Goal: Task Accomplishment & Management: Complete application form

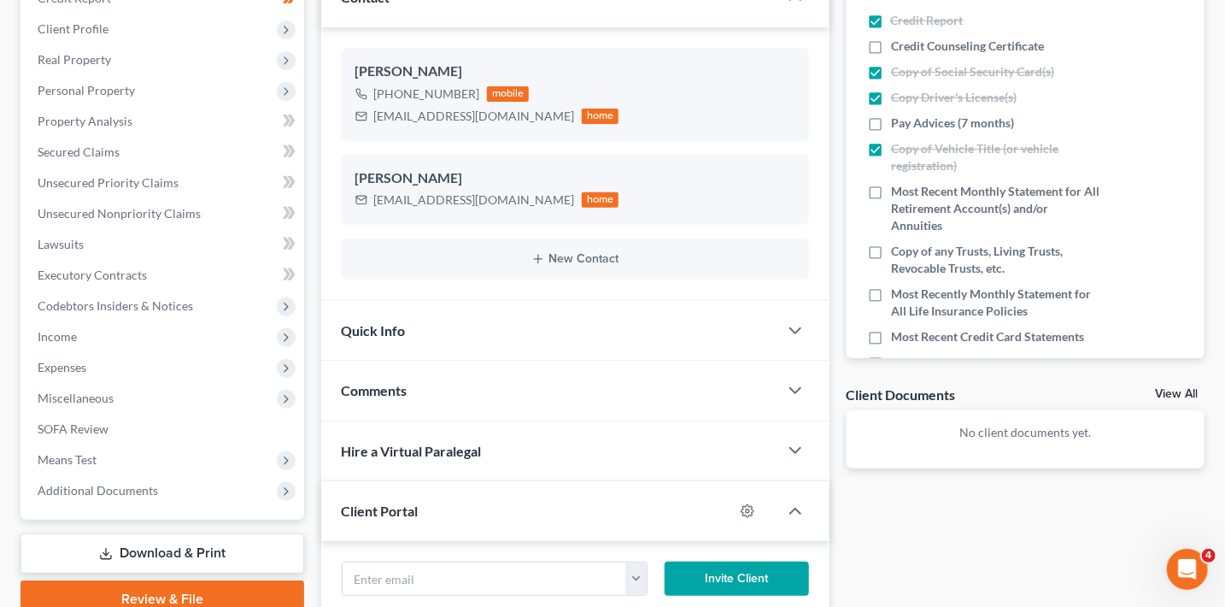
scroll to position [258, 0]
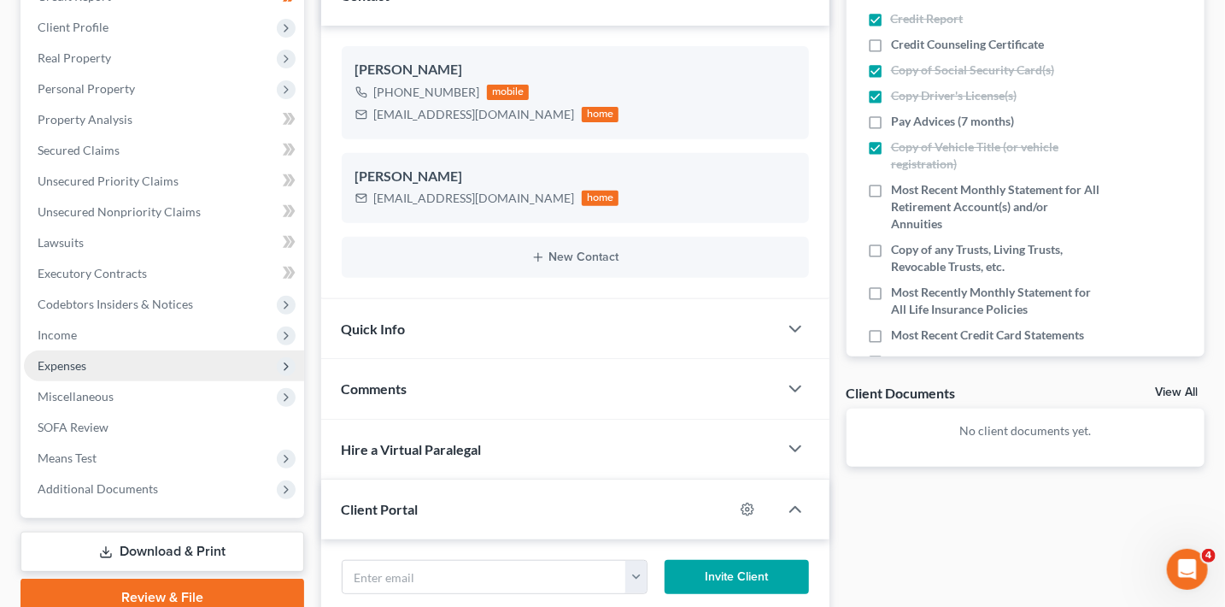
click at [81, 368] on span "Expenses" at bounding box center [62, 365] width 49 height 15
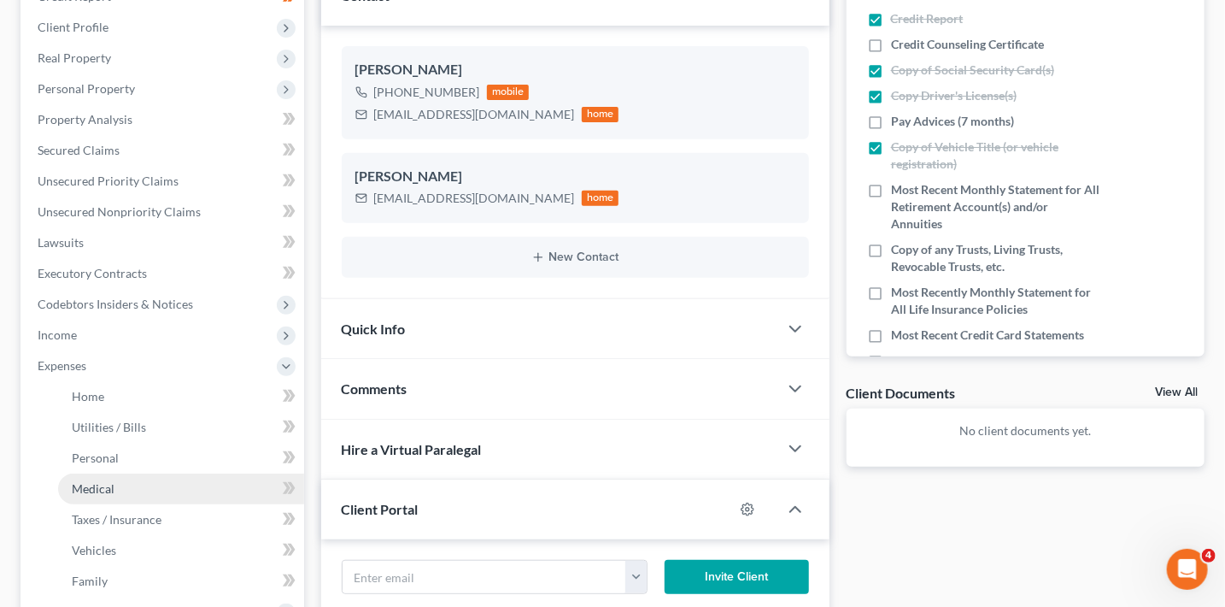
click at [105, 487] on span "Medical" at bounding box center [93, 488] width 43 height 15
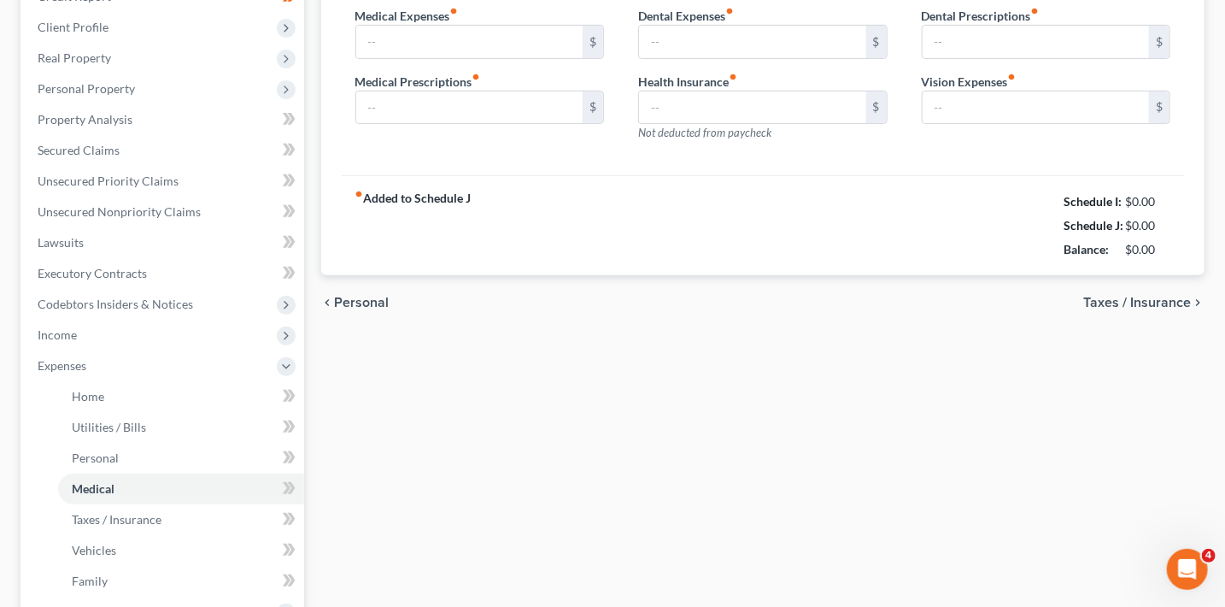
scroll to position [188, 0]
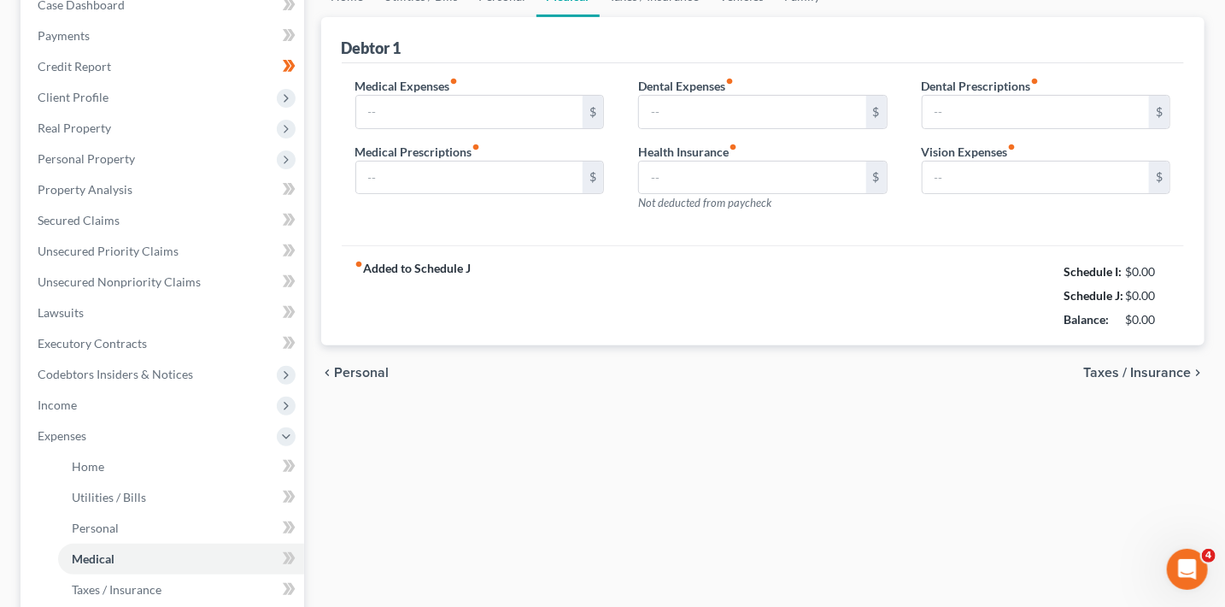
type input "300.00"
type input "60.00"
type input "150.00"
type input "0.00"
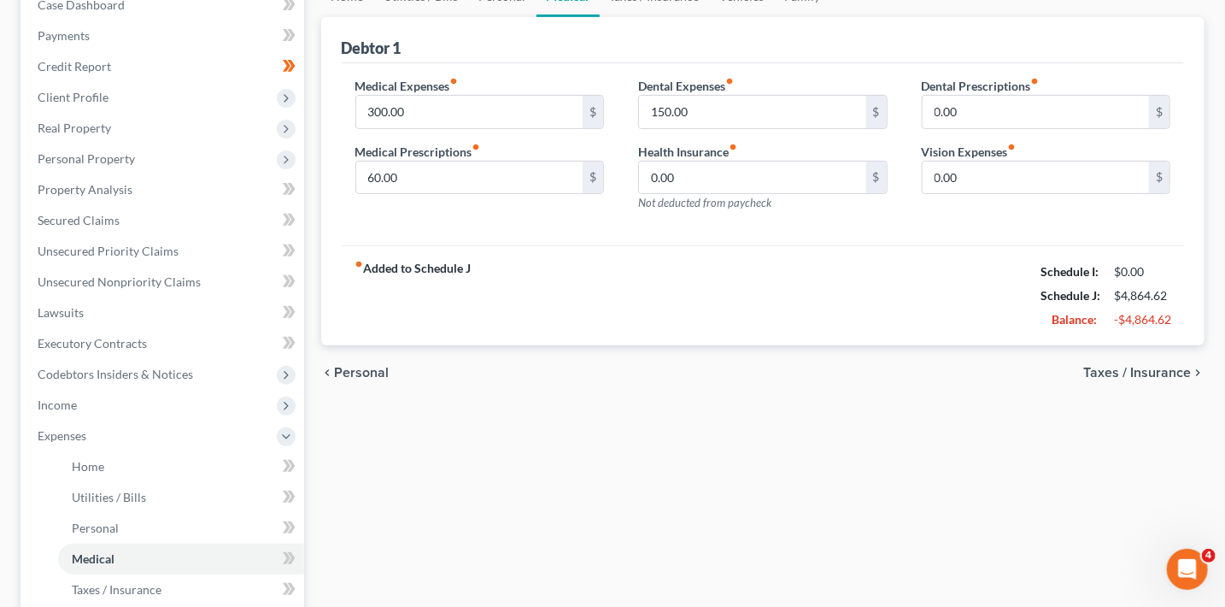
scroll to position [0, 0]
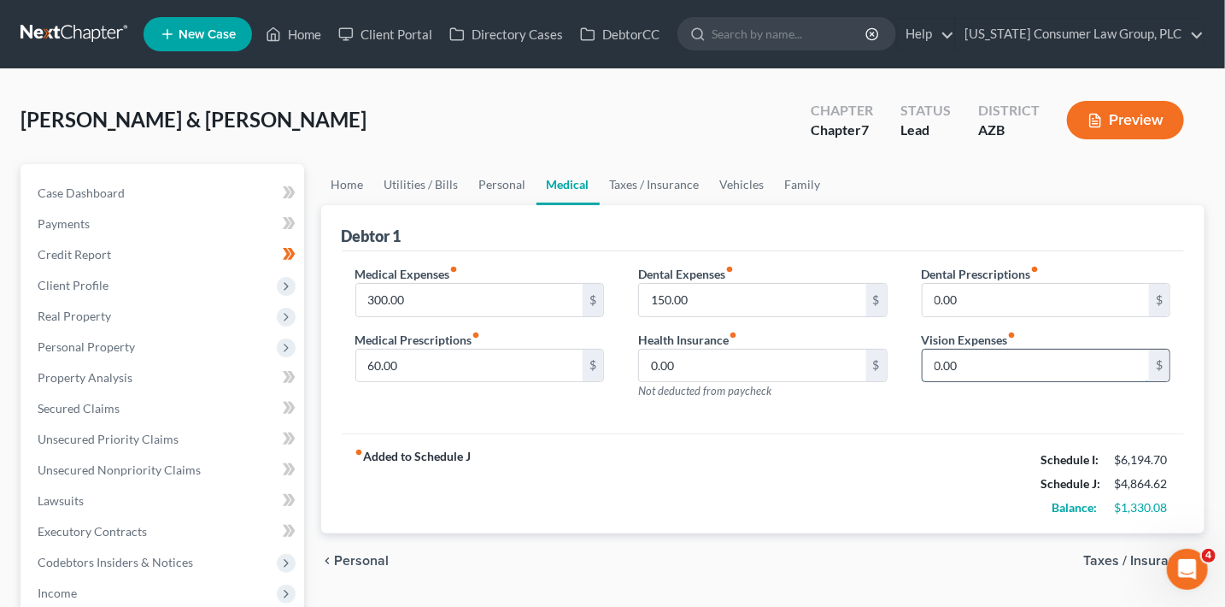
click at [978, 374] on input "0.00" at bounding box center [1036, 365] width 227 height 32
click at [847, 449] on div "fiber_manual_record Added to Schedule J Schedule I: $6,194.70 Schedule J: $4,94…" at bounding box center [763, 483] width 843 height 100
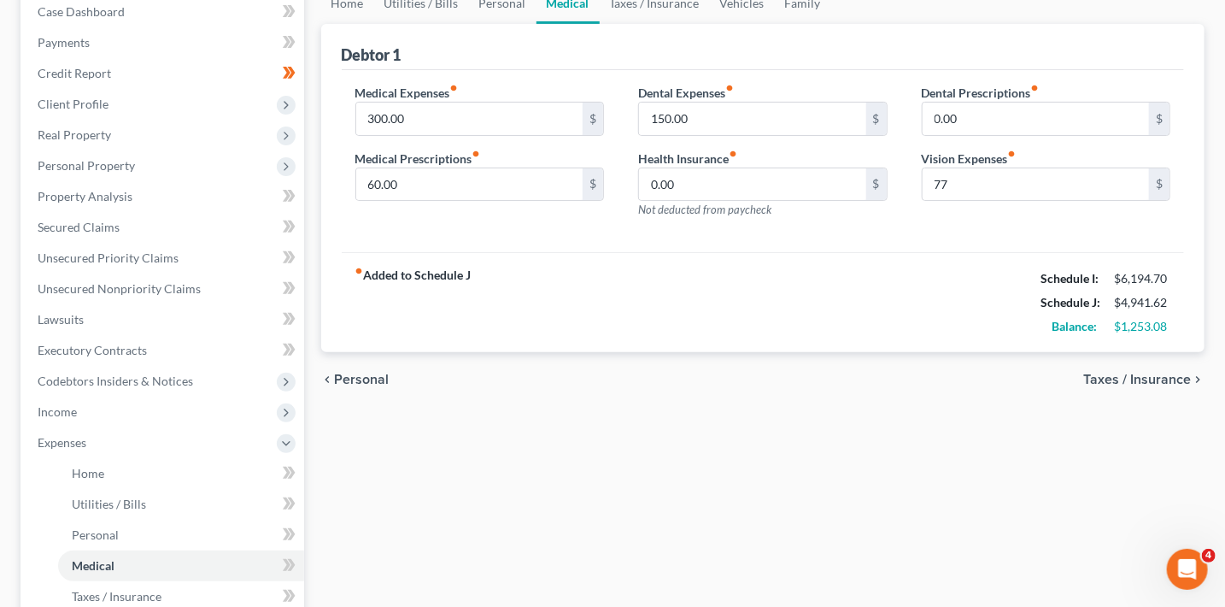
scroll to position [184, 0]
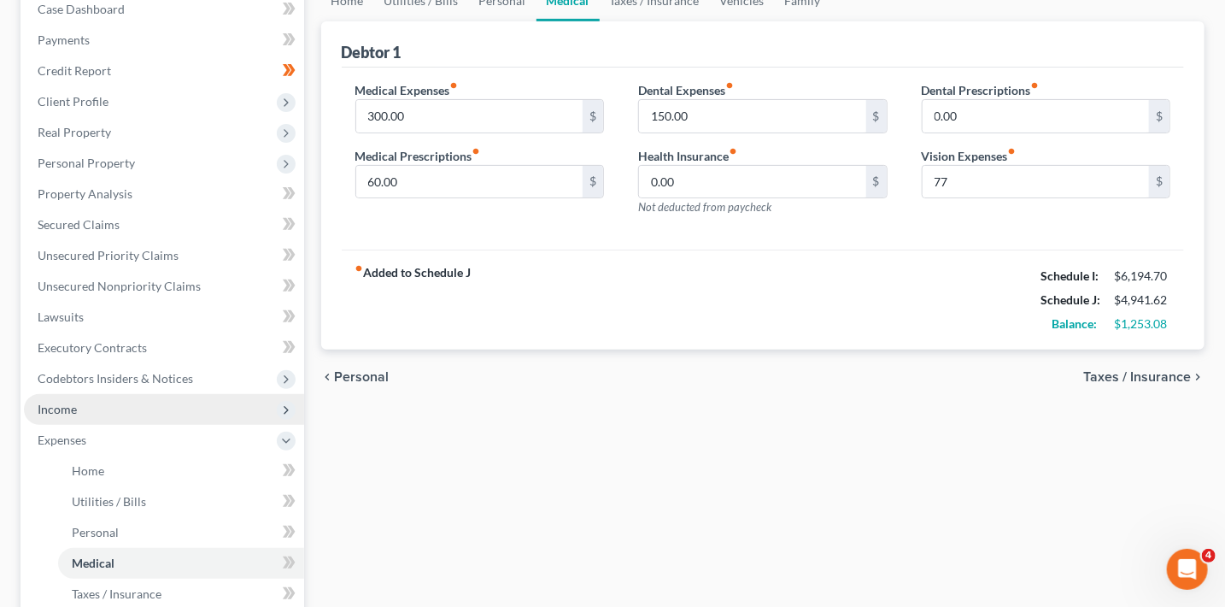
click at [72, 404] on span "Income" at bounding box center [57, 409] width 39 height 15
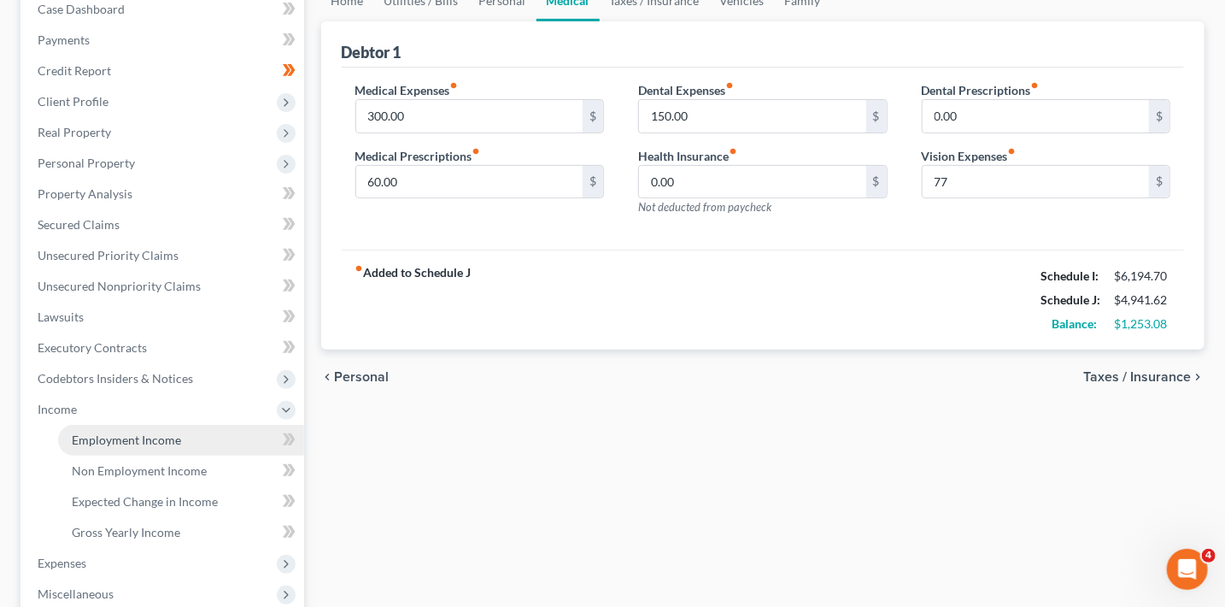
click at [99, 436] on span "Employment Income" at bounding box center [126, 439] width 109 height 15
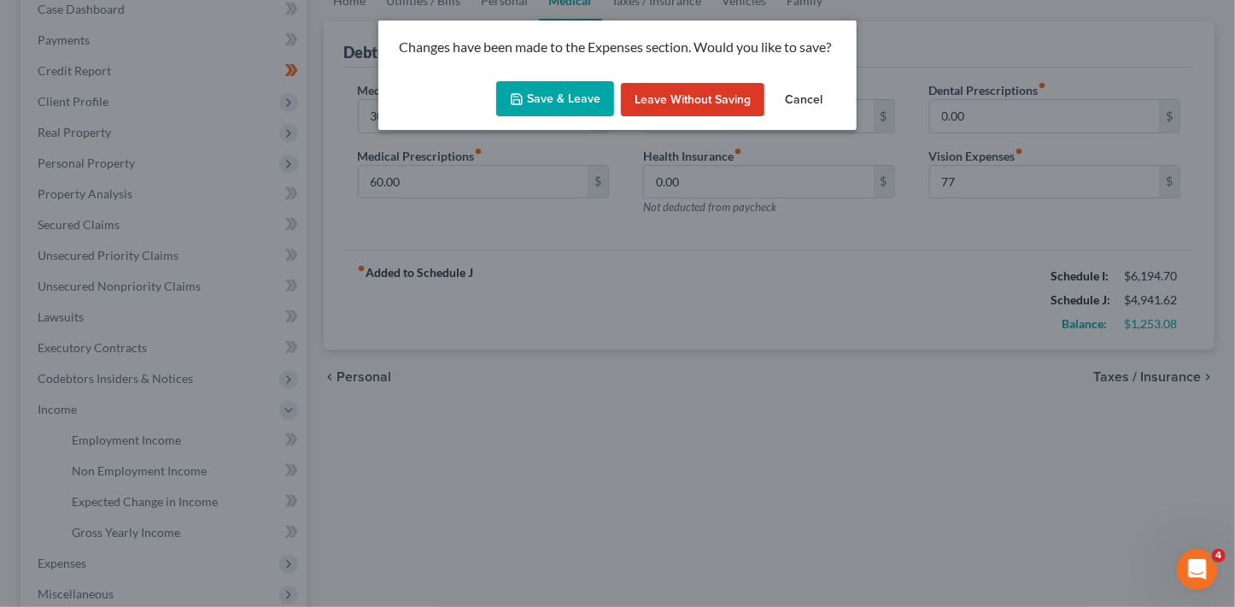
click at [564, 87] on button "Save & Leave" at bounding box center [555, 99] width 118 height 36
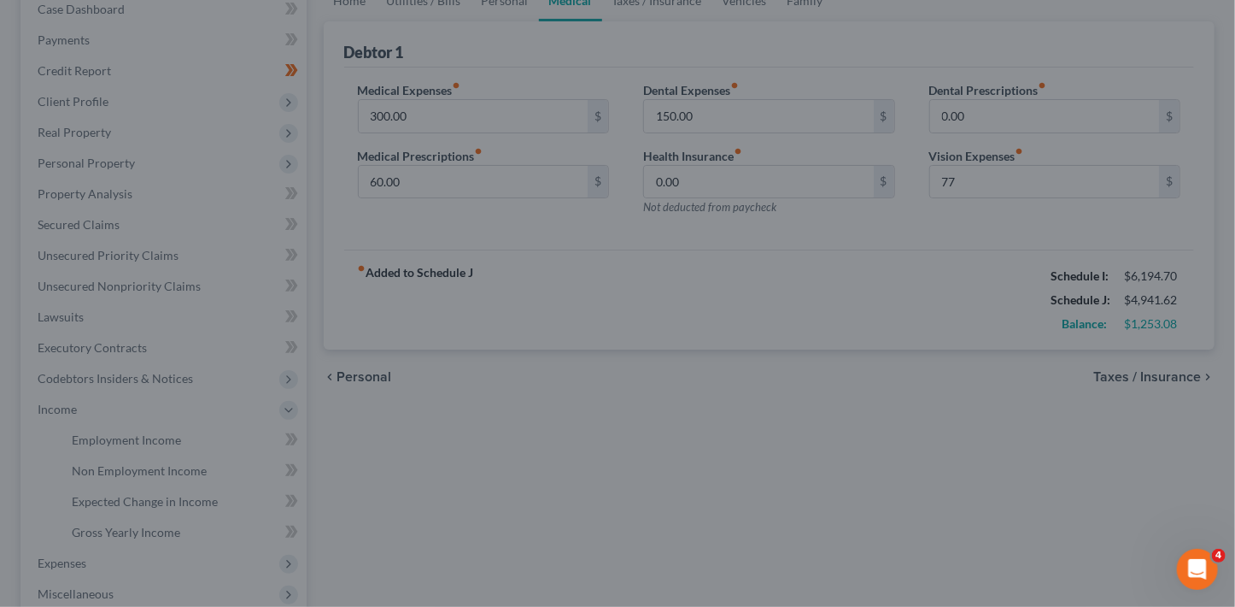
type input "77.00"
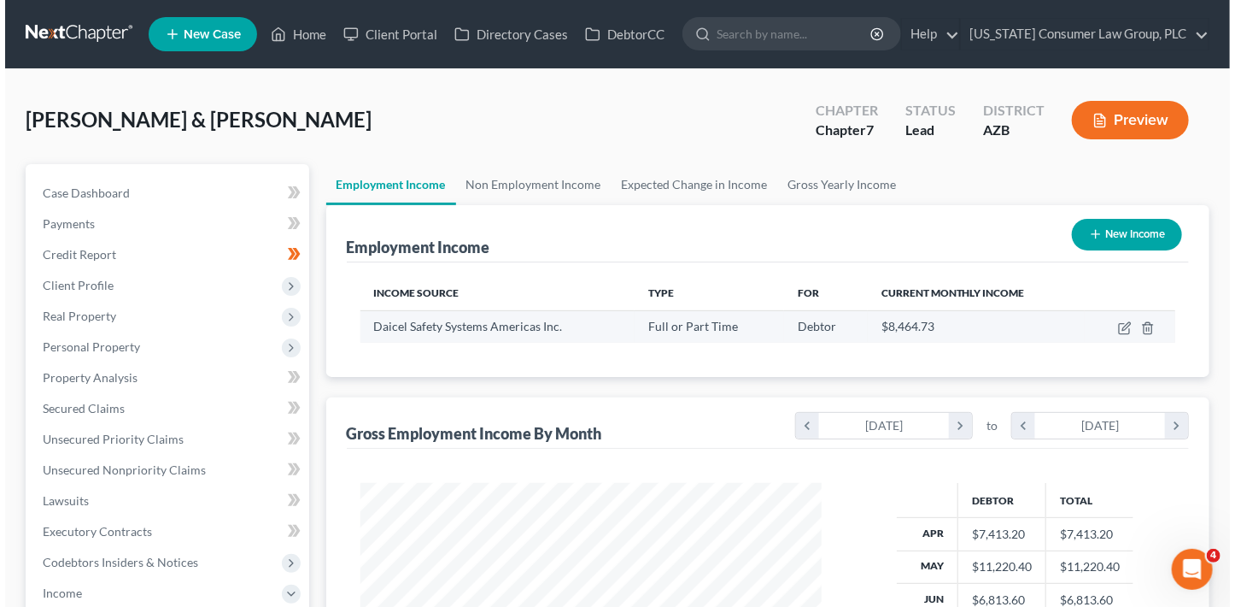
scroll to position [304, 496]
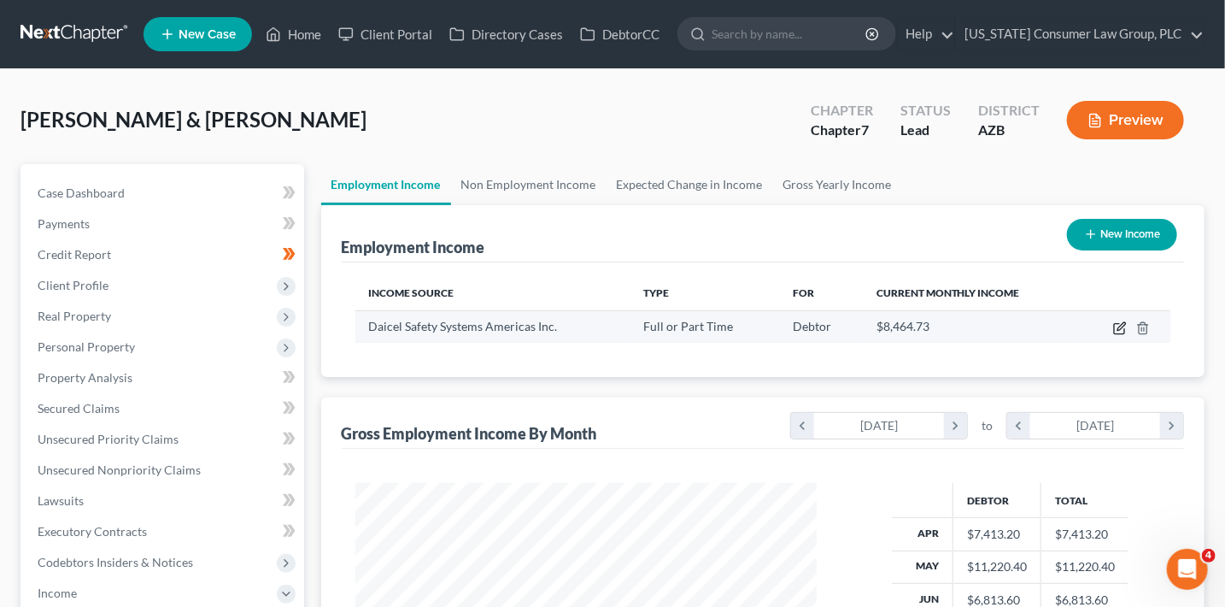
click at [1122, 325] on icon "button" at bounding box center [1120, 328] width 14 height 14
select select "0"
select select "4"
select select "2"
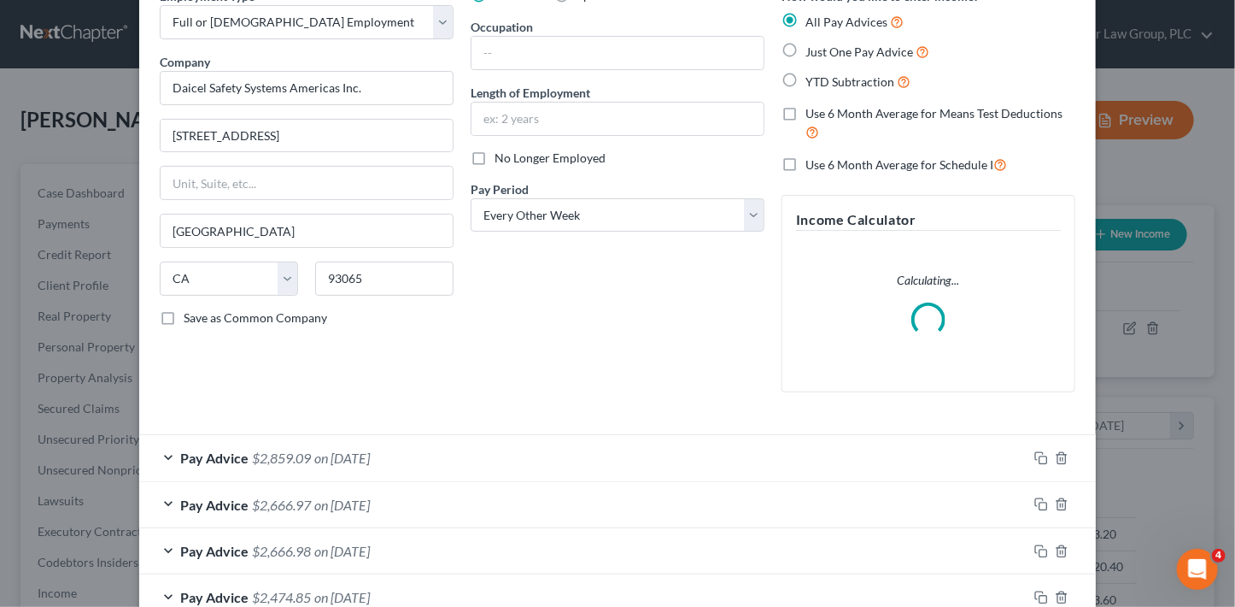
scroll to position [254, 0]
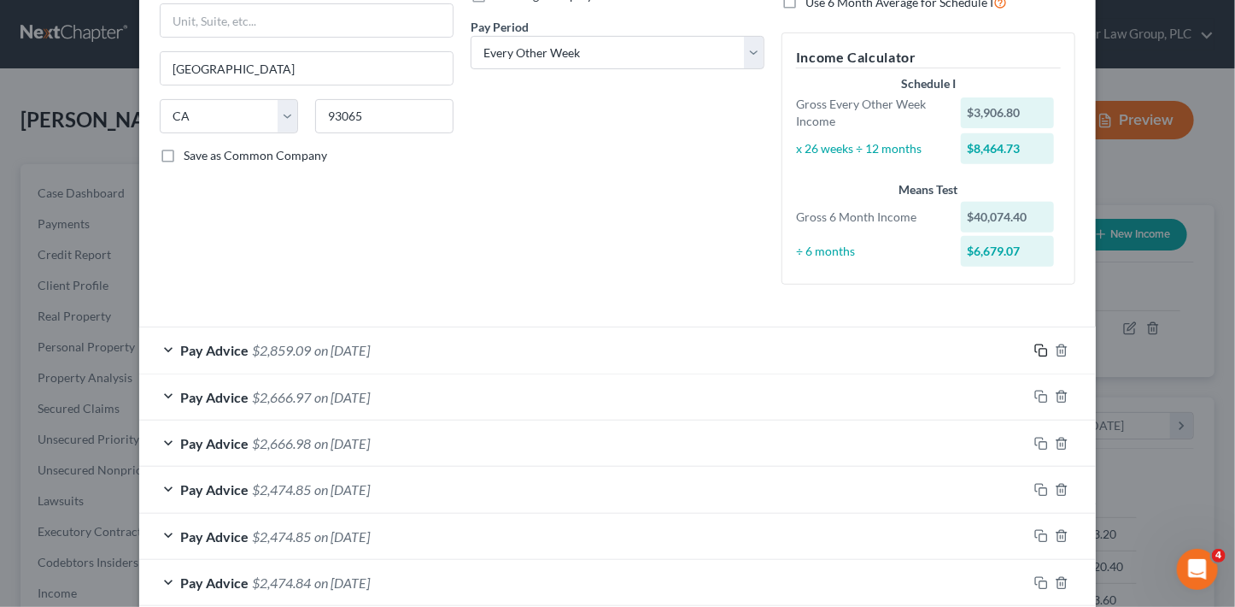
click at [1035, 295] on div "How would you like to enter income? All Pay Advices Just One Pay Advice YTD Sub…" at bounding box center [928, 61] width 311 height 473
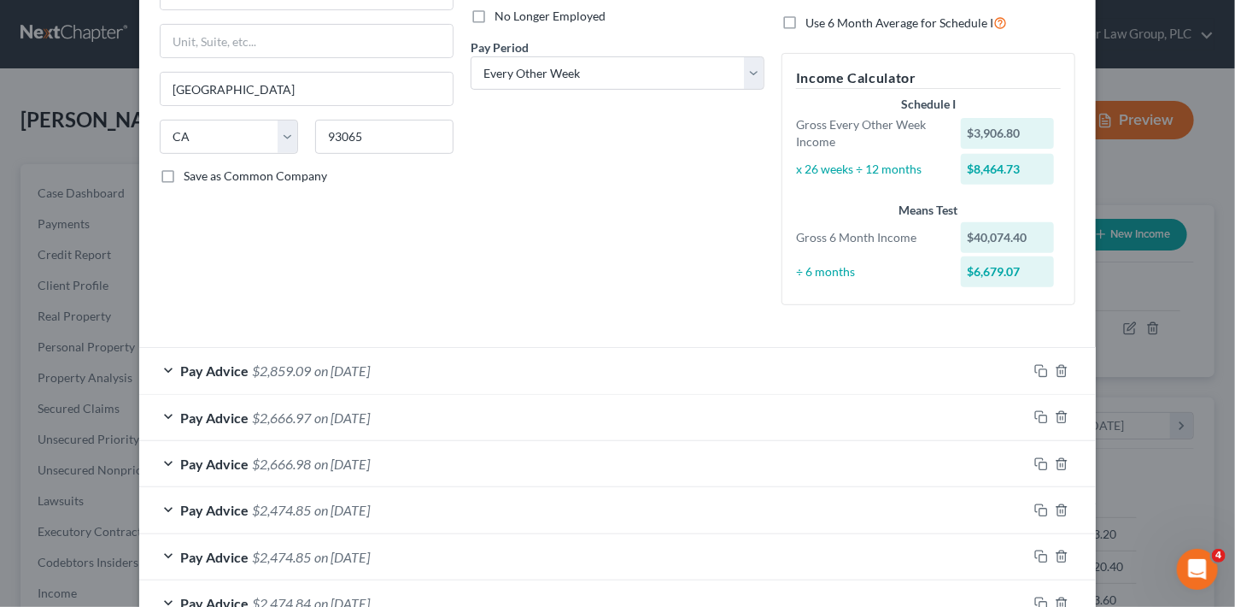
scroll to position [299, 0]
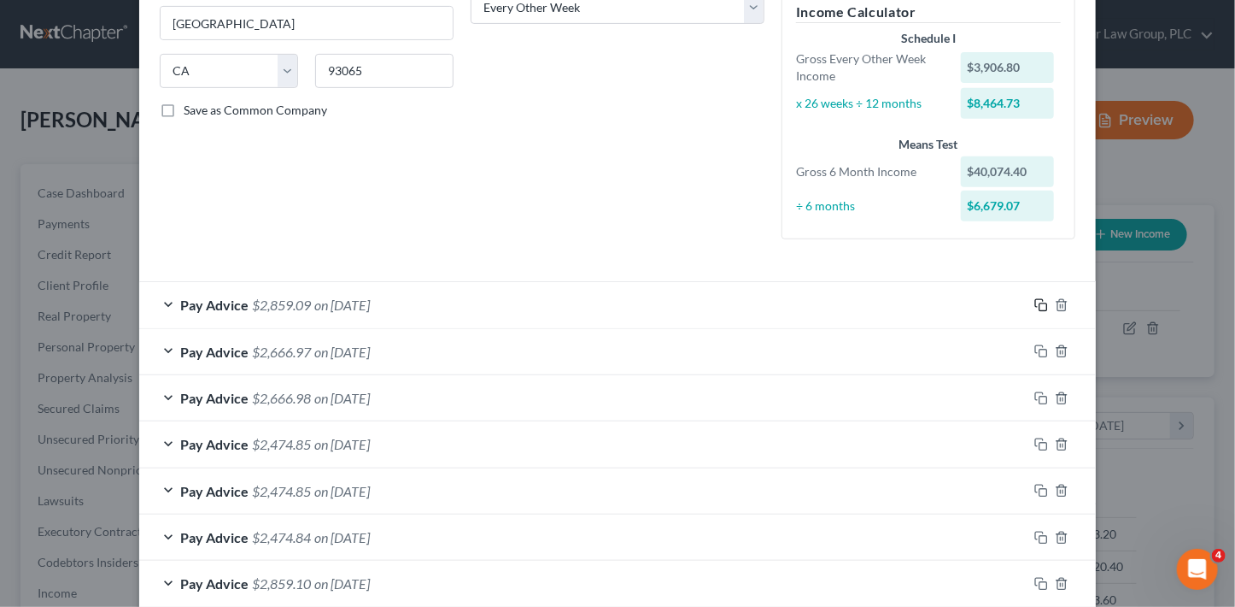
click at [1035, 303] on icon "button" at bounding box center [1039, 303] width 8 height 8
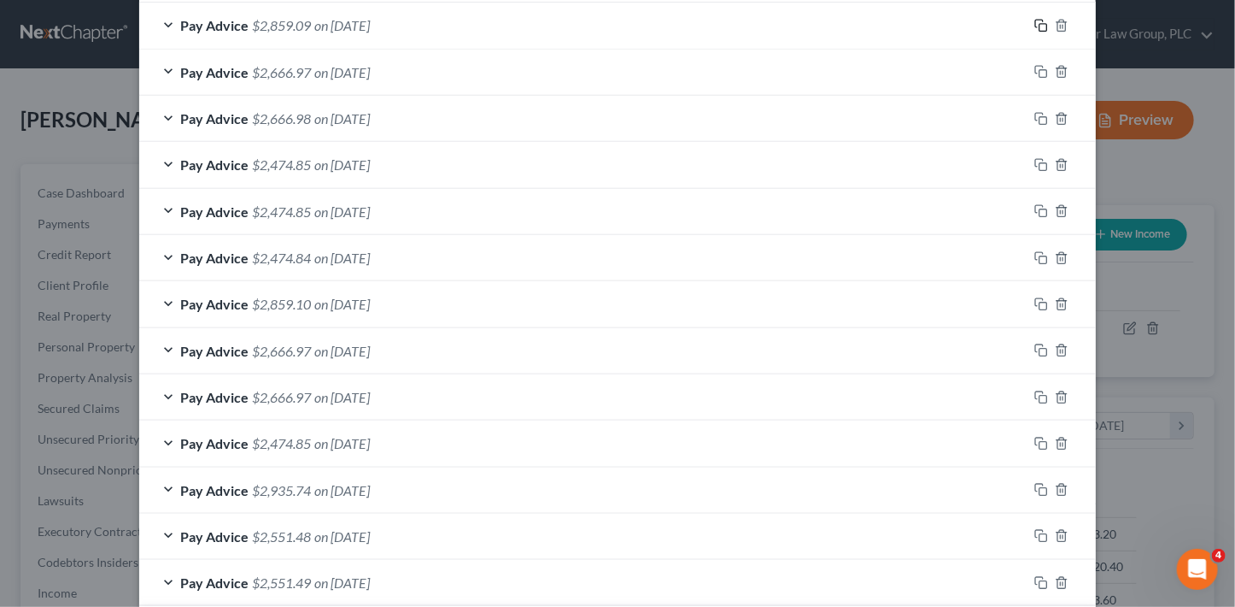
scroll to position [902, 0]
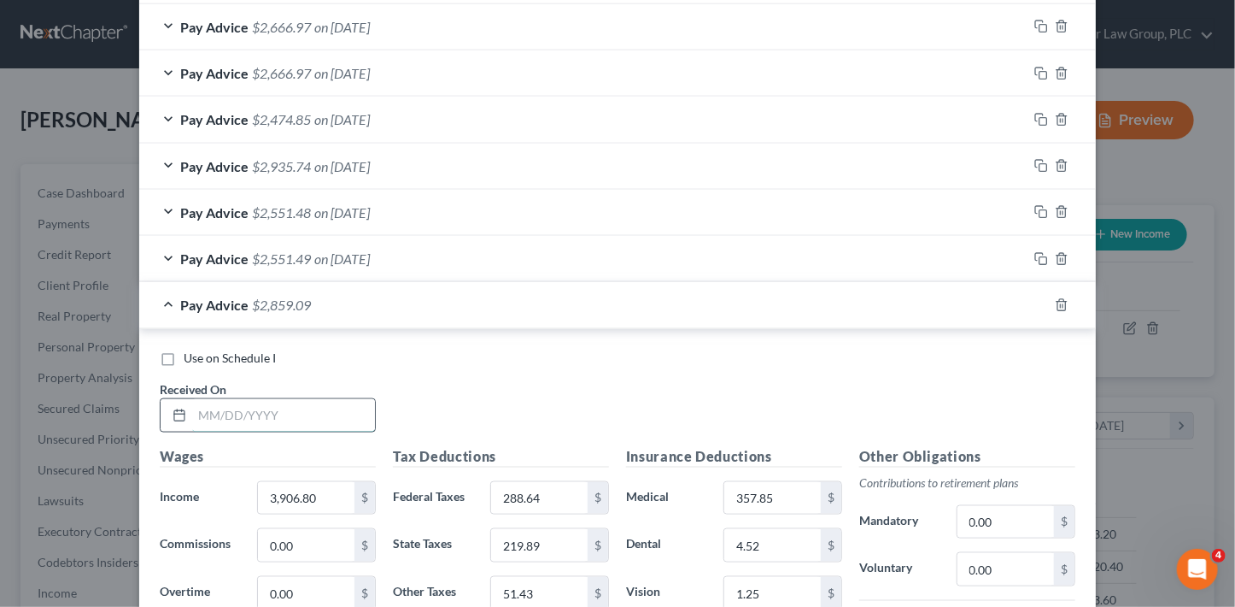
click at [338, 407] on input "text" at bounding box center [283, 415] width 183 height 32
type input "9/18/25"
click at [328, 487] on input "3,906.80" at bounding box center [306, 498] width 97 height 32
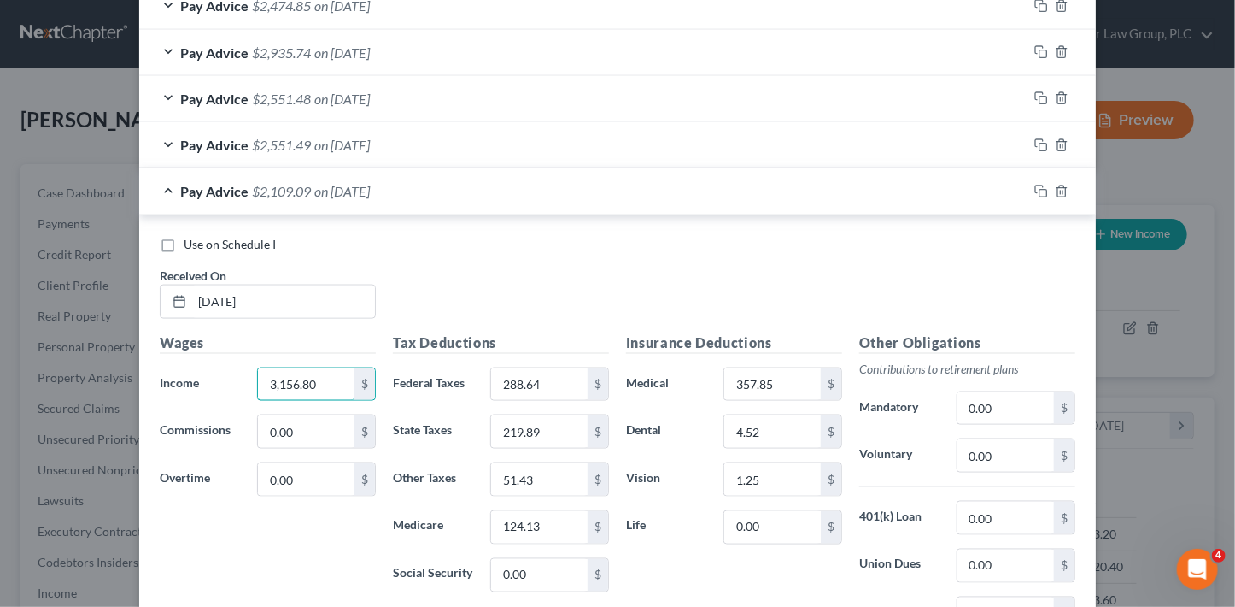
scroll to position [1070, 0]
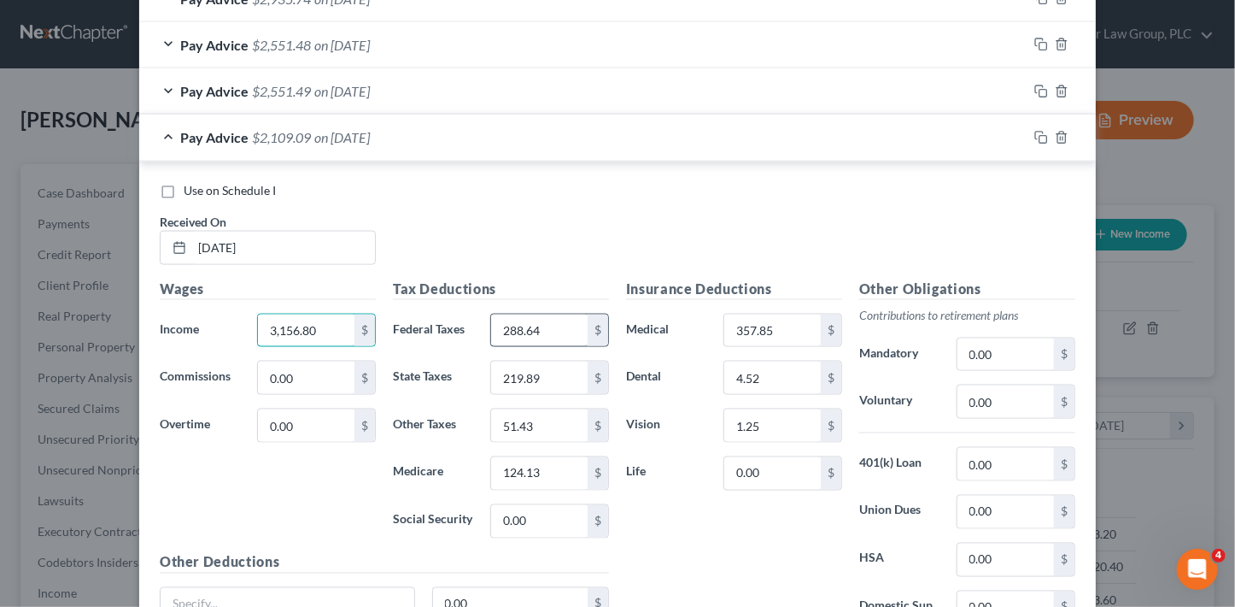
type input "3,156.80"
click at [532, 331] on input "288.64" at bounding box center [539, 330] width 97 height 32
type input "198.64"
type input "173.39"
type input "40.55"
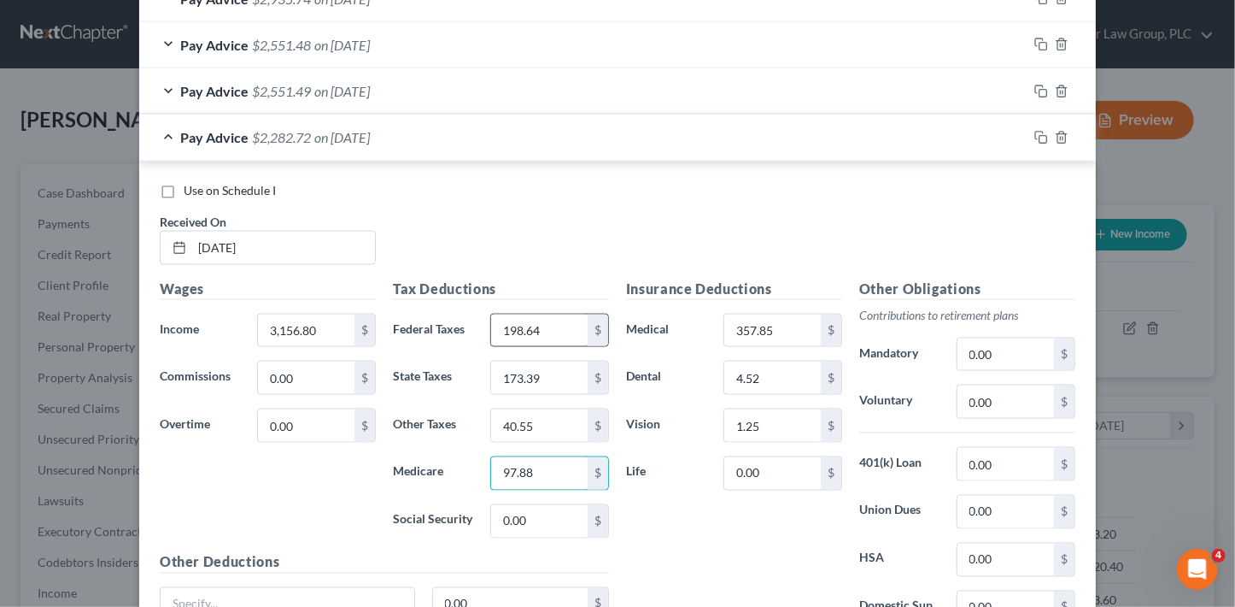
type input "97.88"
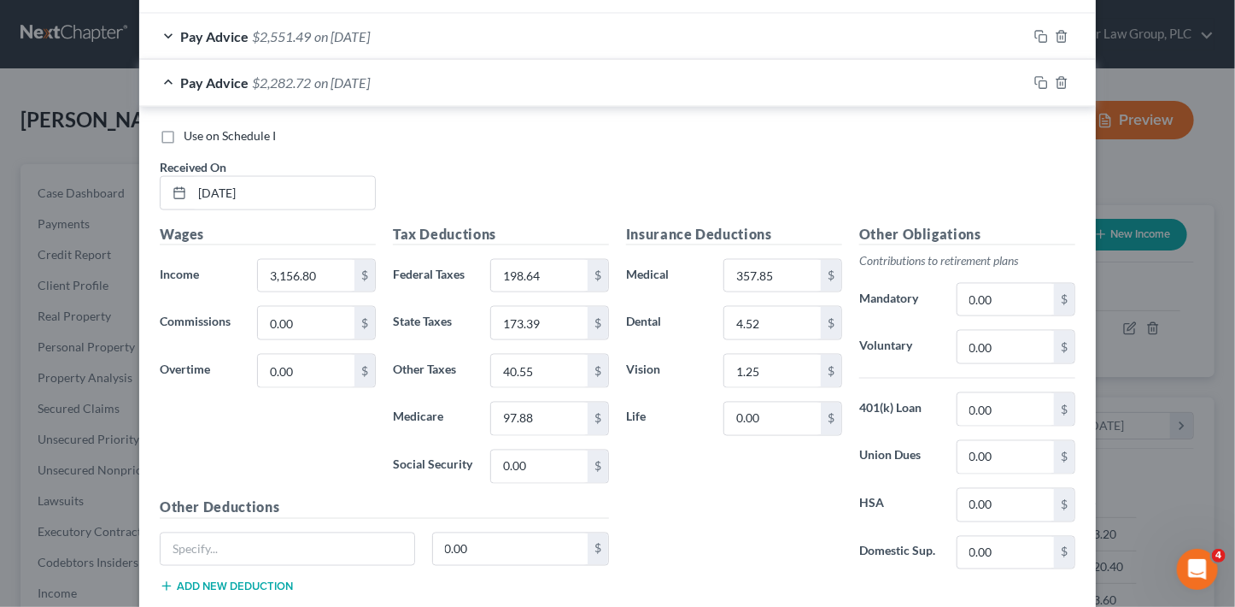
scroll to position [1121, 0]
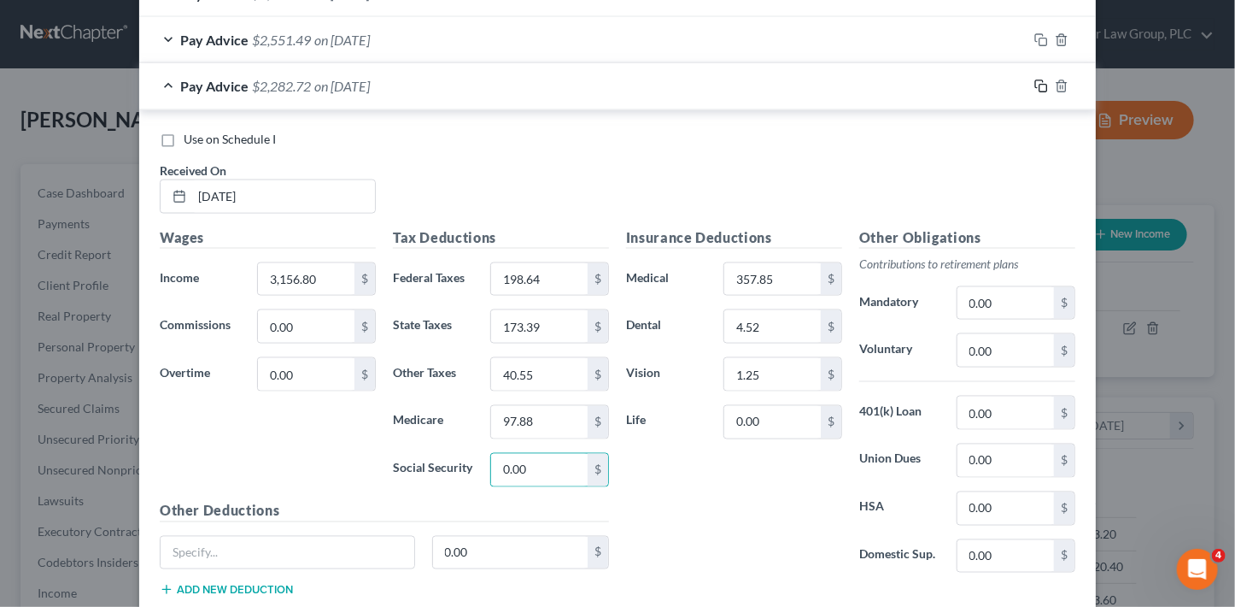
click at [1040, 85] on rect "button" at bounding box center [1044, 89] width 8 height 8
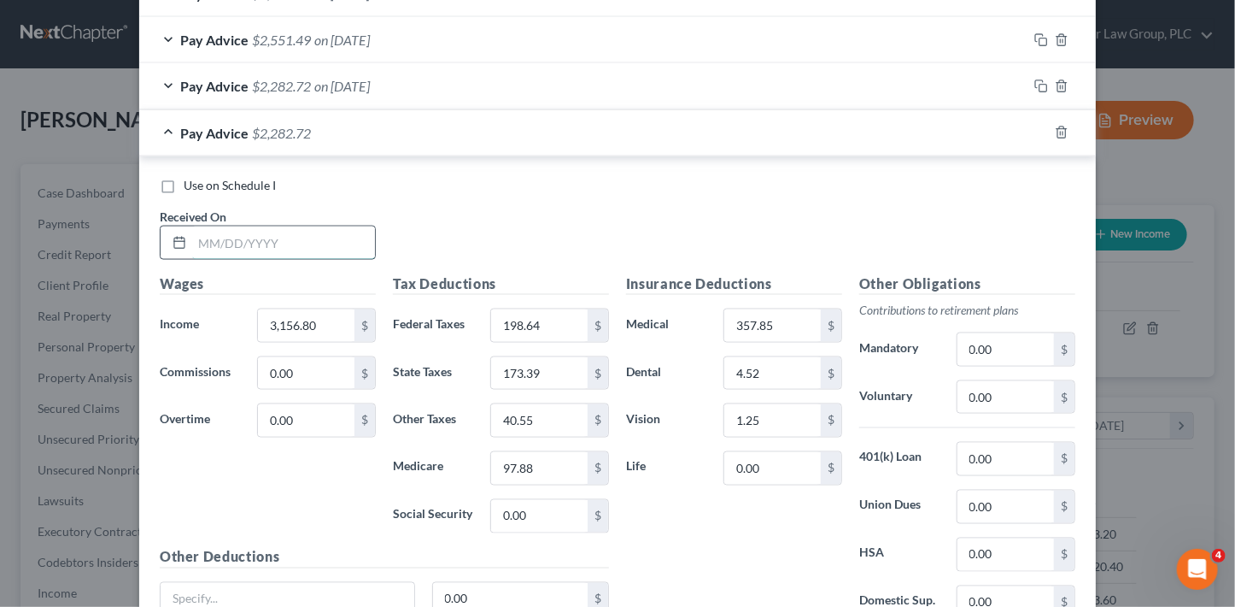
click at [280, 228] on input "text" at bounding box center [283, 242] width 183 height 32
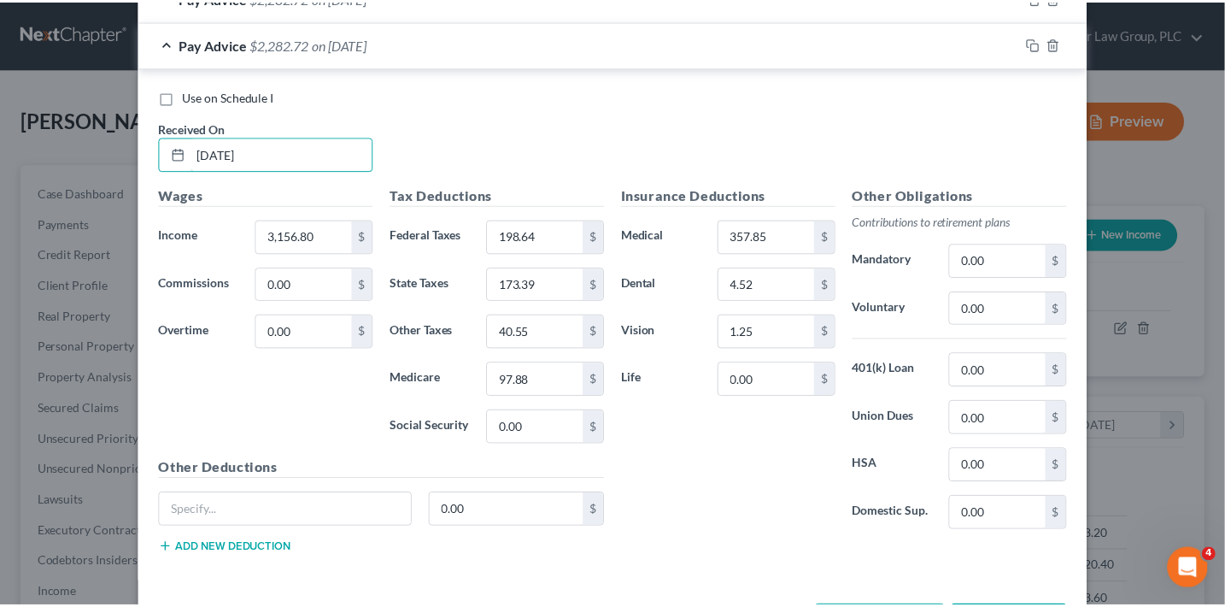
scroll to position [1272, 0]
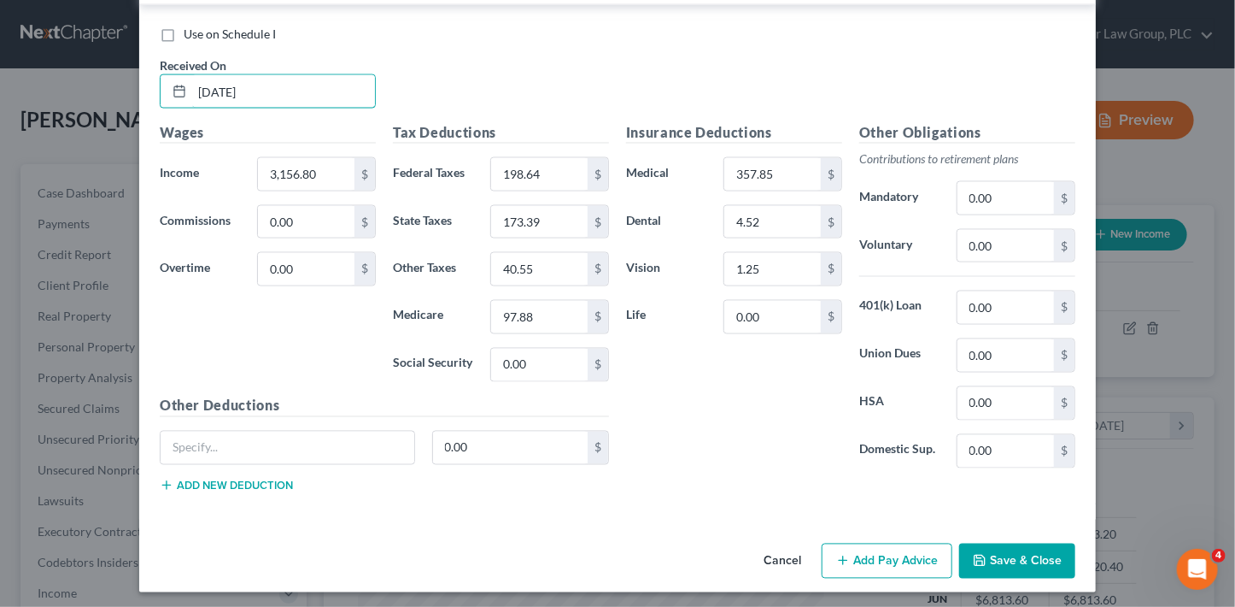
type input "9/4/25"
click at [1029, 558] on button "Save & Close" at bounding box center [1017, 561] width 116 height 36
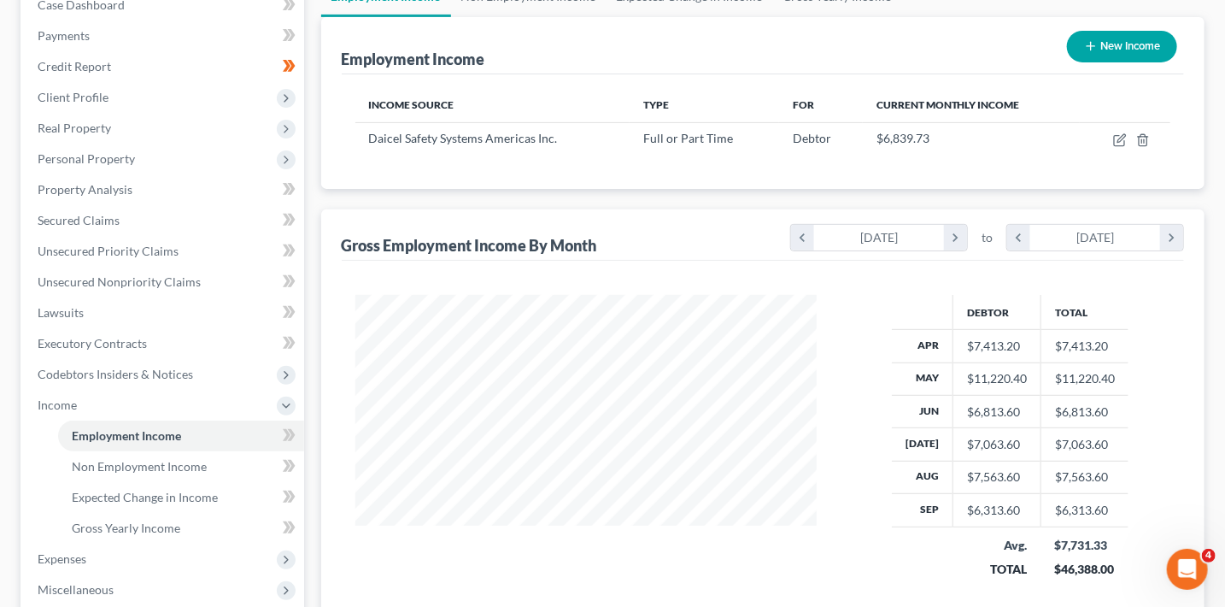
scroll to position [239, 0]
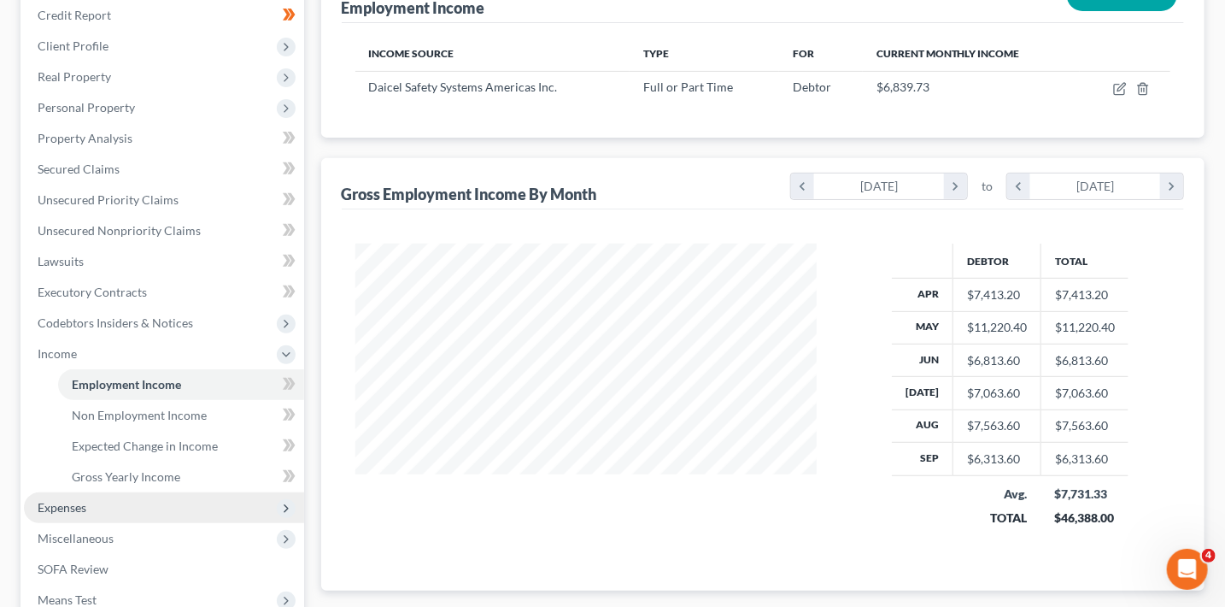
click at [117, 507] on span "Expenses" at bounding box center [164, 507] width 280 height 31
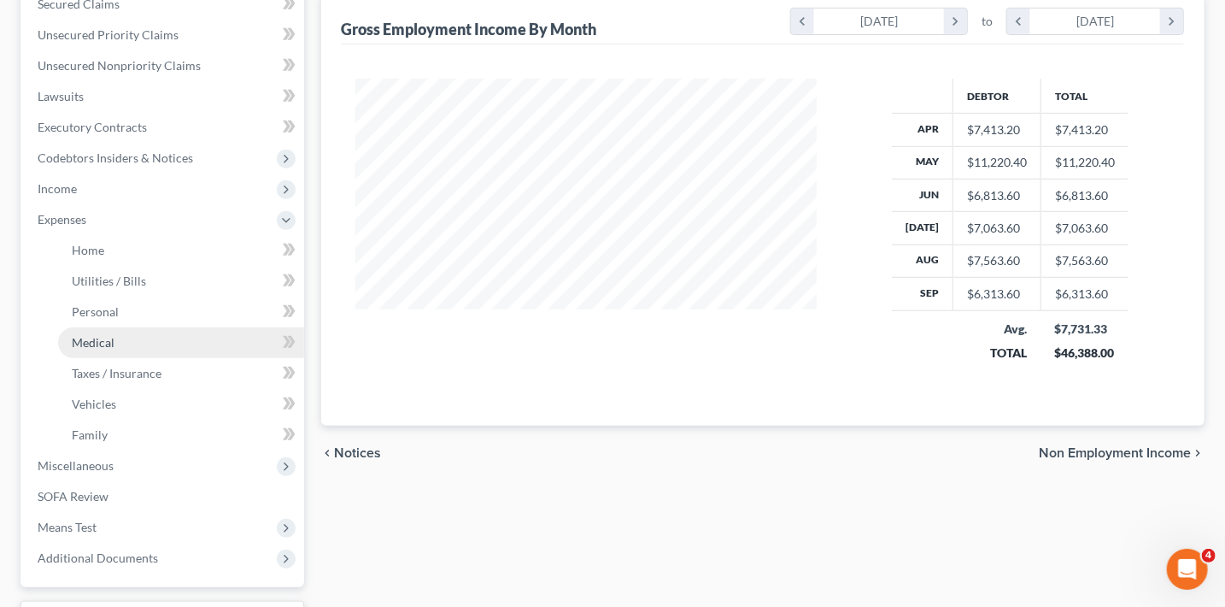
scroll to position [443, 0]
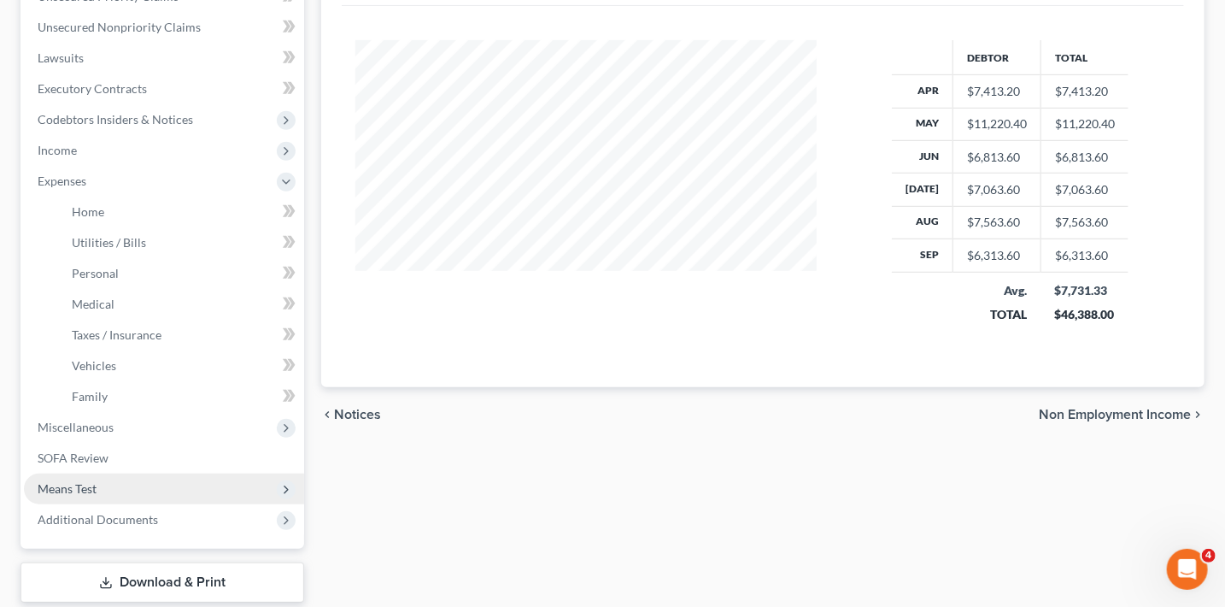
click at [105, 486] on span "Means Test" at bounding box center [164, 488] width 280 height 31
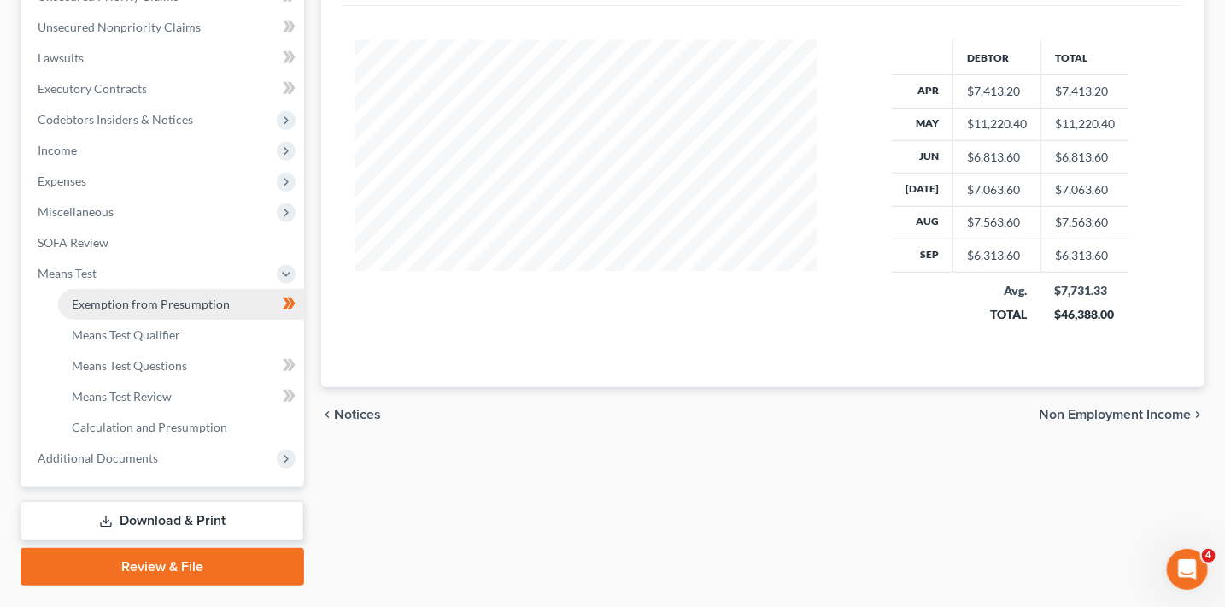
click at [201, 296] on span "Exemption from Presumption" at bounding box center [151, 303] width 158 height 15
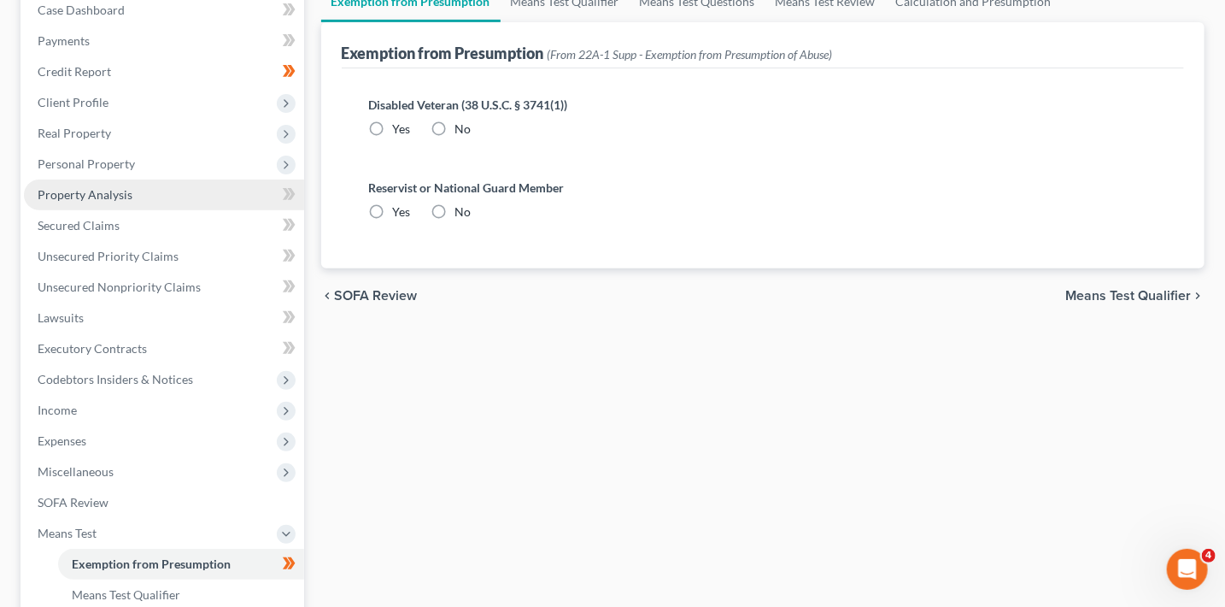
radio input "true"
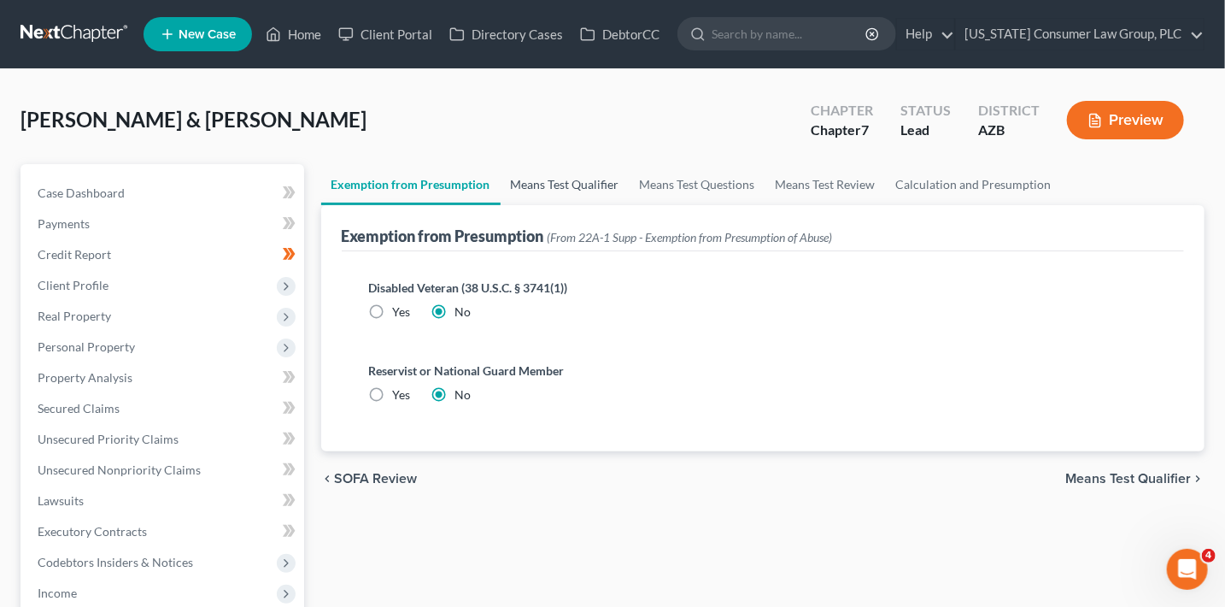
click at [572, 193] on link "Means Test Qualifier" at bounding box center [565, 184] width 129 height 41
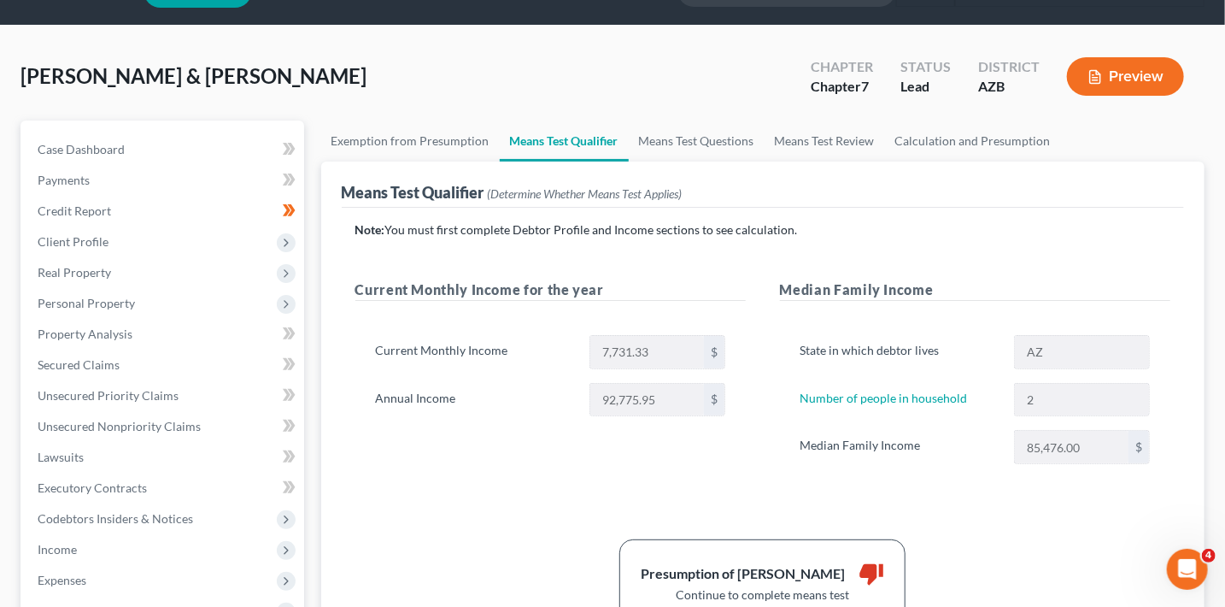
scroll to position [26, 0]
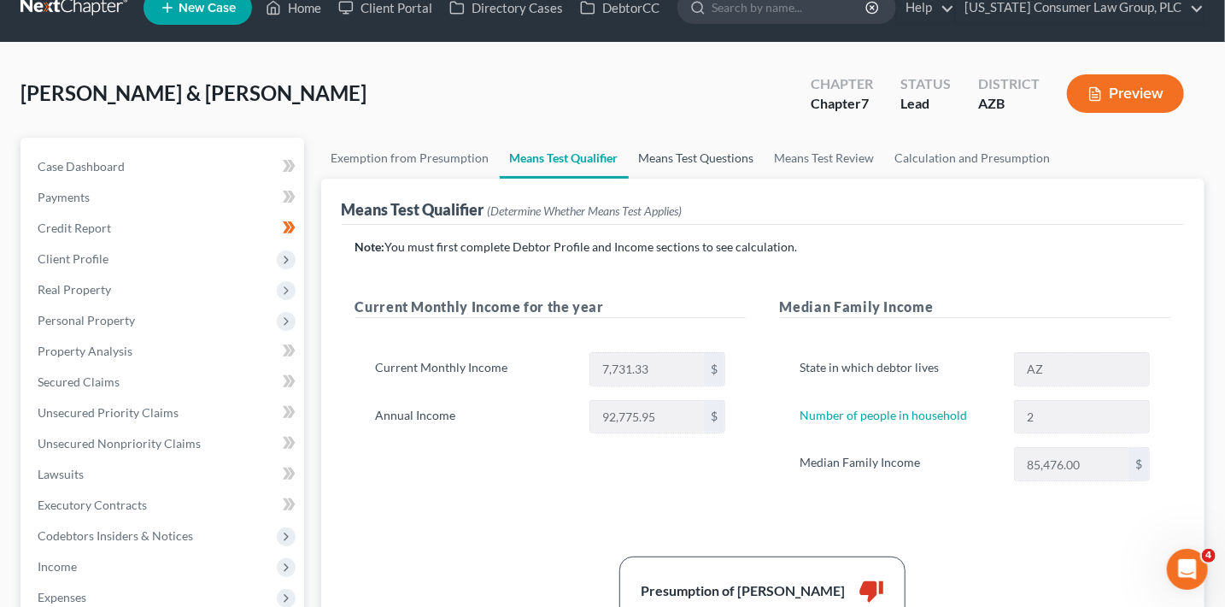
click at [718, 153] on link "Means Test Questions" at bounding box center [697, 158] width 136 height 41
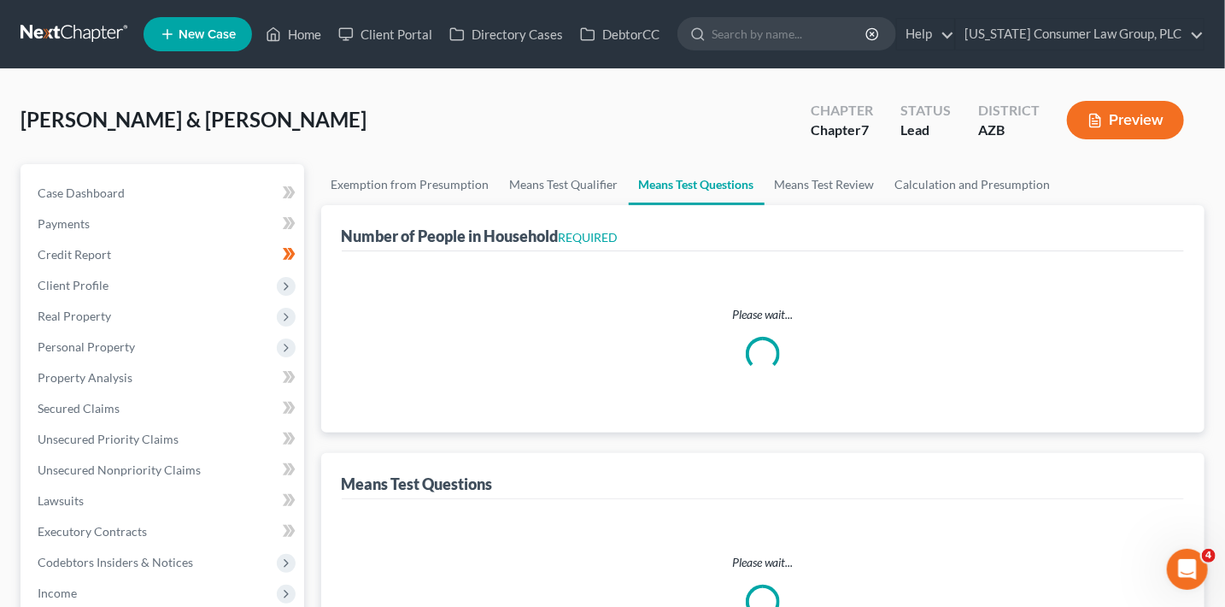
select select "2"
select select "1"
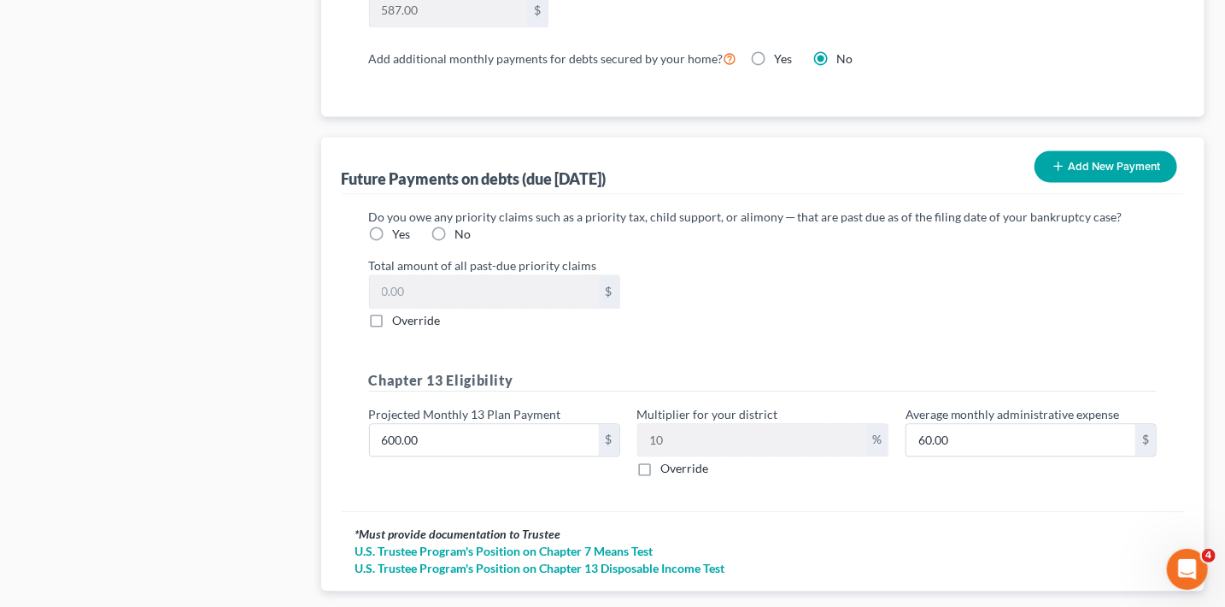
scroll to position [1617, 0]
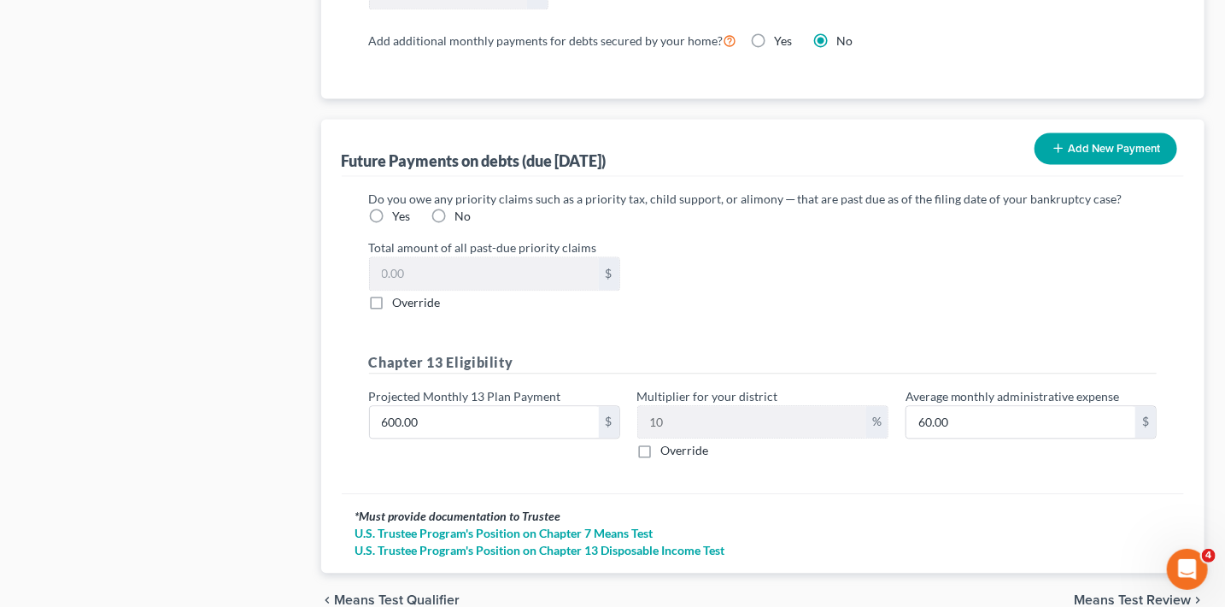
click at [455, 208] on label "No" at bounding box center [463, 216] width 16 height 17
click at [462, 208] on input "No" at bounding box center [467, 213] width 11 height 11
radio input "true"
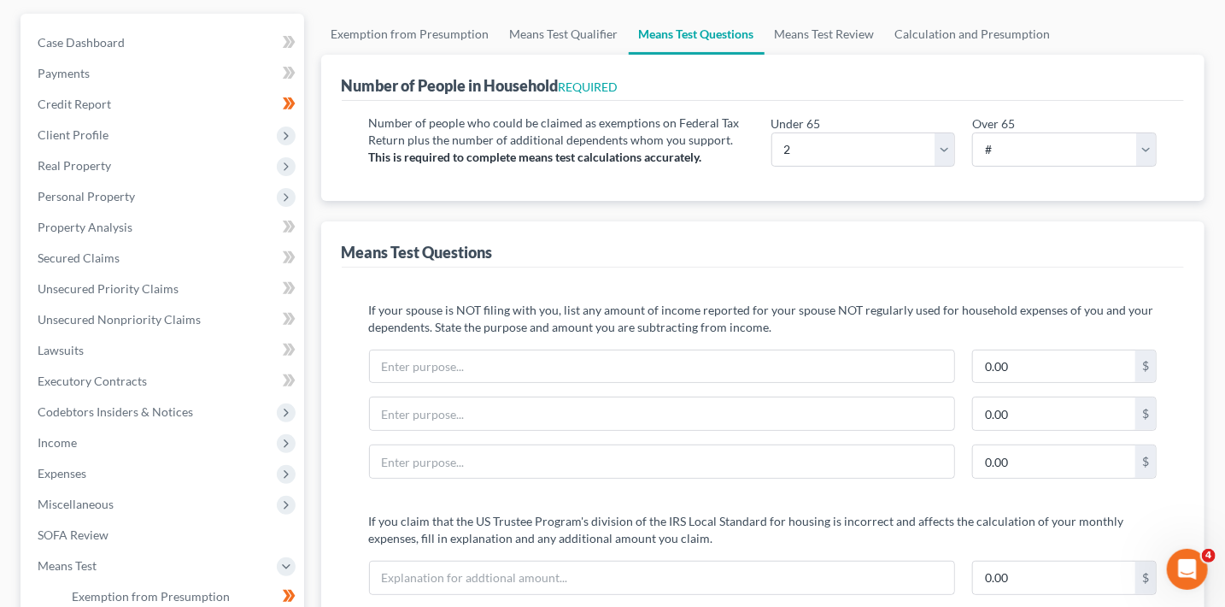
scroll to position [54, 0]
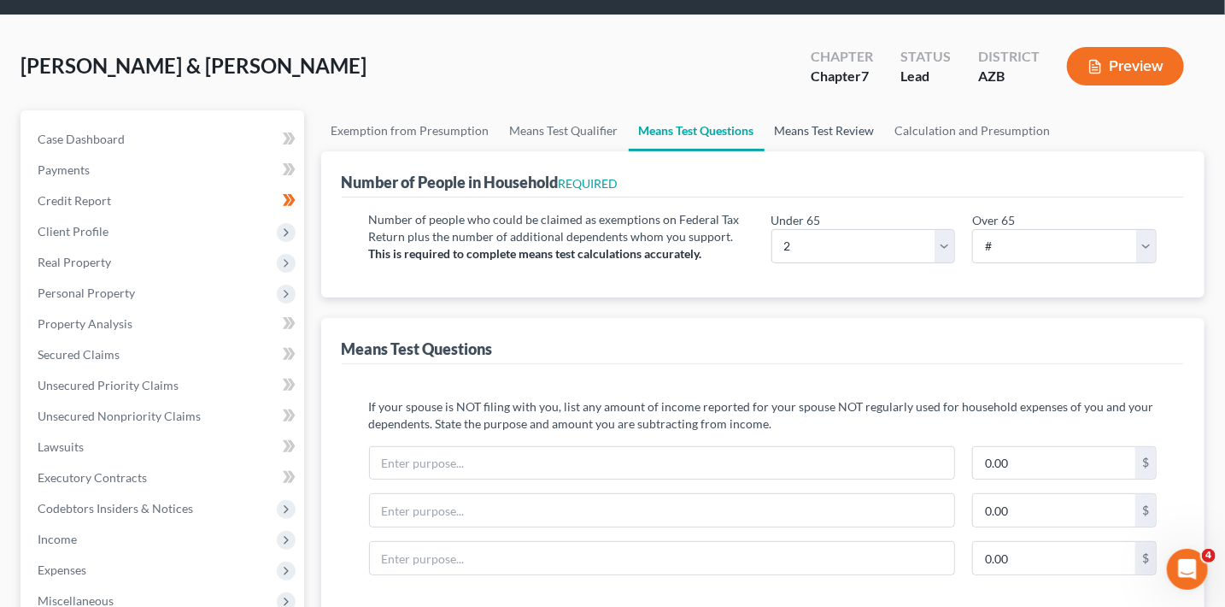
click at [821, 132] on link "Means Test Review" at bounding box center [825, 130] width 120 height 41
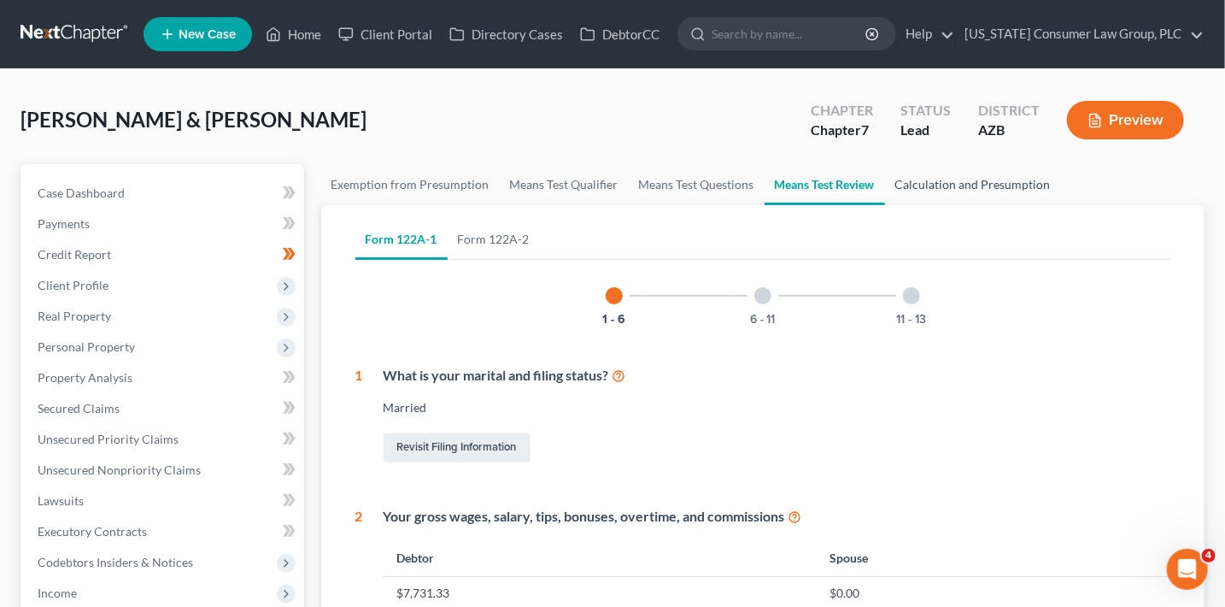
click at [988, 188] on link "Calculation and Presumption" at bounding box center [973, 184] width 176 height 41
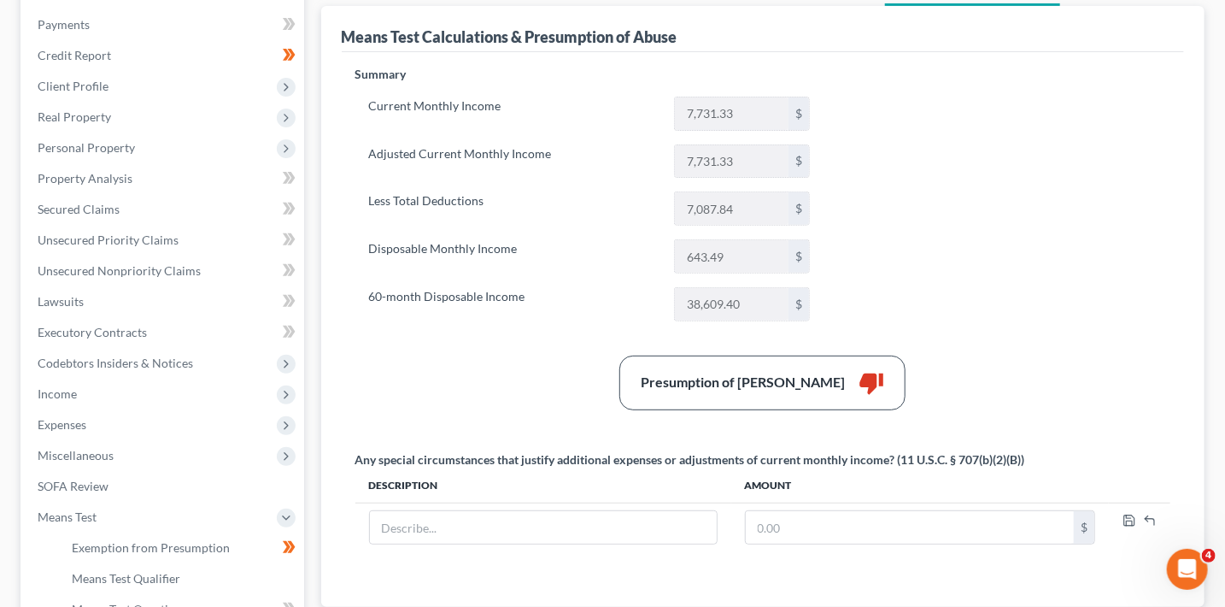
scroll to position [218, 0]
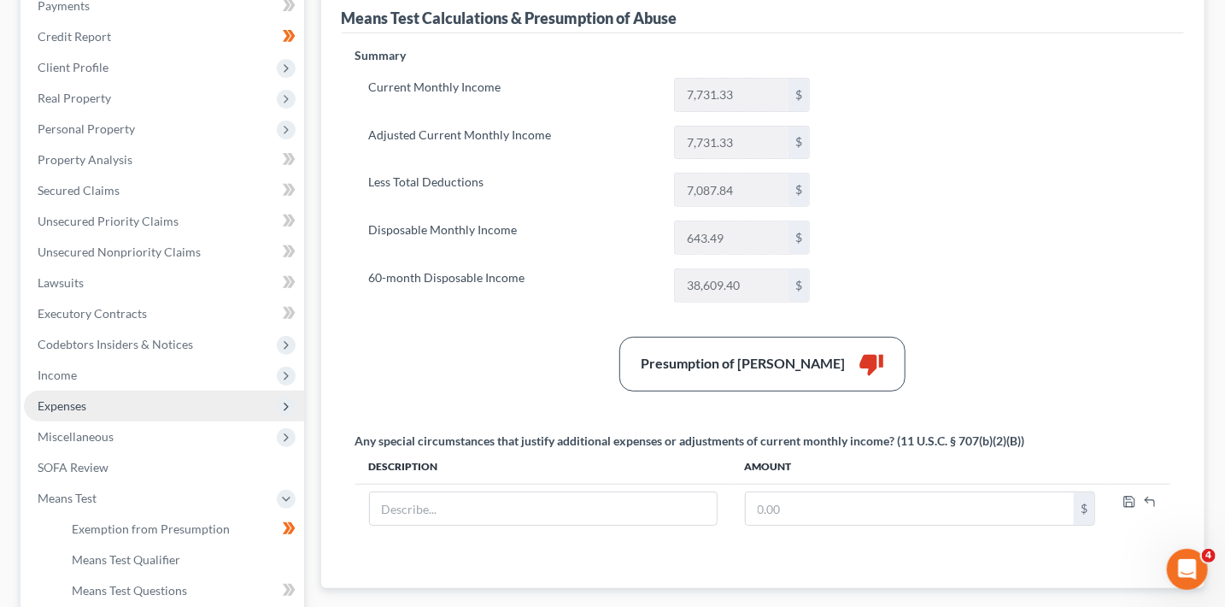
click at [109, 411] on span "Expenses" at bounding box center [164, 405] width 280 height 31
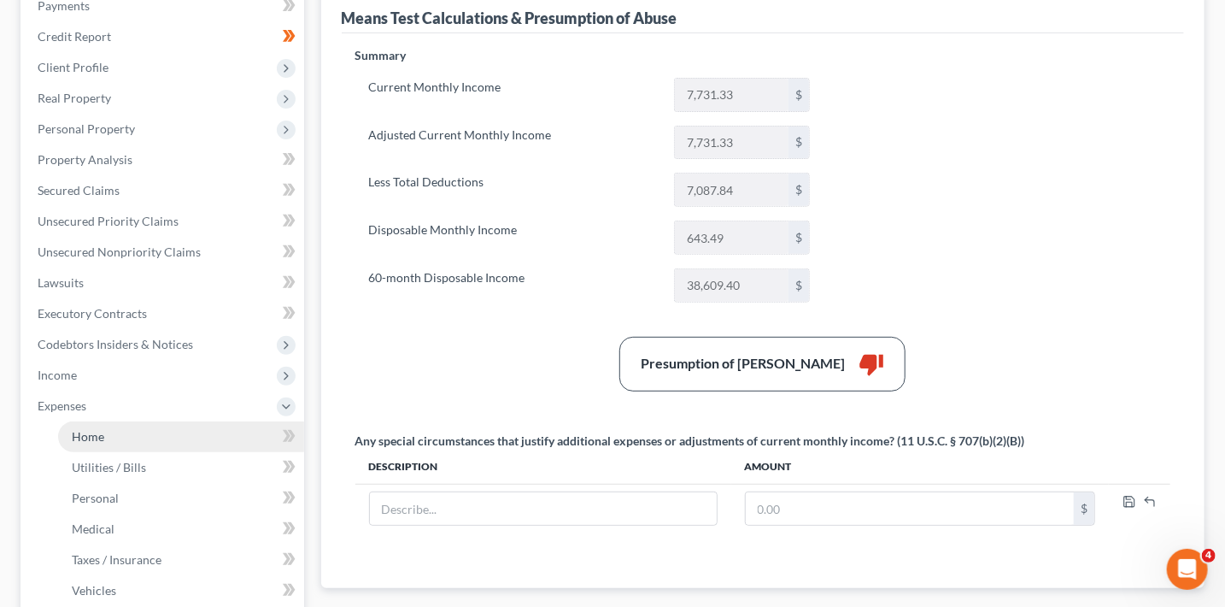
click at [159, 437] on link "Home" at bounding box center [181, 436] width 246 height 31
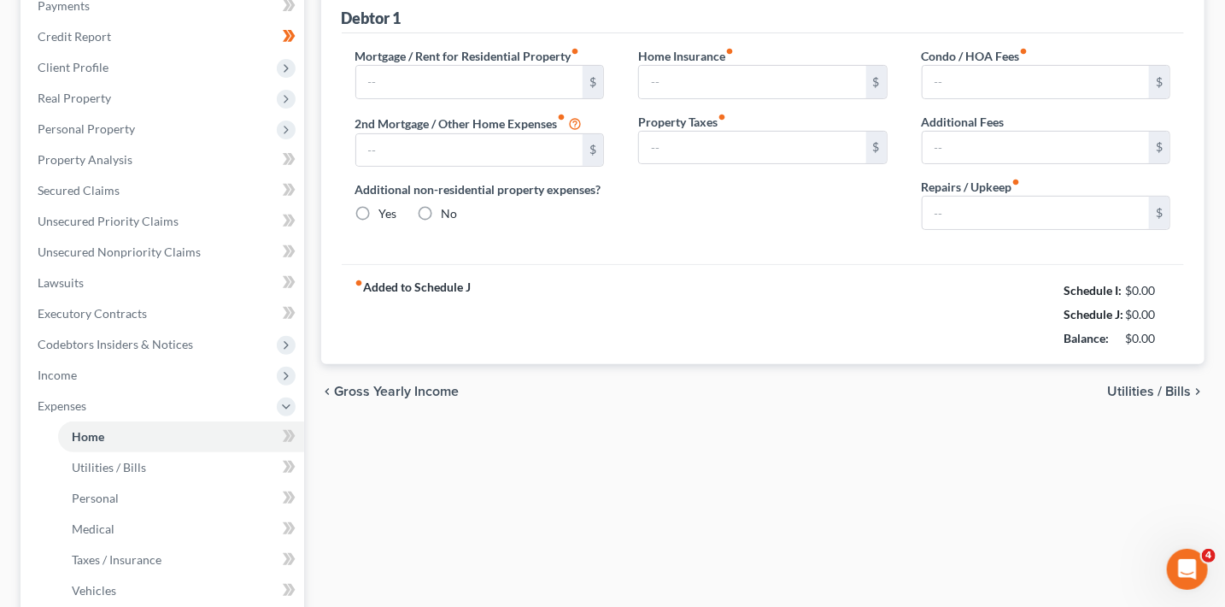
scroll to position [148, 0]
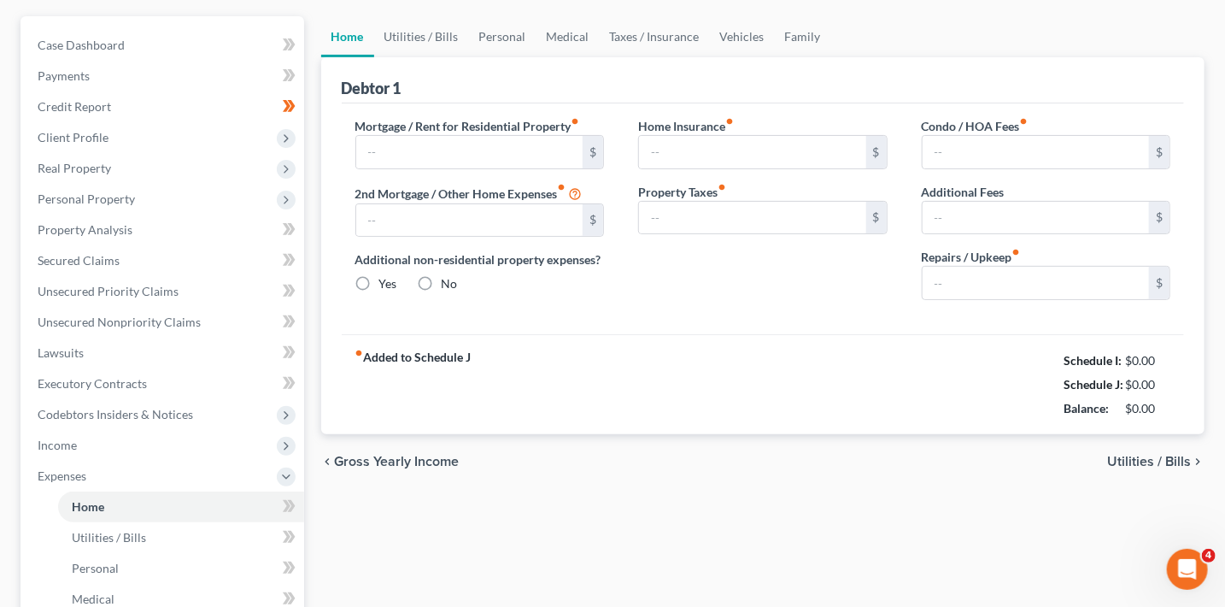
type input "2,100.00"
type input "0.00"
radio input "true"
type input "8.00"
type input "0.00"
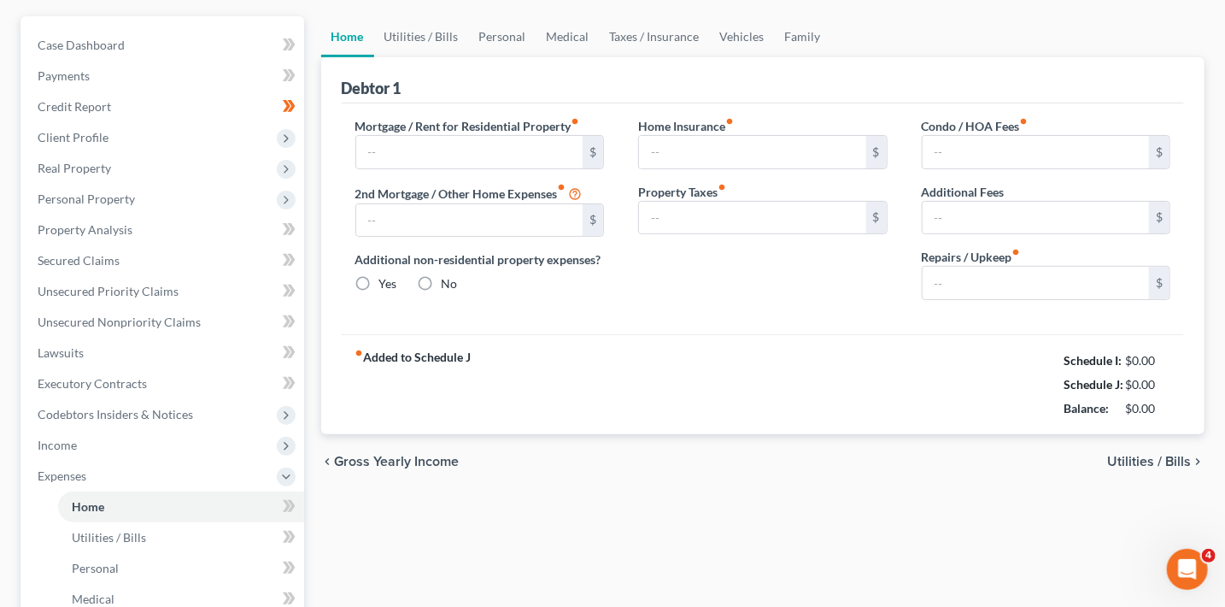
type input "0.00"
type input "100.00"
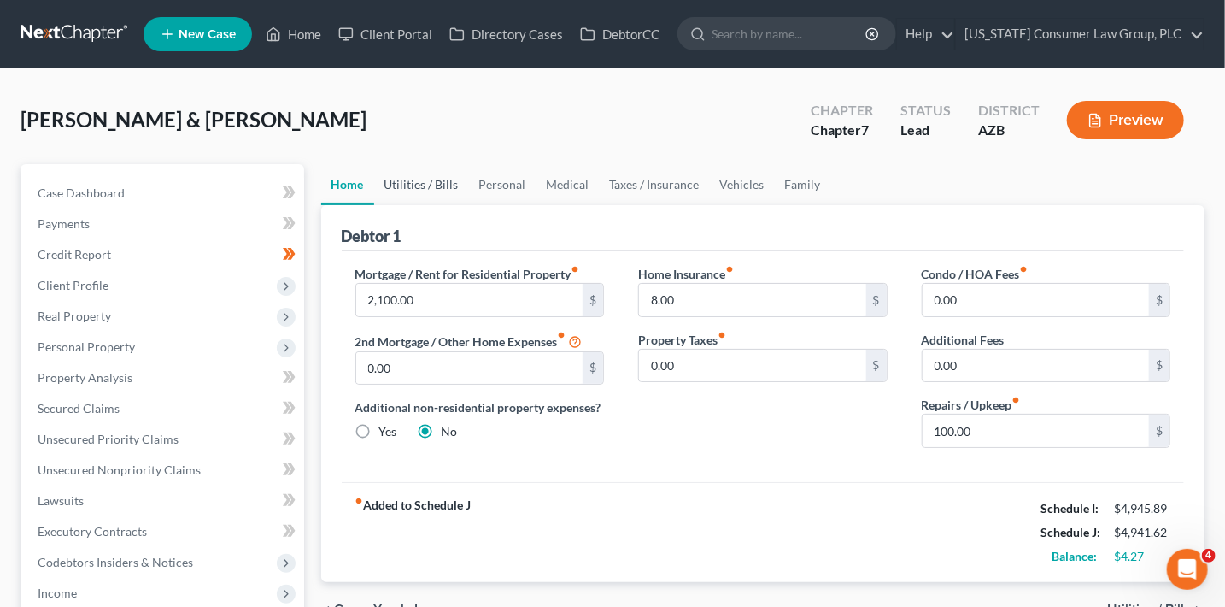
click at [418, 185] on link "Utilities / Bills" at bounding box center [421, 184] width 95 height 41
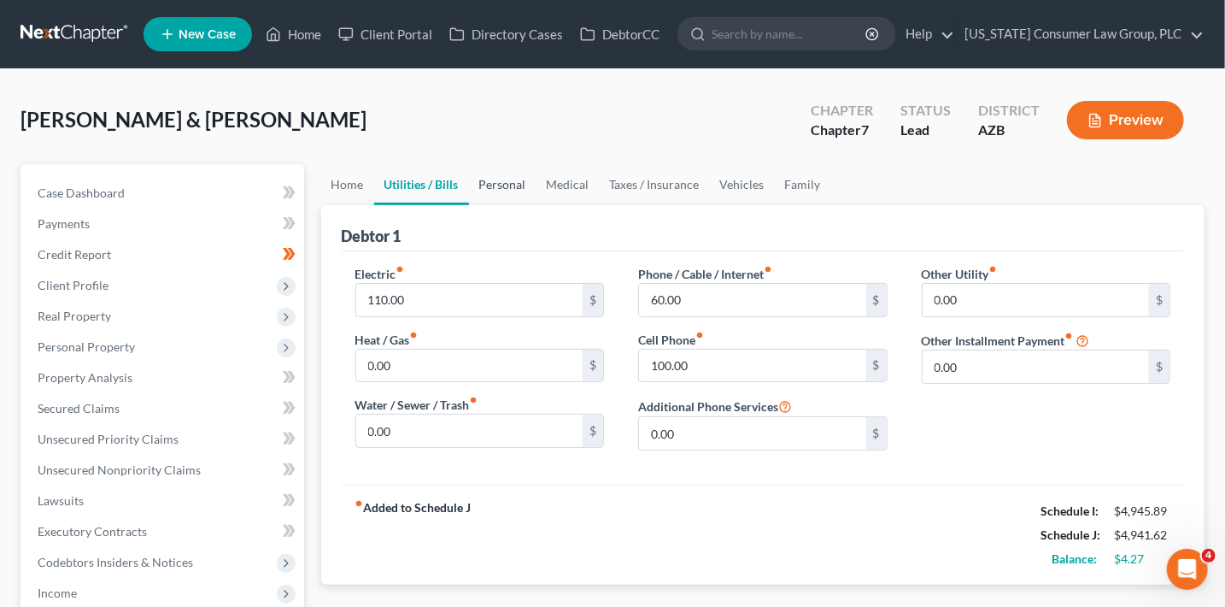
click at [490, 181] on link "Personal" at bounding box center [502, 184] width 67 height 41
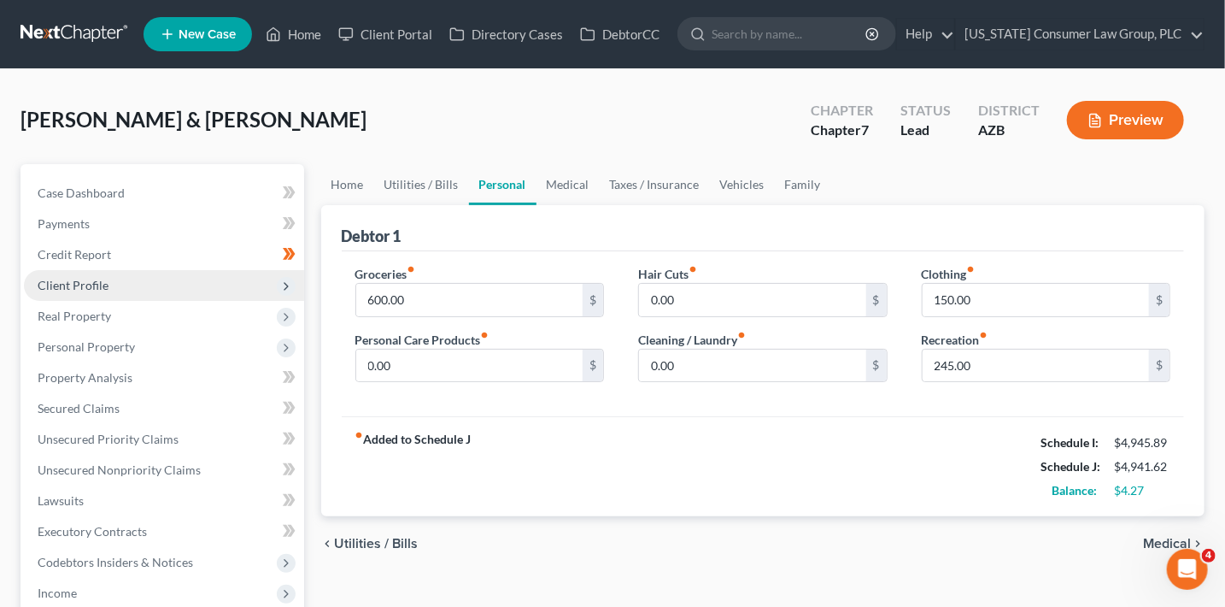
click at [119, 277] on span "Client Profile" at bounding box center [164, 285] width 280 height 31
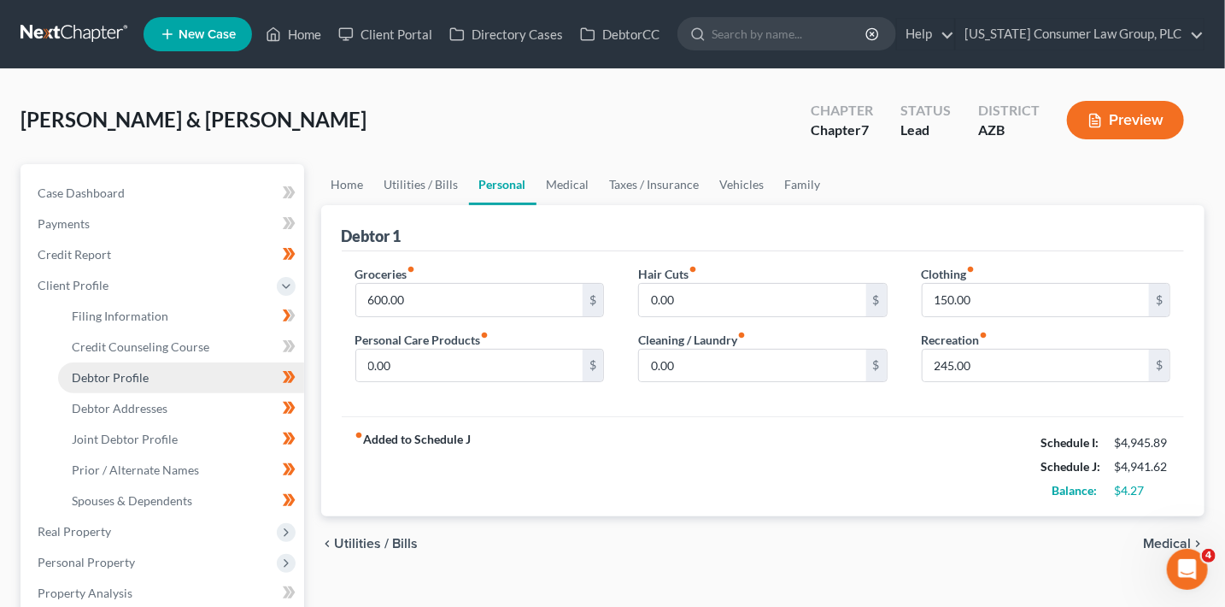
click at [153, 373] on link "Debtor Profile" at bounding box center [181, 377] width 246 height 31
select select "1"
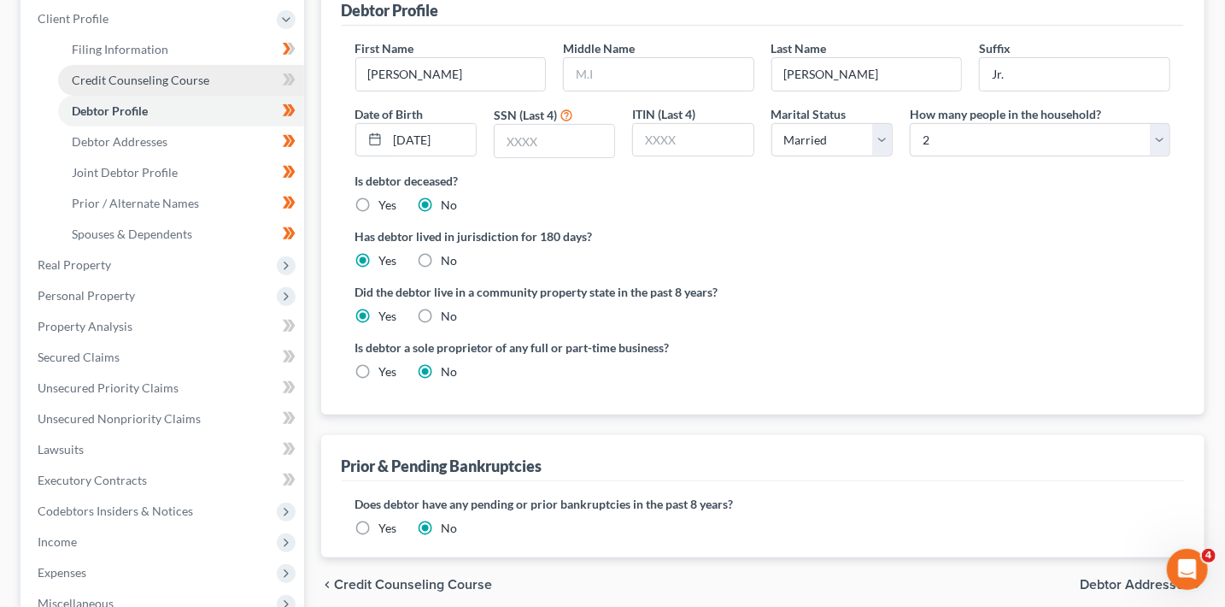
scroll to position [392, 0]
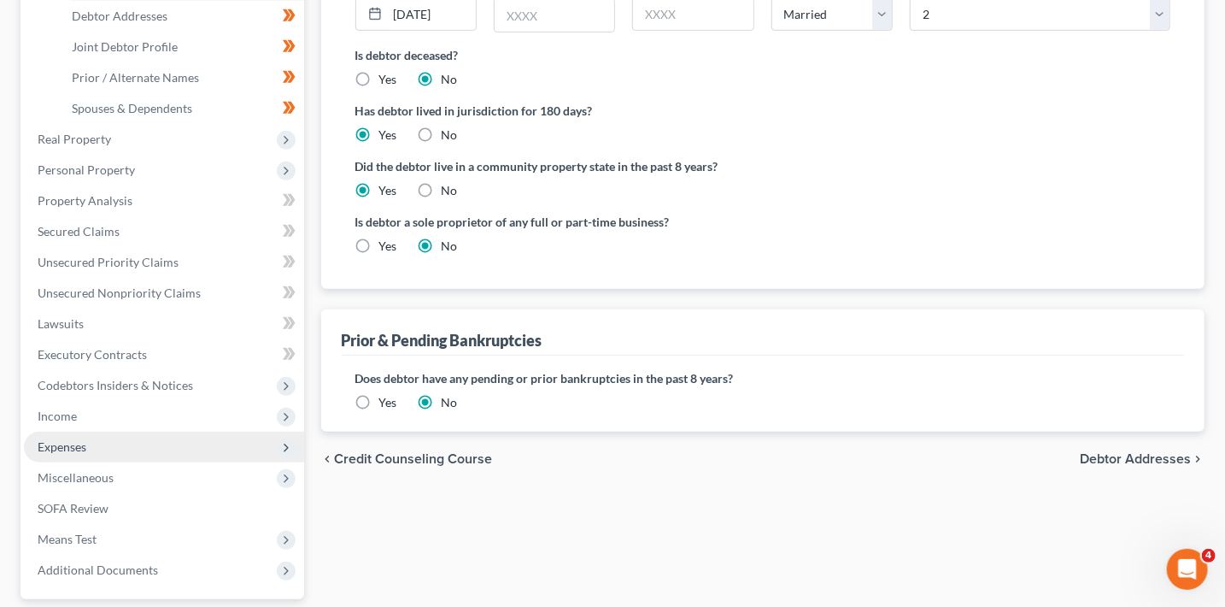
click at [95, 445] on span "Expenses" at bounding box center [164, 446] width 280 height 31
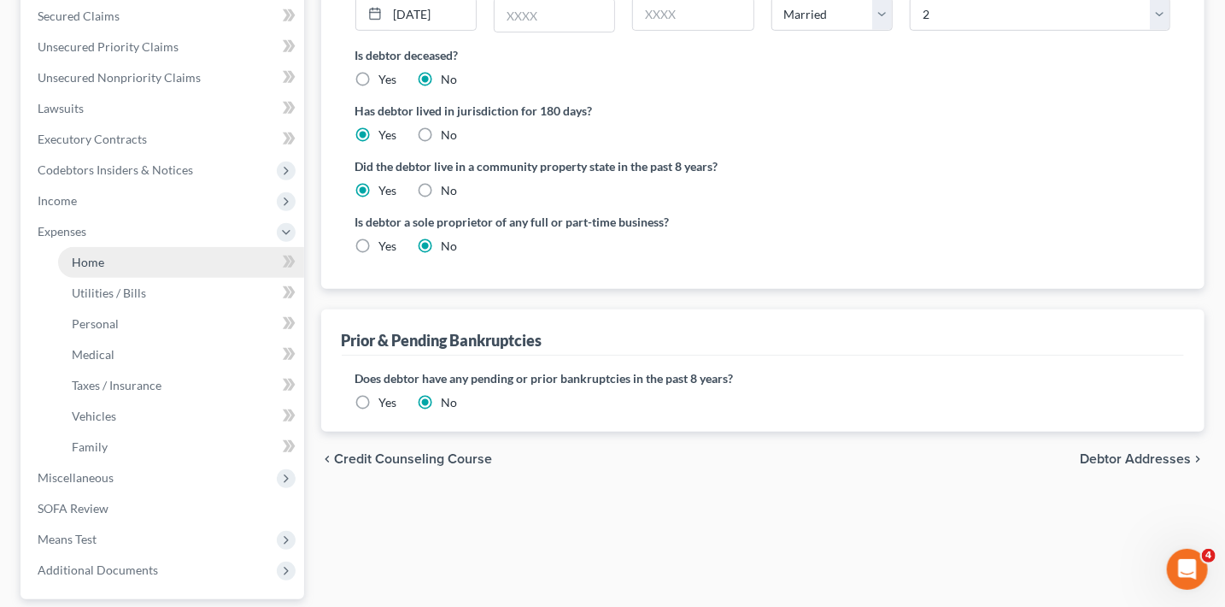
click at [126, 255] on link "Home" at bounding box center [181, 262] width 246 height 31
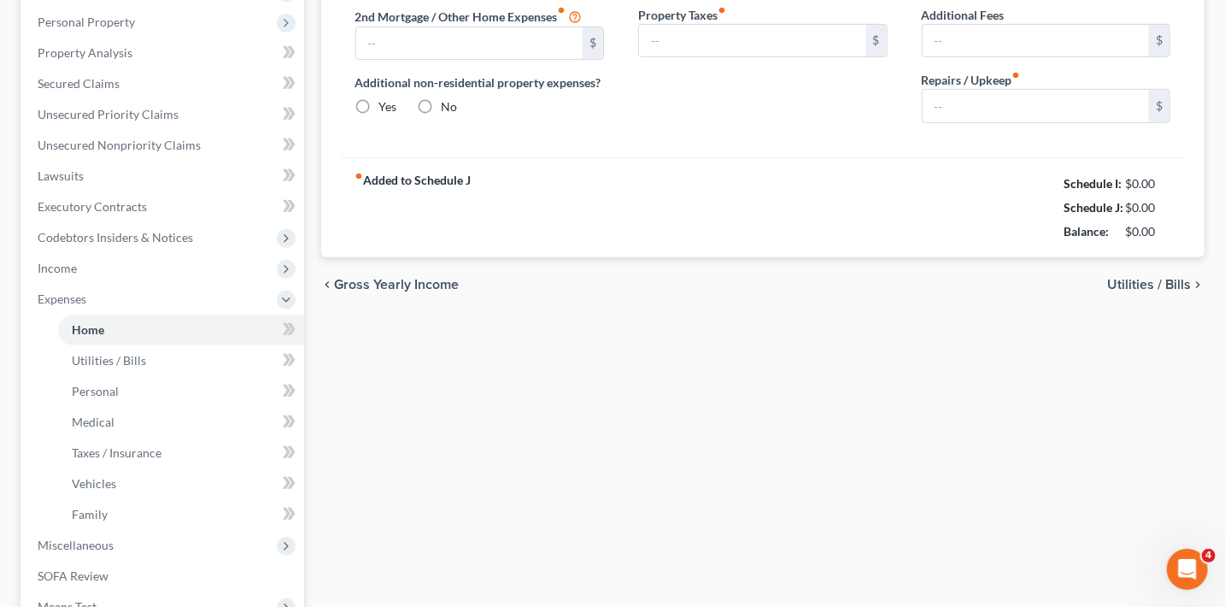
type input "2,100.00"
type input "0.00"
radio input "true"
type input "8.00"
type input "0.00"
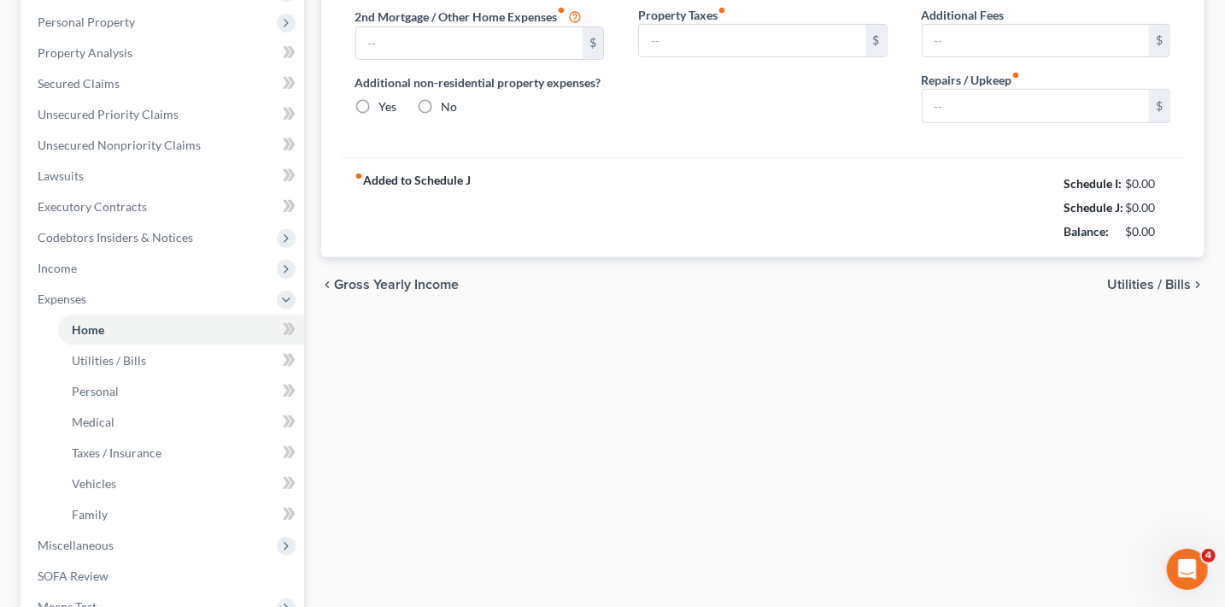
type input "0.00"
type input "100.00"
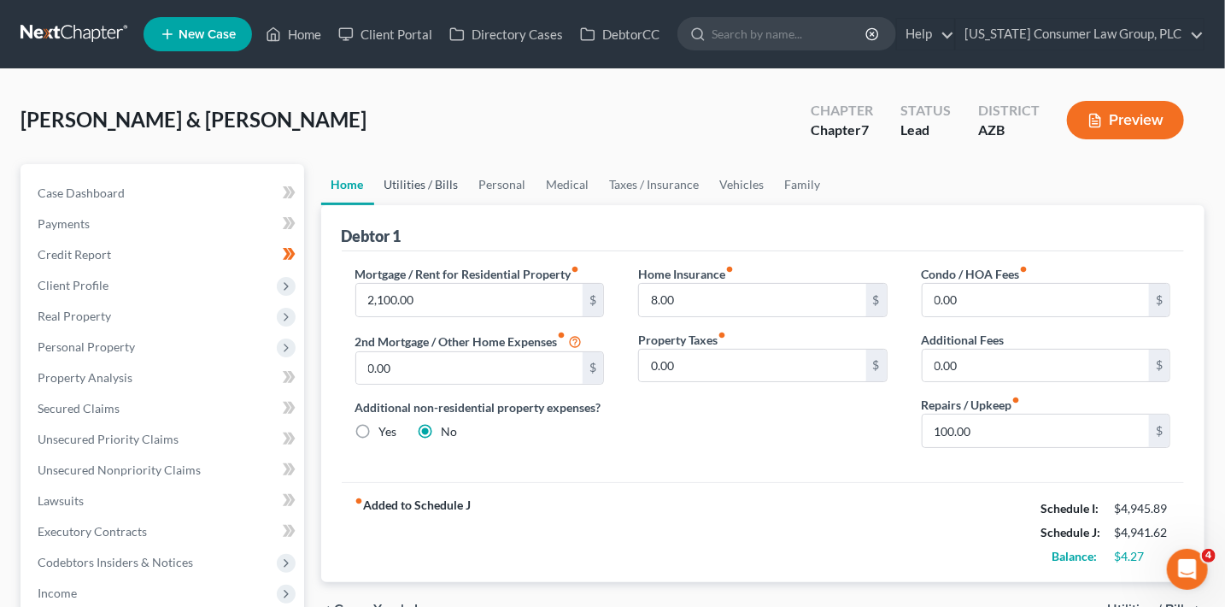
click at [425, 184] on link "Utilities / Bills" at bounding box center [421, 184] width 95 height 41
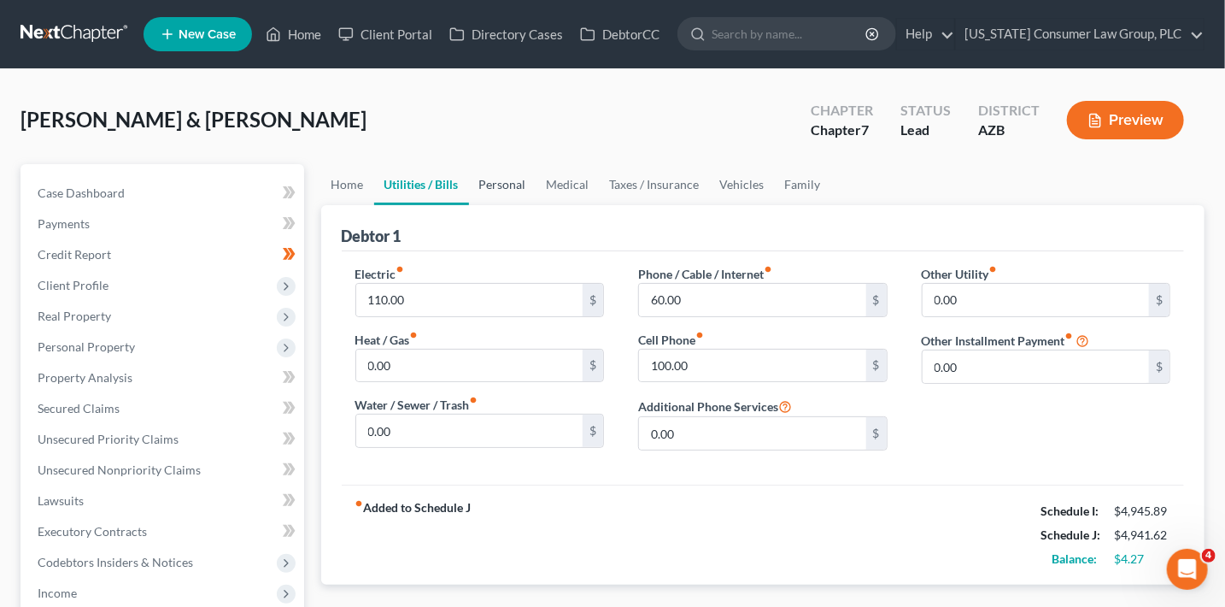
click at [478, 185] on link "Personal" at bounding box center [502, 184] width 67 height 41
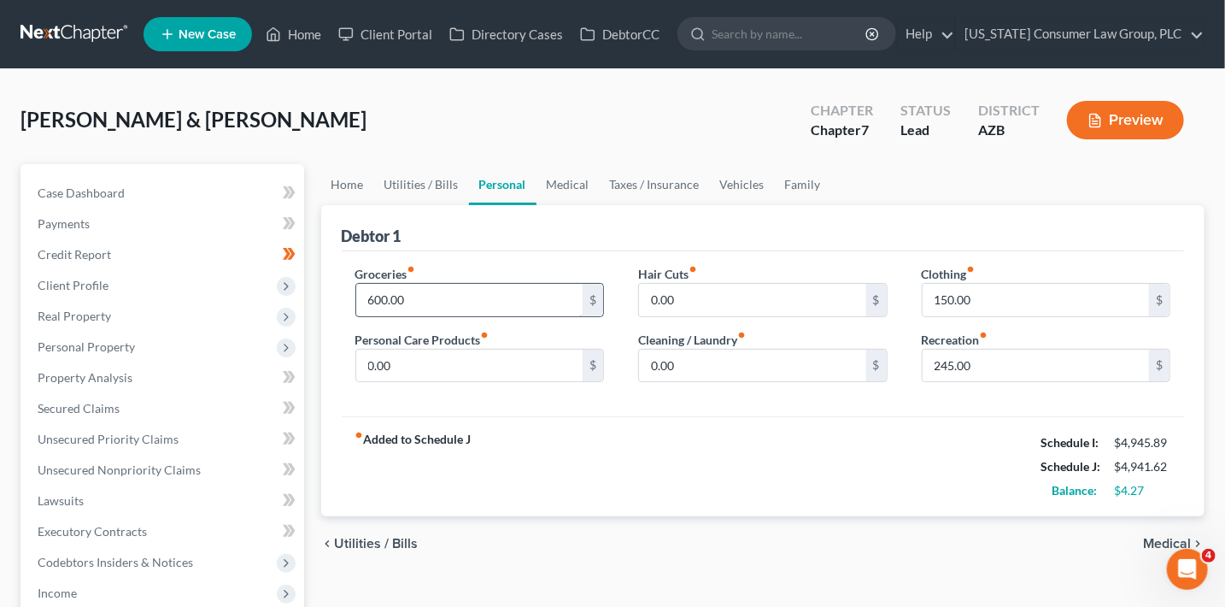
click at [402, 296] on input "600.00" at bounding box center [469, 300] width 227 height 32
type input "863"
type input "75"
type input "185"
type input "300"
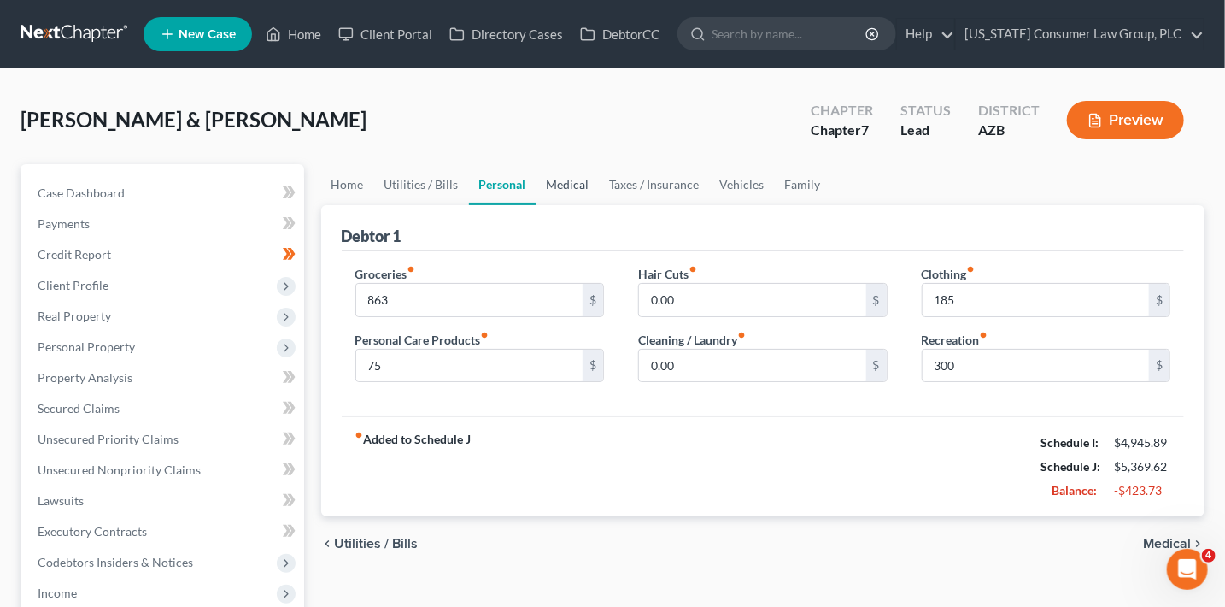
click at [563, 176] on link "Medical" at bounding box center [568, 184] width 63 height 41
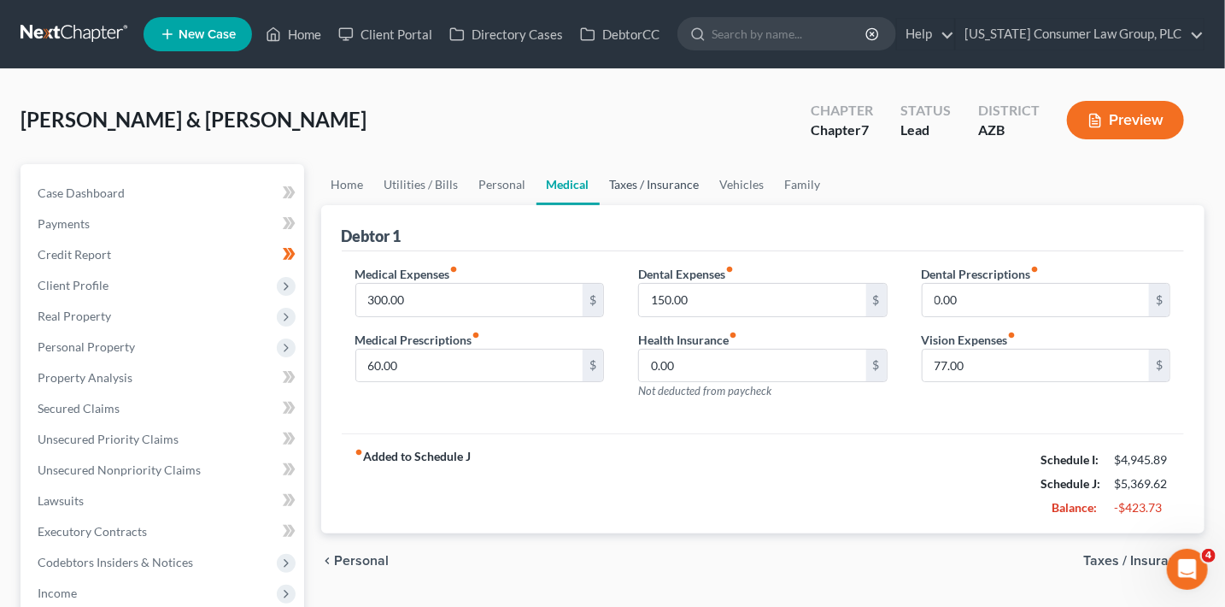
click at [663, 185] on link "Taxes / Insurance" at bounding box center [655, 184] width 110 height 41
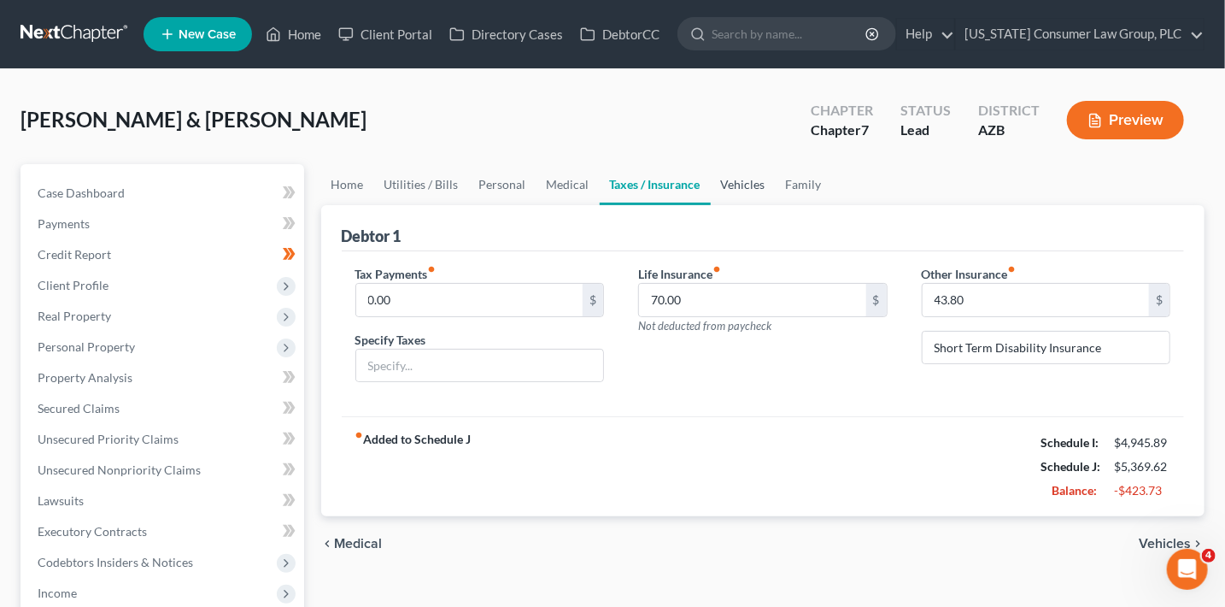
click at [742, 188] on link "Vehicles" at bounding box center [743, 184] width 65 height 41
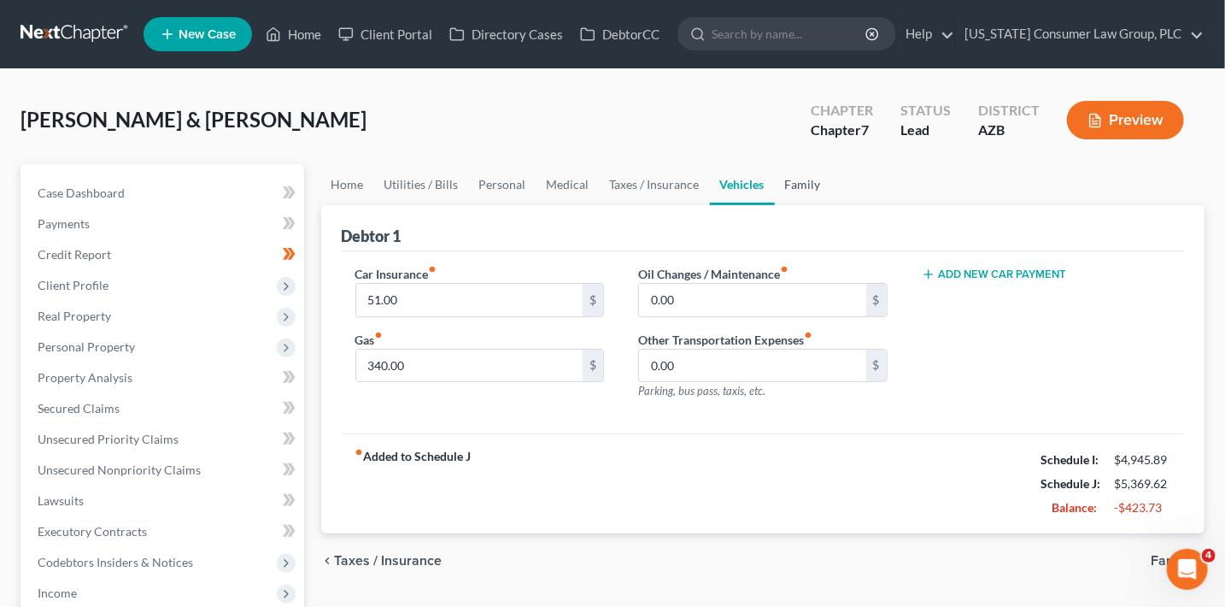
click at [784, 186] on link "Family" at bounding box center [803, 184] width 56 height 41
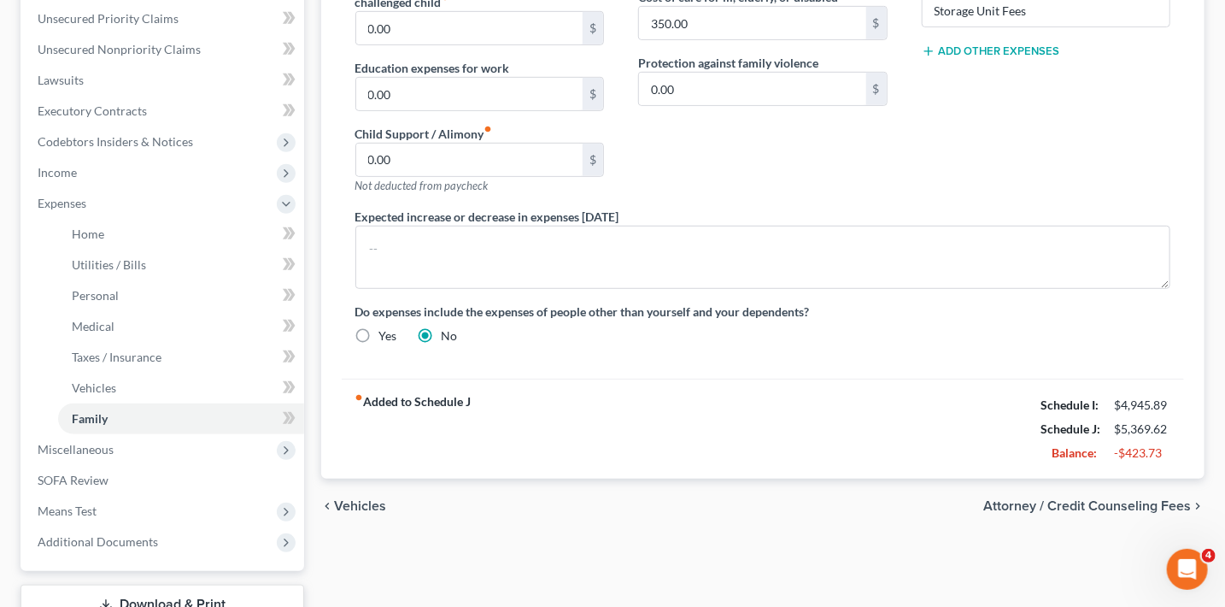
scroll to position [547, 0]
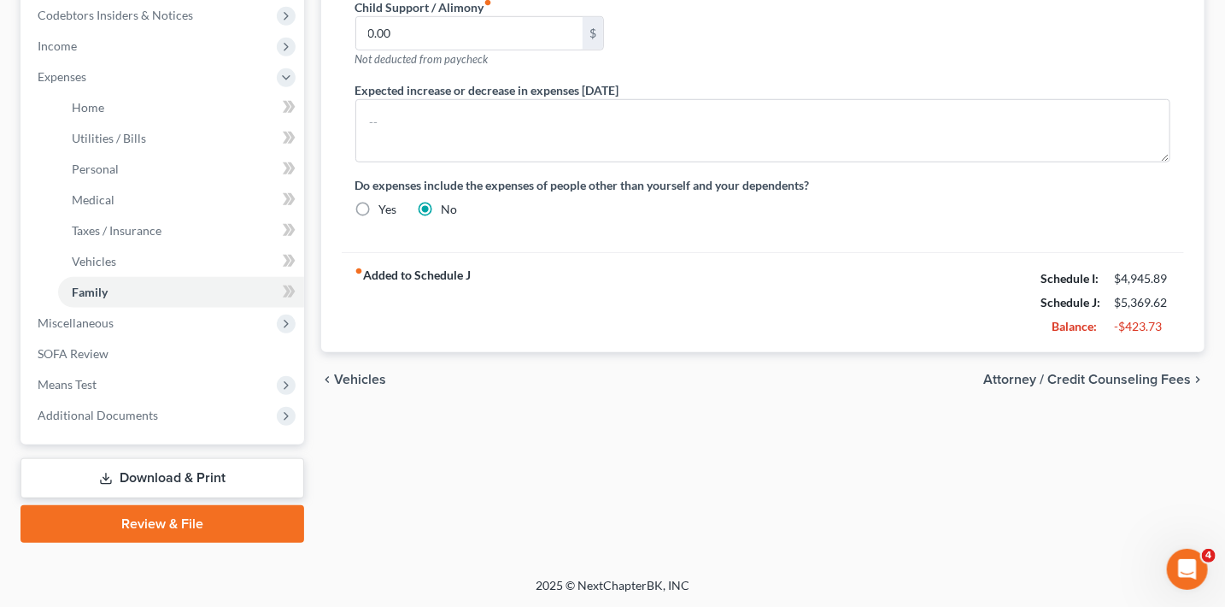
click at [1058, 377] on span "Attorney / Credit Counseling Fees" at bounding box center [1087, 379] width 208 height 14
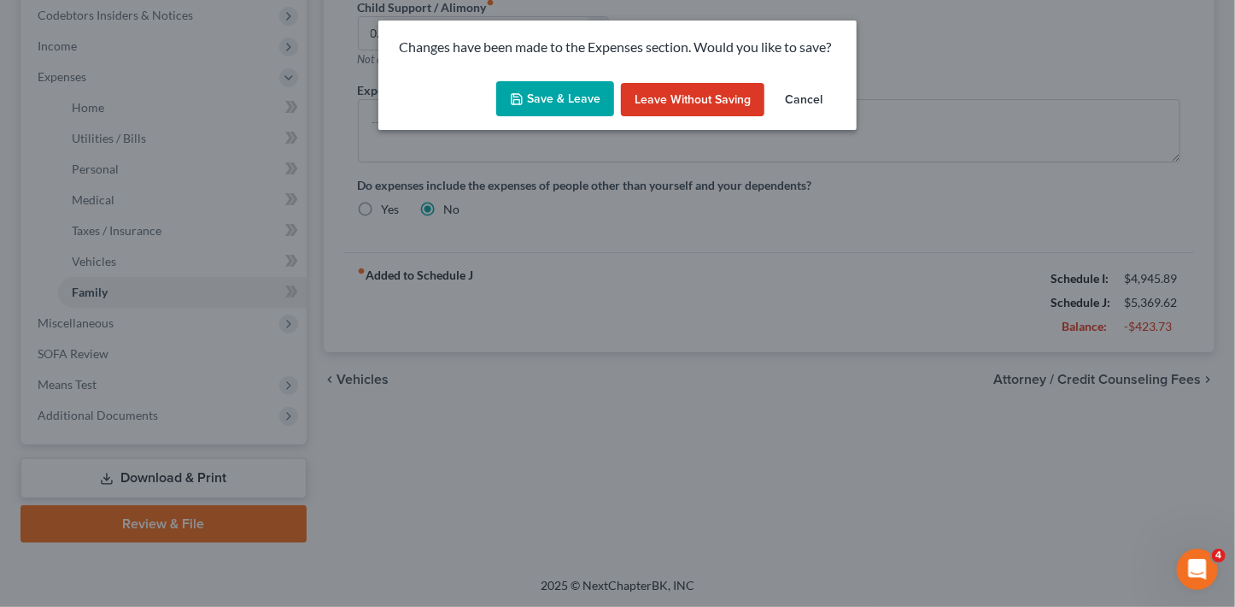
click at [558, 97] on button "Save & Leave" at bounding box center [555, 99] width 118 height 36
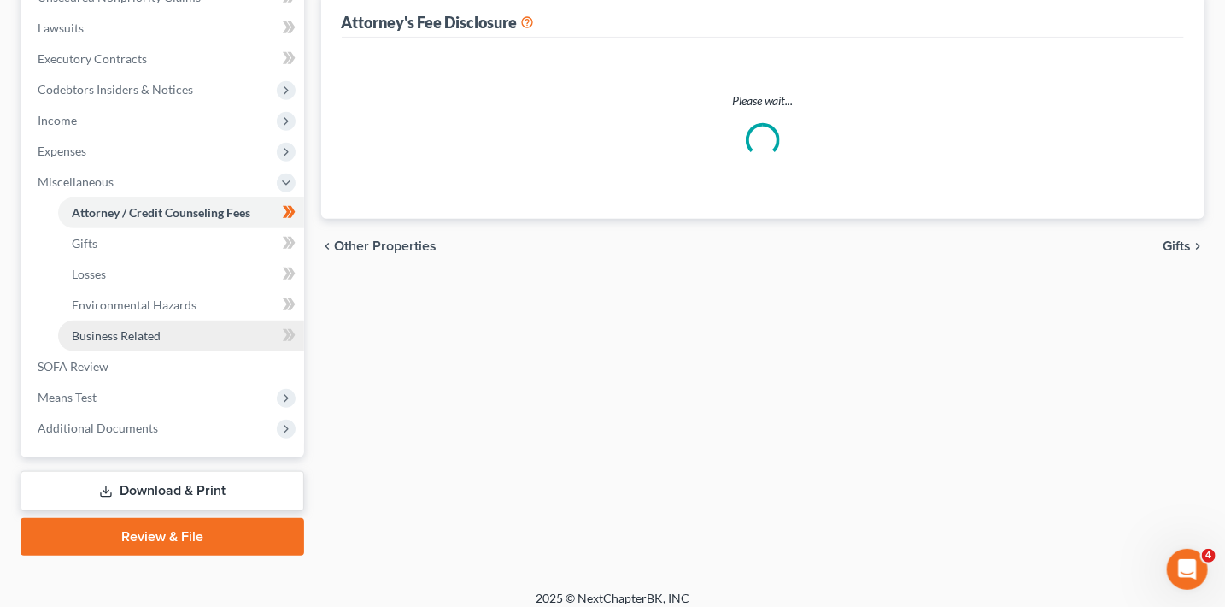
select select "9"
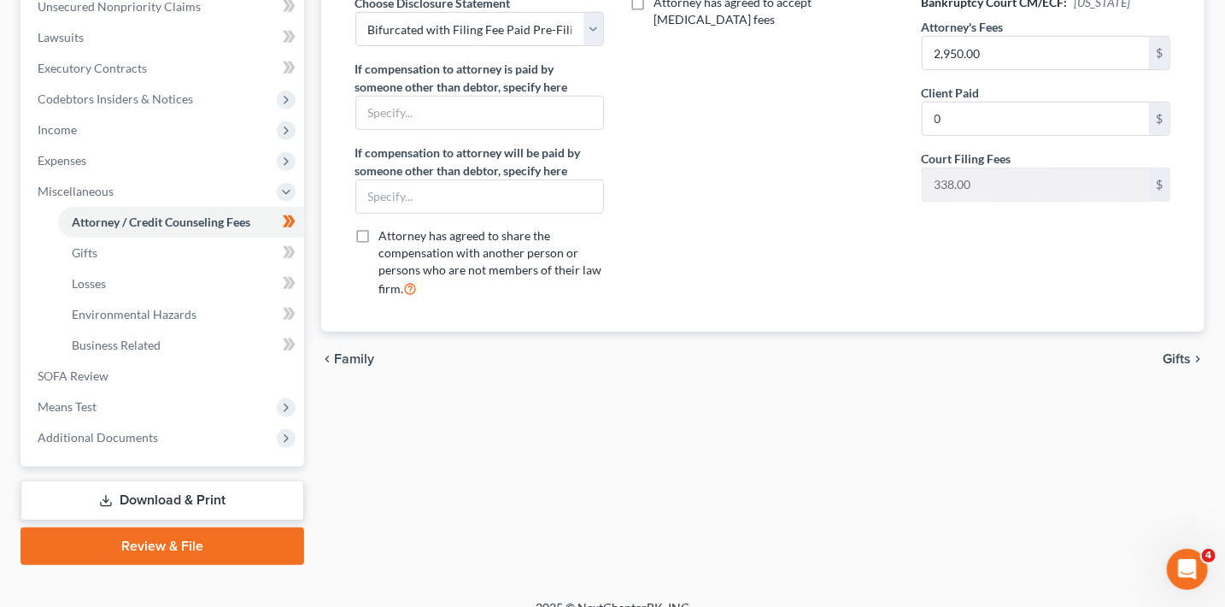
scroll to position [485, 0]
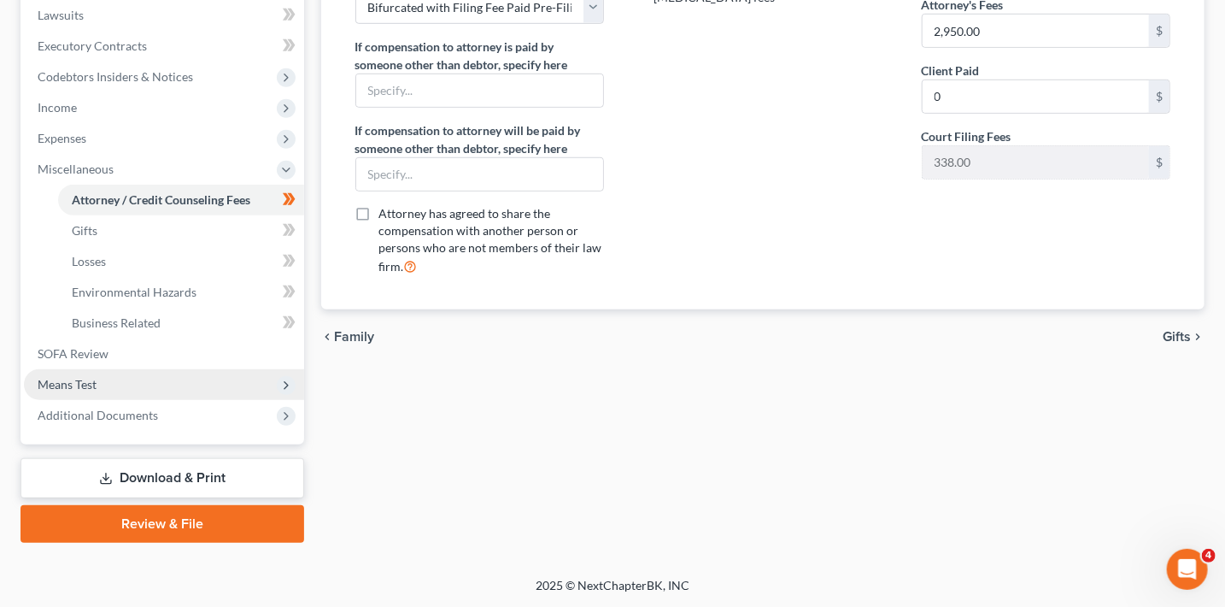
click at [75, 385] on span "Means Test" at bounding box center [67, 384] width 59 height 15
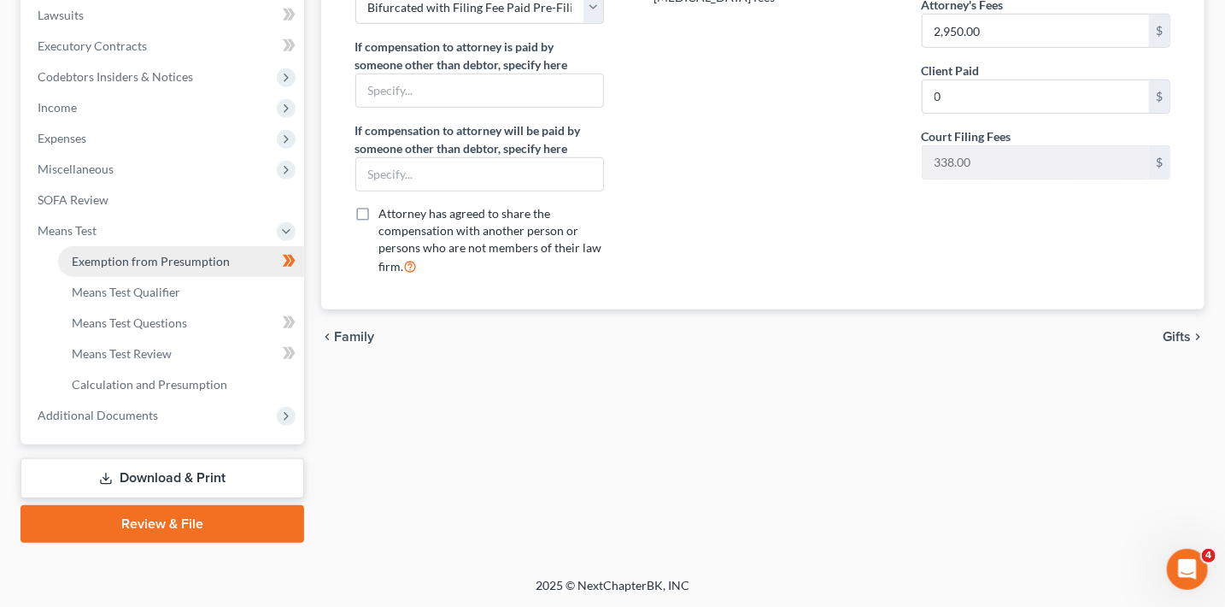
click at [149, 258] on span "Exemption from Presumption" at bounding box center [151, 261] width 158 height 15
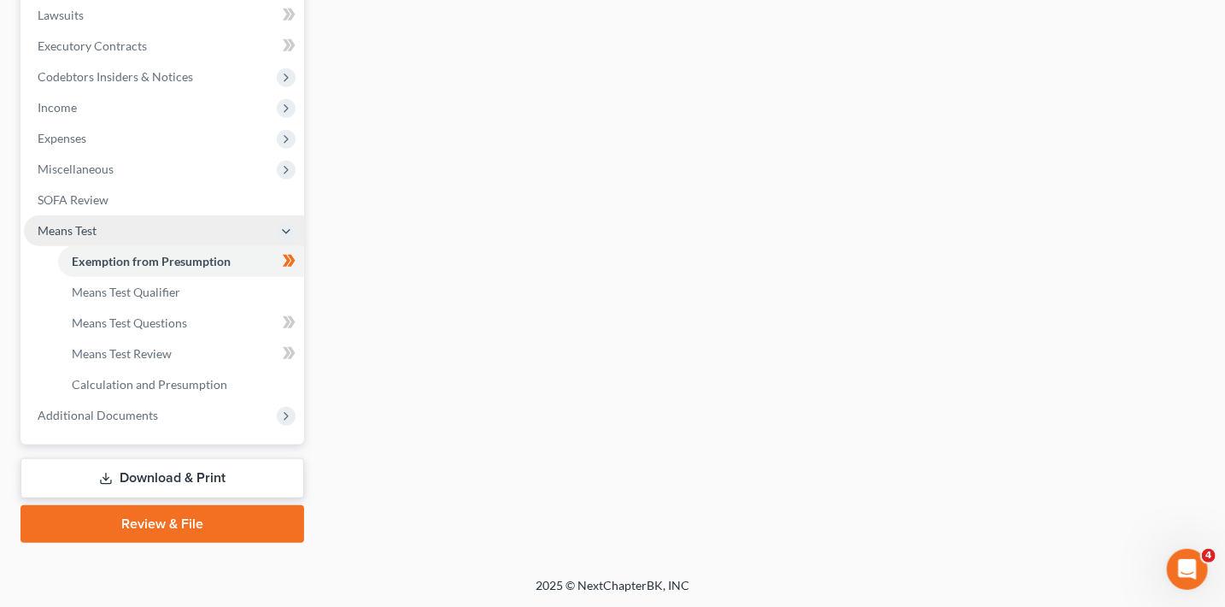
radio input "true"
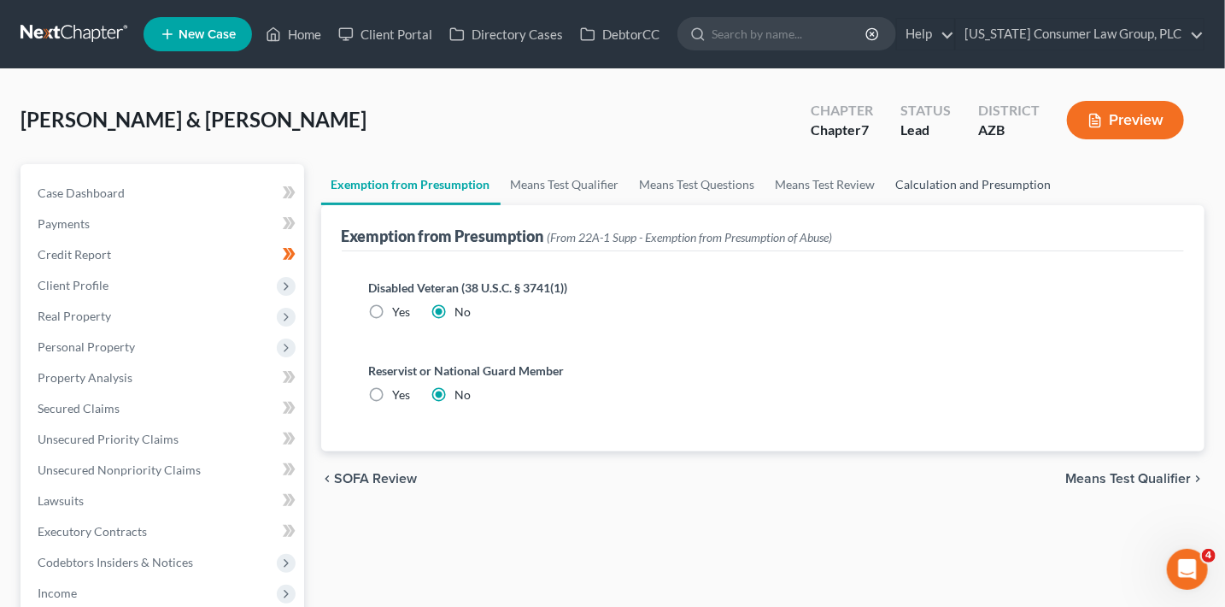
click at [980, 182] on link "Calculation and Presumption" at bounding box center [974, 184] width 176 height 41
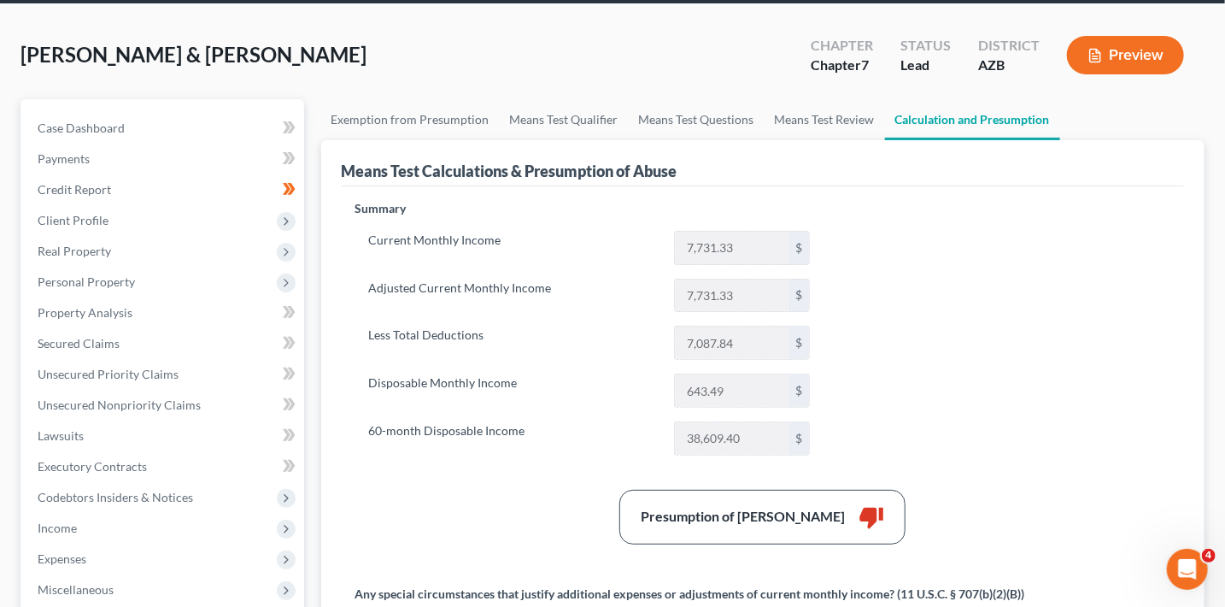
scroll to position [76, 0]
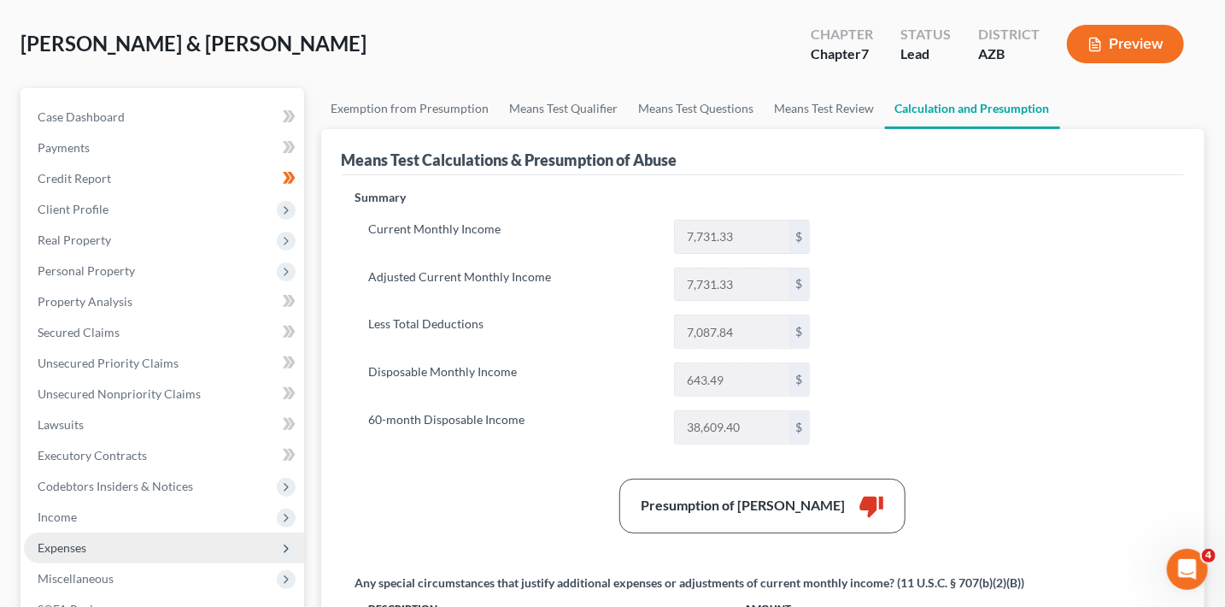
click at [82, 554] on span "Expenses" at bounding box center [164, 547] width 280 height 31
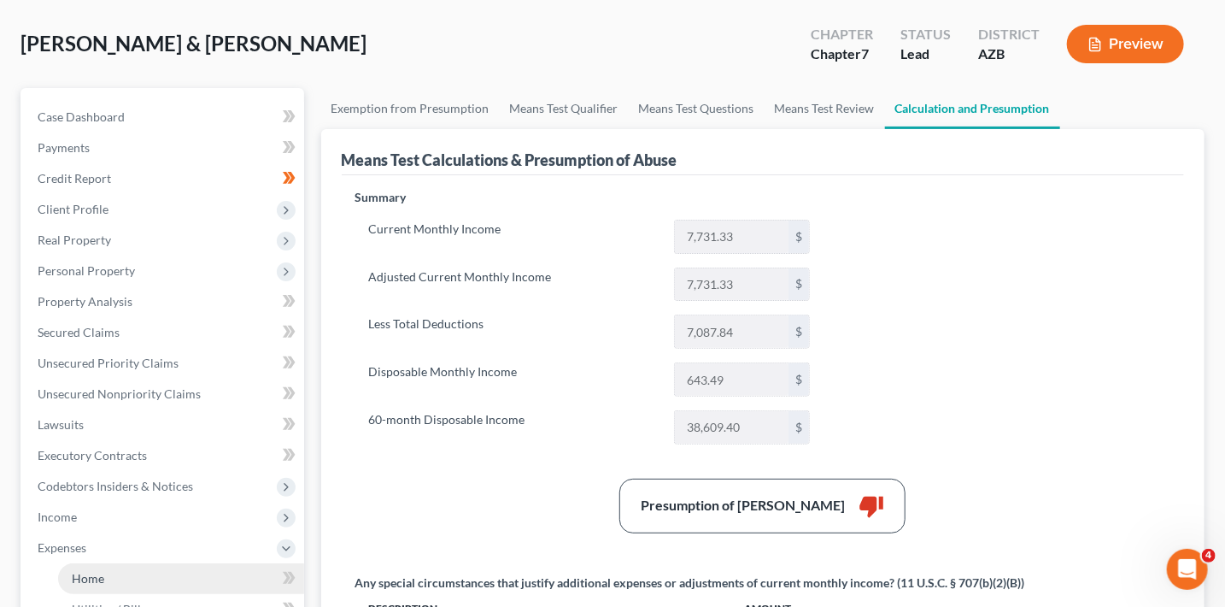
click at [105, 567] on link "Home" at bounding box center [181, 578] width 246 height 31
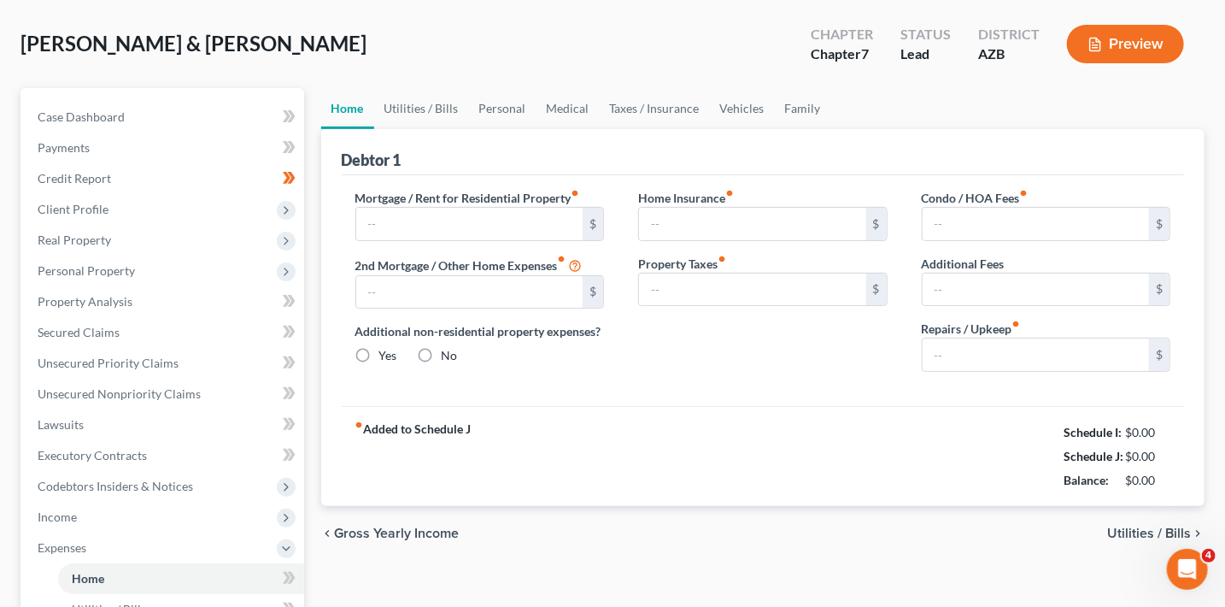
scroll to position [18, 0]
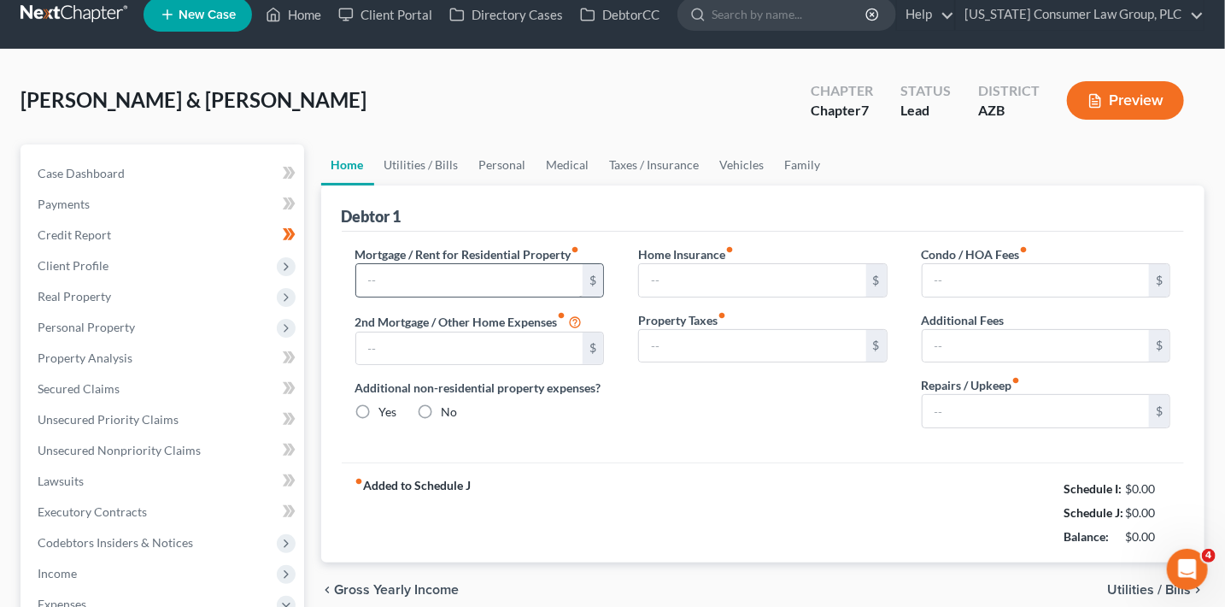
type input "2,100.00"
type input "0.00"
radio input "true"
type input "8.00"
type input "0.00"
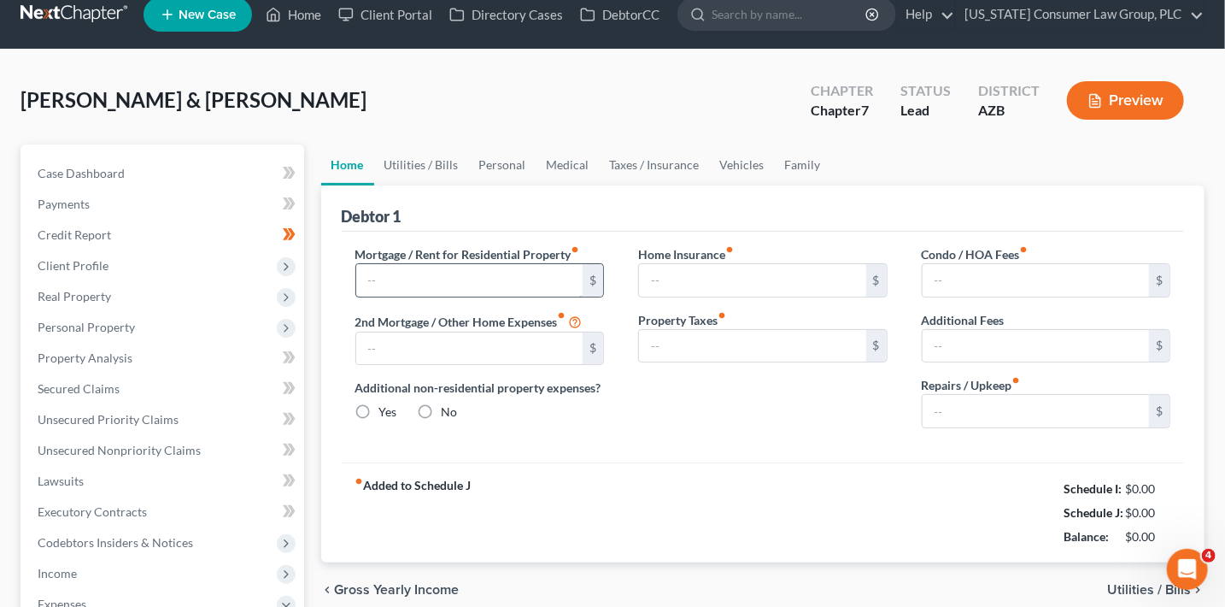
type input "0.00"
type input "100.00"
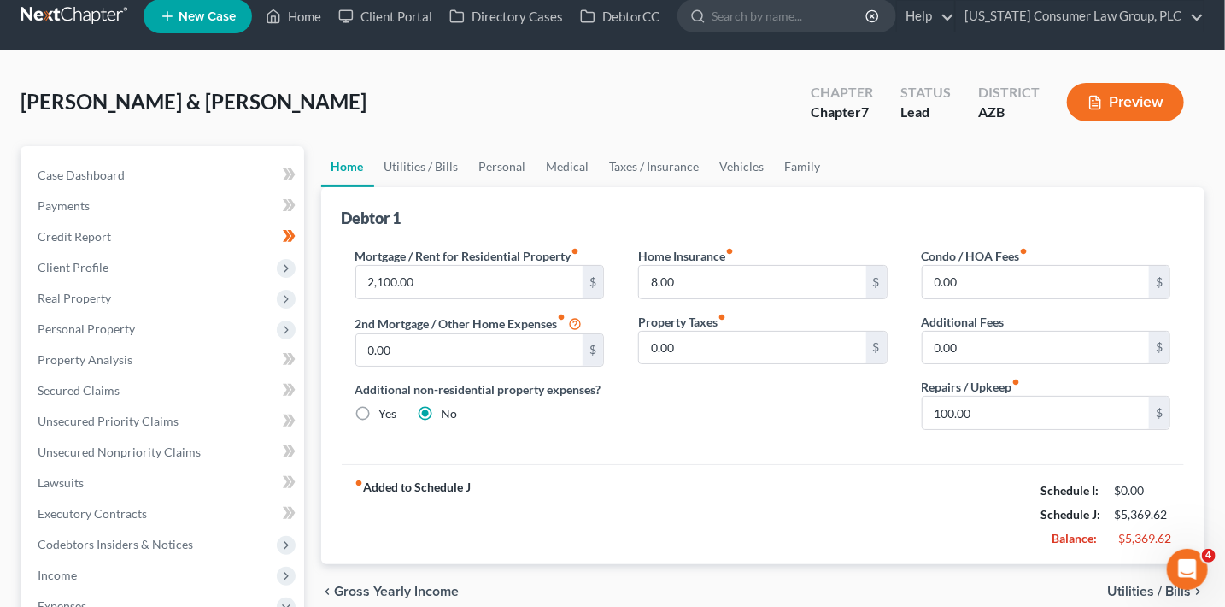
scroll to position [0, 0]
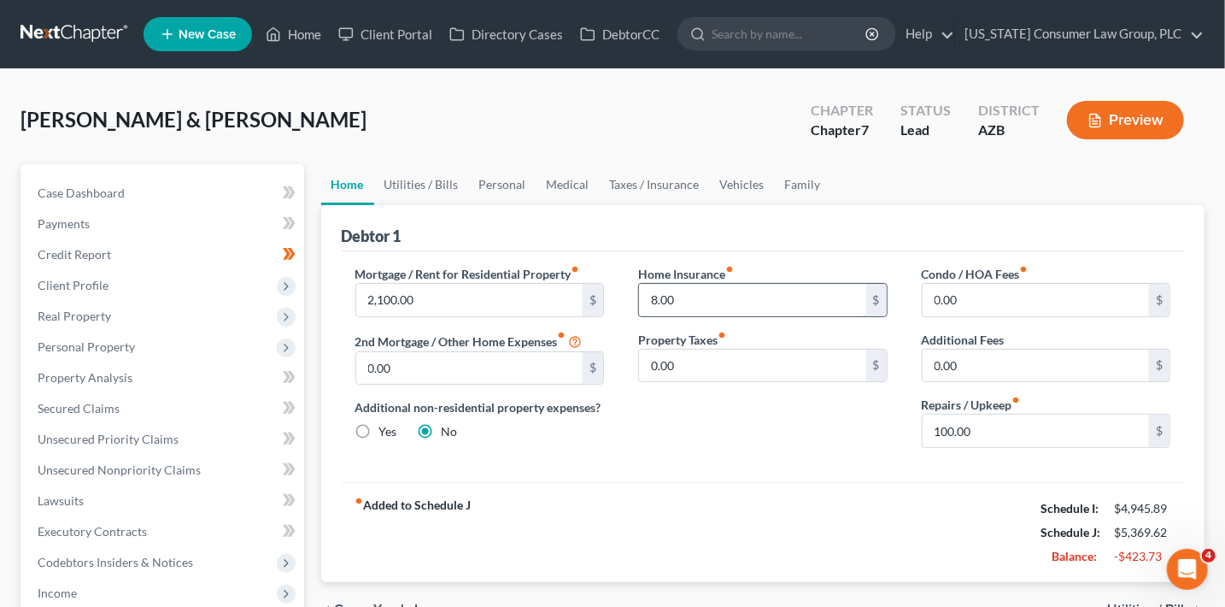
click at [692, 290] on input "8.00" at bounding box center [752, 300] width 227 height 32
type input "95"
click at [431, 178] on link "Utilities / Bills" at bounding box center [421, 184] width 95 height 41
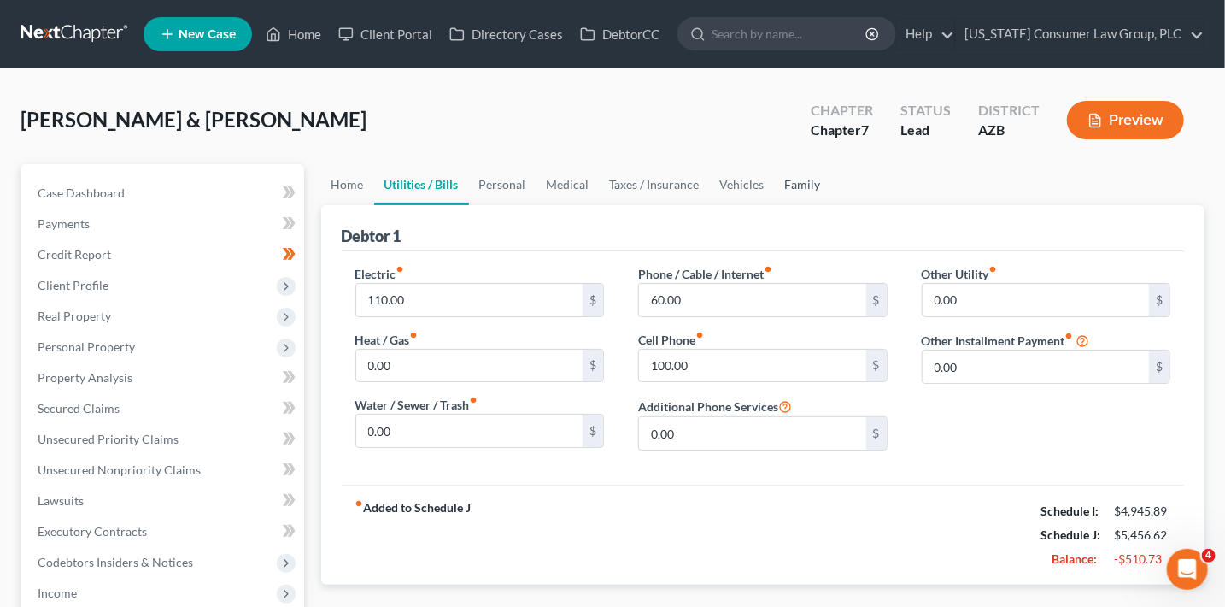
click at [804, 189] on link "Family" at bounding box center [803, 184] width 56 height 41
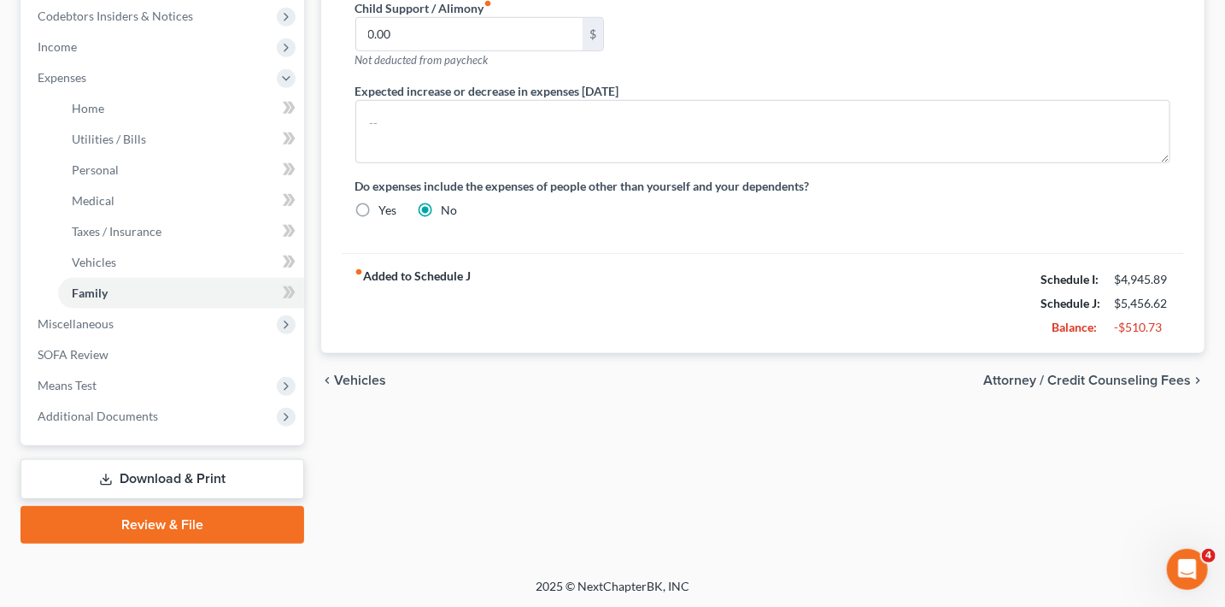
scroll to position [547, 0]
click at [1100, 382] on span "Attorney / Credit Counseling Fees" at bounding box center [1087, 379] width 208 height 14
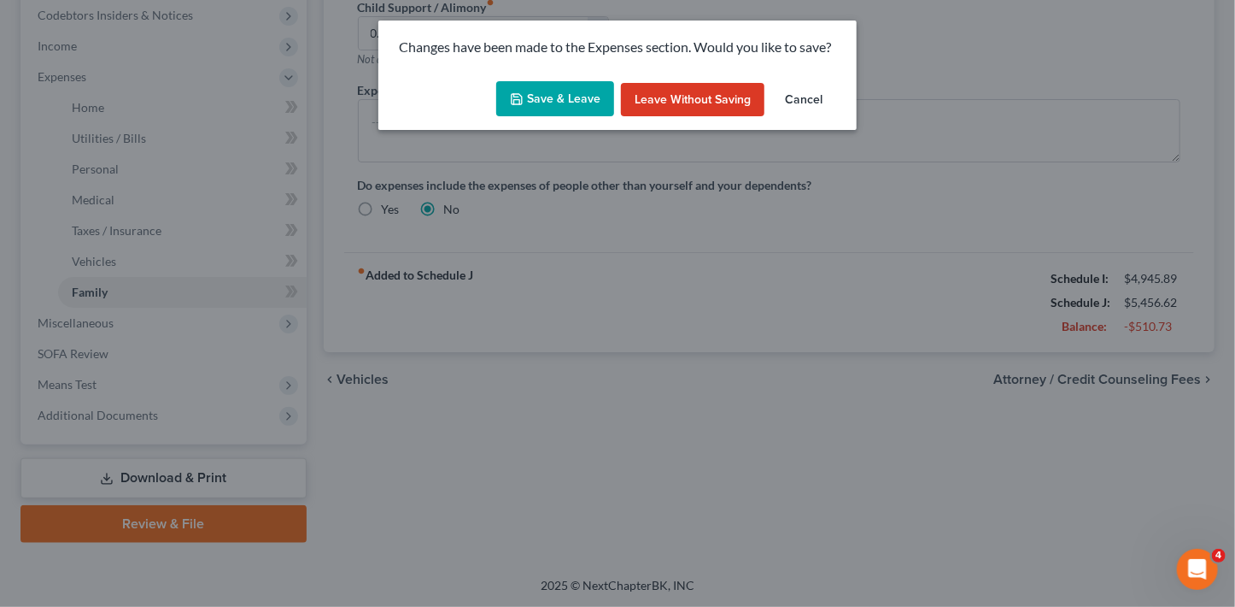
click at [566, 99] on button "Save & Leave" at bounding box center [555, 99] width 118 height 36
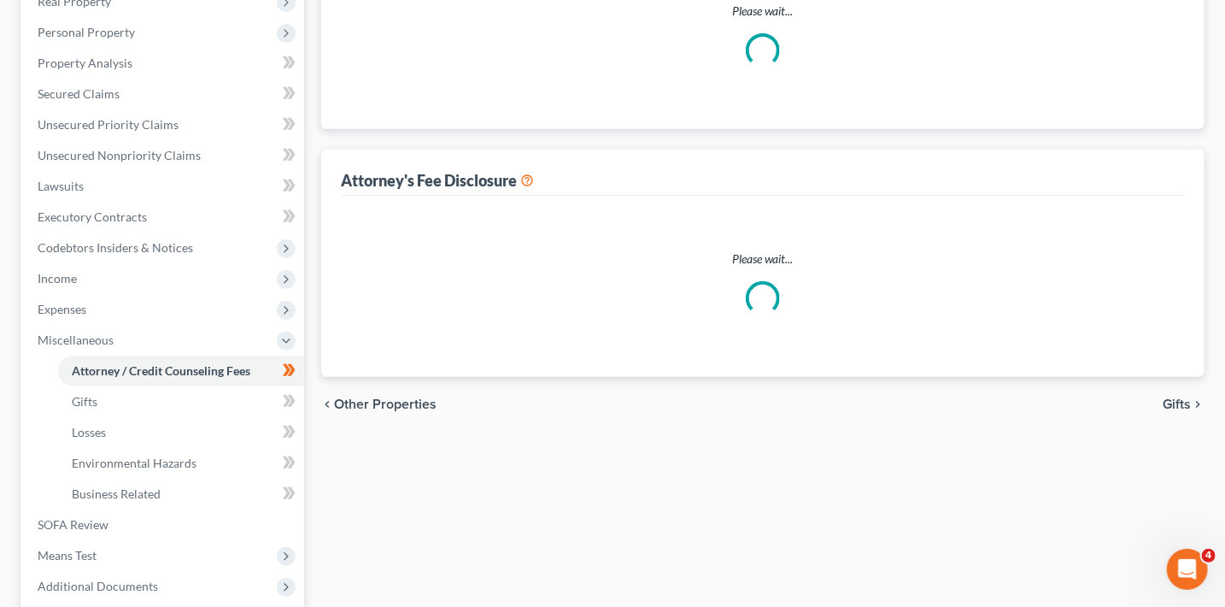
select select "9"
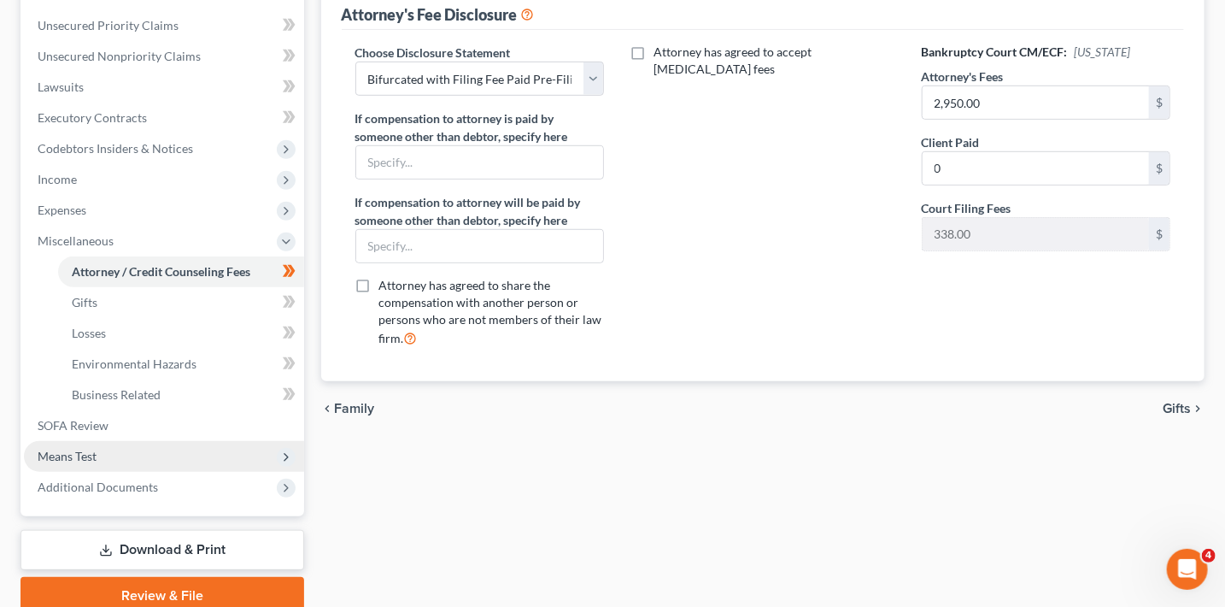
scroll to position [478, 0]
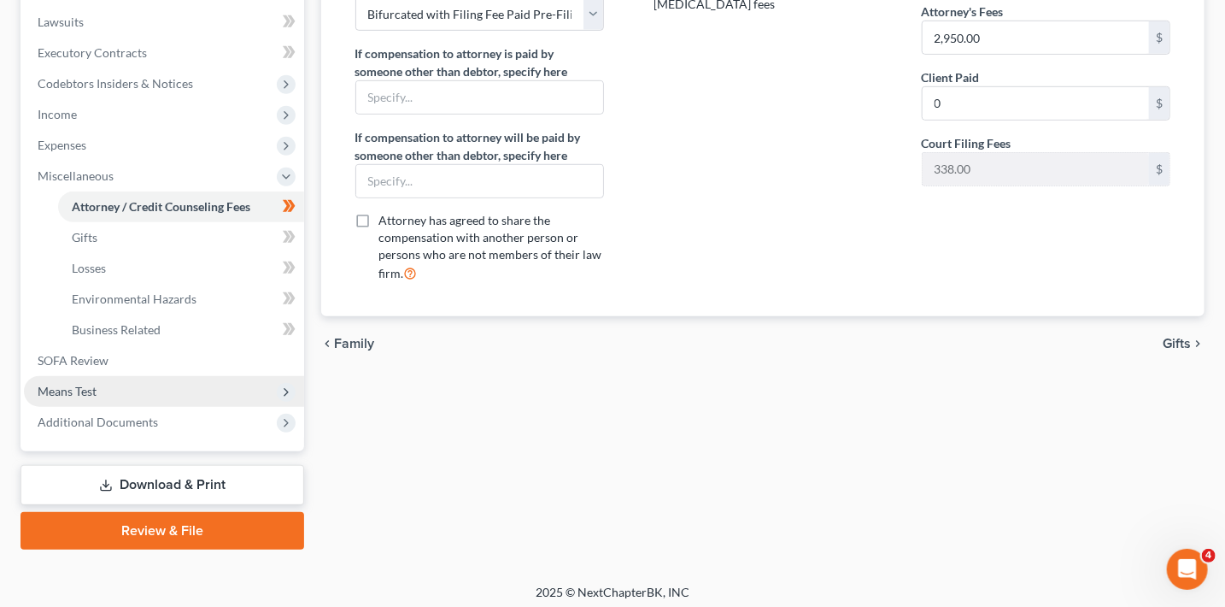
click at [114, 395] on span "Means Test" at bounding box center [164, 391] width 280 height 31
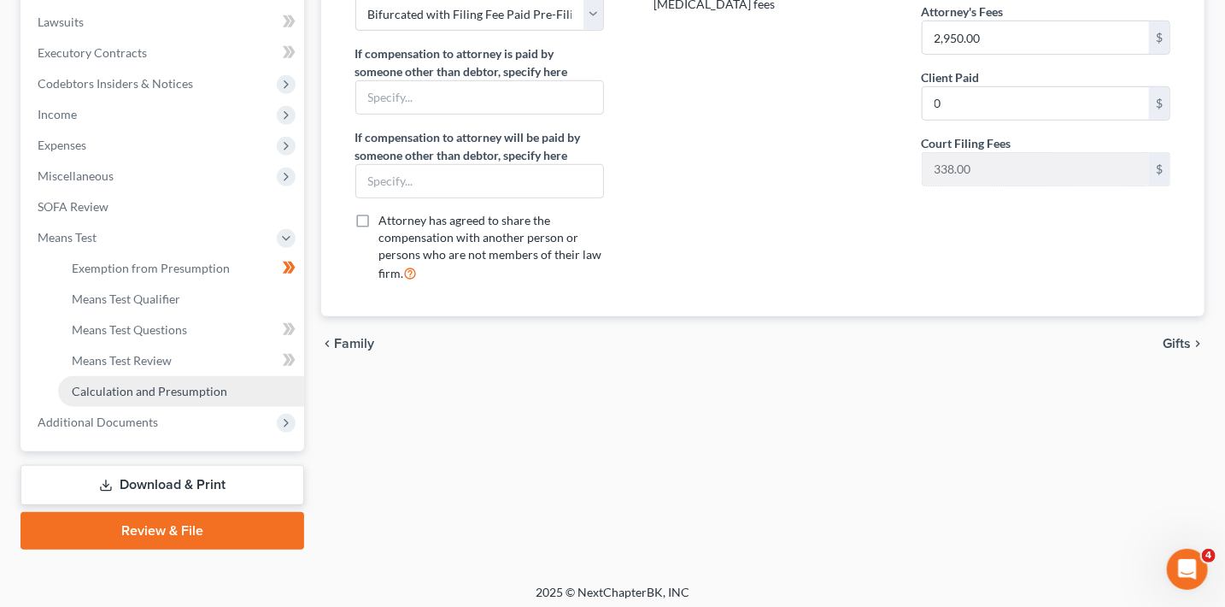
click at [186, 393] on span "Calculation and Presumption" at bounding box center [149, 391] width 155 height 15
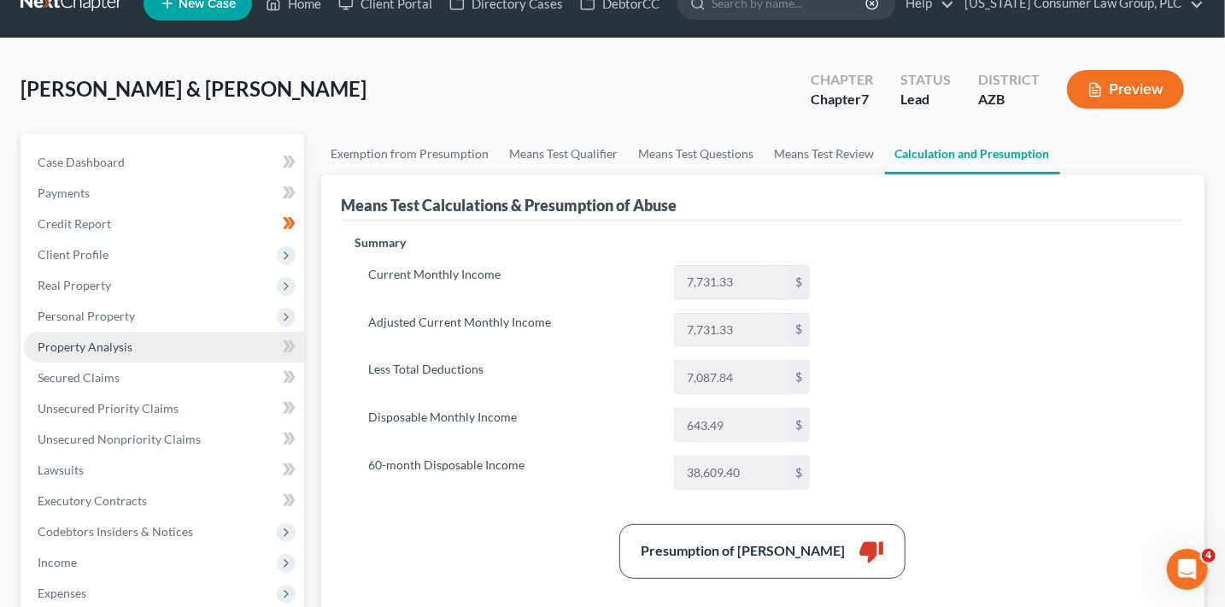
scroll to position [46, 0]
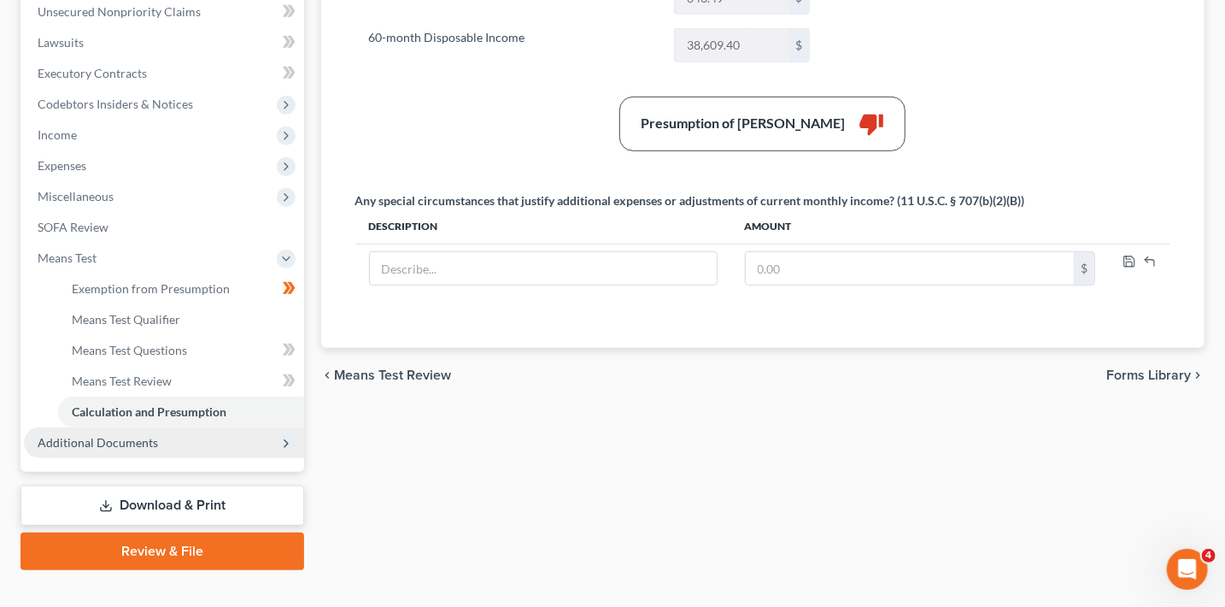
scroll to position [485, 0]
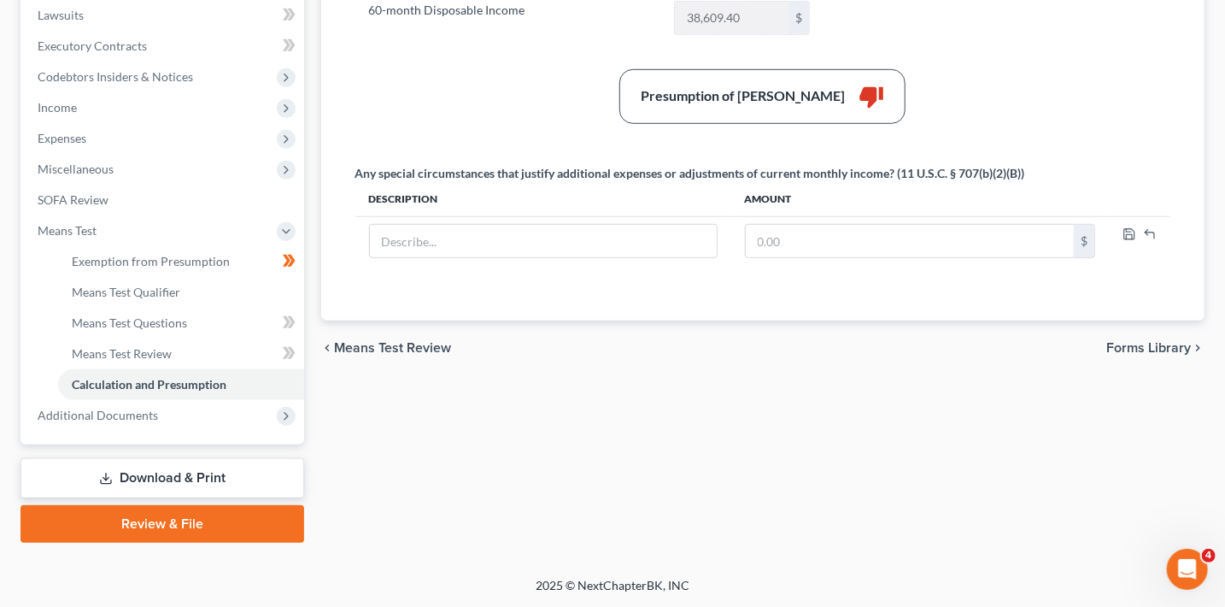
click at [189, 487] on link "Download & Print" at bounding box center [163, 478] width 284 height 40
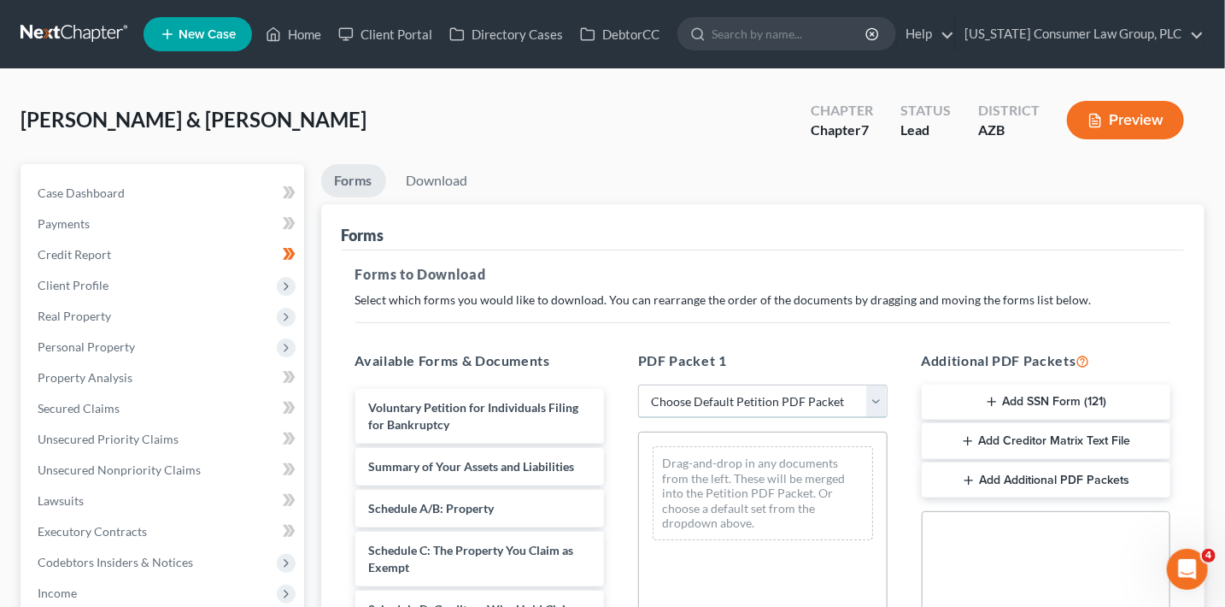
click at [743, 405] on select "Choose Default Petition PDF Packet Complete Bankruptcy Petition (all forms and …" at bounding box center [762, 401] width 249 height 34
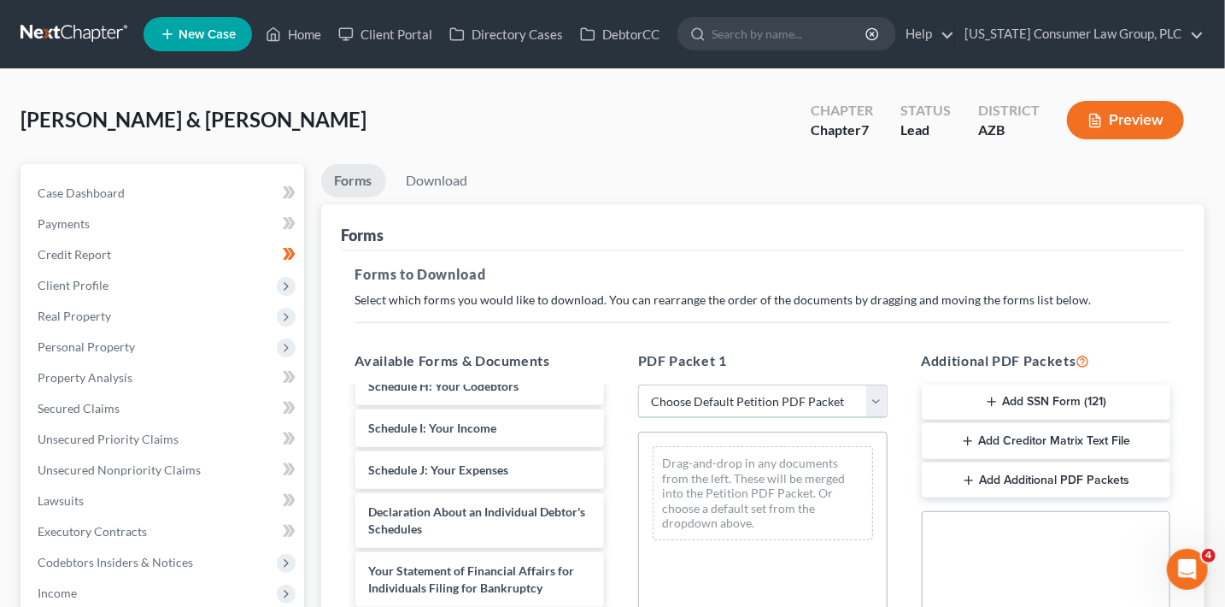
scroll to position [378, 0]
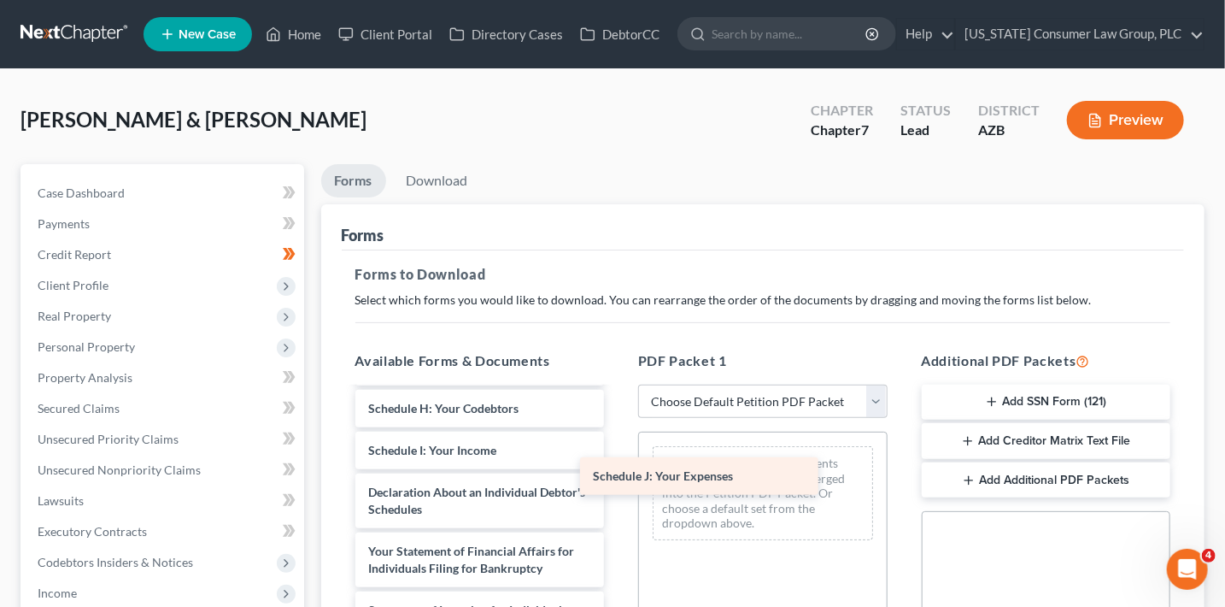
drag, startPoint x: 527, startPoint y: 480, endPoint x: 756, endPoint y: 464, distance: 229.5
click at [619, 465] on div "Schedule J: Your Expenses Voluntary Petition for Individuals Filing for Bankrup…" at bounding box center [480, 479] width 277 height 937
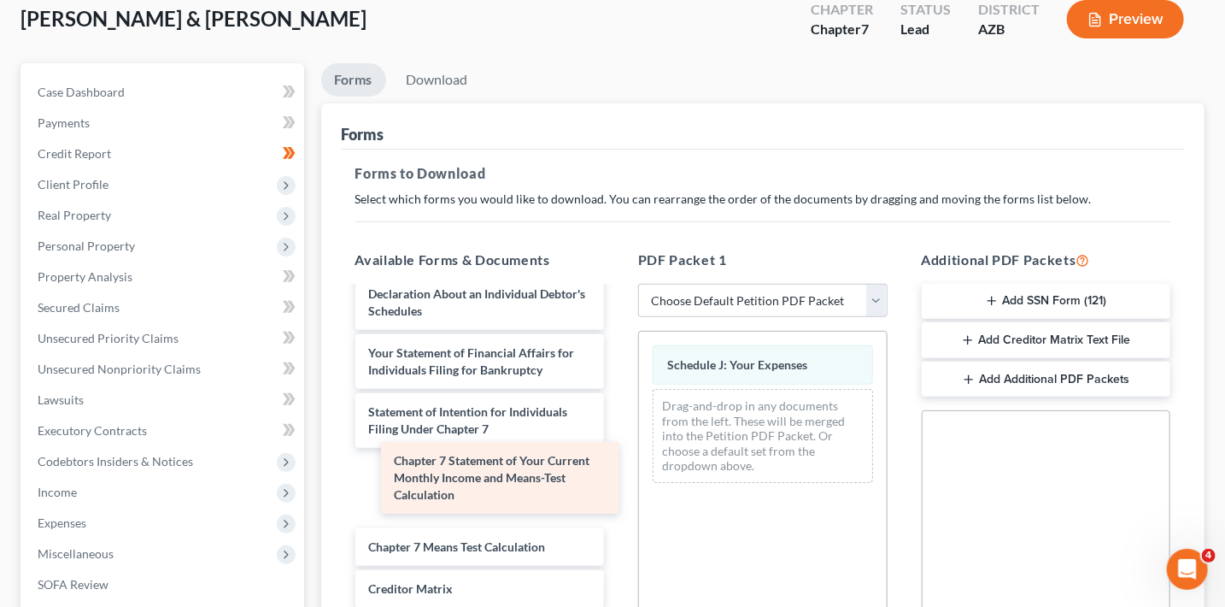
scroll to position [400, 0]
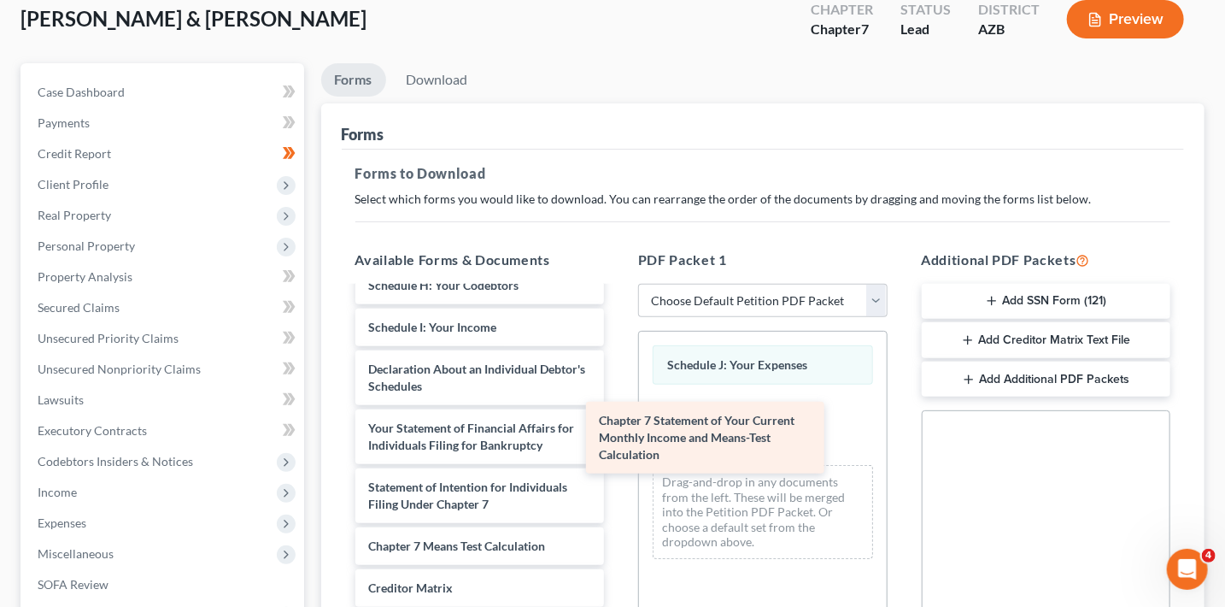
drag, startPoint x: 505, startPoint y: 467, endPoint x: 775, endPoint y: 399, distance: 278.5
click at [619, 405] on div "Chapter 7 Statement of Your Current Monthly Income and Means-Test Calculation V…" at bounding box center [480, 318] width 277 height 861
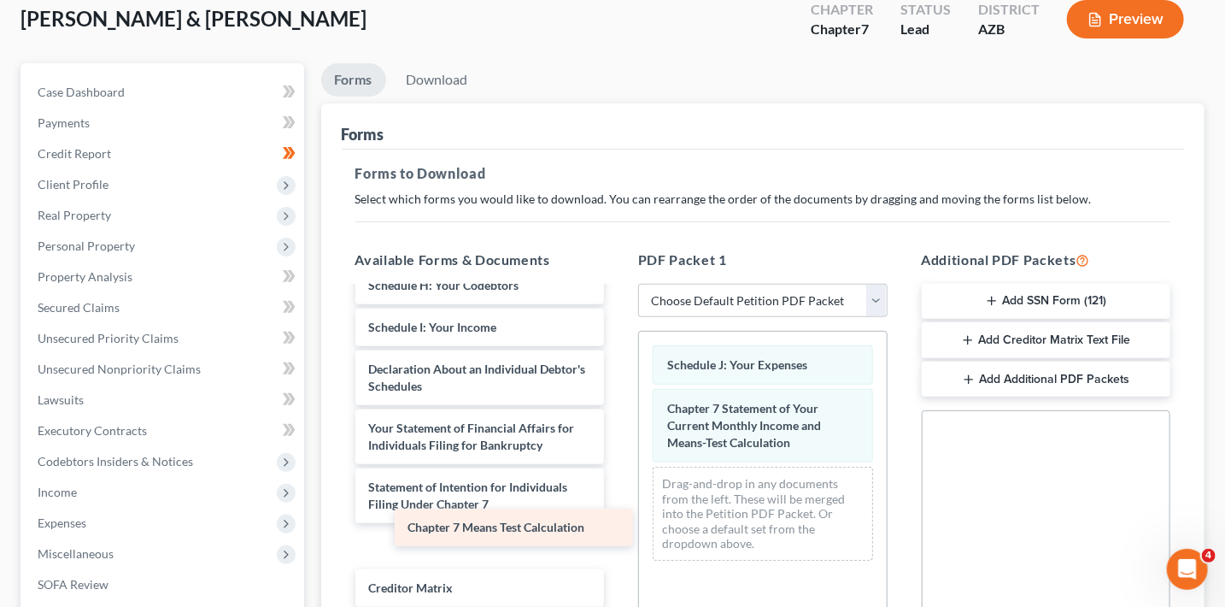
scroll to position [357, 0]
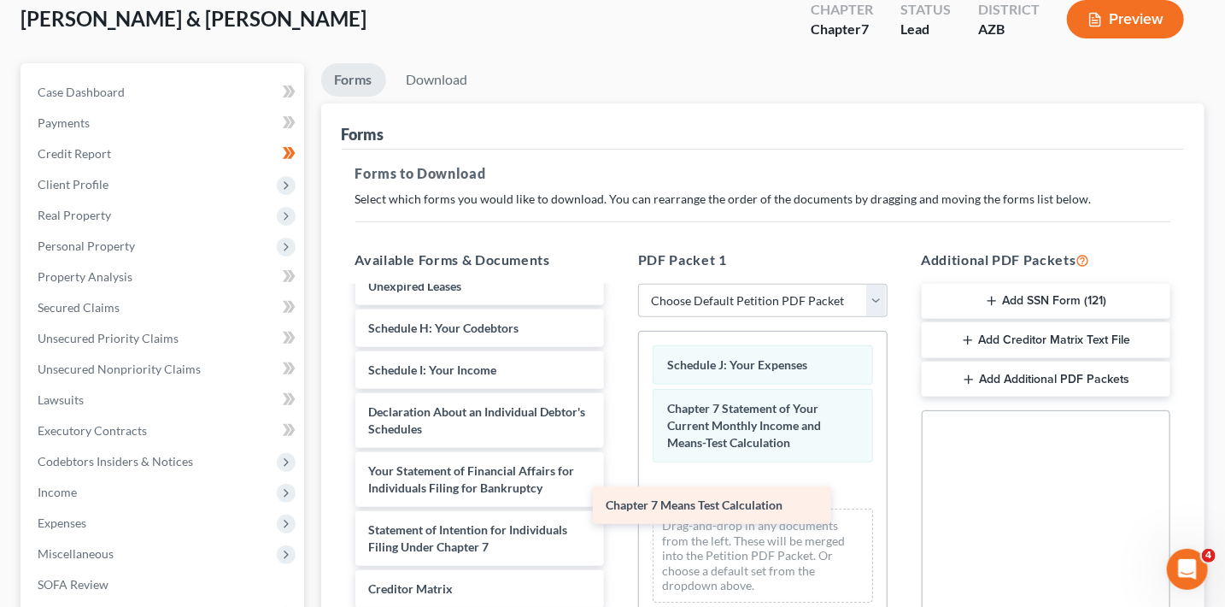
drag, startPoint x: 512, startPoint y: 552, endPoint x: 760, endPoint y: 511, distance: 251.1
click at [619, 513] on div "Chapter 7 Means Test Calculation Voluntary Petition for Individuals Filing for …" at bounding box center [480, 340] width 277 height 819
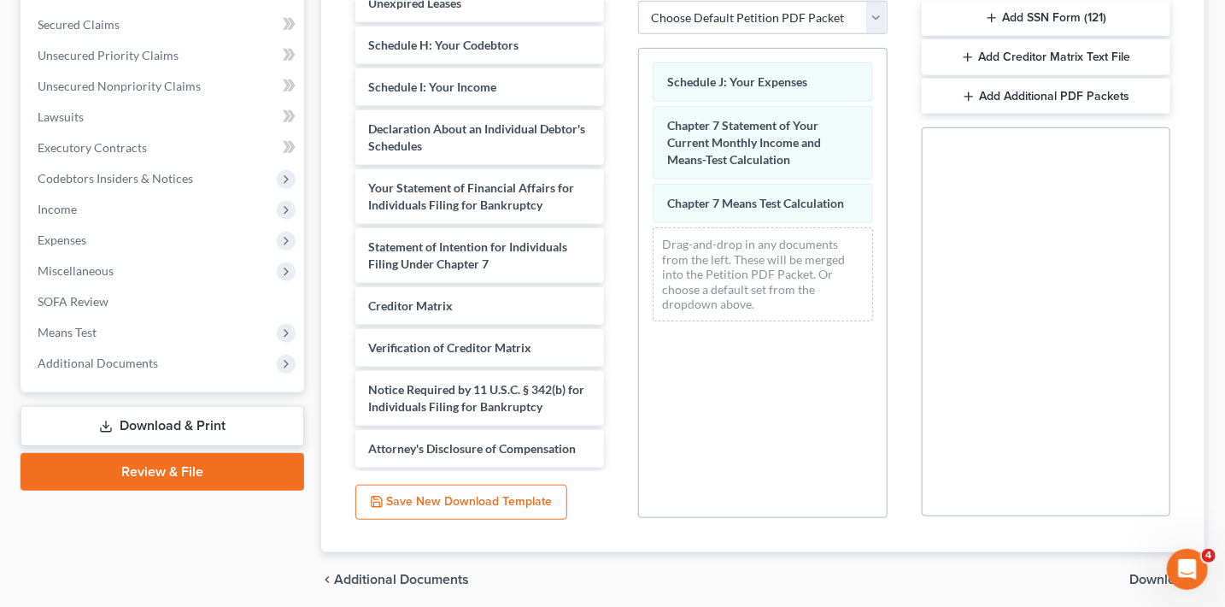
scroll to position [448, 0]
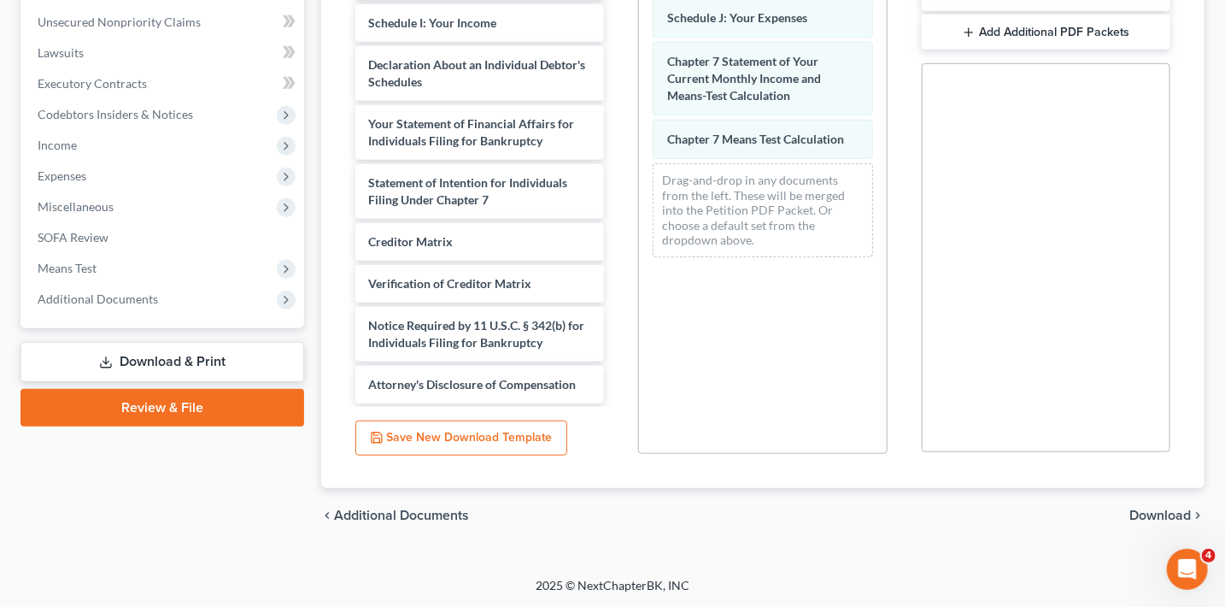
click at [1140, 519] on span "Download" at bounding box center [1160, 515] width 62 height 14
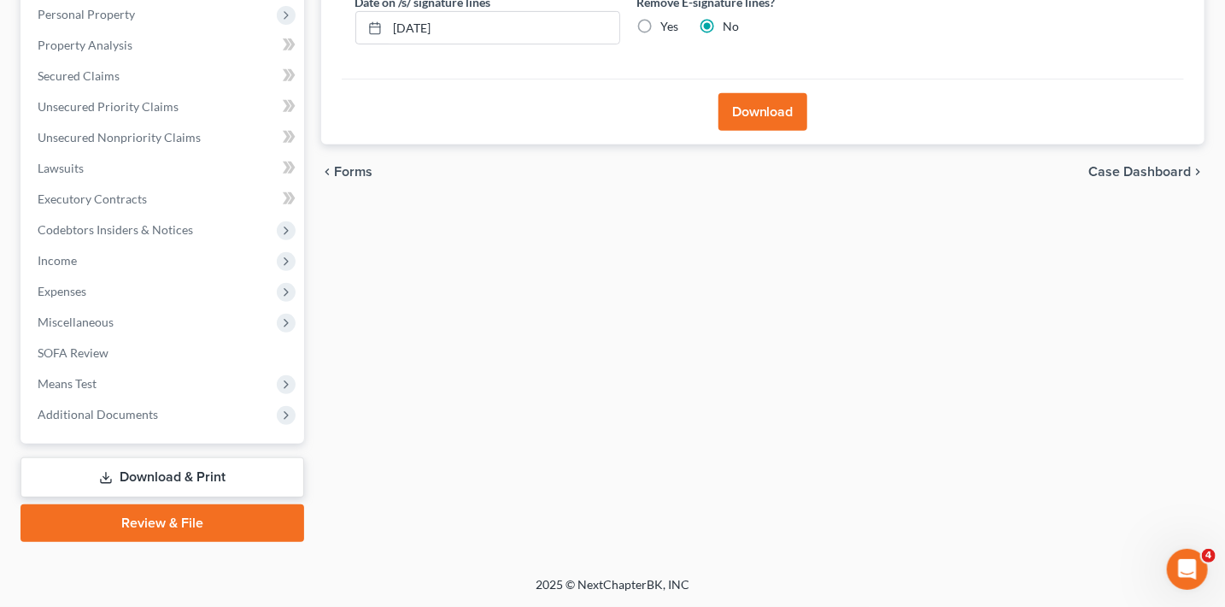
scroll to position [331, 0]
click at [757, 120] on button "Download" at bounding box center [762, 113] width 89 height 38
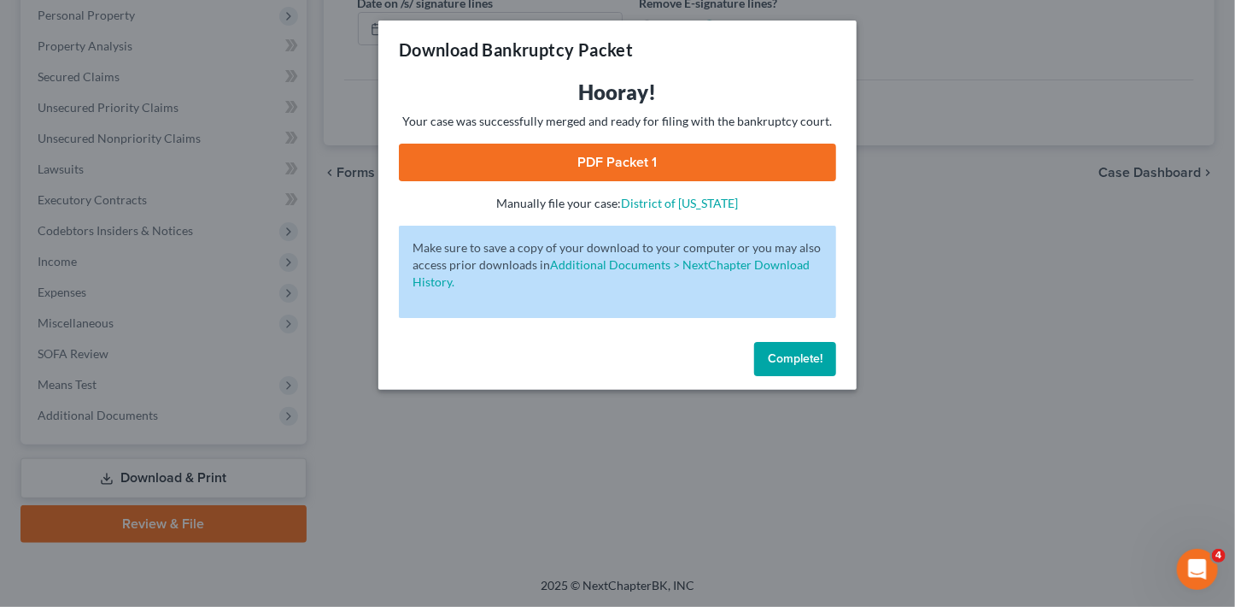
click at [616, 168] on link "PDF Packet 1" at bounding box center [617, 163] width 437 height 38
click at [824, 357] on button "Complete!" at bounding box center [795, 359] width 82 height 34
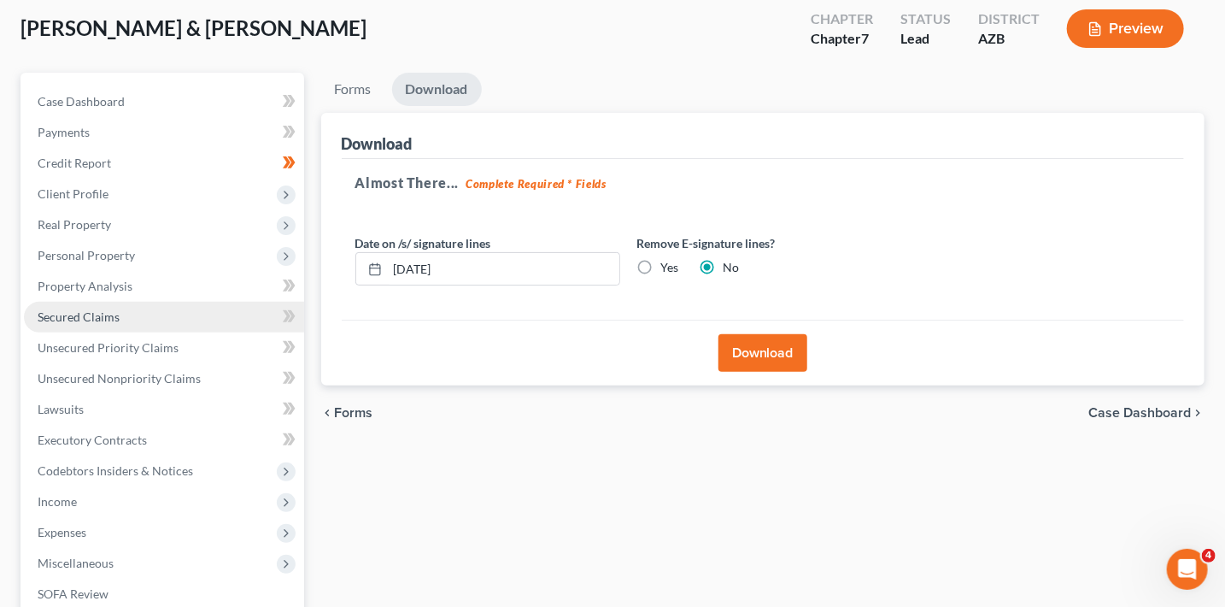
scroll to position [94, 0]
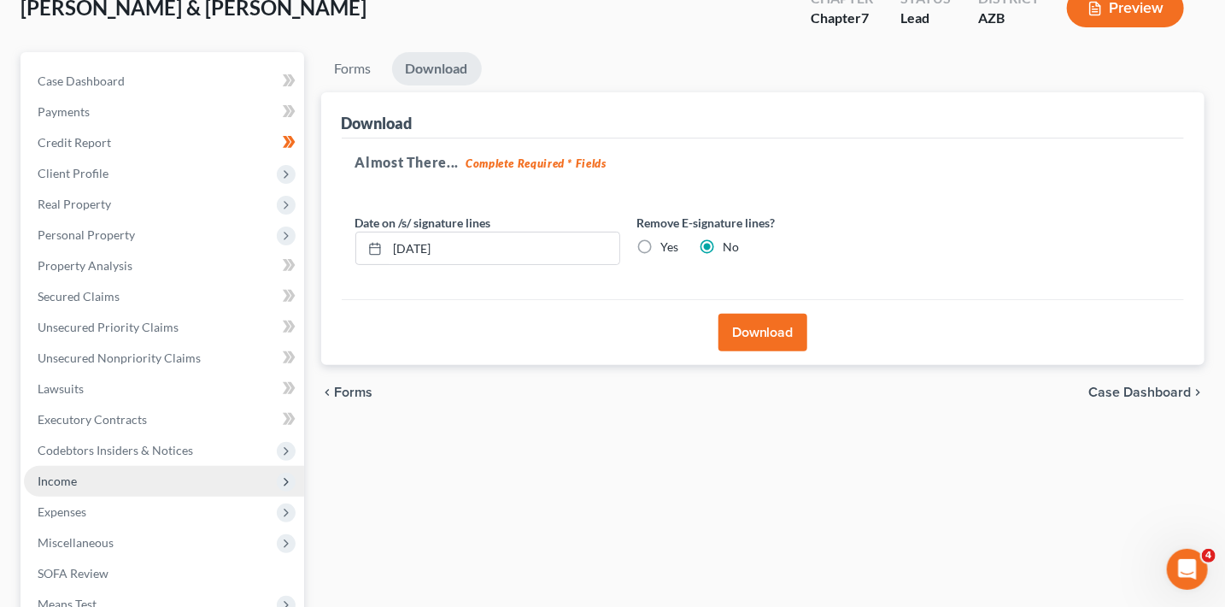
click at [128, 479] on span "Income" at bounding box center [164, 481] width 280 height 31
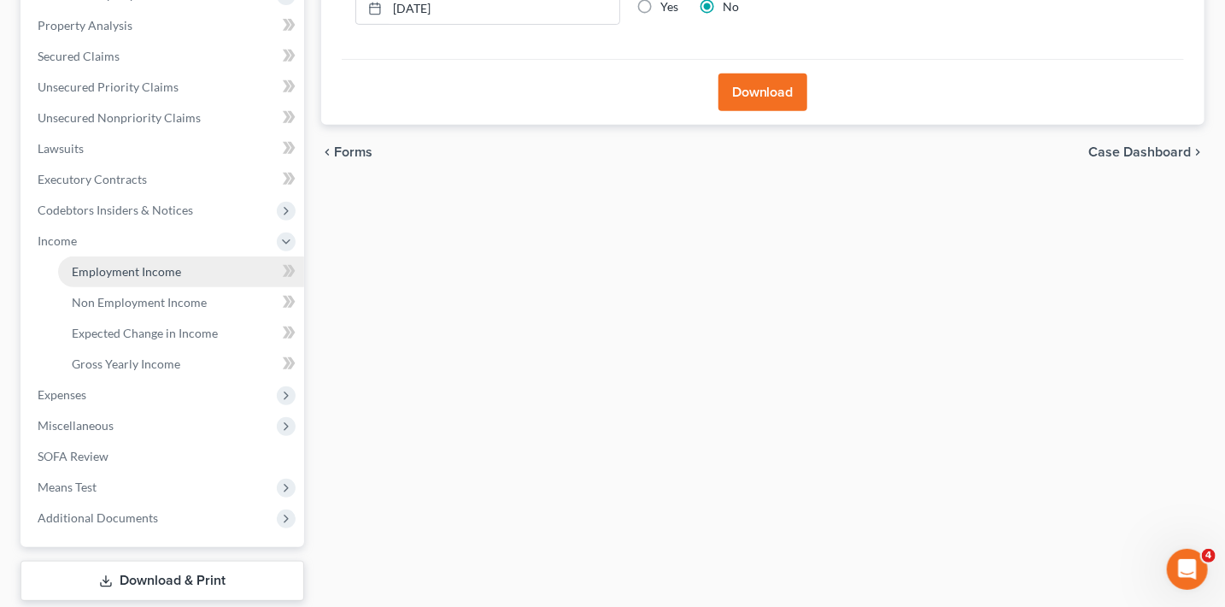
click at [163, 264] on span "Employment Income" at bounding box center [126, 271] width 109 height 15
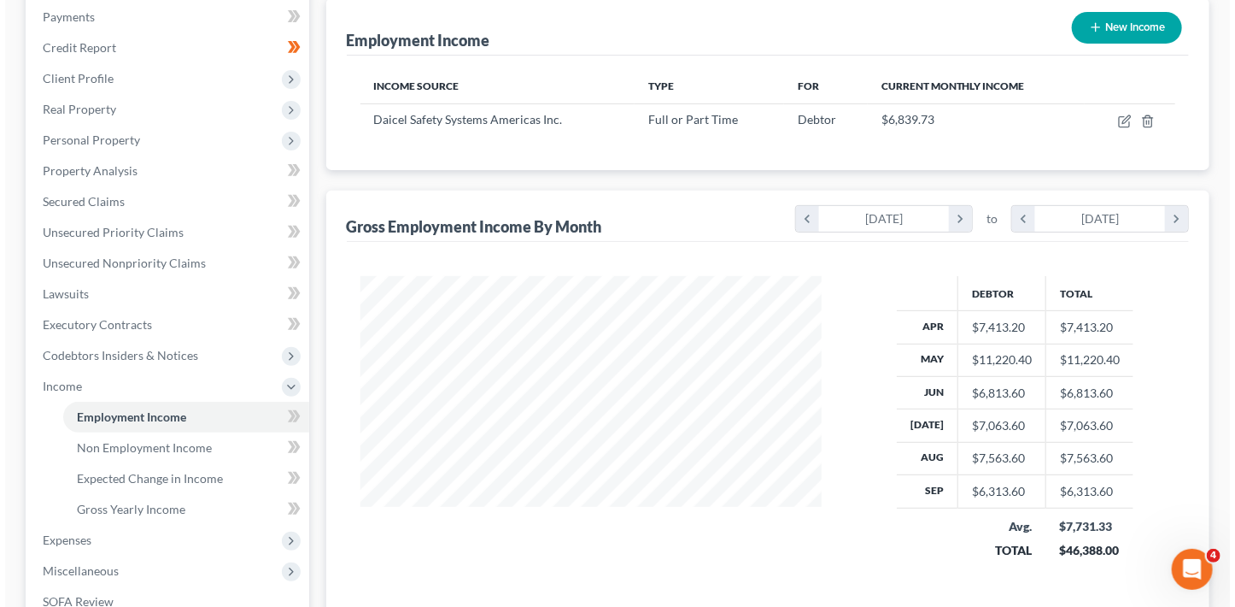
scroll to position [193, 0]
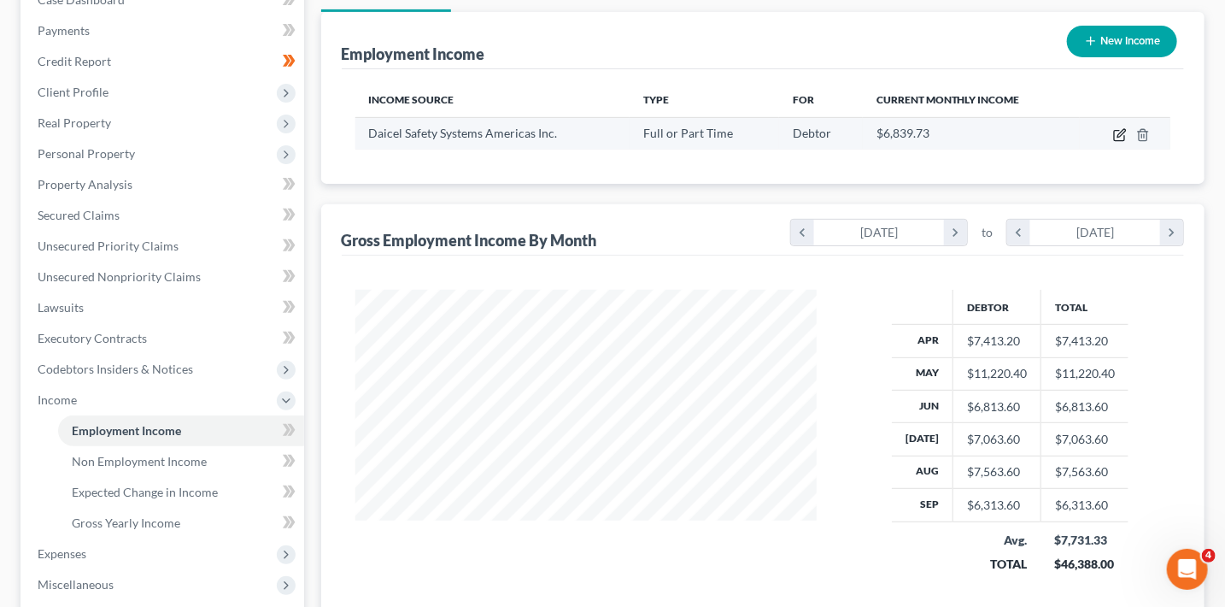
click at [1117, 138] on icon "button" at bounding box center [1120, 135] width 14 height 14
select select "0"
select select "4"
select select "2"
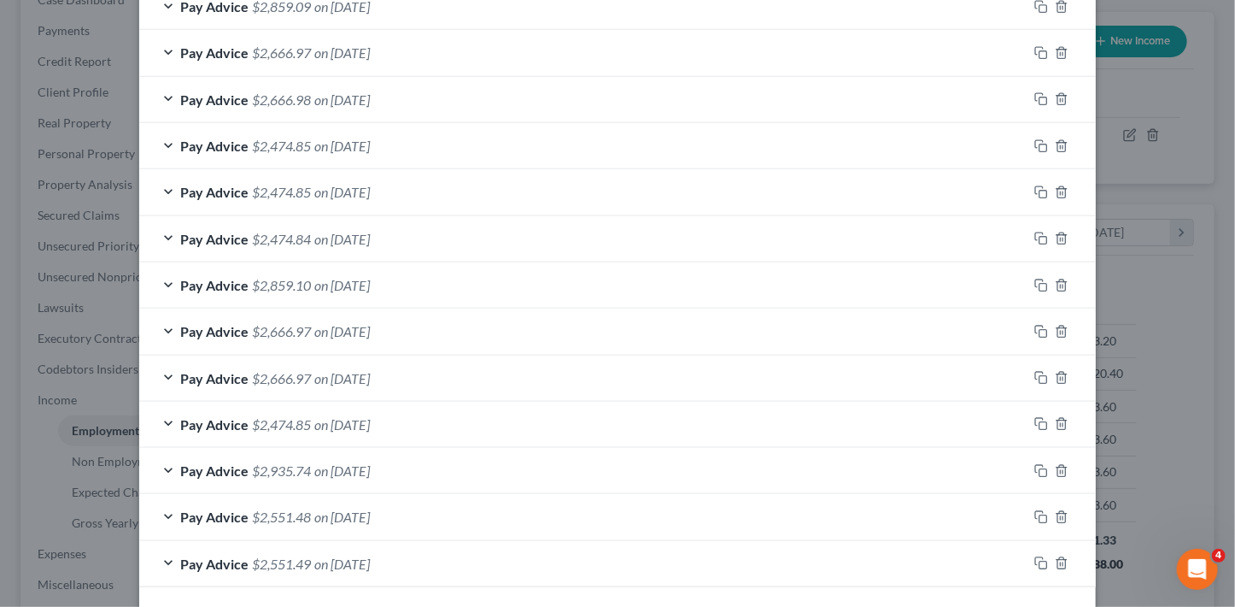
scroll to position [707, 0]
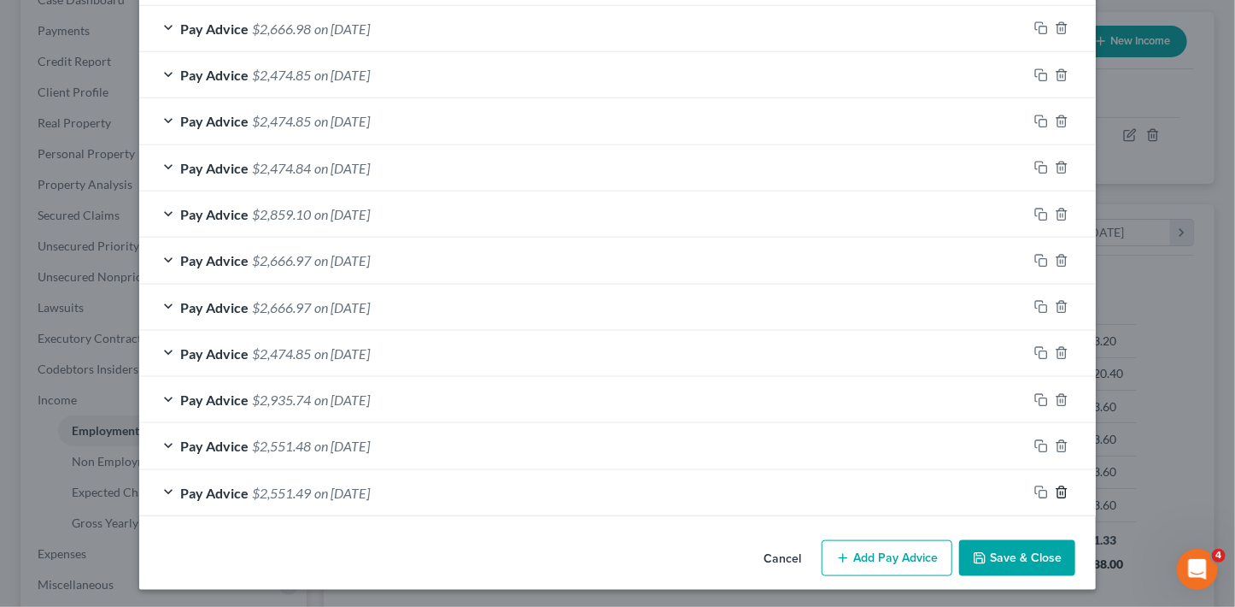
click at [1061, 492] on line "button" at bounding box center [1061, 493] width 0 height 3
click at [1061, 491] on line "button" at bounding box center [1061, 492] width 0 height 3
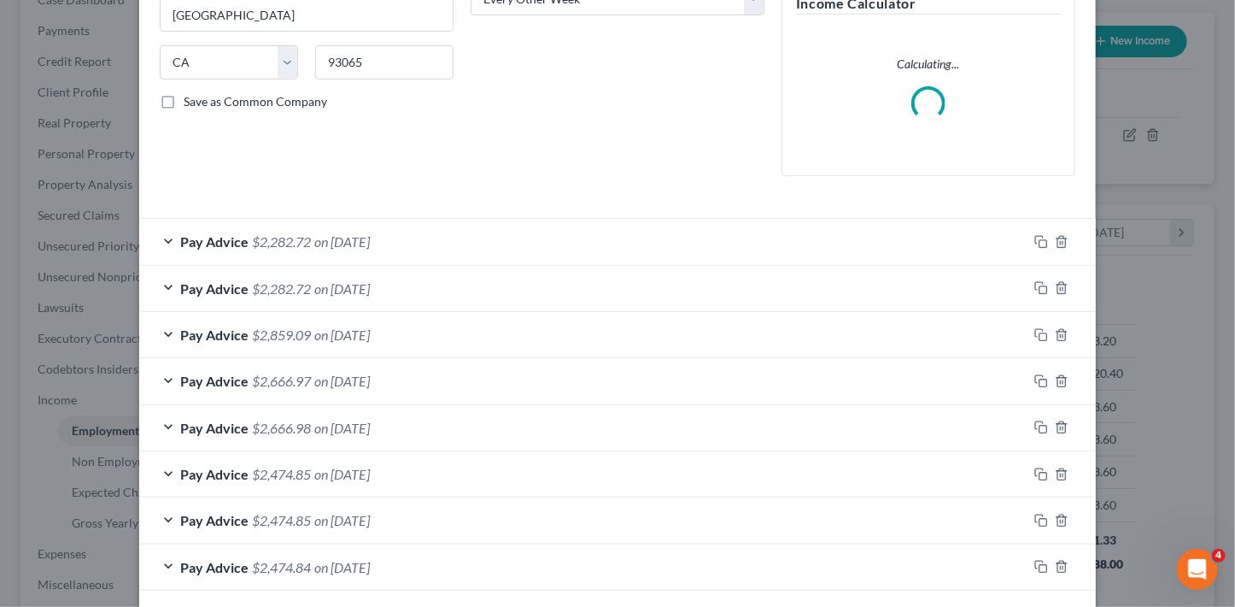
scroll to position [244, 0]
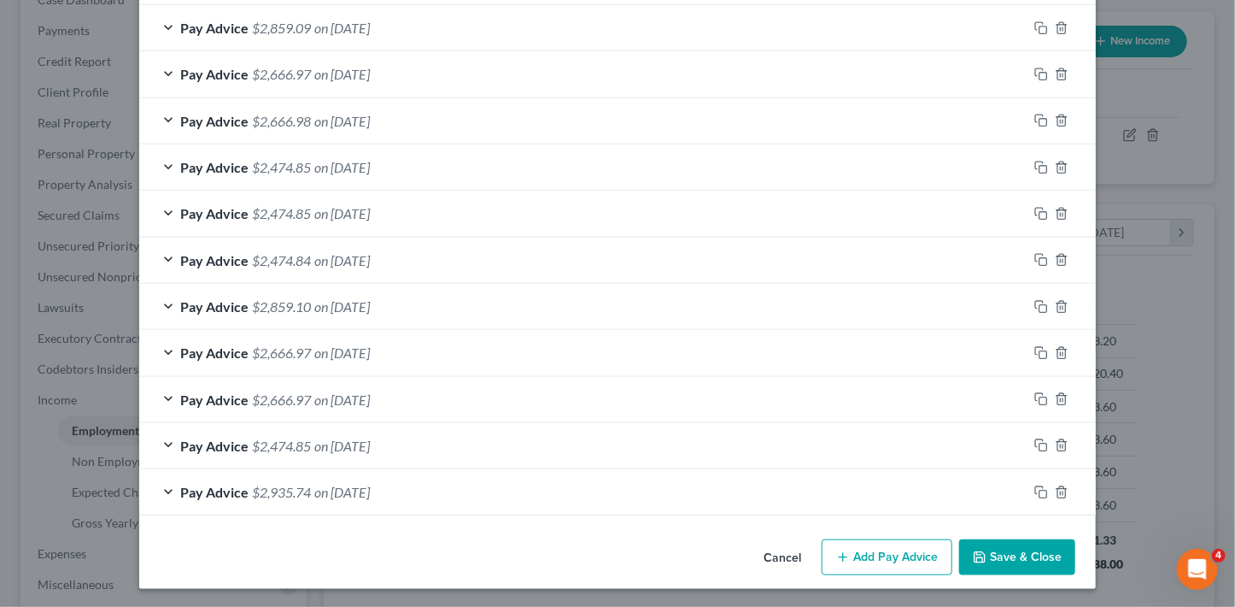
click at [1015, 550] on button "Save & Close" at bounding box center [1017, 557] width 116 height 36
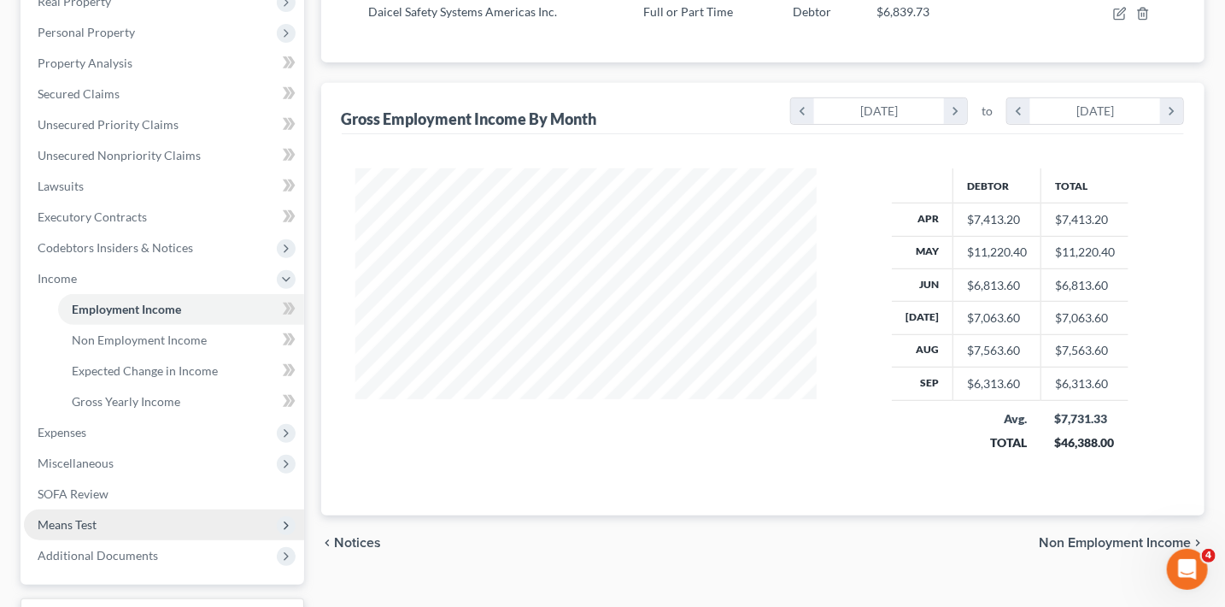
scroll to position [366, 0]
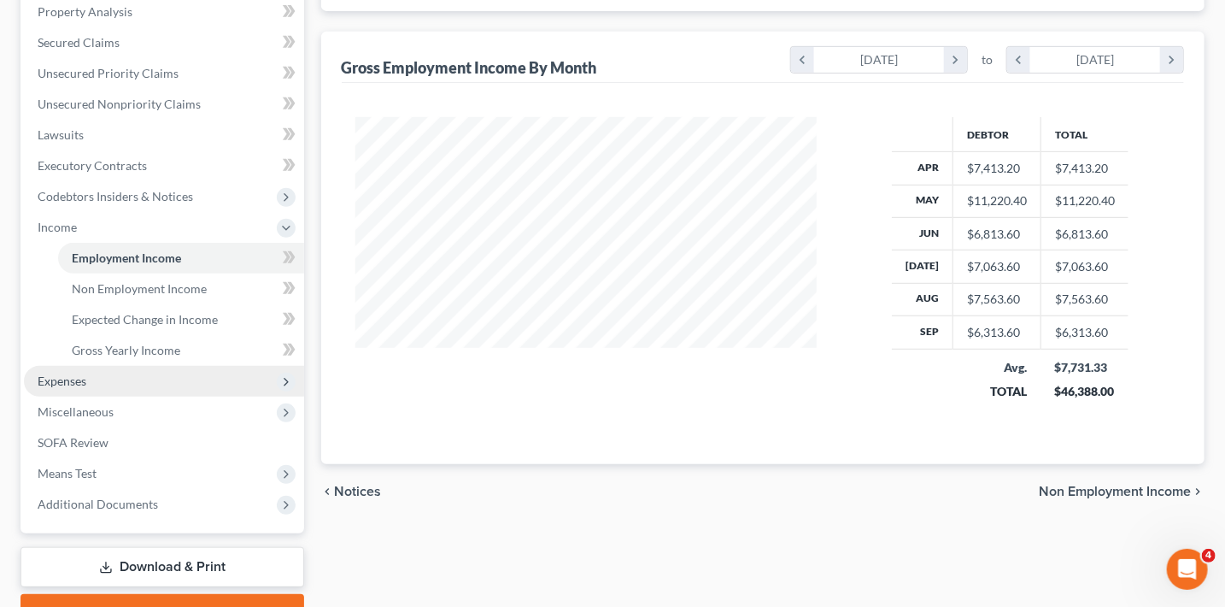
click at [68, 377] on span "Expenses" at bounding box center [62, 380] width 49 height 15
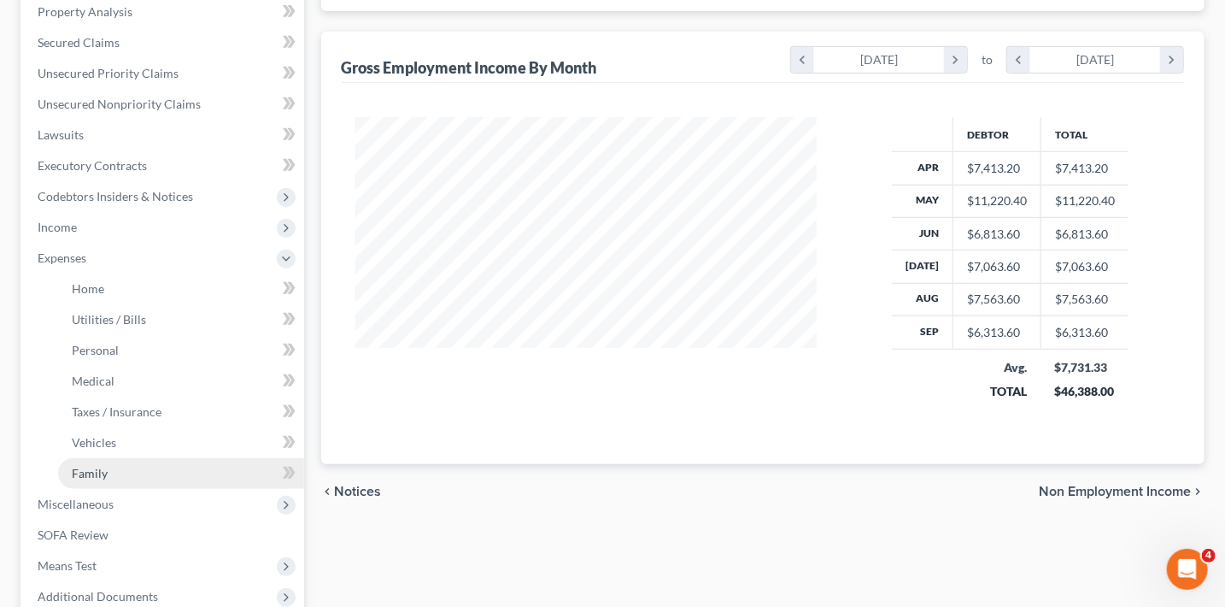
click at [139, 468] on link "Family" at bounding box center [181, 473] width 246 height 31
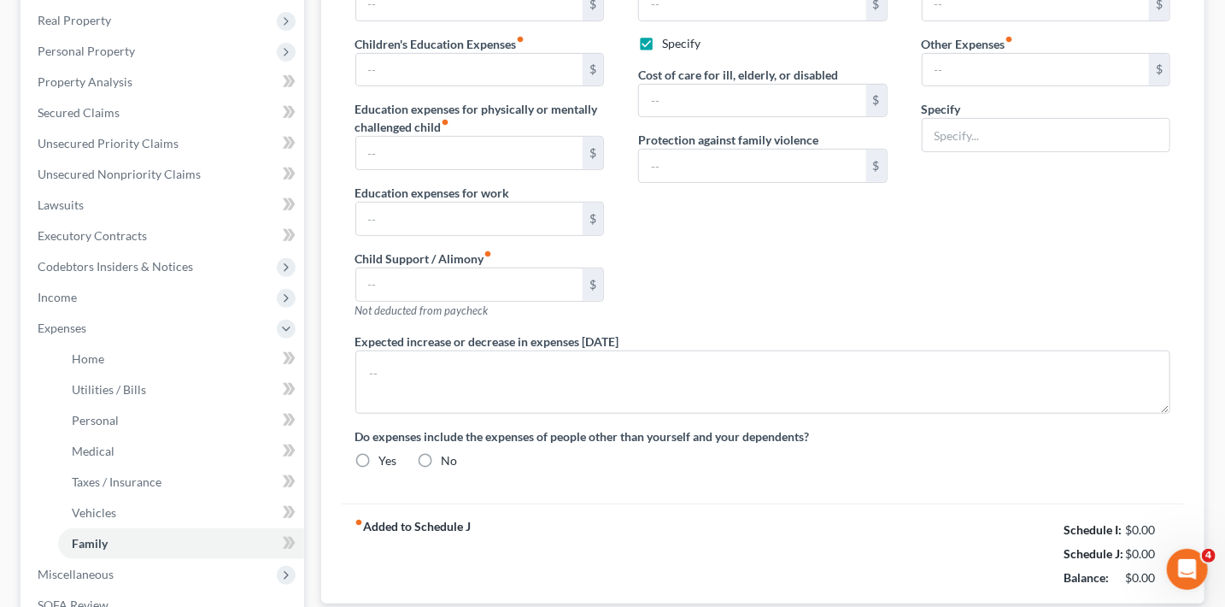
type input "0.00"
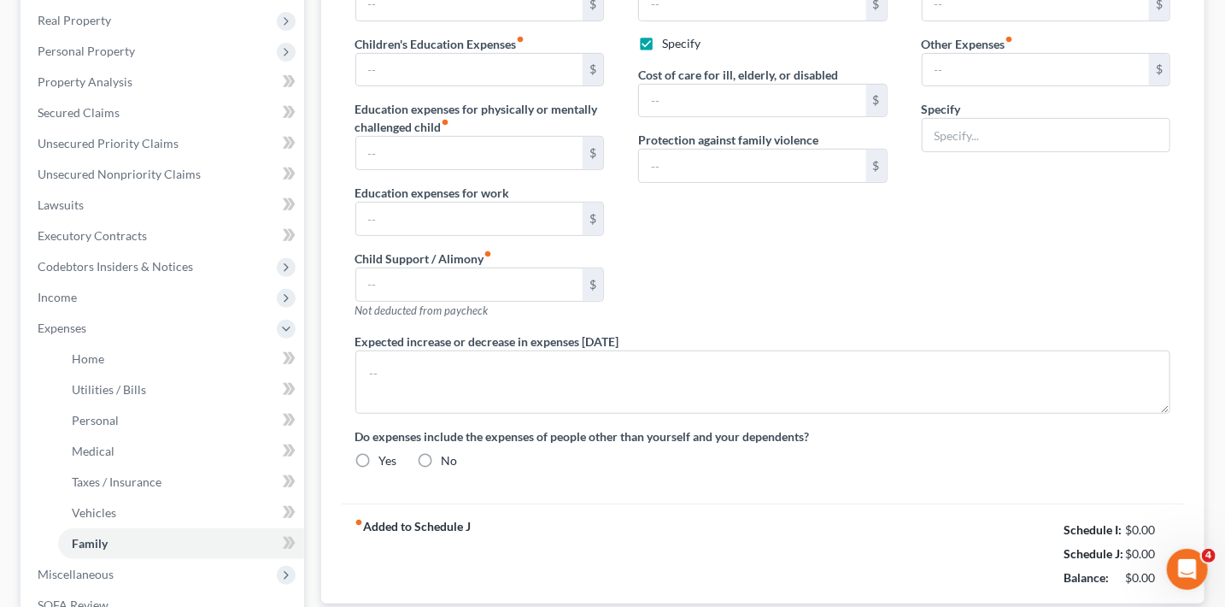
type input "300.00"
checkbox input "true"
type input "350.00"
type input "0.00"
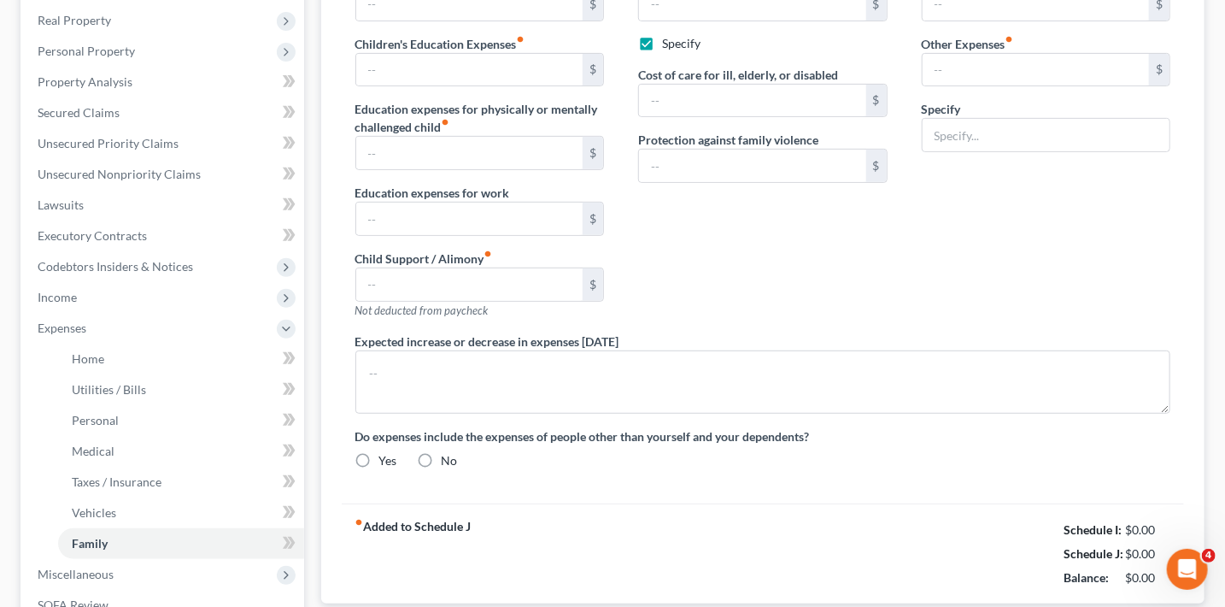
type input "76.82"
type input "Storage Unit Fees"
radio input "true"
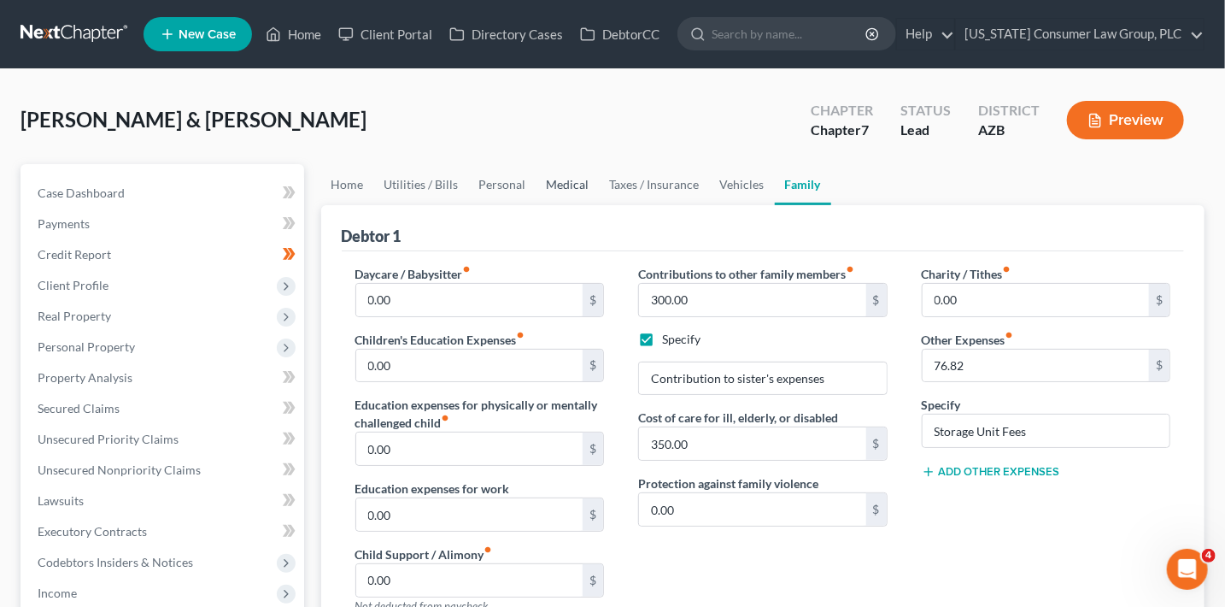
click at [565, 182] on link "Medical" at bounding box center [568, 184] width 63 height 41
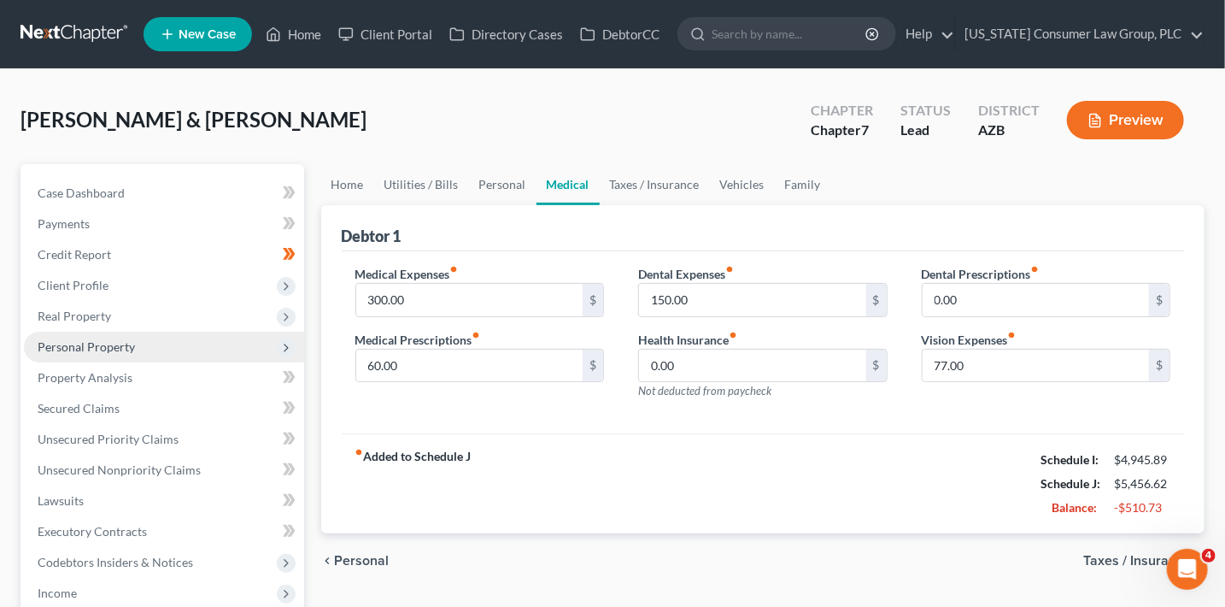
click at [106, 342] on span "Personal Property" at bounding box center [86, 346] width 97 height 15
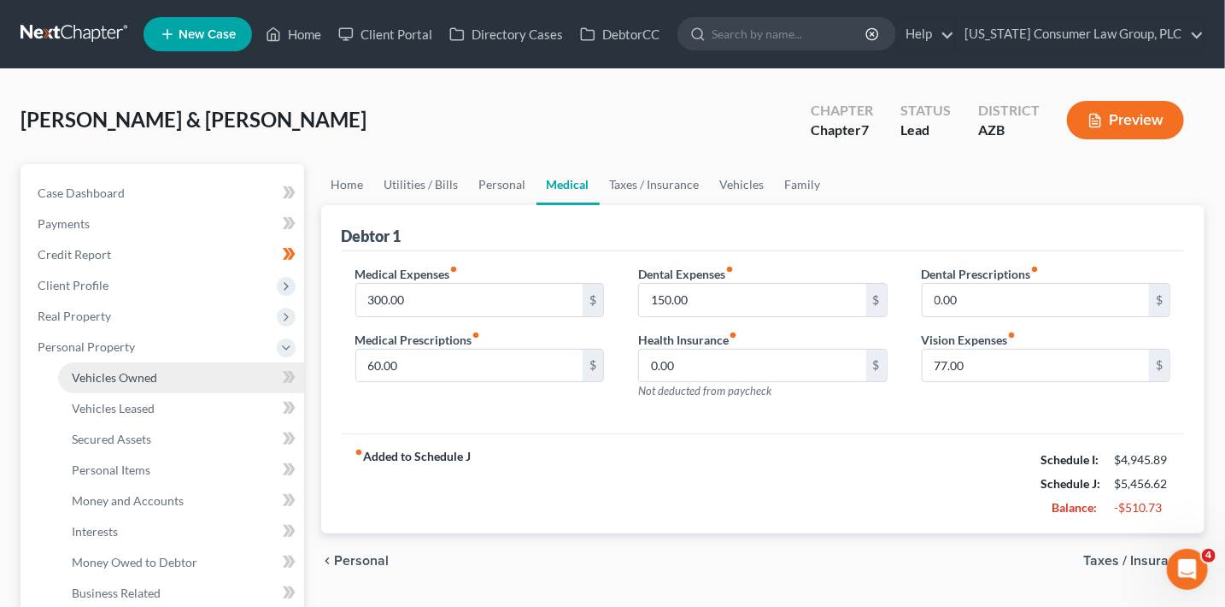
click at [114, 372] on span "Vehicles Owned" at bounding box center [114, 377] width 85 height 15
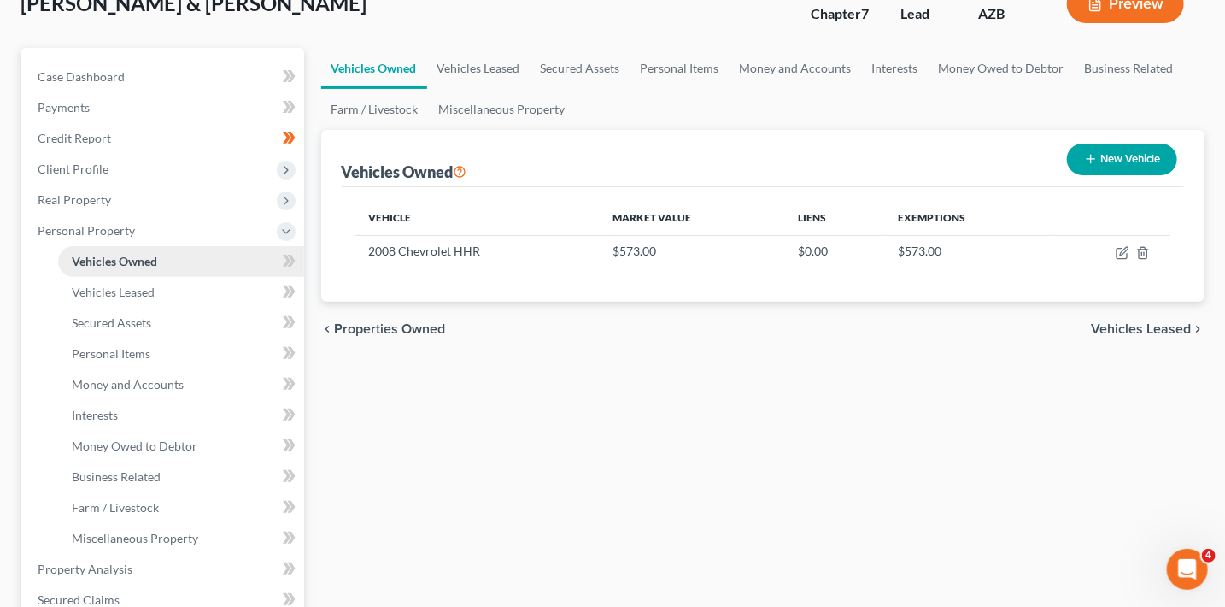
scroll to position [129, 0]
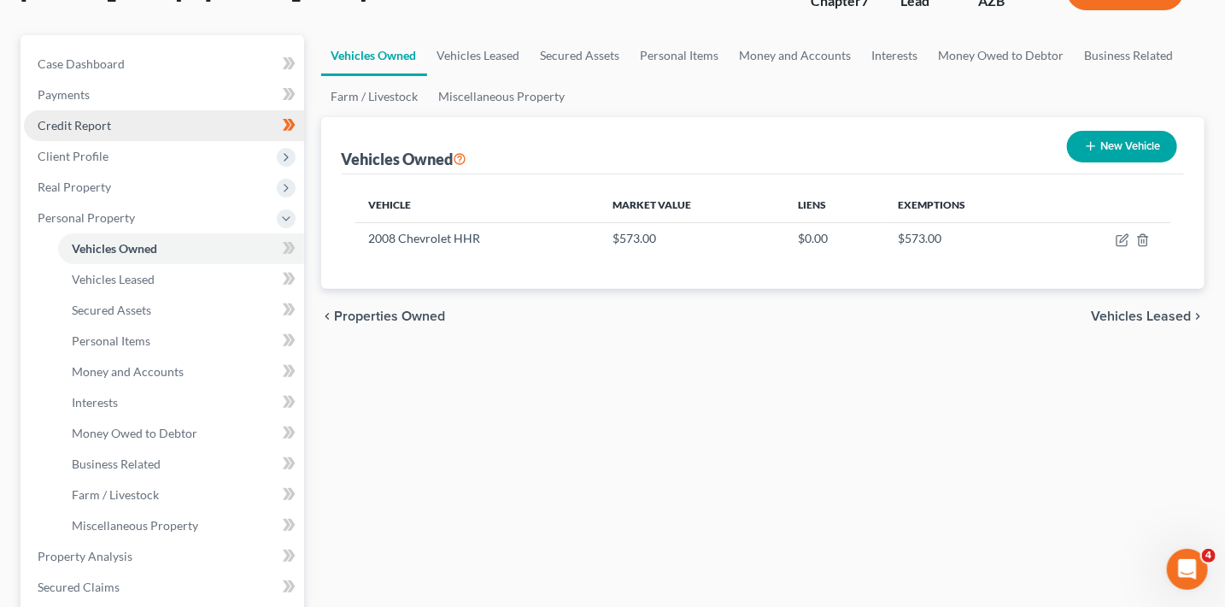
click at [96, 132] on link "Credit Report" at bounding box center [164, 125] width 280 height 31
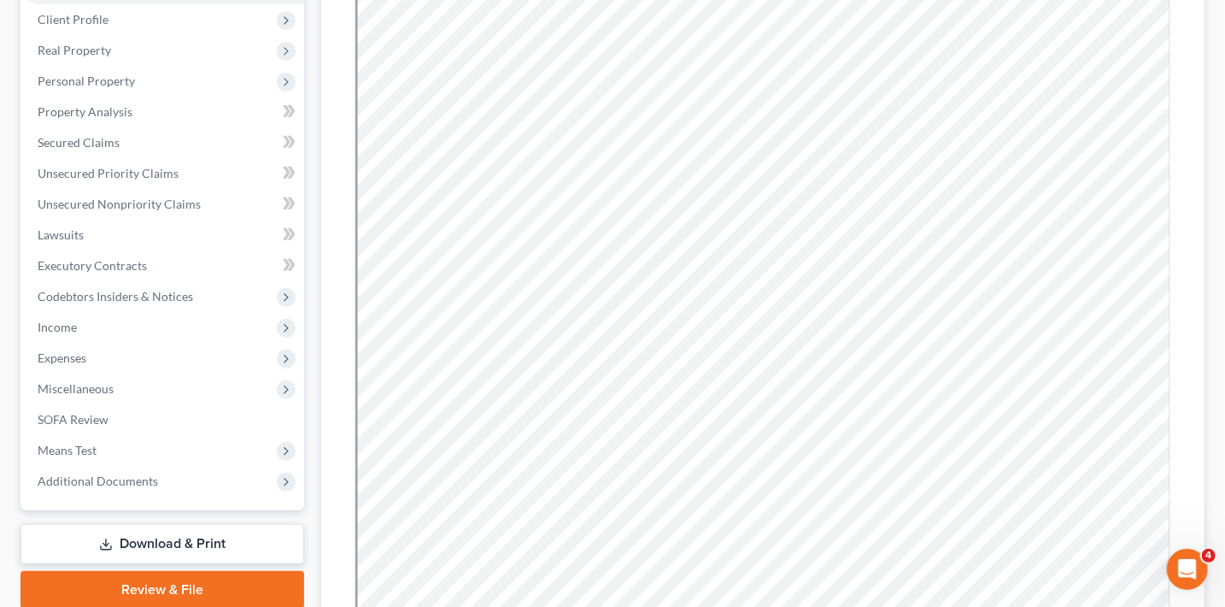
scroll to position [267, 0]
click at [81, 322] on span "Income" at bounding box center [164, 326] width 280 height 31
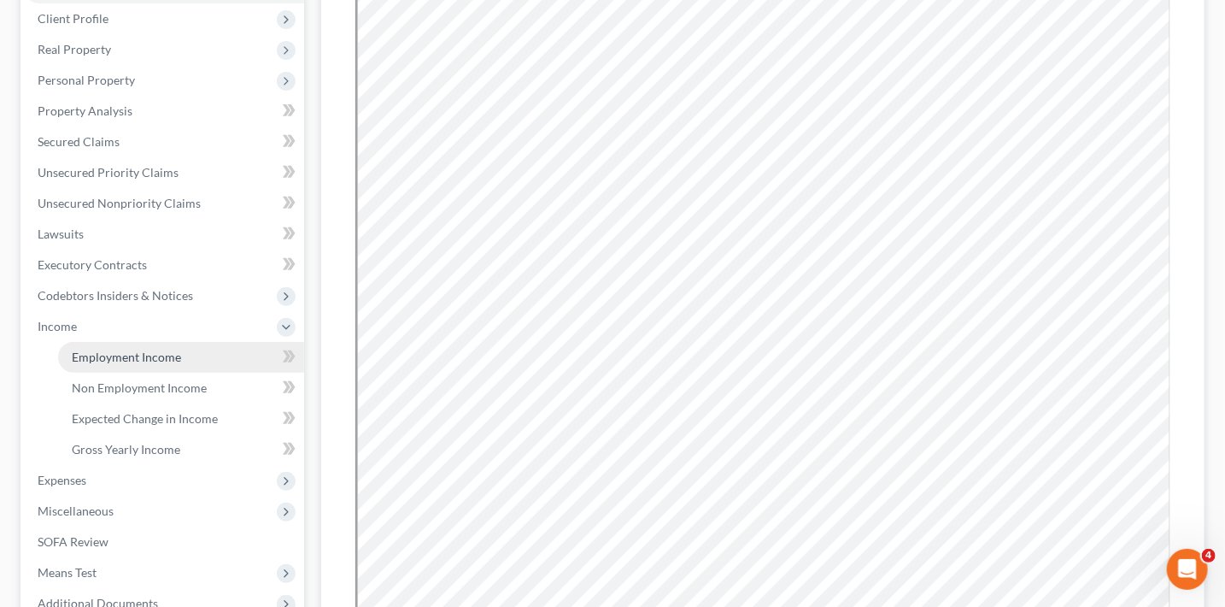
click at [119, 355] on span "Employment Income" at bounding box center [126, 356] width 109 height 15
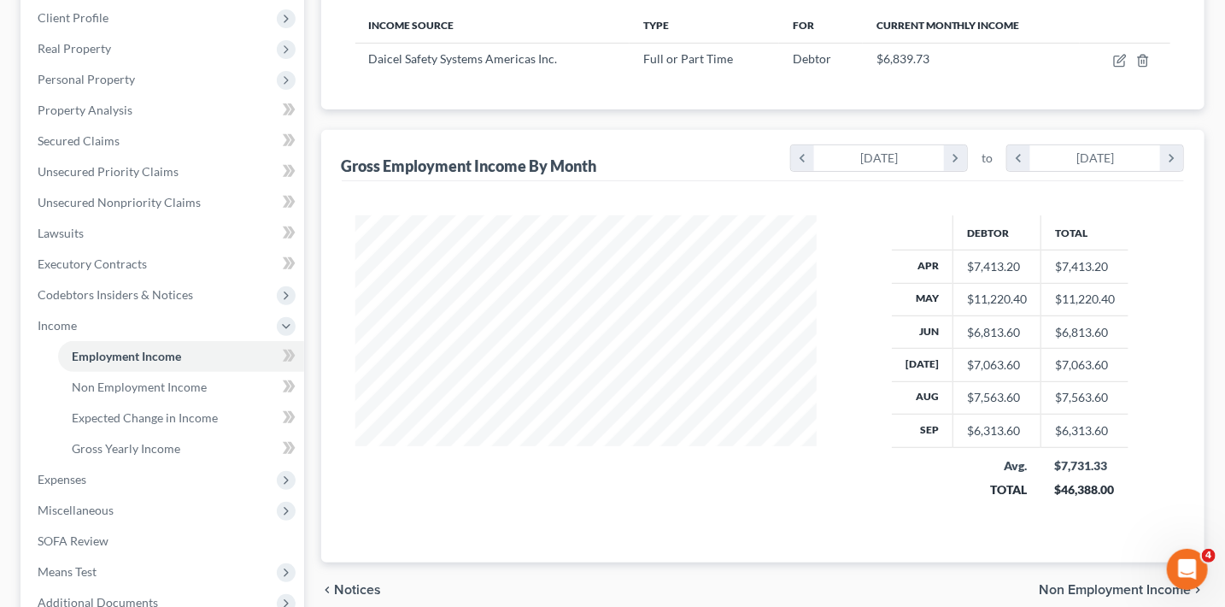
scroll to position [280, 0]
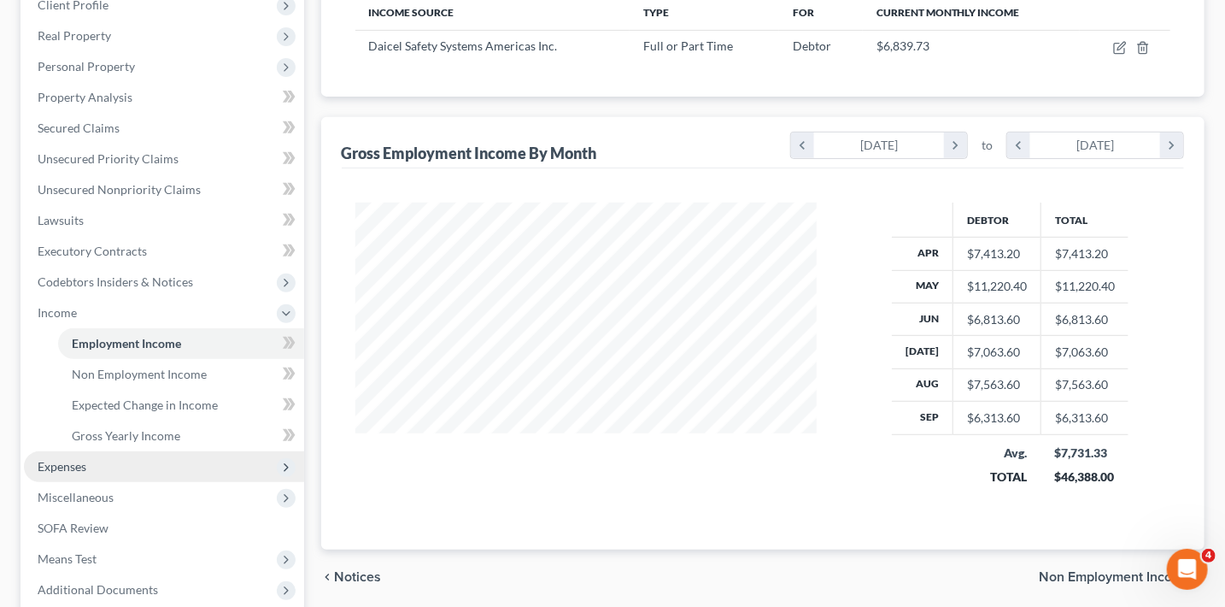
click at [99, 466] on span "Expenses" at bounding box center [164, 466] width 280 height 31
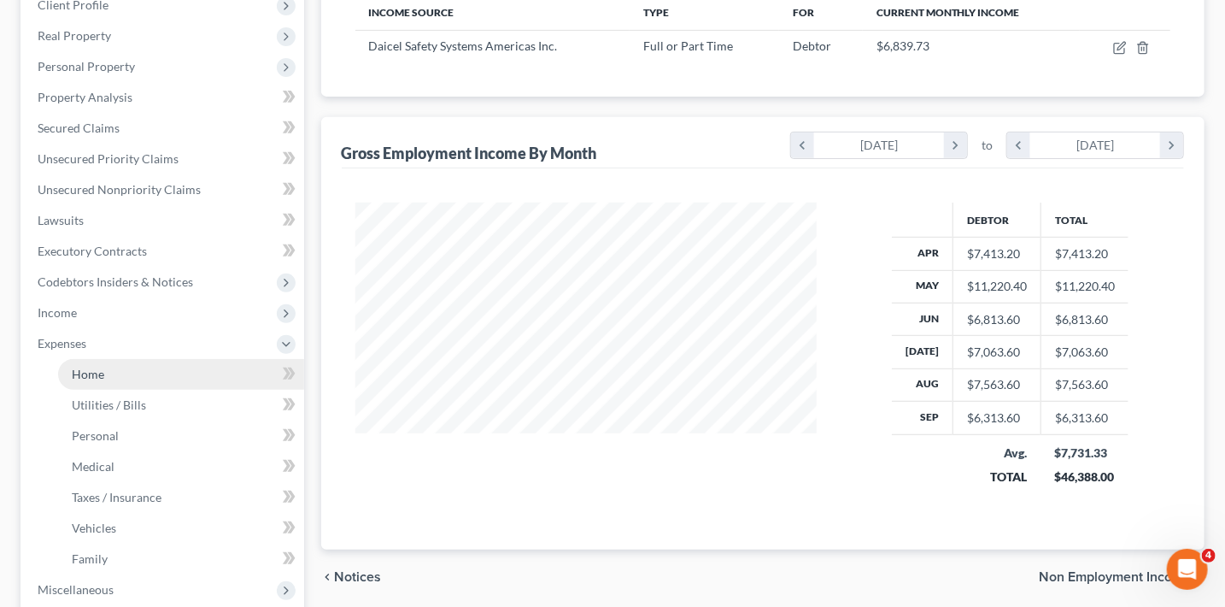
click at [116, 367] on link "Home" at bounding box center [181, 374] width 246 height 31
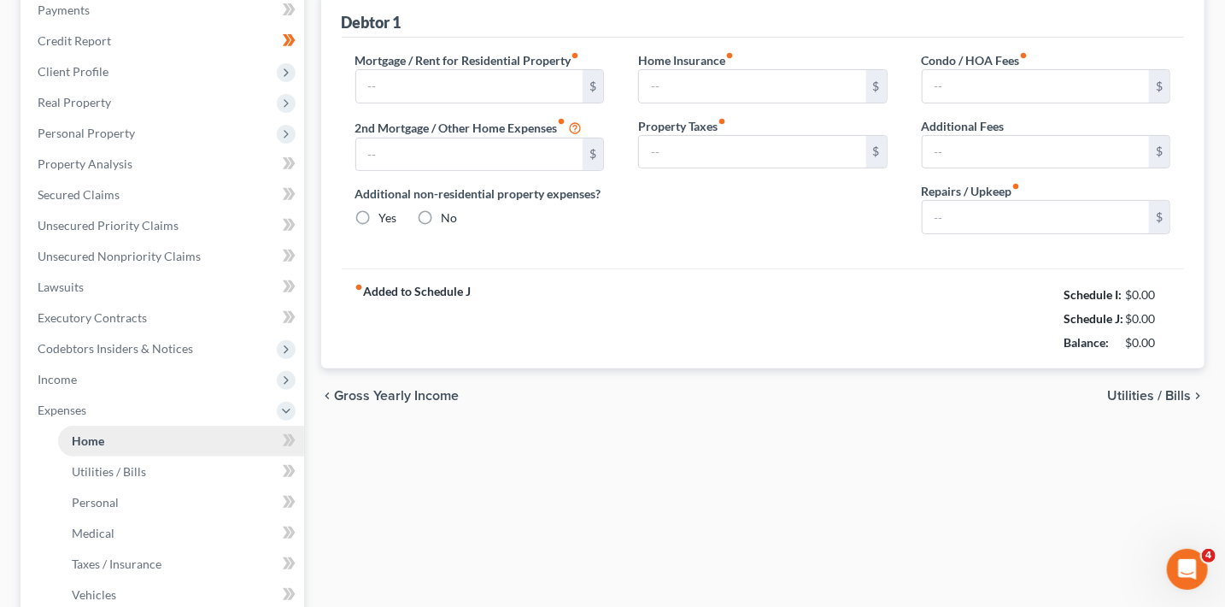
type input "2,100.00"
type input "0.00"
radio input "true"
type input "95.00"
type input "0.00"
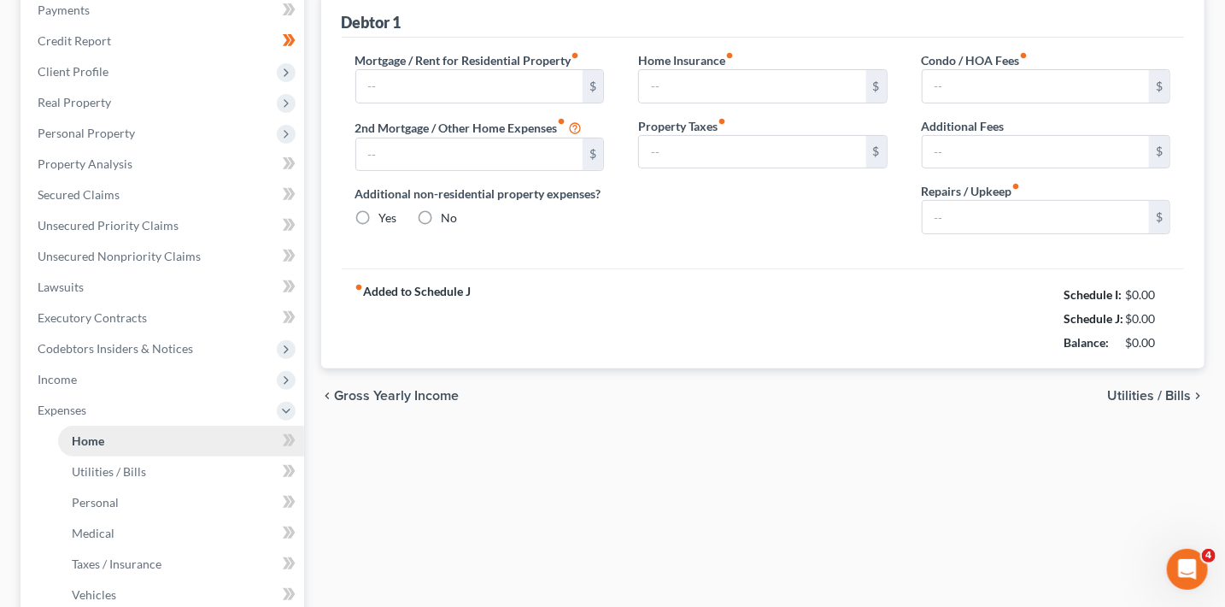
type input "0.00"
type input "100.00"
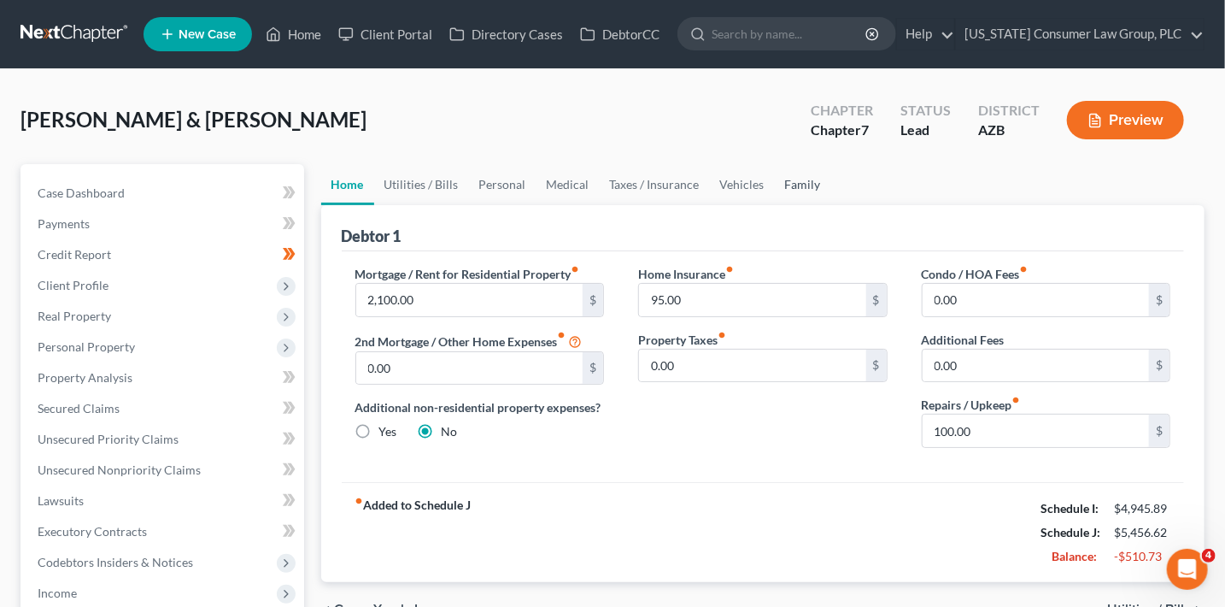
click at [803, 189] on link "Family" at bounding box center [803, 184] width 56 height 41
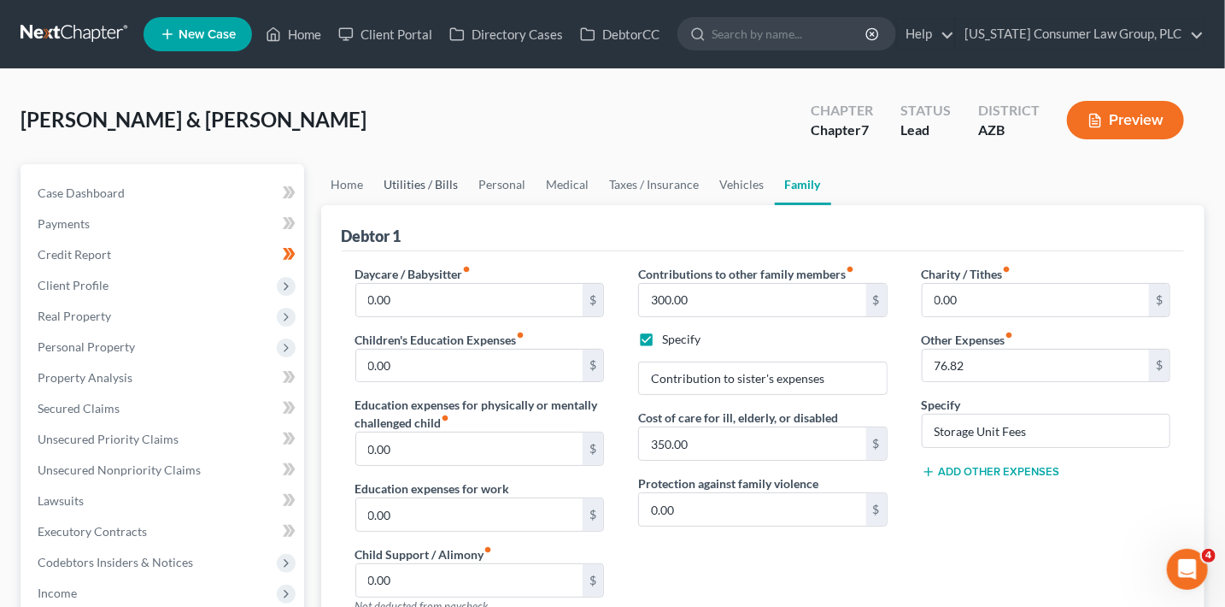
click at [418, 185] on link "Utilities / Bills" at bounding box center [421, 184] width 95 height 41
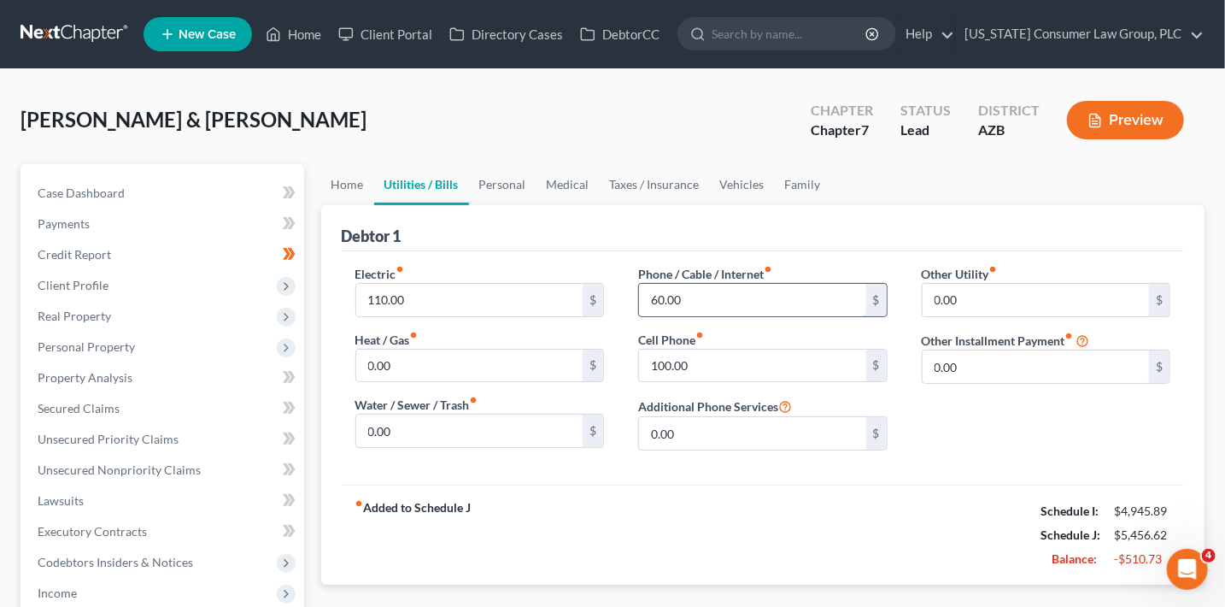
click at [705, 300] on input "60.00" at bounding box center [752, 300] width 227 height 32
click at [333, 178] on link "Home" at bounding box center [347, 184] width 53 height 41
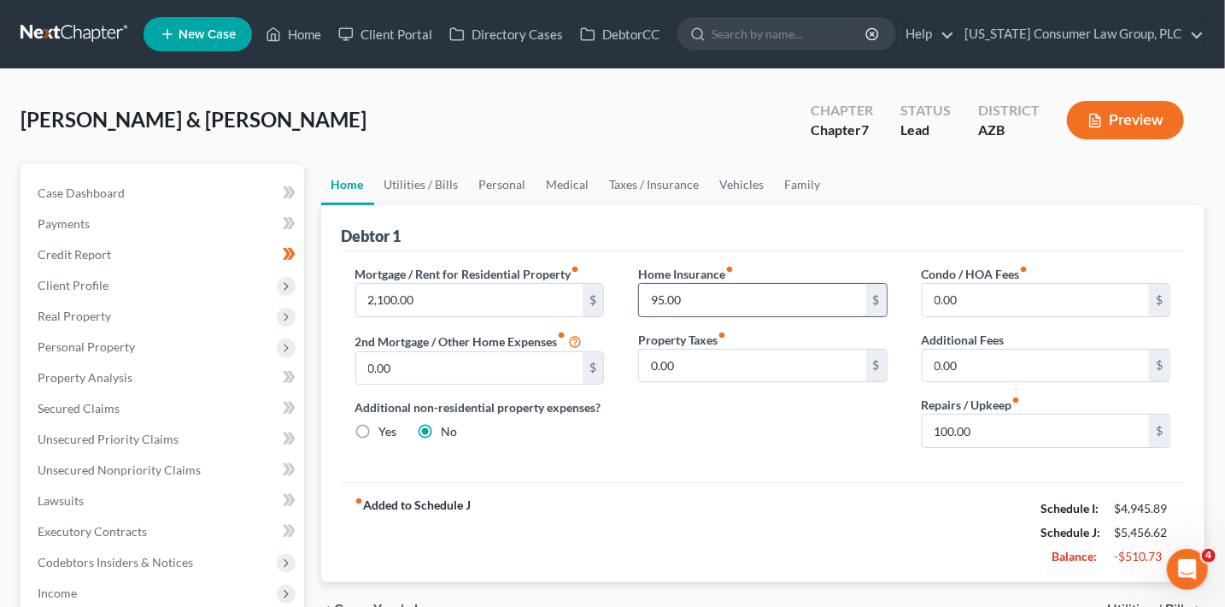
click at [713, 301] on input "95.00" at bounding box center [752, 300] width 227 height 32
click at [939, 501] on div "fiber_manual_record Added to Schedule J Schedule I: $4,945.89 Schedule J: $5,43…" at bounding box center [763, 532] width 843 height 100
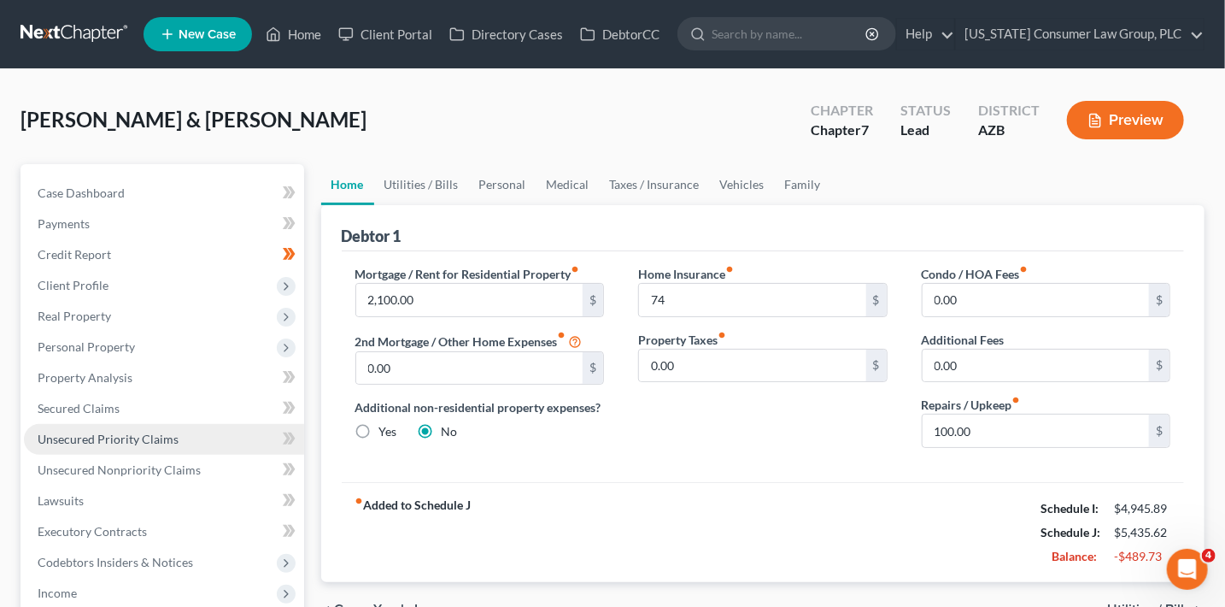
click at [161, 433] on span "Unsecured Priority Claims" at bounding box center [108, 438] width 141 height 15
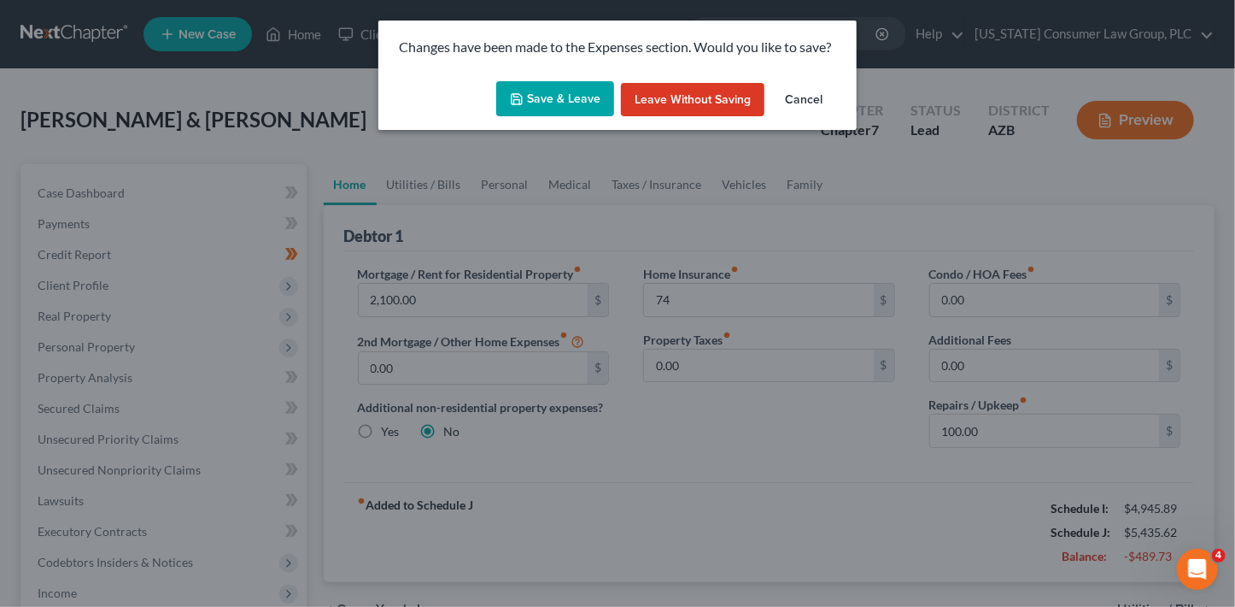
click at [589, 105] on button "Save & Leave" at bounding box center [555, 99] width 118 height 36
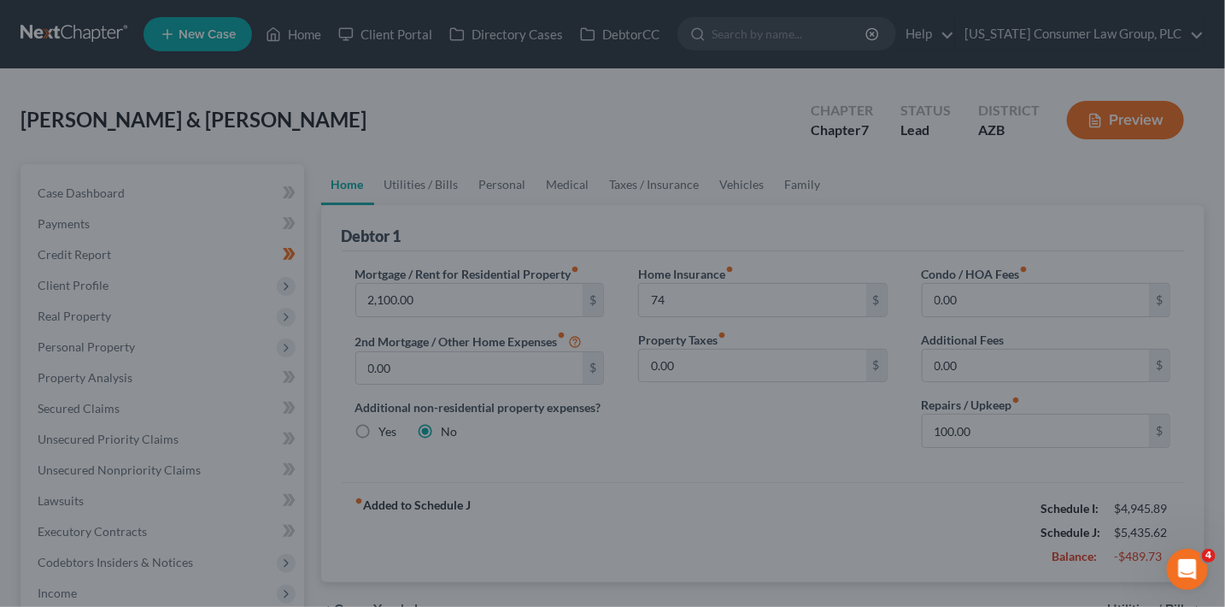
type input "74.00"
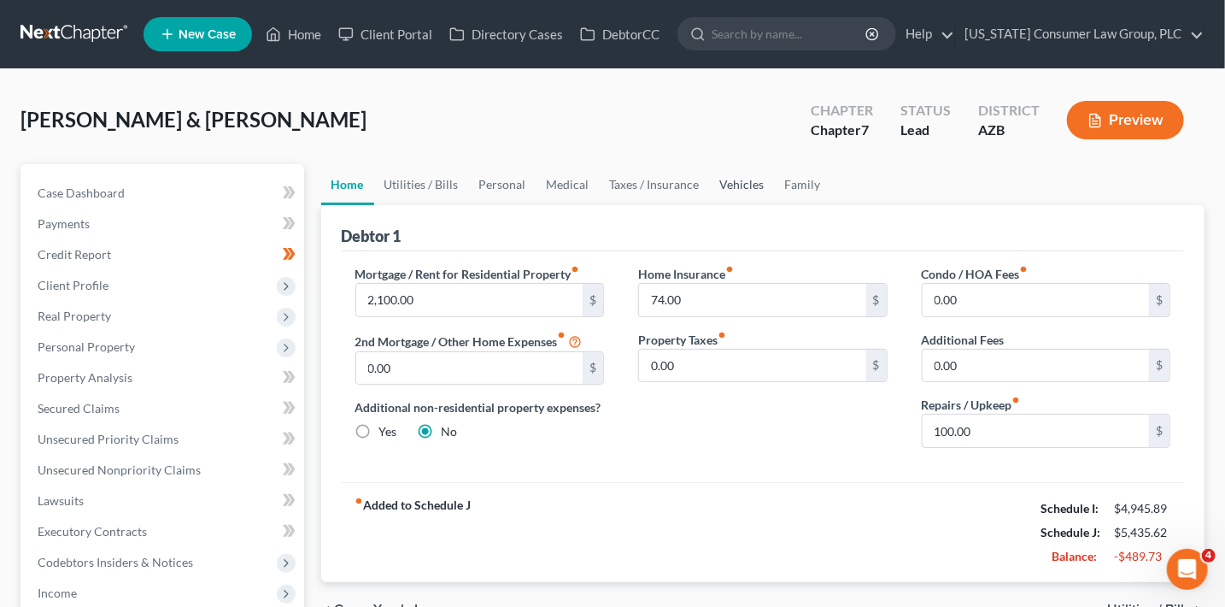
click at [715, 182] on link "Vehicles" at bounding box center [742, 184] width 65 height 41
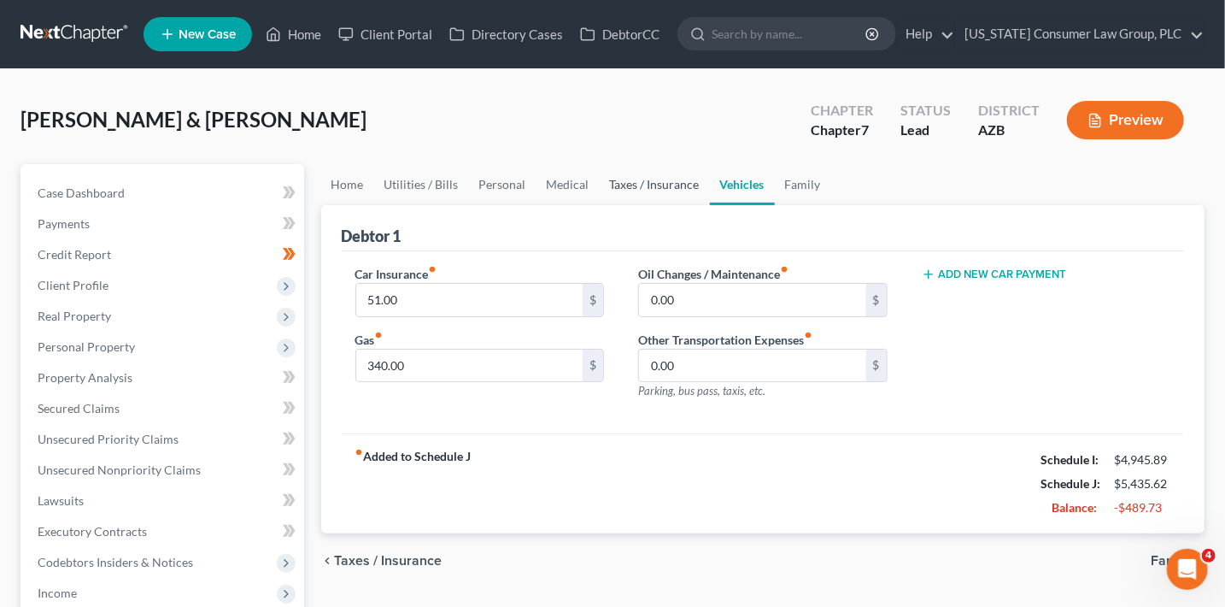
click at [668, 179] on link "Taxes / Insurance" at bounding box center [655, 184] width 110 height 41
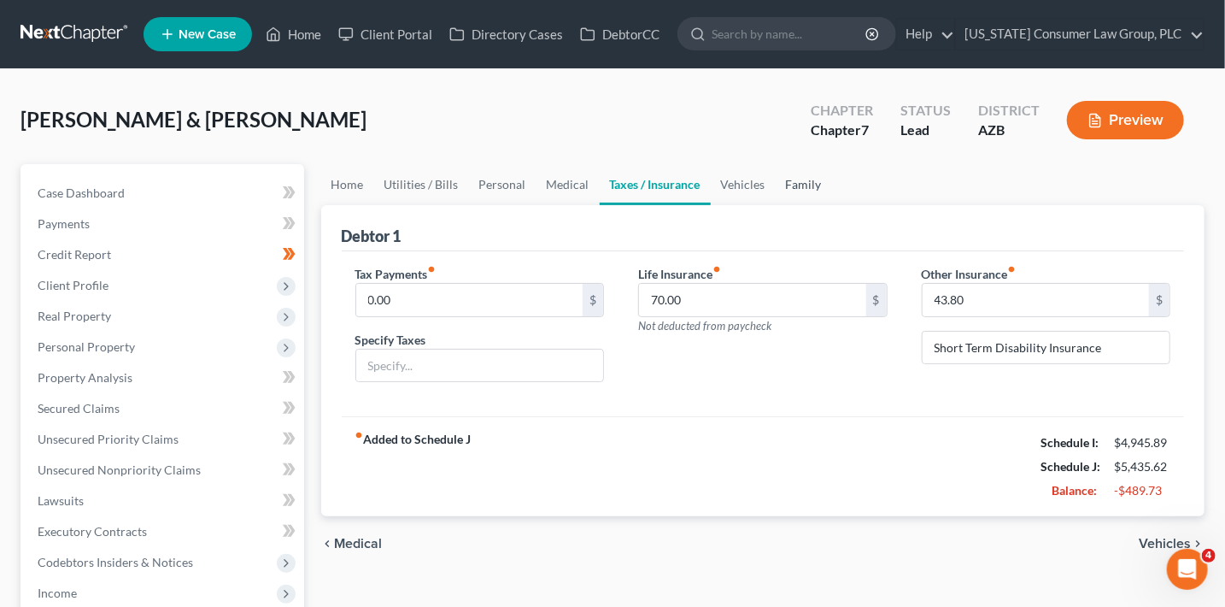
click at [800, 182] on link "Family" at bounding box center [804, 184] width 56 height 41
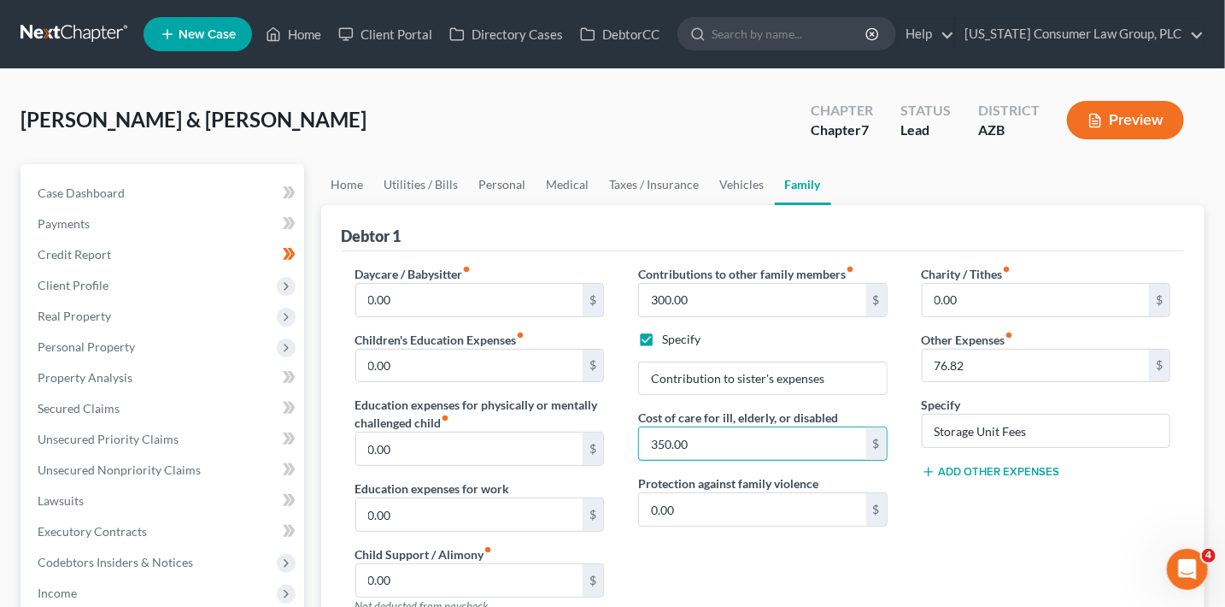
drag, startPoint x: 694, startPoint y: 441, endPoint x: 607, endPoint y: 436, distance: 86.4
click at [607, 436] on div "Daycare / Babysitter fiber_manual_record 0.00 $ Children's Education Expenses f…" at bounding box center [763, 521] width 850 height 513
click at [741, 185] on link "Vehicles" at bounding box center [742, 184] width 65 height 41
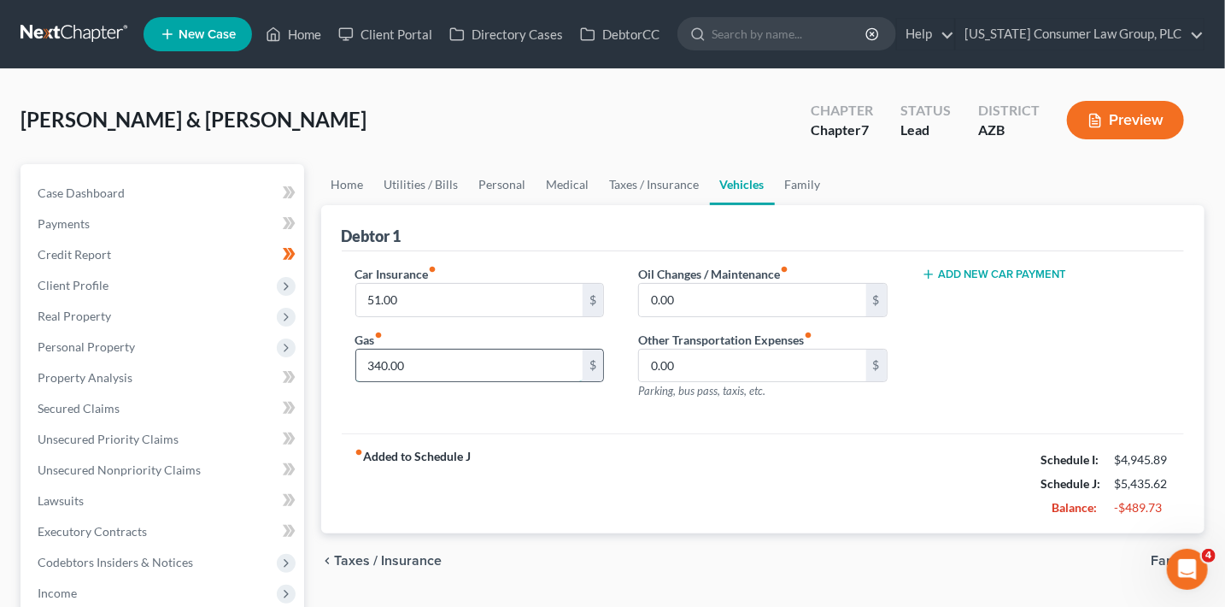
click at [436, 370] on input "340.00" at bounding box center [469, 365] width 227 height 32
type input "400"
type input "100"
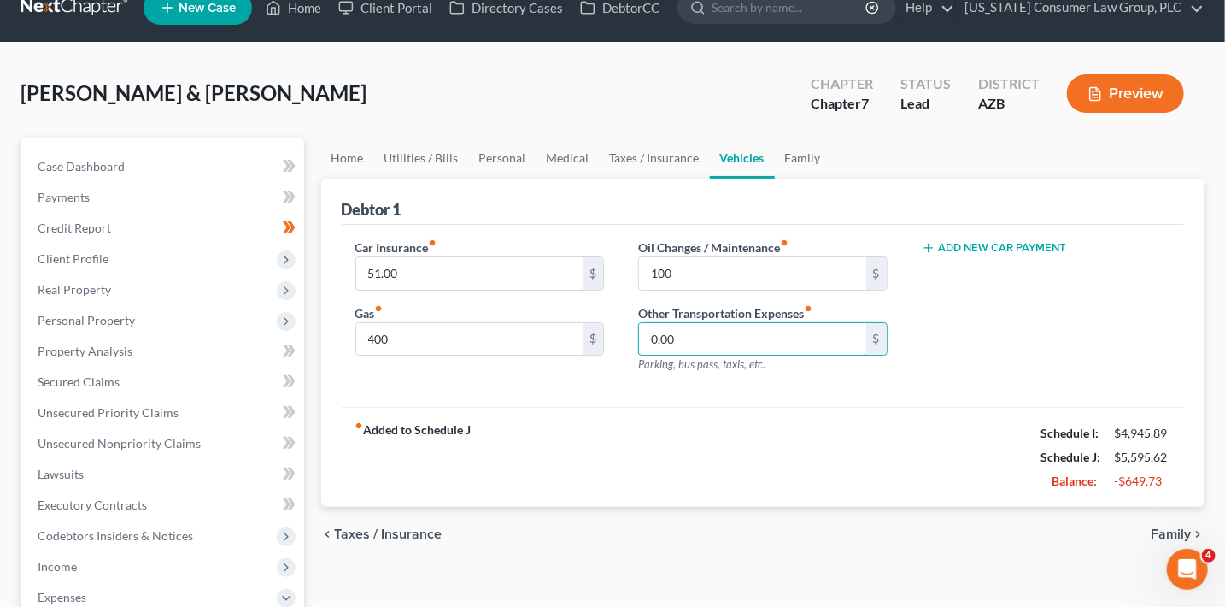
scroll to position [103, 0]
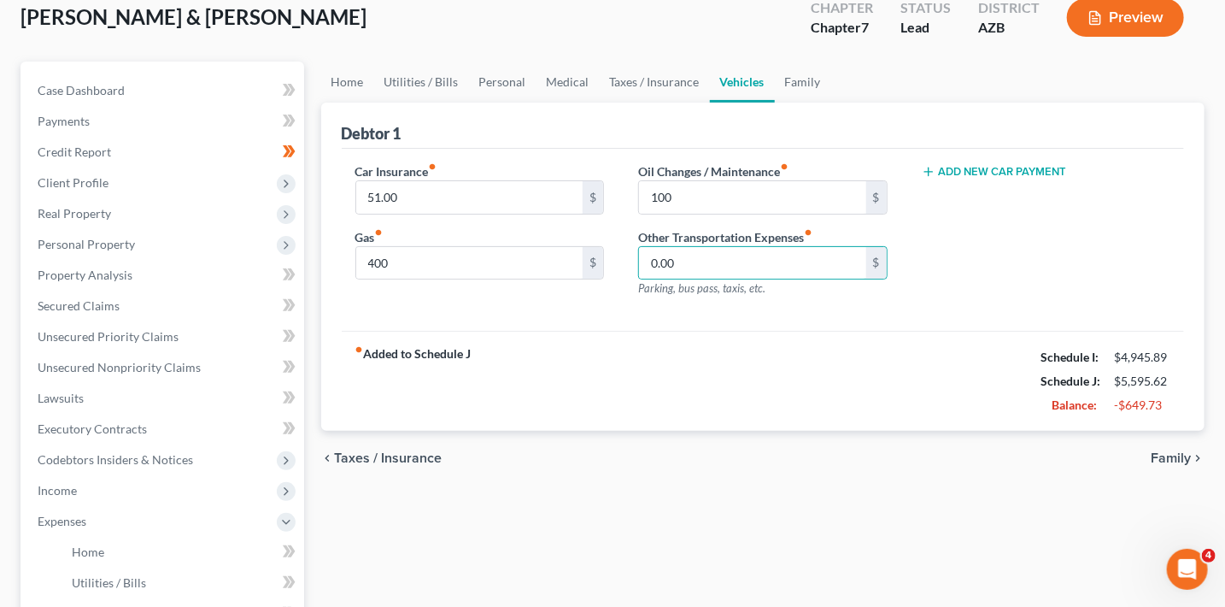
click at [1174, 455] on span "Family" at bounding box center [1171, 458] width 40 height 14
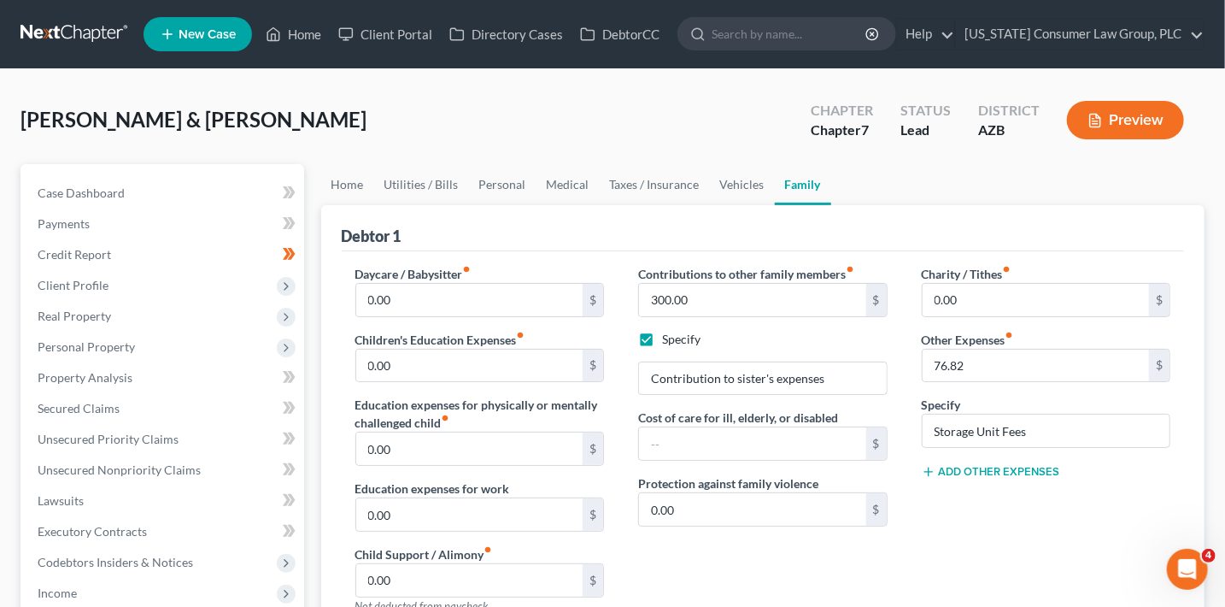
scroll to position [431, 0]
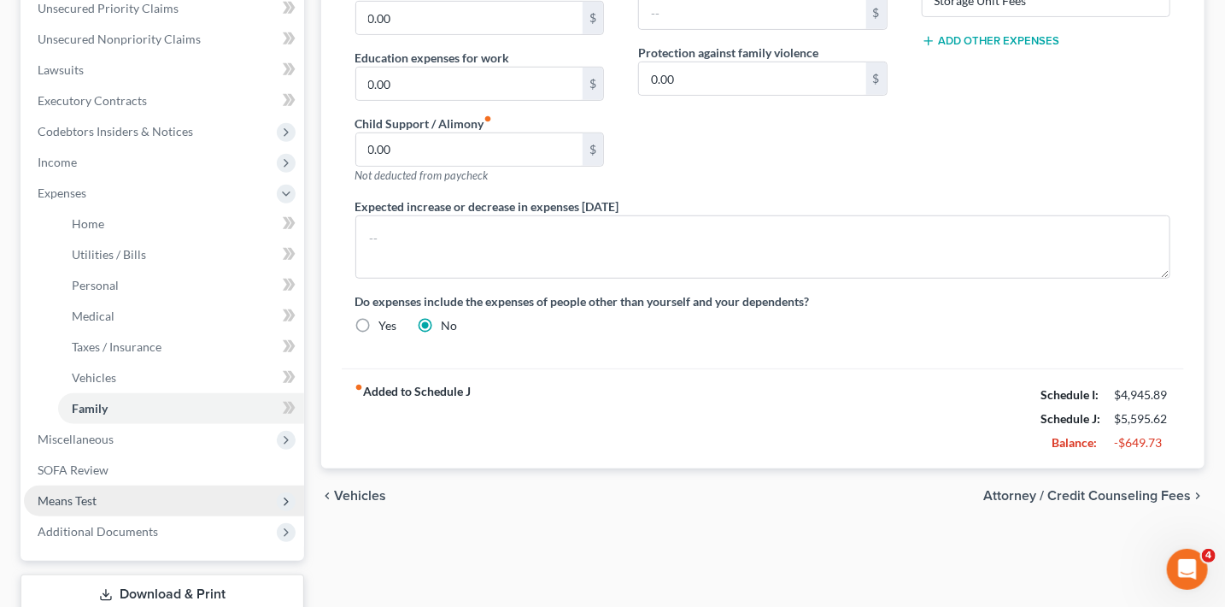
click at [115, 492] on span "Means Test" at bounding box center [164, 500] width 280 height 31
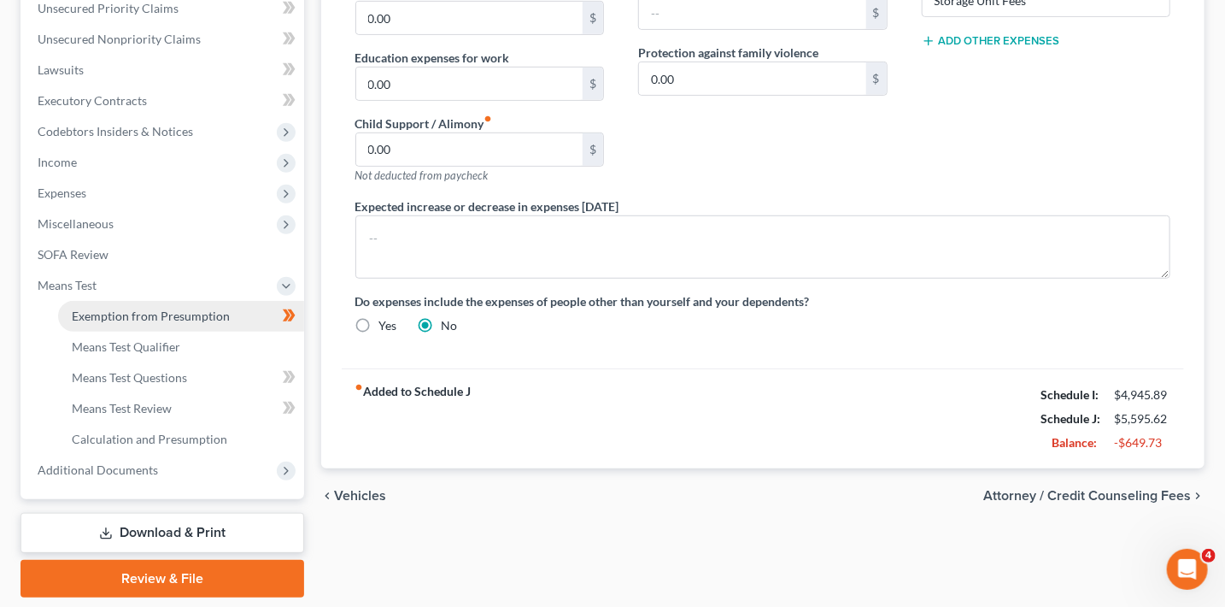
click at [156, 319] on span "Exemption from Presumption" at bounding box center [151, 315] width 158 height 15
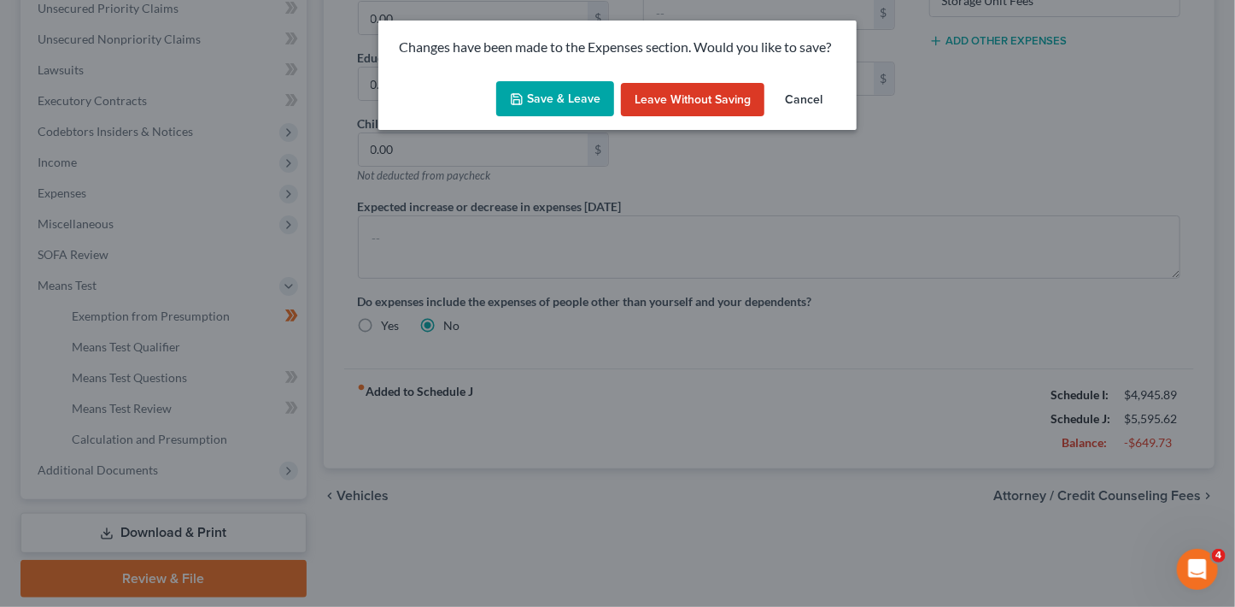
click at [548, 109] on button "Save & Leave" at bounding box center [555, 99] width 118 height 36
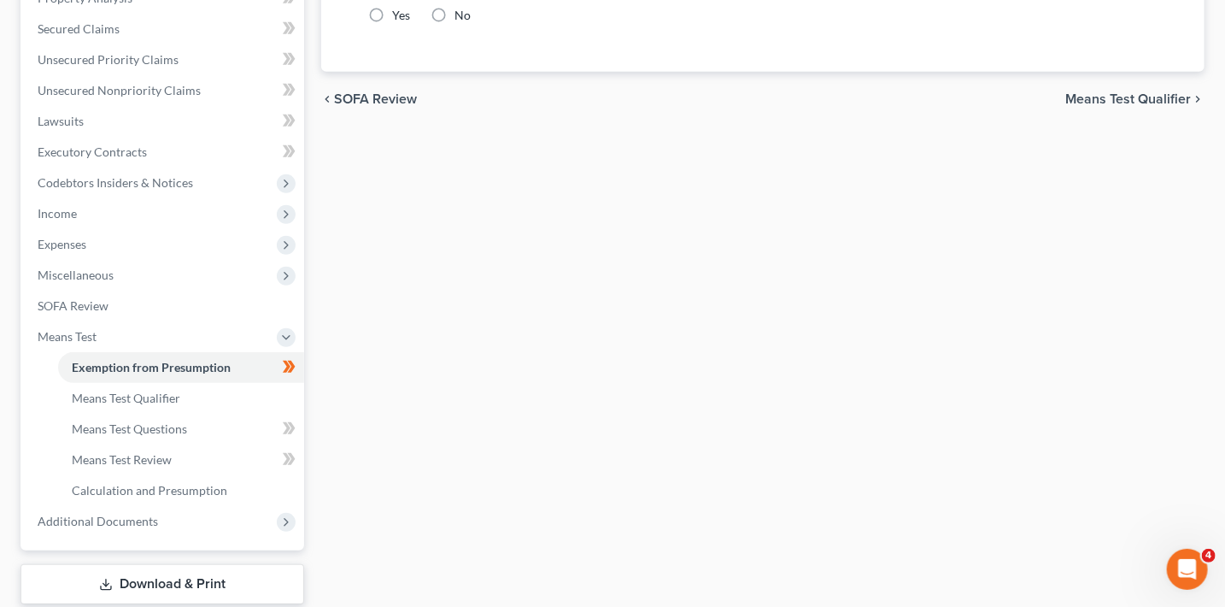
radio input "true"
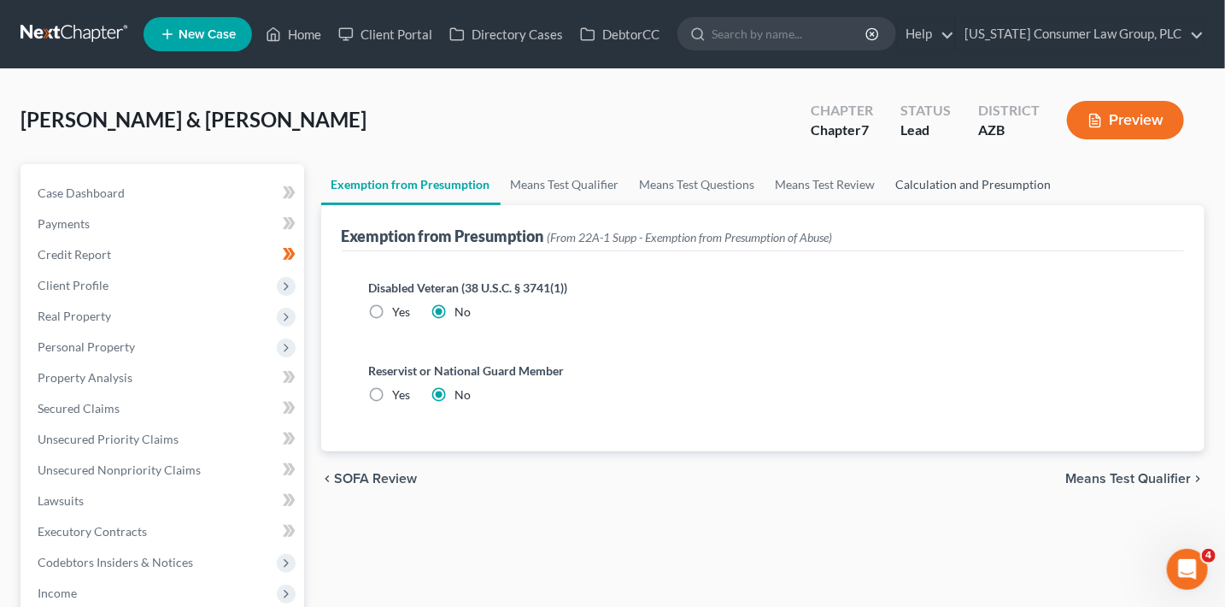
click at [984, 183] on link "Calculation and Presumption" at bounding box center [974, 184] width 176 height 41
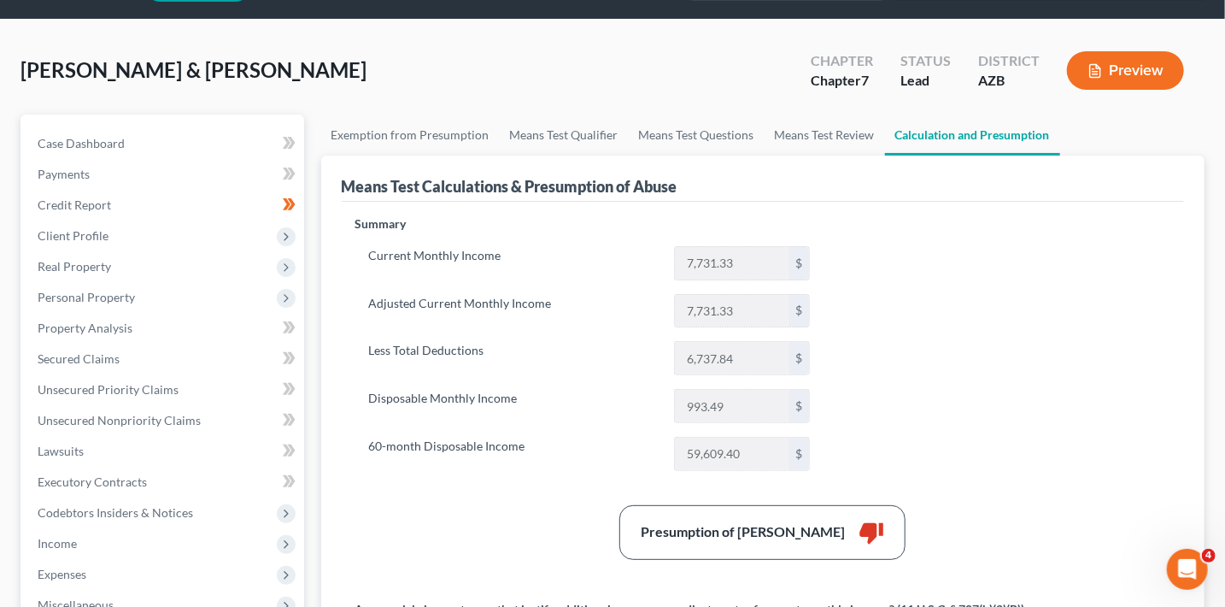
scroll to position [60, 0]
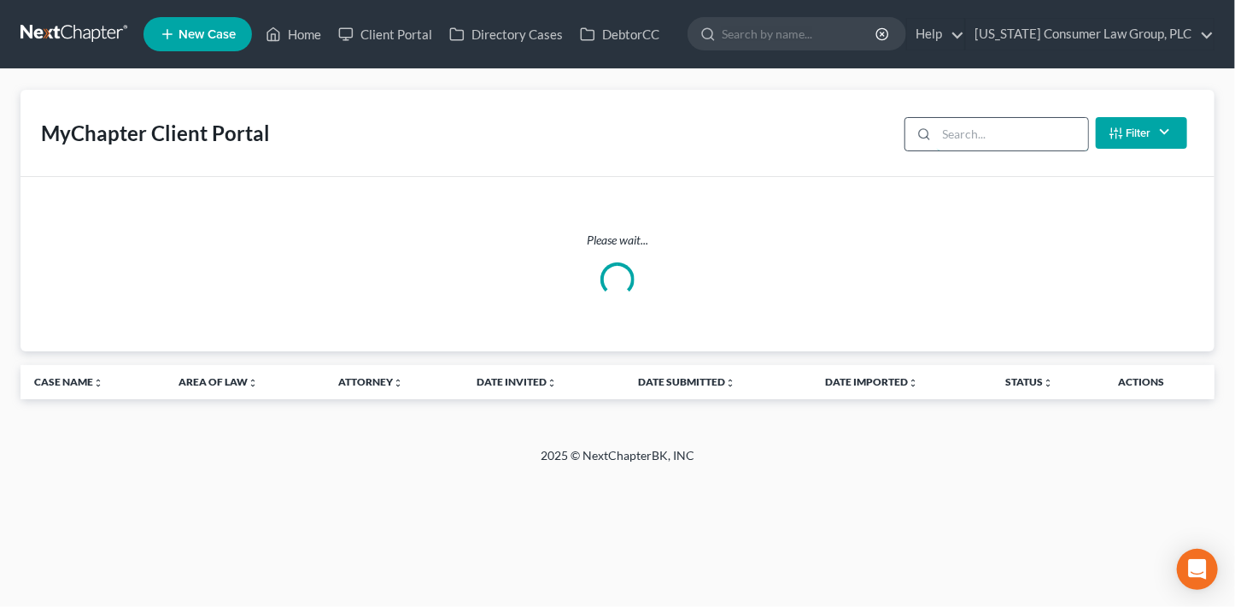
click at [1039, 133] on input "search" at bounding box center [1012, 134] width 151 height 32
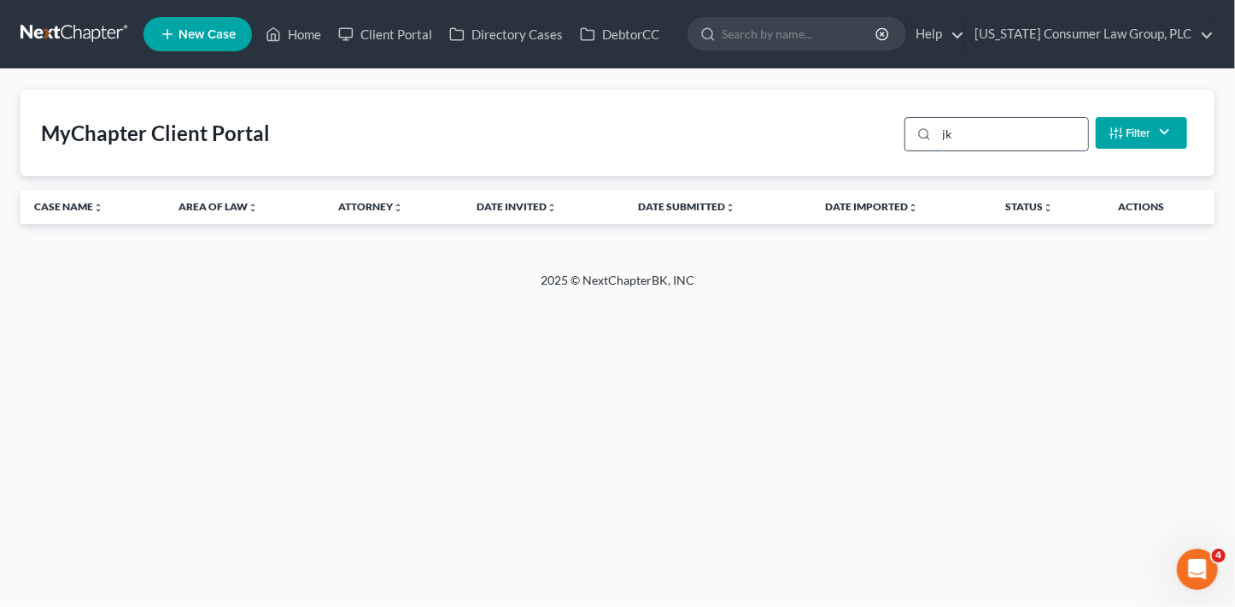
type input "j"
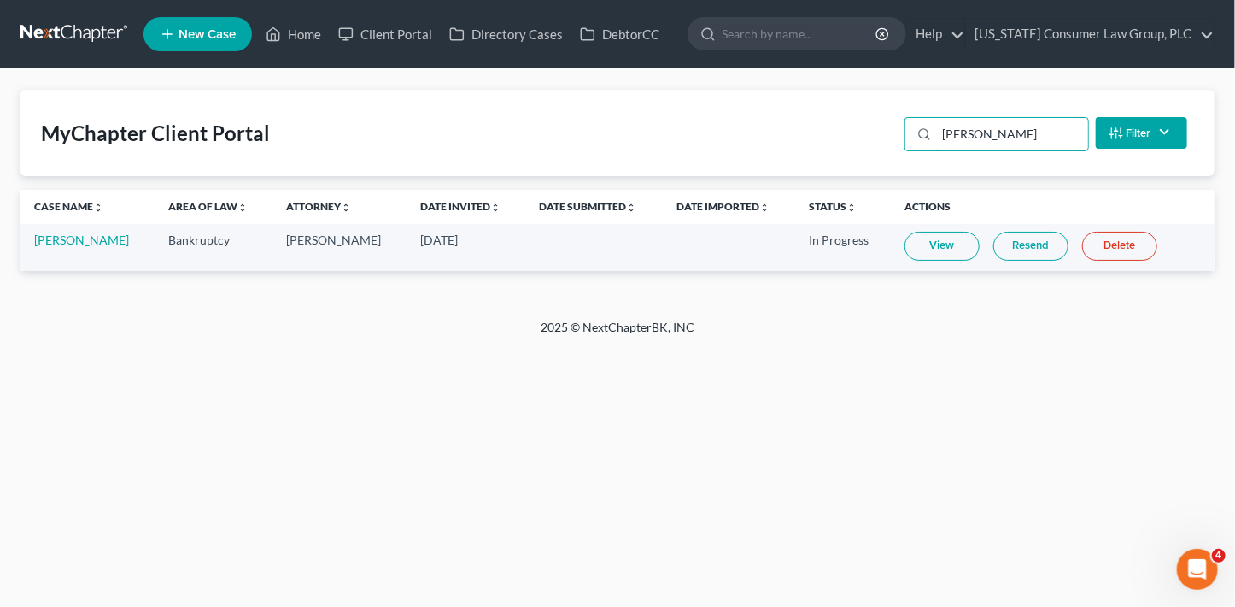
type input "[PERSON_NAME]"
click at [935, 244] on link "View" at bounding box center [942, 246] width 75 height 29
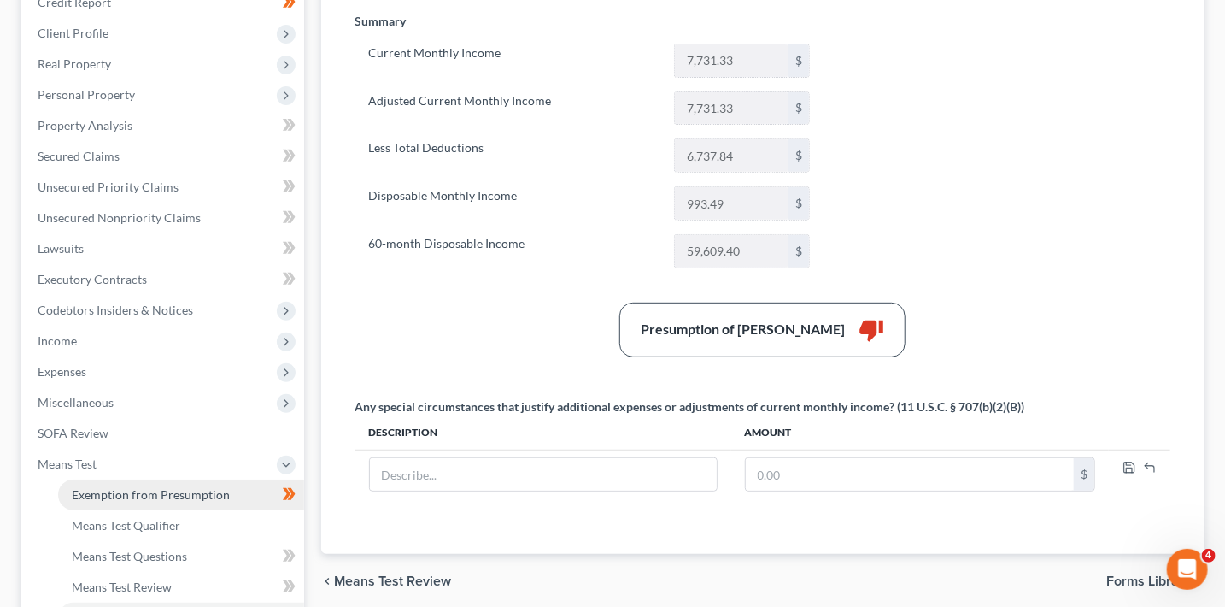
scroll to position [318, 0]
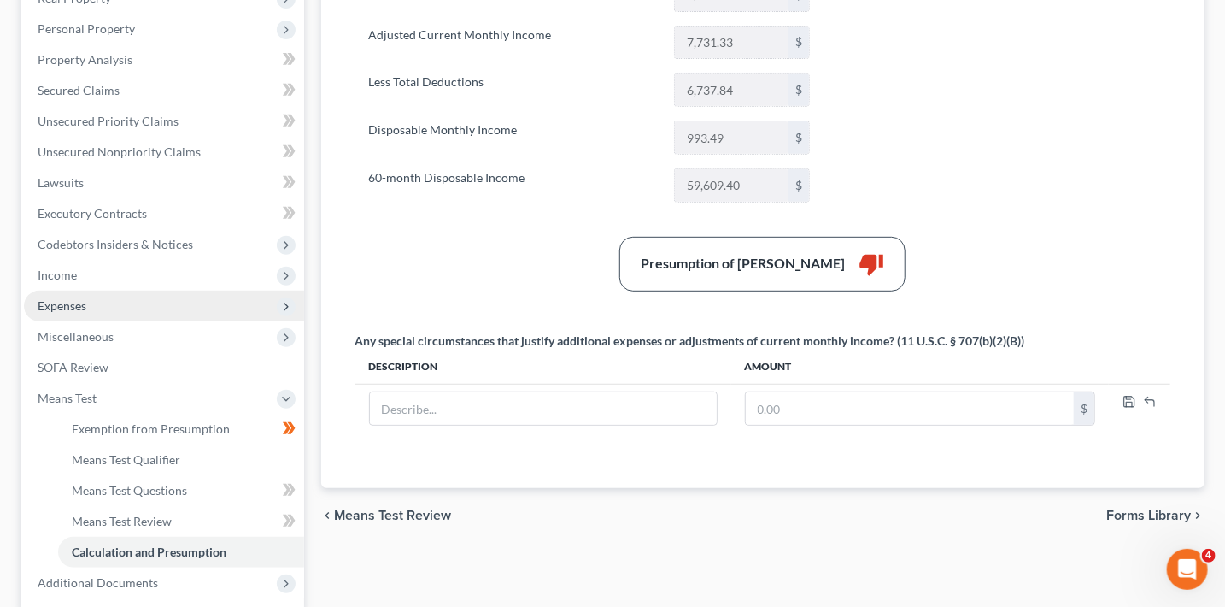
click at [76, 298] on span "Expenses" at bounding box center [62, 305] width 49 height 15
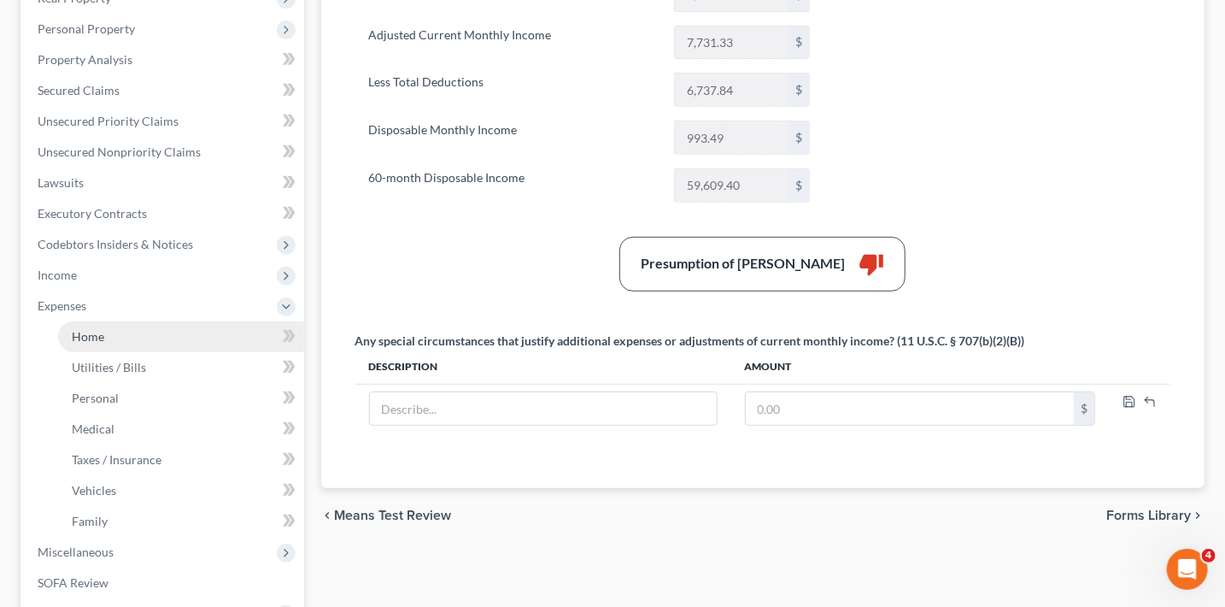
click at [85, 335] on span "Home" at bounding box center [88, 336] width 32 height 15
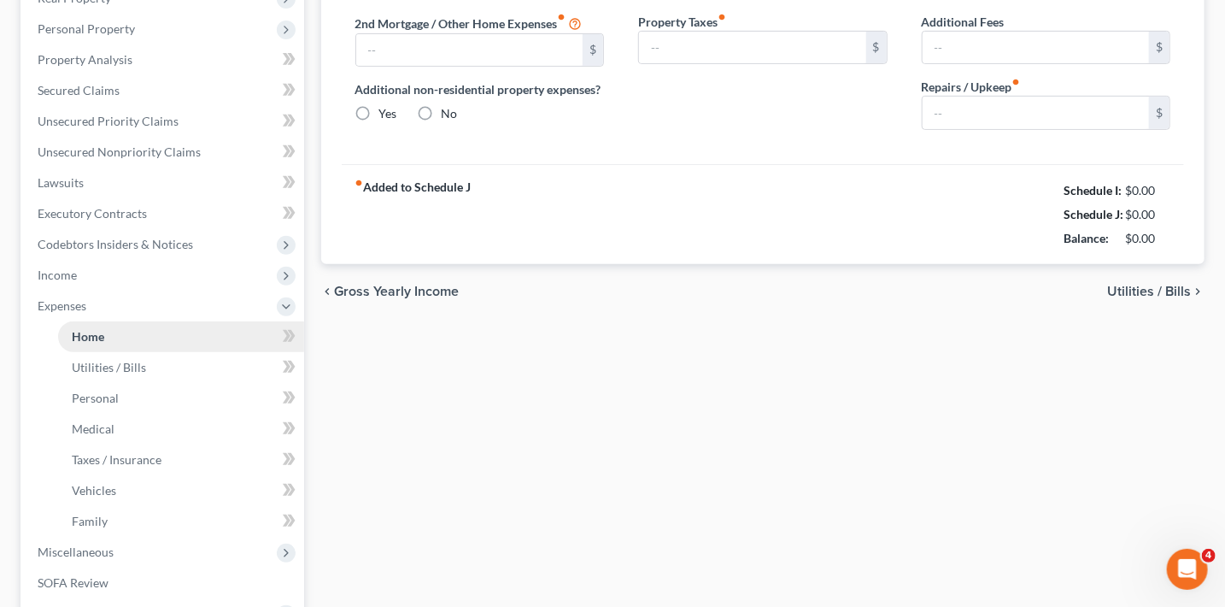
type input "2,100.00"
type input "0.00"
radio input "true"
type input "74.00"
type input "0.00"
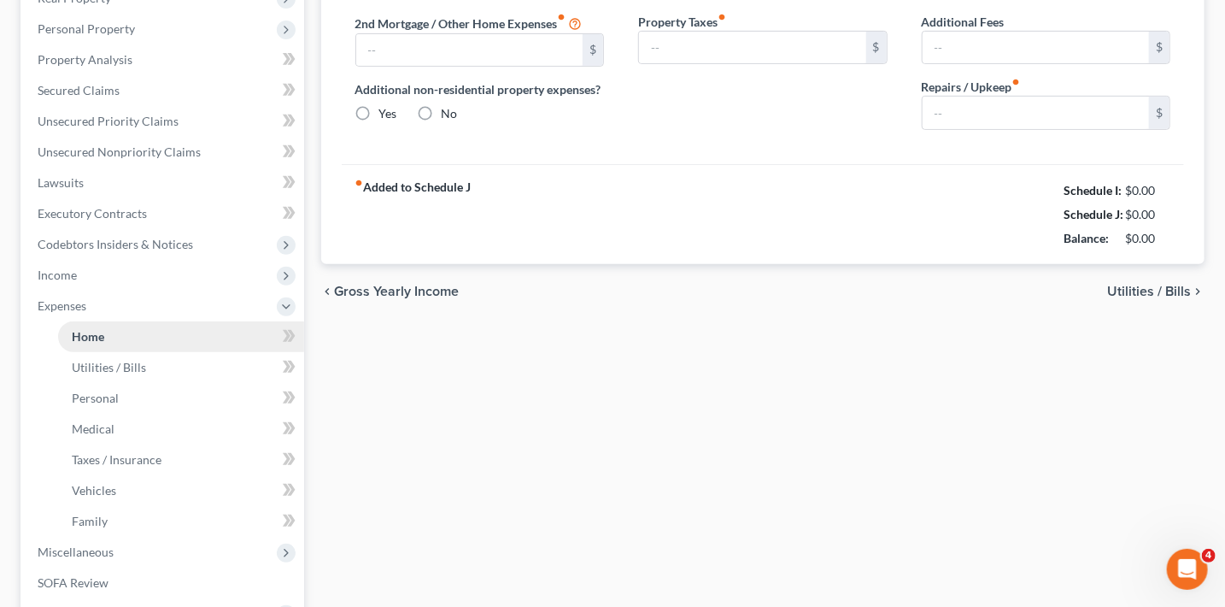
type input "0.00"
type input "100.00"
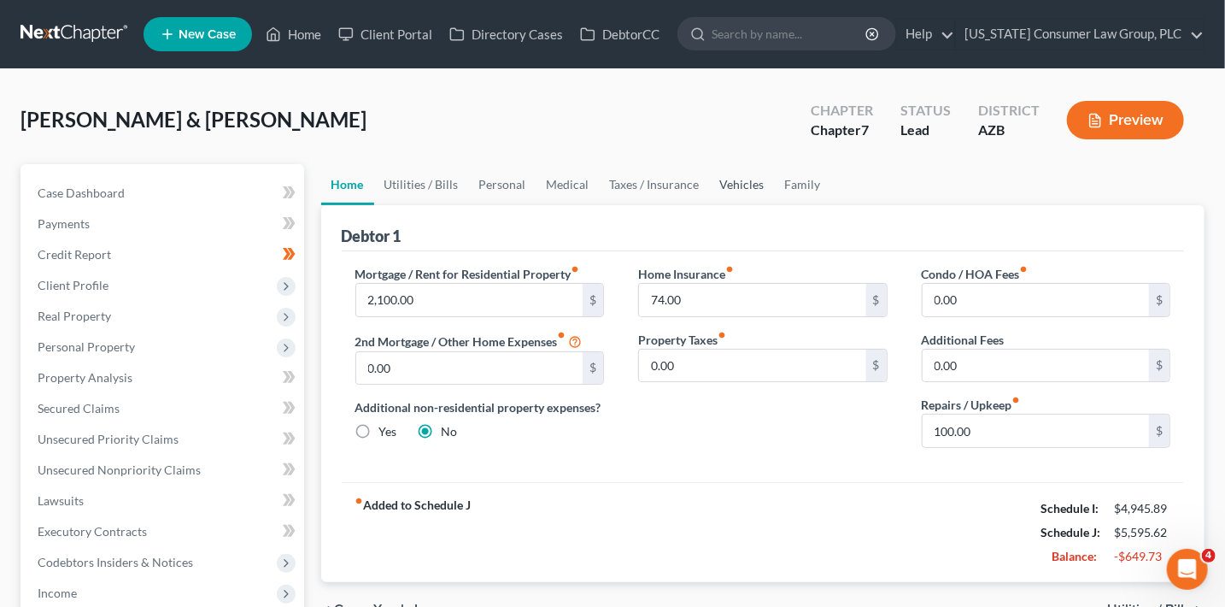
click at [726, 201] on link "Vehicles" at bounding box center [742, 184] width 65 height 41
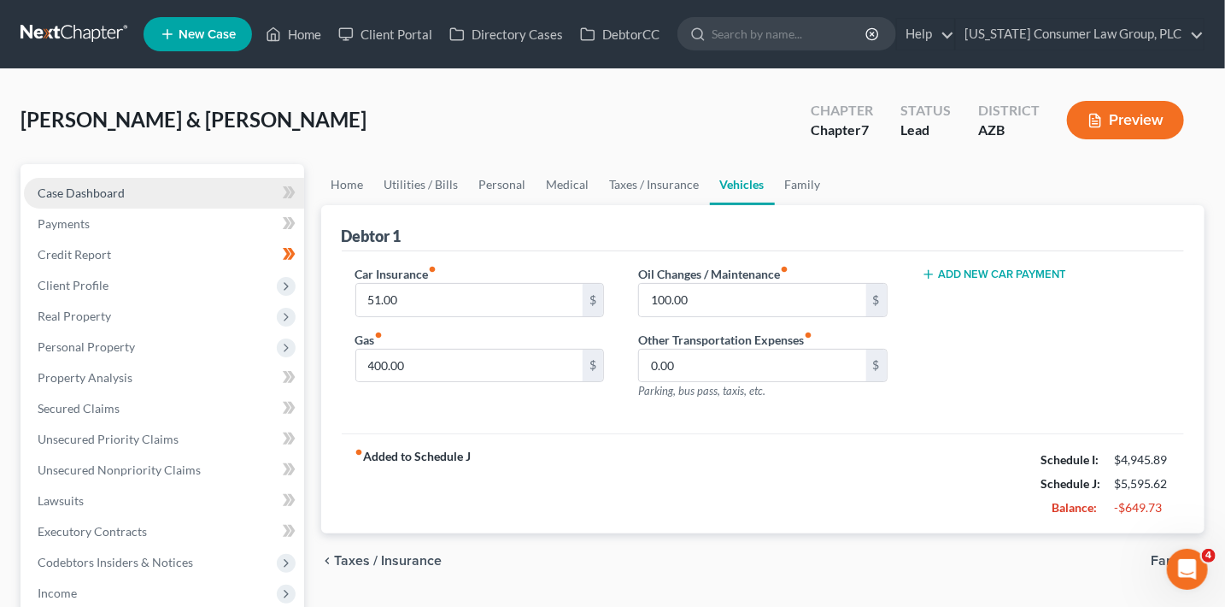
click at [109, 197] on span "Case Dashboard" at bounding box center [81, 192] width 87 height 15
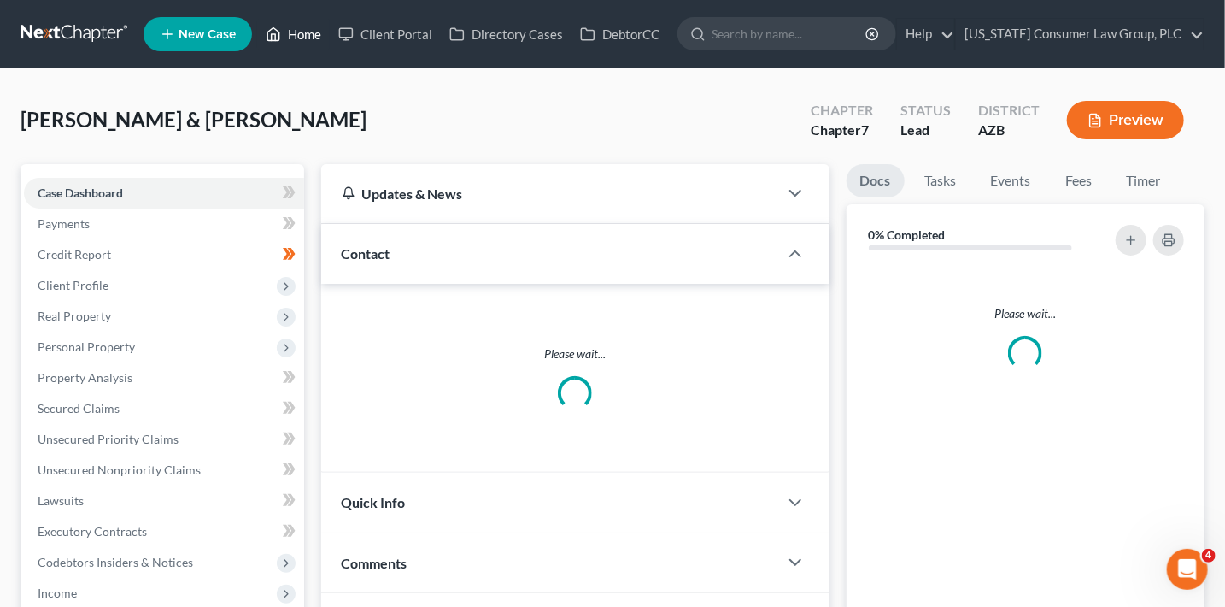
click at [314, 35] on link "Home" at bounding box center [293, 34] width 73 height 31
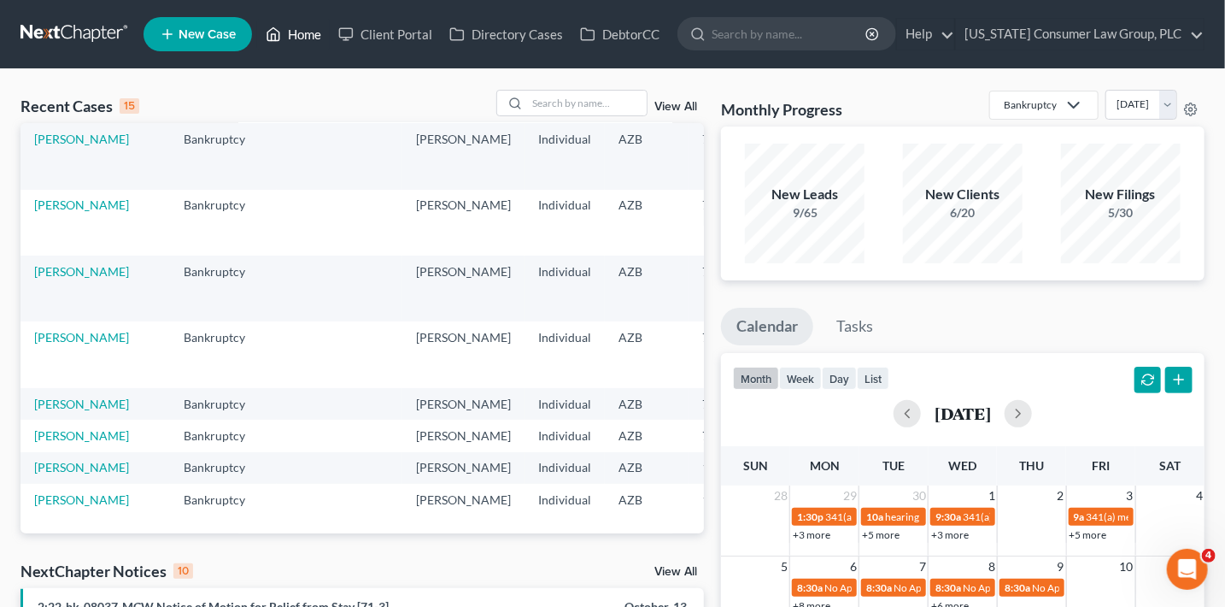
scroll to position [191, 0]
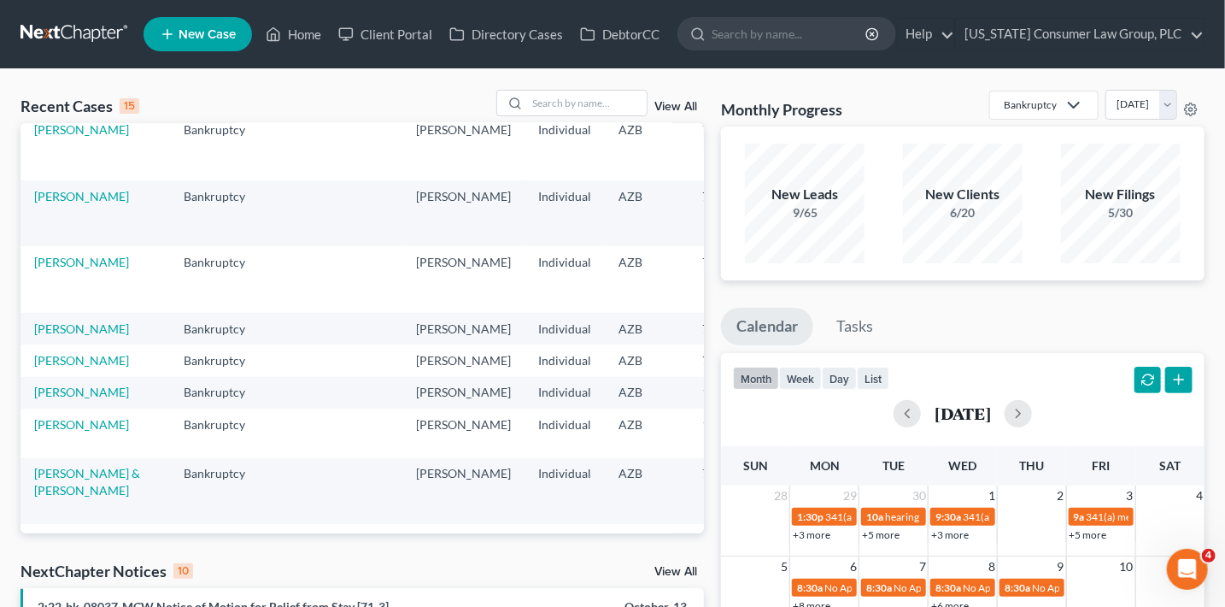
click at [53, 312] on td "[PERSON_NAME]" at bounding box center [96, 279] width 150 height 66
click at [54, 269] on link "[PERSON_NAME]" at bounding box center [81, 262] width 95 height 15
select select "1"
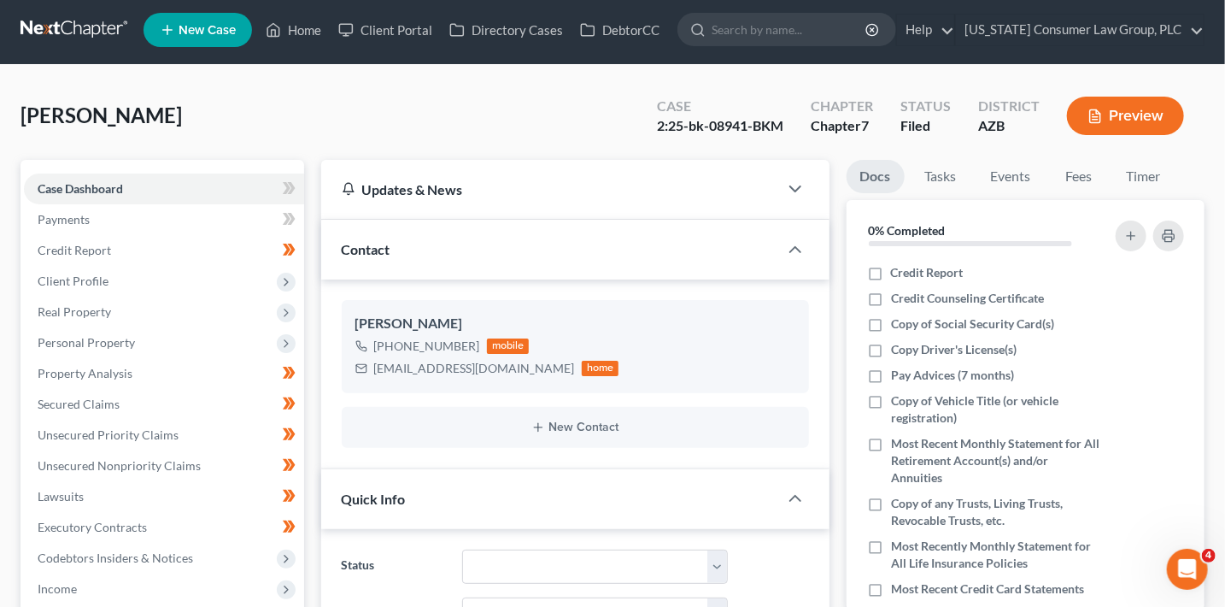
scroll to position [12, 0]
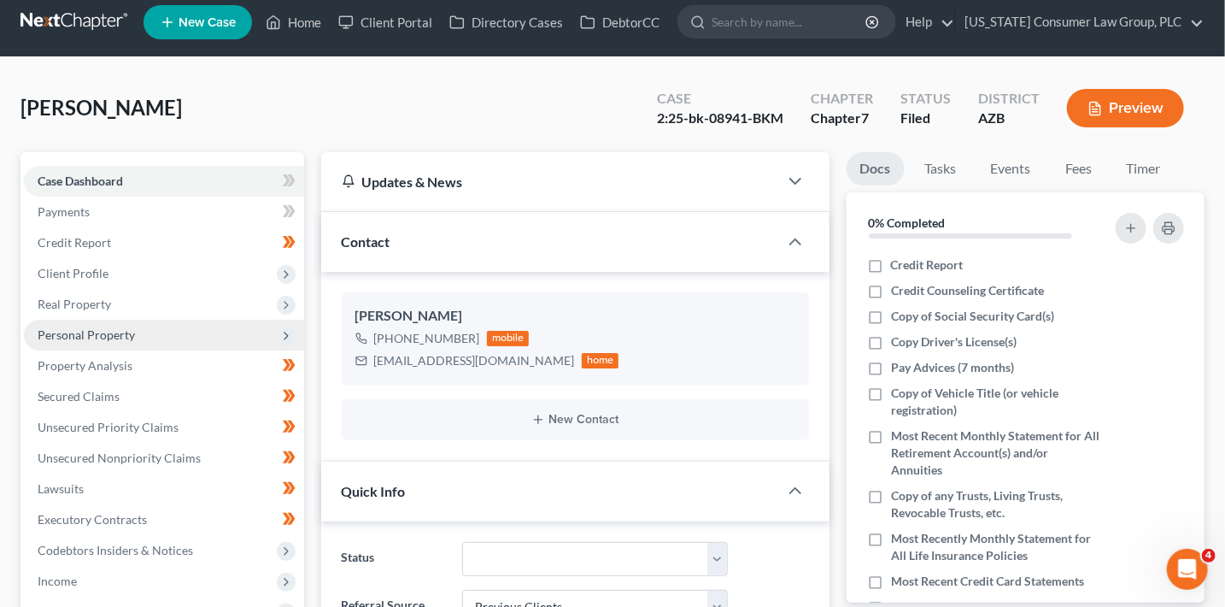
click at [118, 332] on span "Personal Property" at bounding box center [86, 334] width 97 height 15
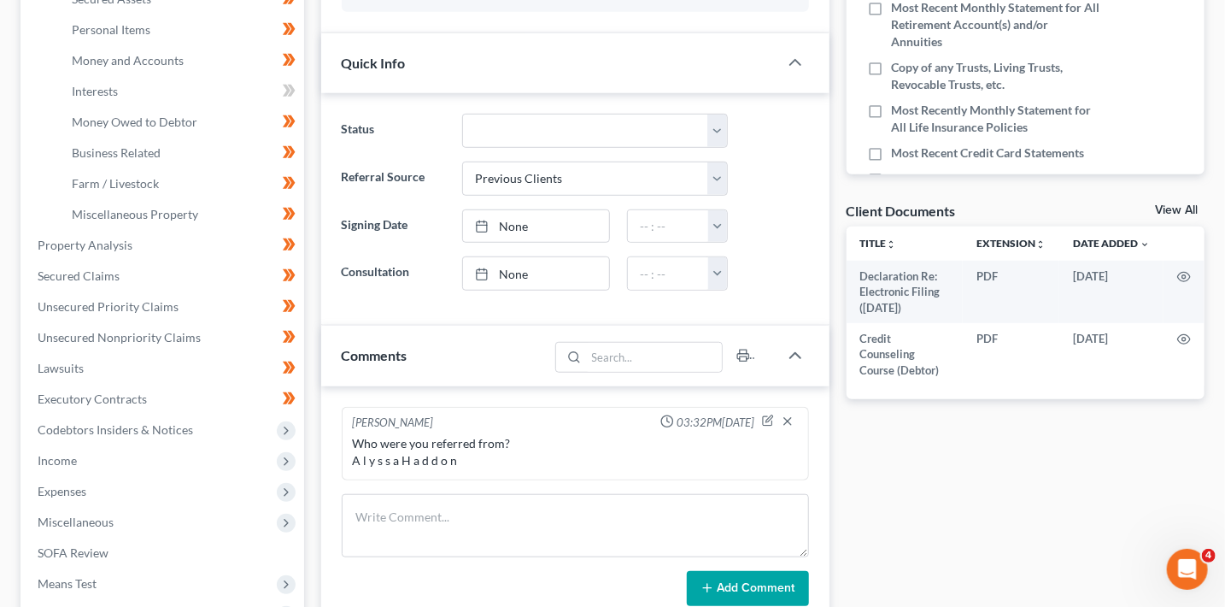
scroll to position [349, 0]
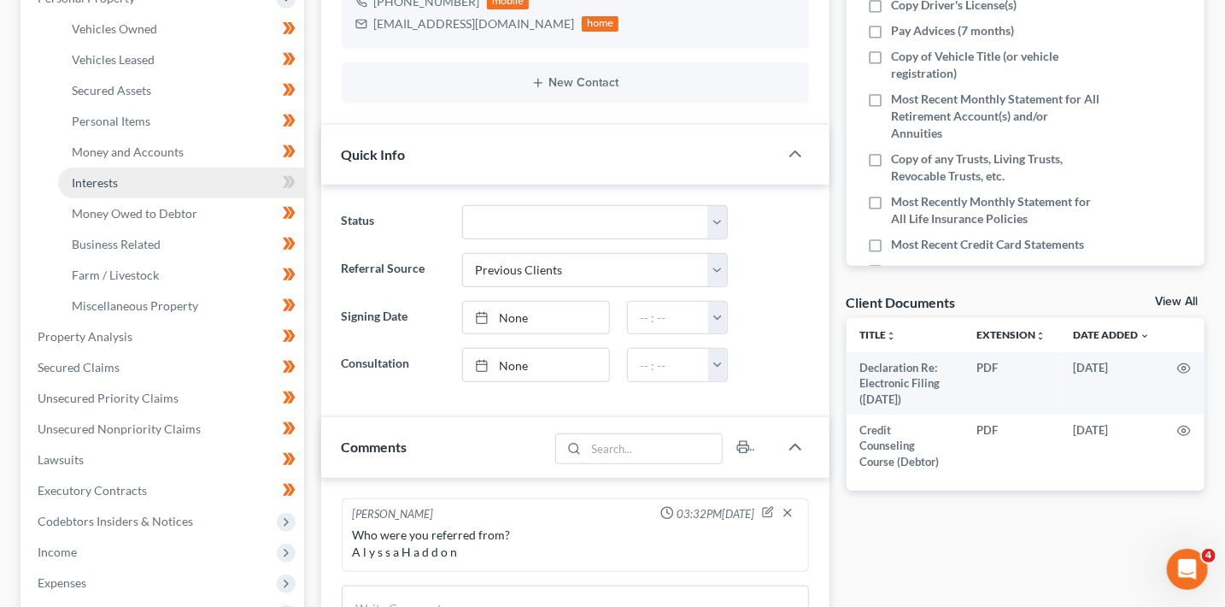
click at [90, 179] on span "Interests" at bounding box center [95, 182] width 46 height 15
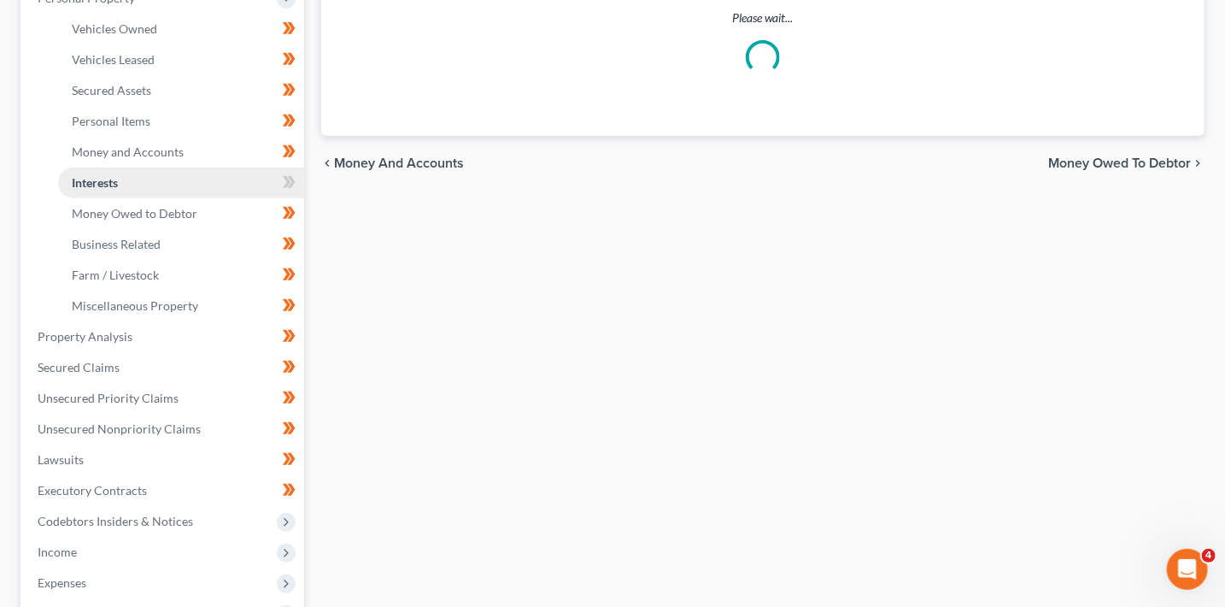
click at [90, 179] on ul "Vehicles Owned Vehicles Leased Machinery and Vehicles Office Related" at bounding box center [164, 168] width 280 height 308
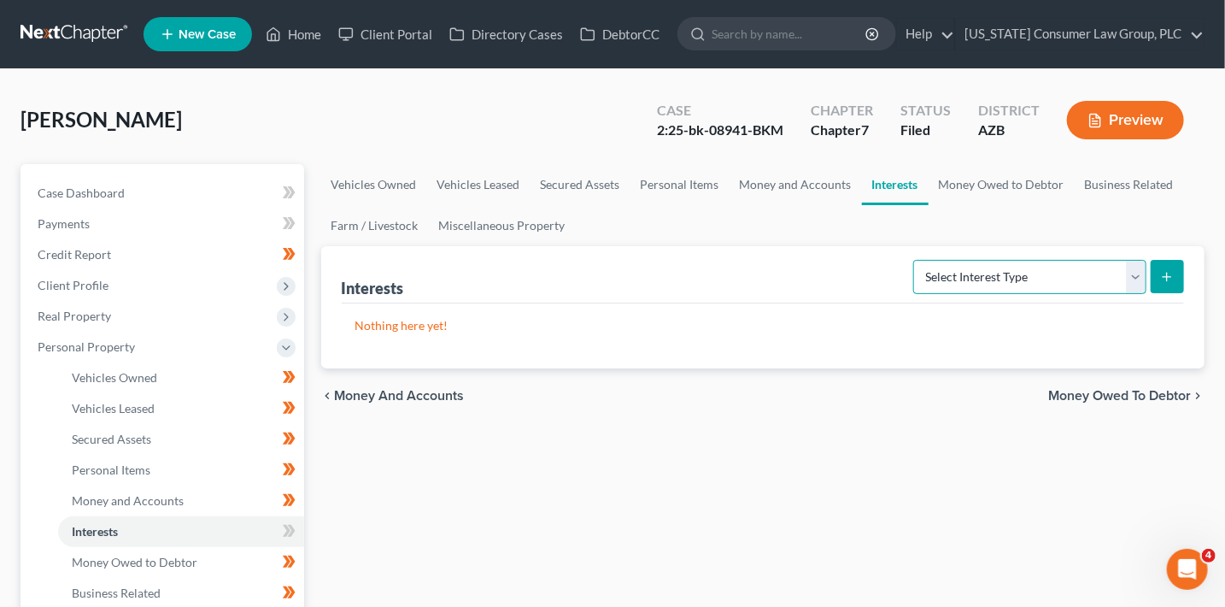
click at [1136, 275] on select "Select Interest Type 401K (A/B: 21) Annuity (A/B: 23) Bond (A/B: 18) Education …" at bounding box center [1029, 277] width 233 height 34
click at [917, 260] on select "Select Interest Type 401K (A/B: 21) Annuity (A/B: 23) Bond (A/B: 18) Education …" at bounding box center [1029, 277] width 233 height 34
drag, startPoint x: 948, startPoint y: 302, endPoint x: 963, endPoint y: 290, distance: 18.8
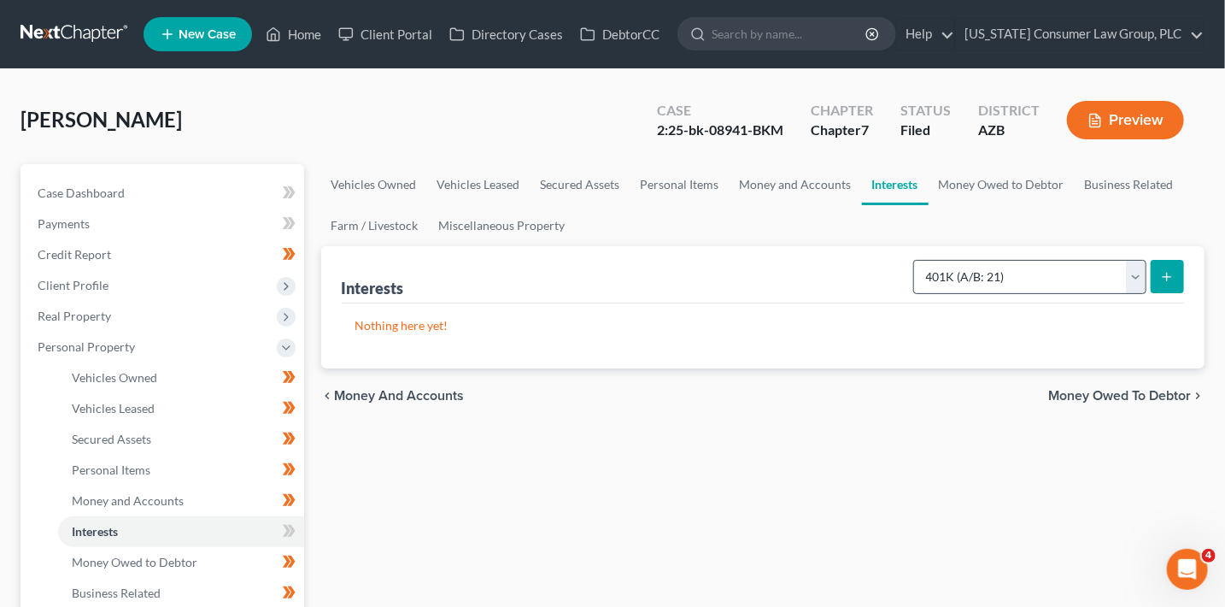
click at [952, 303] on div "Nothing here yet!" at bounding box center [763, 335] width 843 height 65
click at [970, 273] on select "Select Interest Type 401K (A/B: 21) Annuity (A/B: 23) Bond (A/B: 18) Education …" at bounding box center [1029, 277] width 233 height 34
select select "incorporated_business"
click at [917, 260] on select "Select Interest Type 401K (A/B: 21) Annuity (A/B: 23) Bond (A/B: 18) Education …" at bounding box center [1029, 277] width 233 height 34
click at [1169, 282] on icon "submit" at bounding box center [1167, 277] width 14 height 14
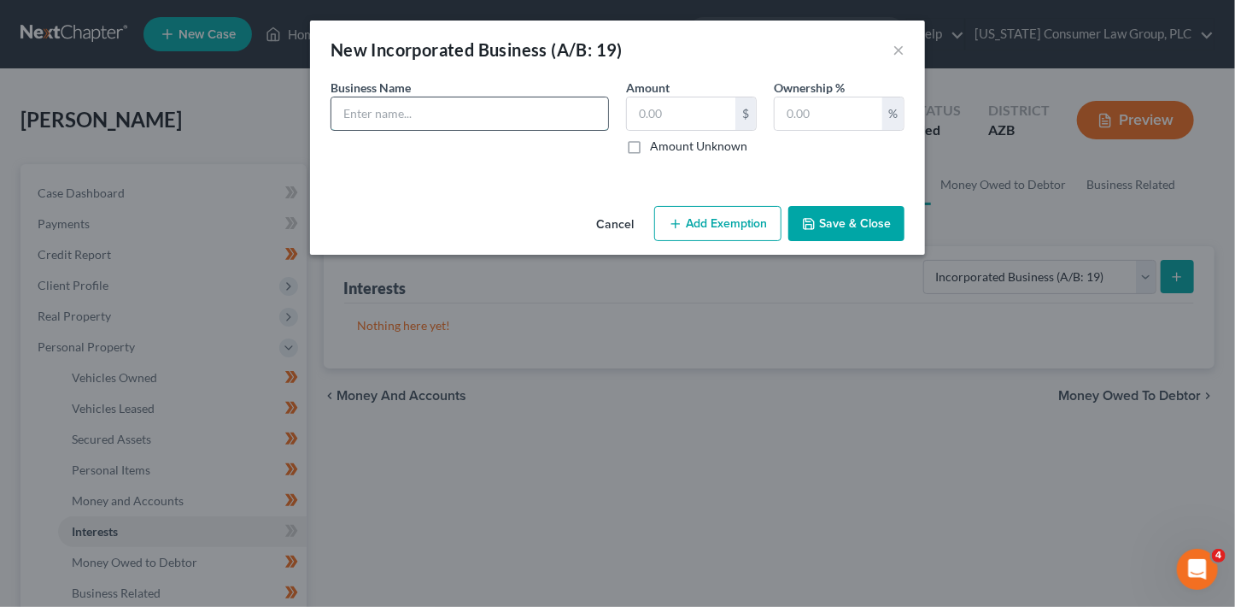
click at [523, 117] on input "text" at bounding box center [469, 113] width 277 height 32
type input "Lil Loader Plus, LLC [not doing business since 2013]"
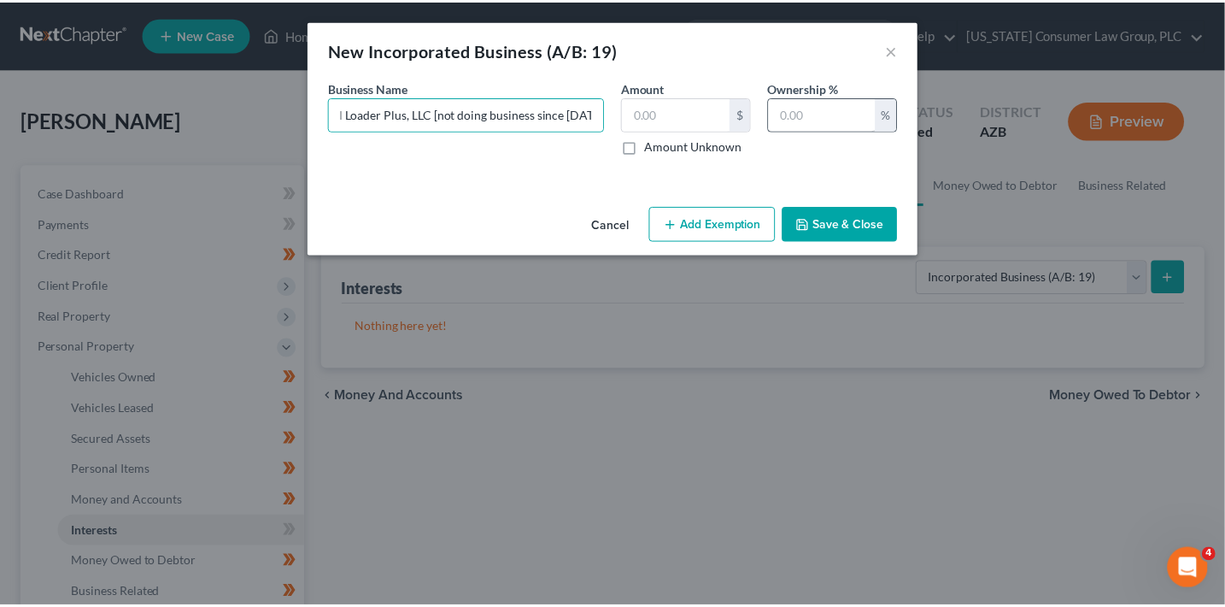
scroll to position [0, 0]
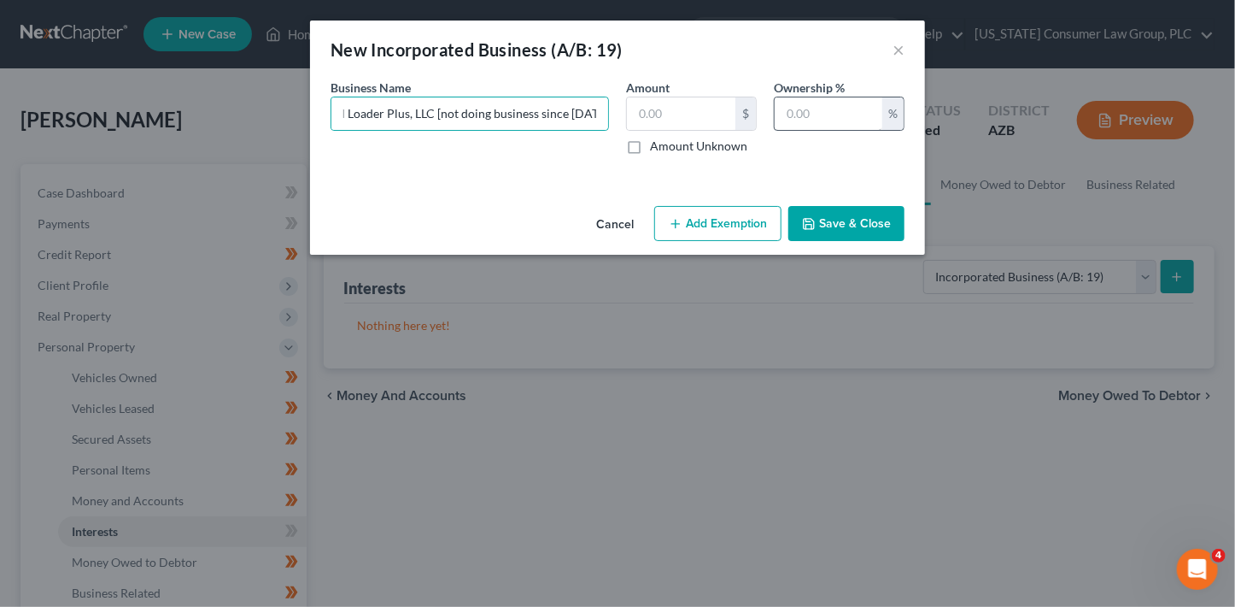
click at [814, 126] on div "Ownership % %" at bounding box center [839, 117] width 148 height 76
click at [817, 110] on input "text" at bounding box center [829, 113] width 108 height 32
type input "100"
click at [821, 221] on button "Save & Close" at bounding box center [847, 224] width 116 height 36
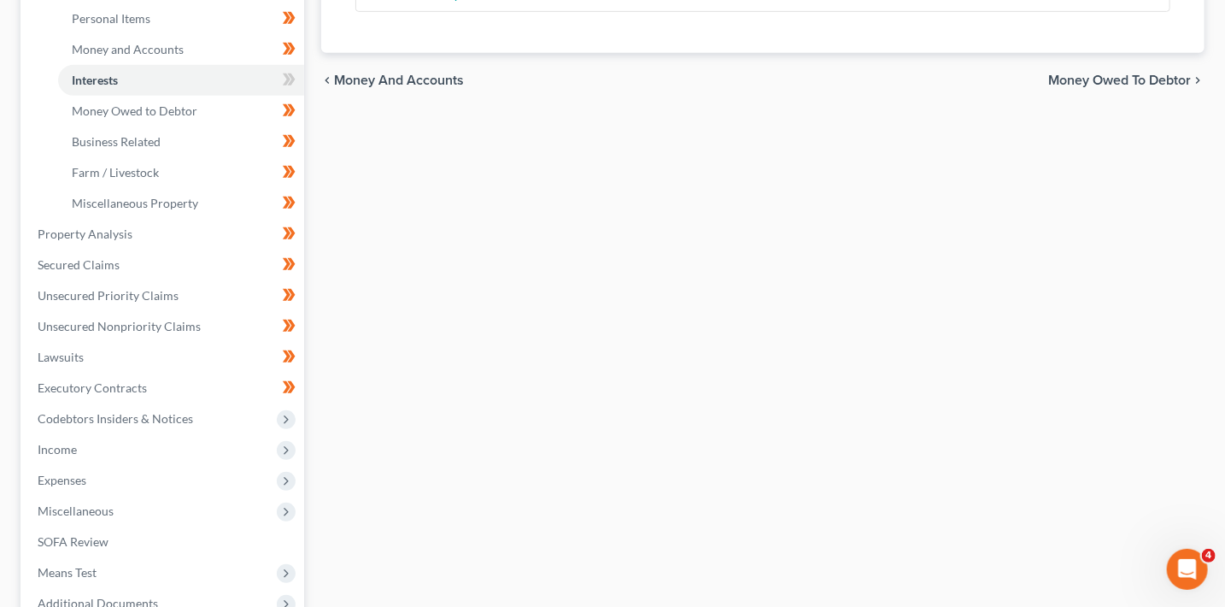
scroll to position [629, 0]
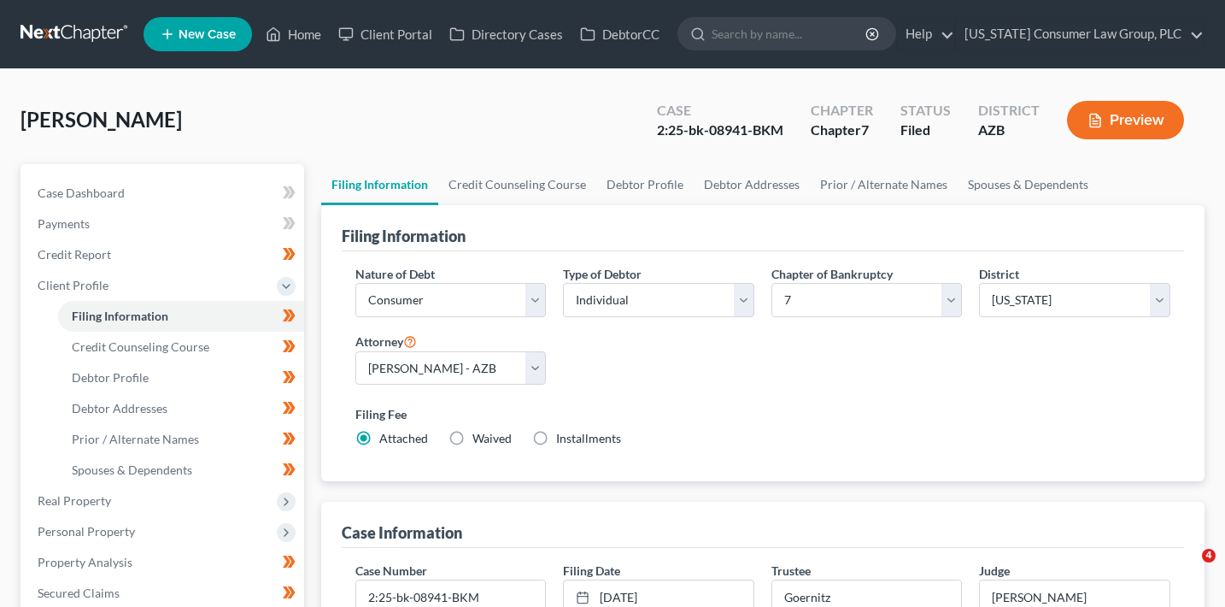
select select "1"
select select "0"
select select "4"
select select "0"
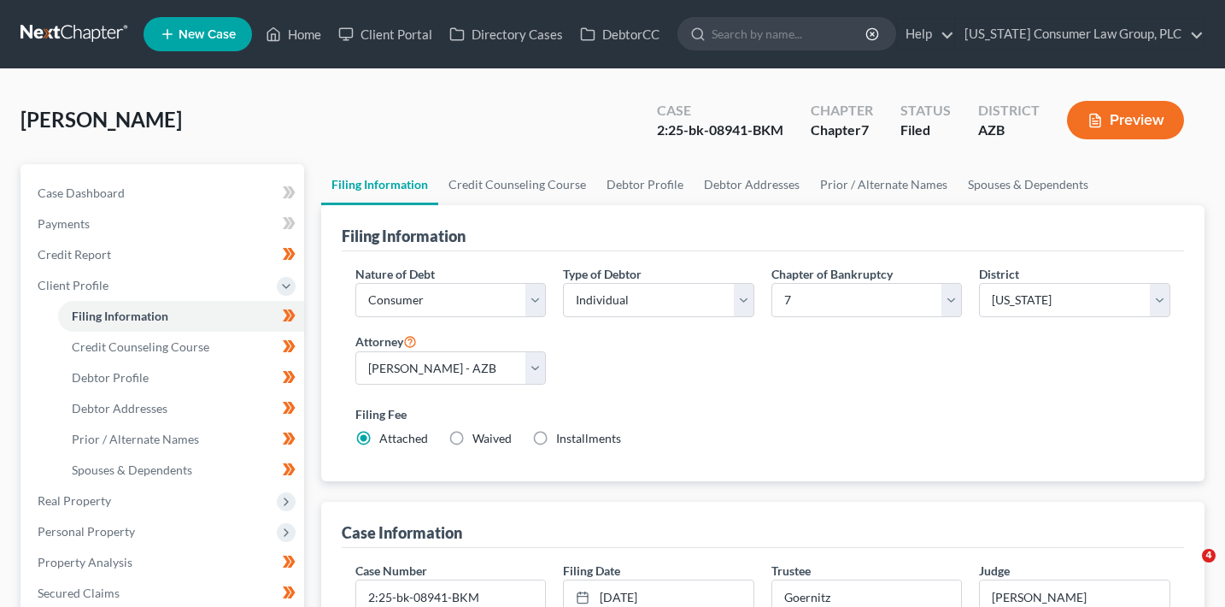
select select "3"
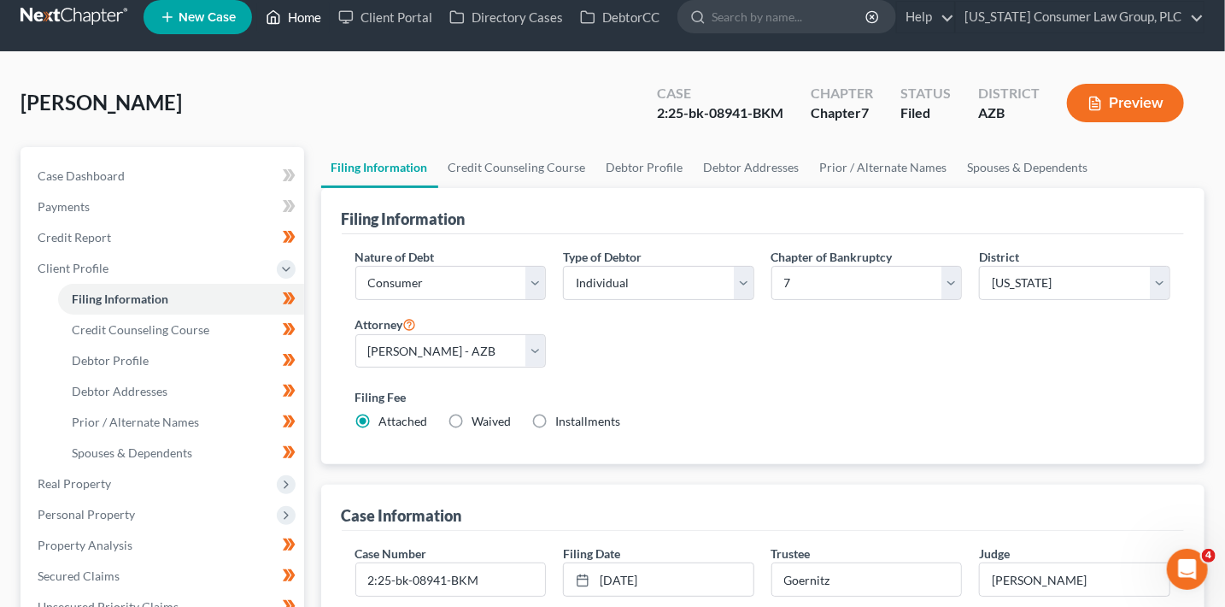
click at [296, 21] on link "Home" at bounding box center [293, 17] width 73 height 31
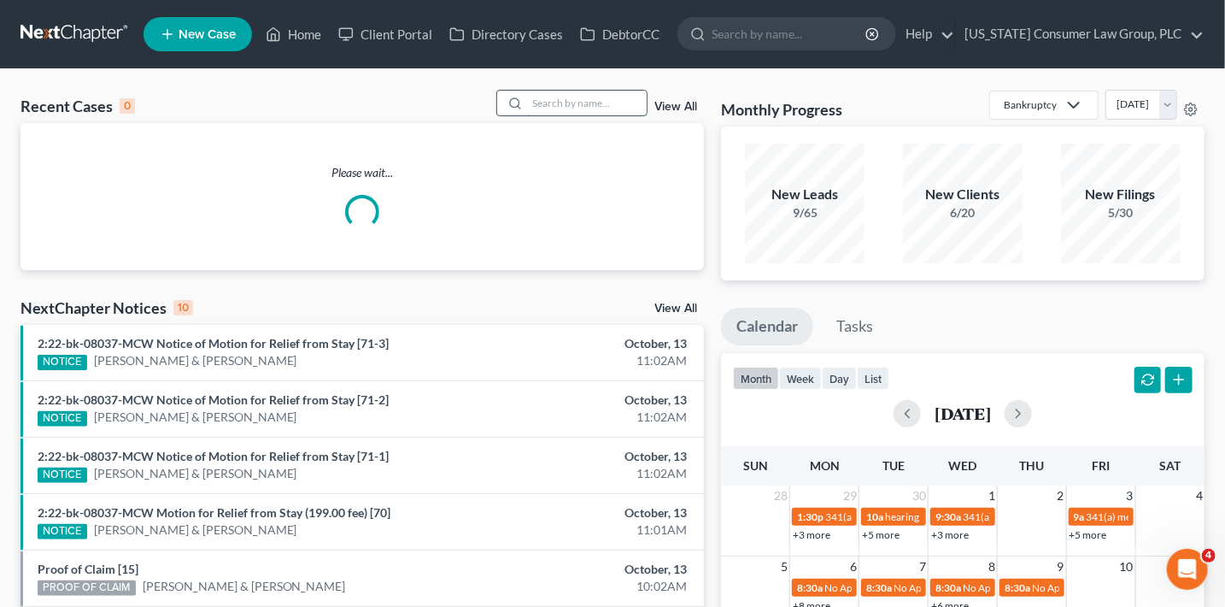
click at [596, 109] on input "search" at bounding box center [587, 103] width 120 height 25
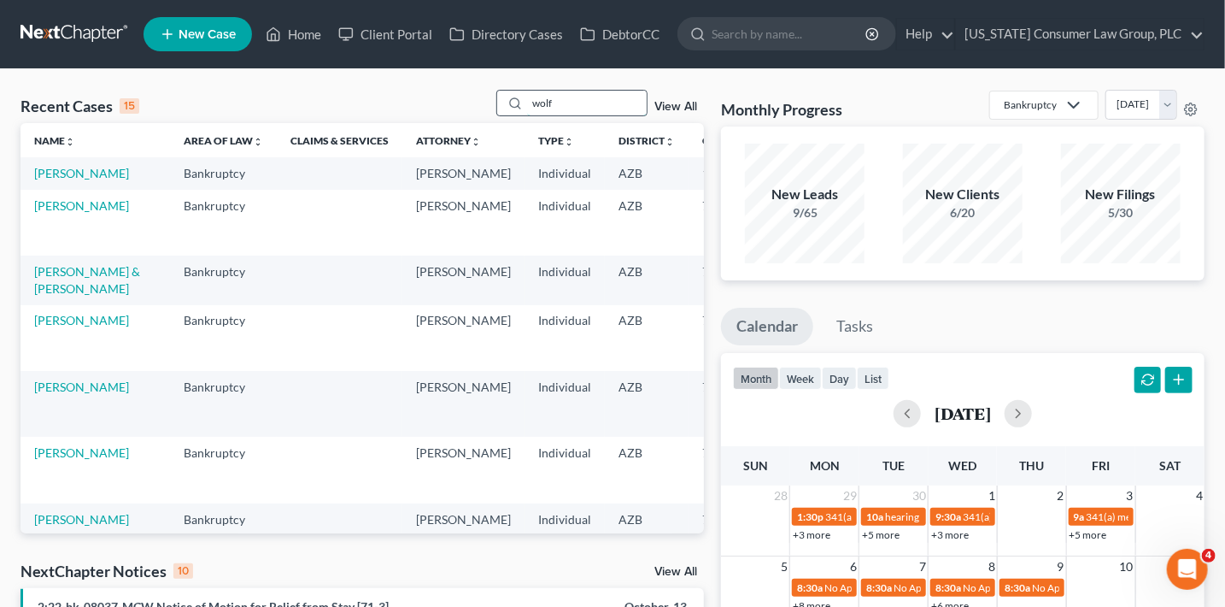
type input "wolf"
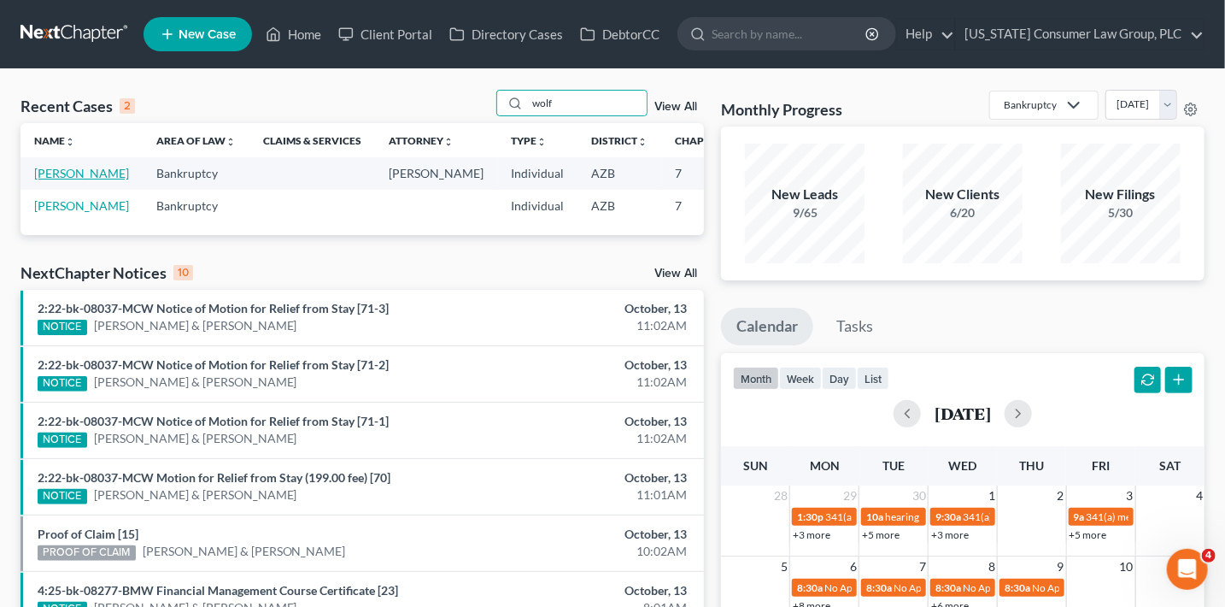
click at [68, 180] on link "[PERSON_NAME]" at bounding box center [81, 173] width 95 height 15
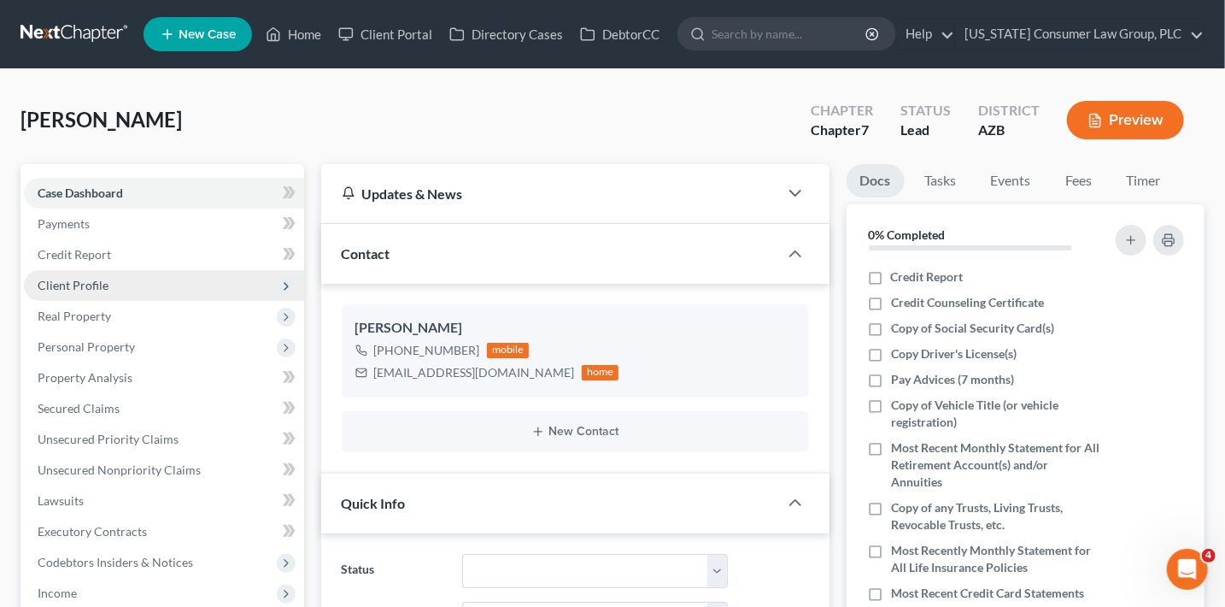
click at [97, 286] on span "Client Profile" at bounding box center [73, 285] width 71 height 15
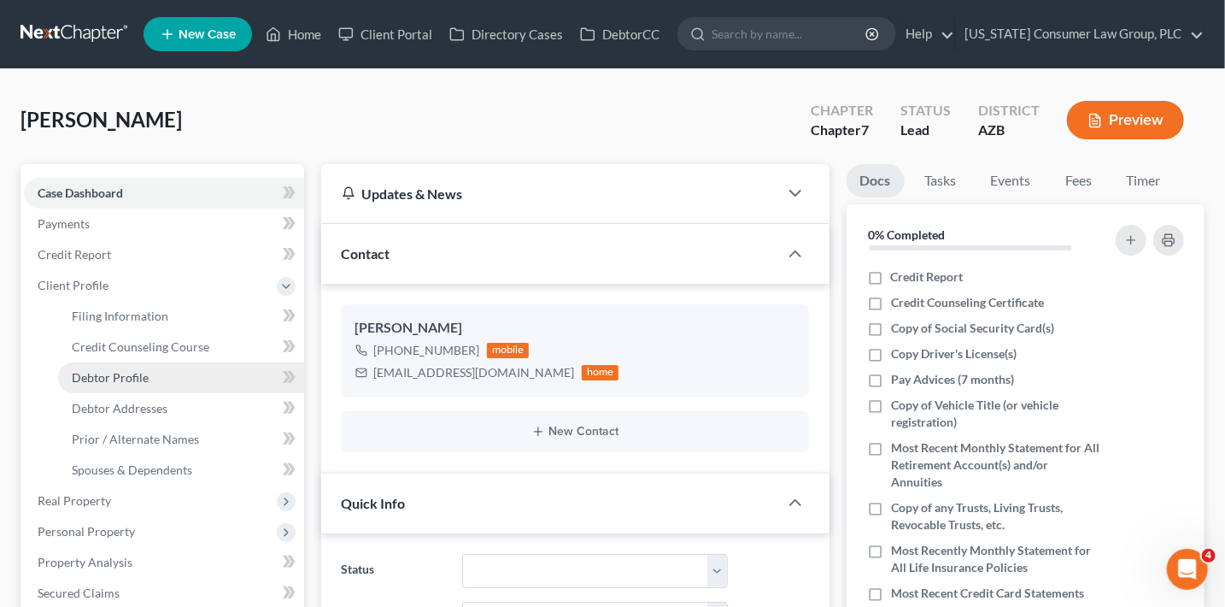
click at [158, 382] on link "Debtor Profile" at bounding box center [181, 377] width 246 height 31
select select "0"
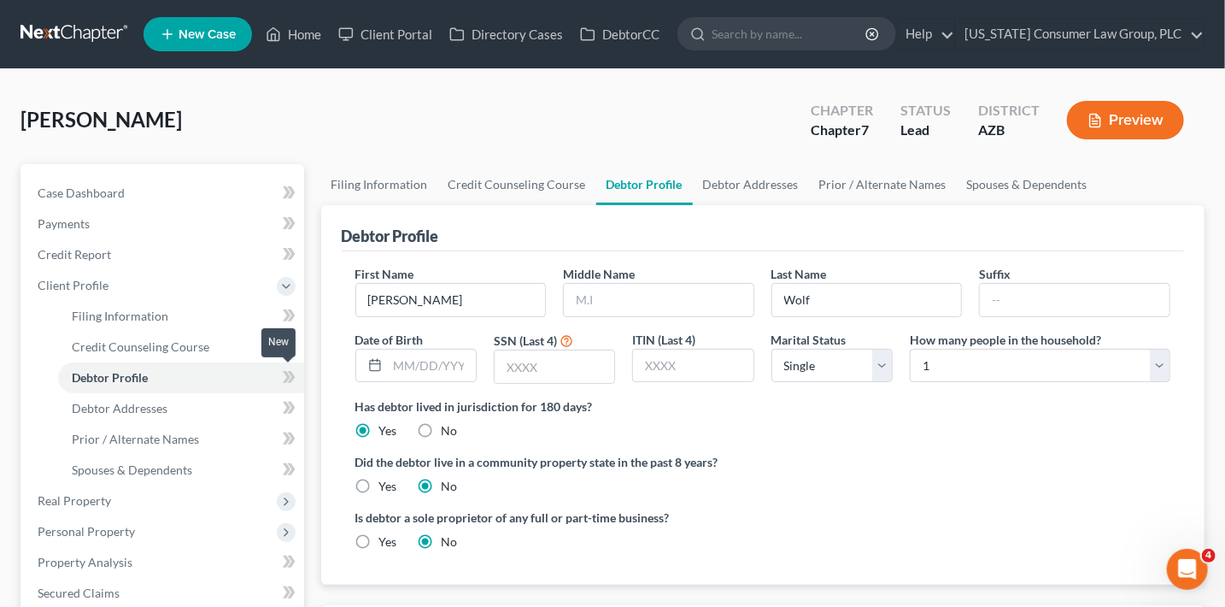
click at [289, 378] on icon at bounding box center [289, 377] width 13 height 21
click at [290, 378] on icon at bounding box center [291, 377] width 8 height 12
click at [603, 300] on input "text" at bounding box center [659, 300] width 190 height 32
type input "[PERSON_NAME]"
type input "[DATE]"
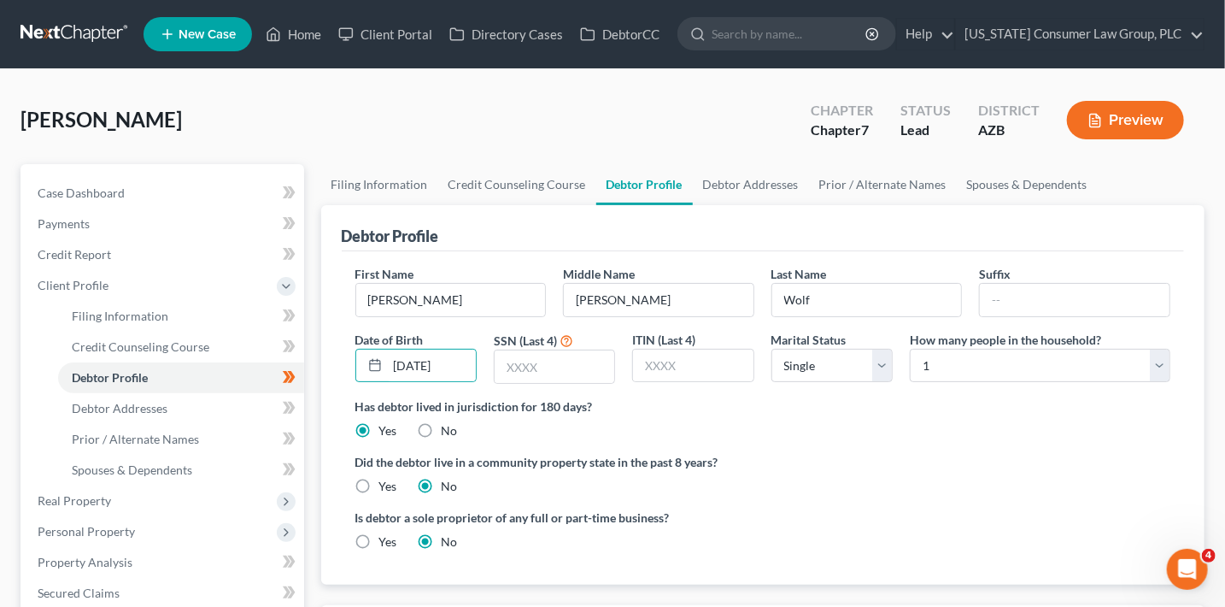
click at [394, 480] on label "Yes" at bounding box center [388, 486] width 18 height 17
click at [394, 480] on input "Yes" at bounding box center [391, 483] width 11 height 11
radio input "true"
radio input "false"
drag, startPoint x: 540, startPoint y: 372, endPoint x: 552, endPoint y: 351, distance: 23.7
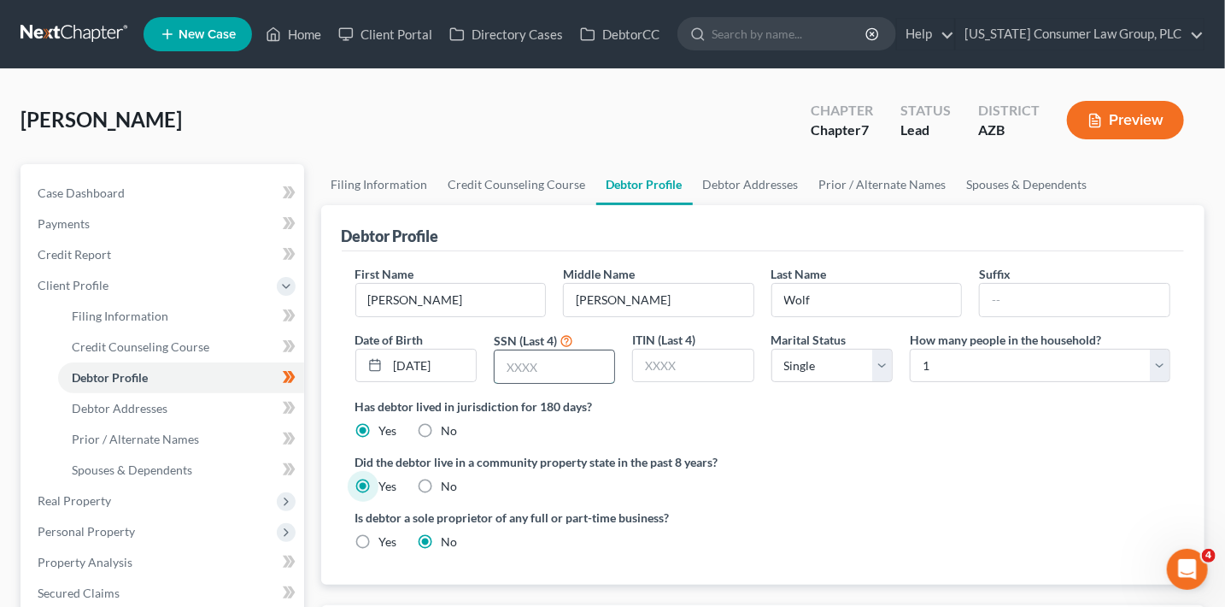
click at [541, 371] on input "text" at bounding box center [555, 366] width 120 height 32
type input "7211"
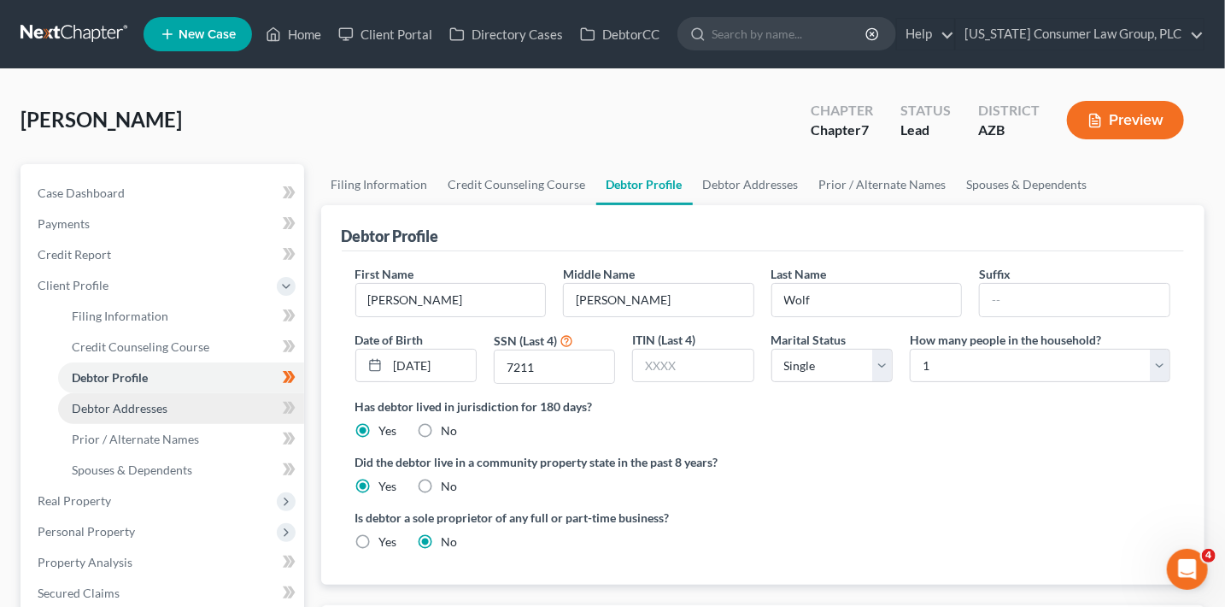
click at [191, 408] on link "Debtor Addresses" at bounding box center [181, 408] width 246 height 31
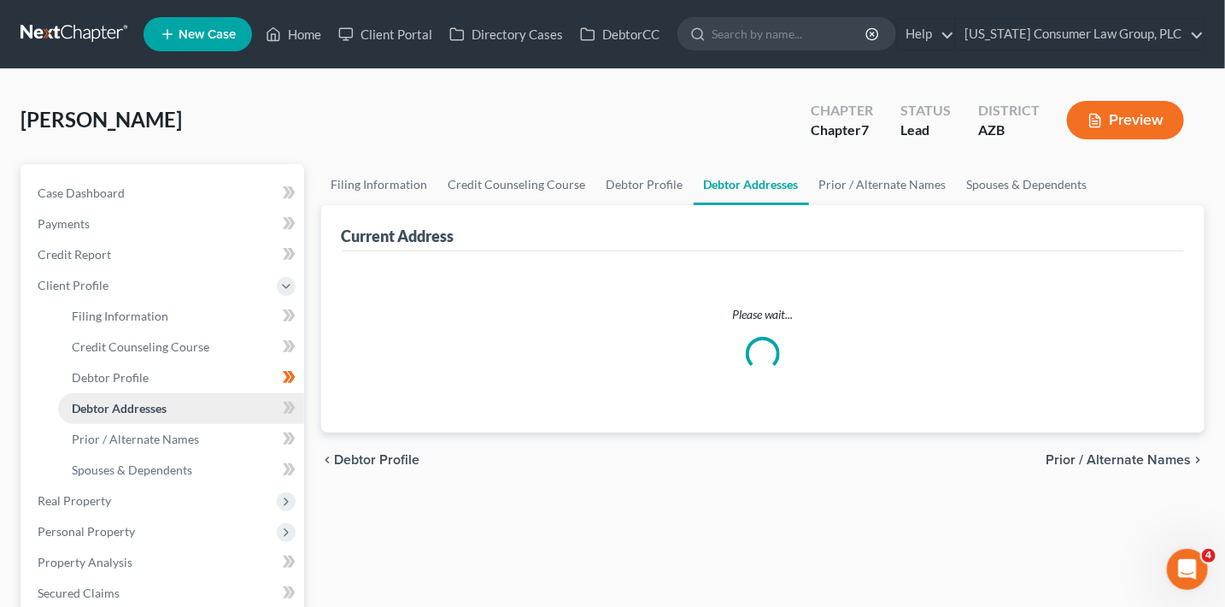
select select "0"
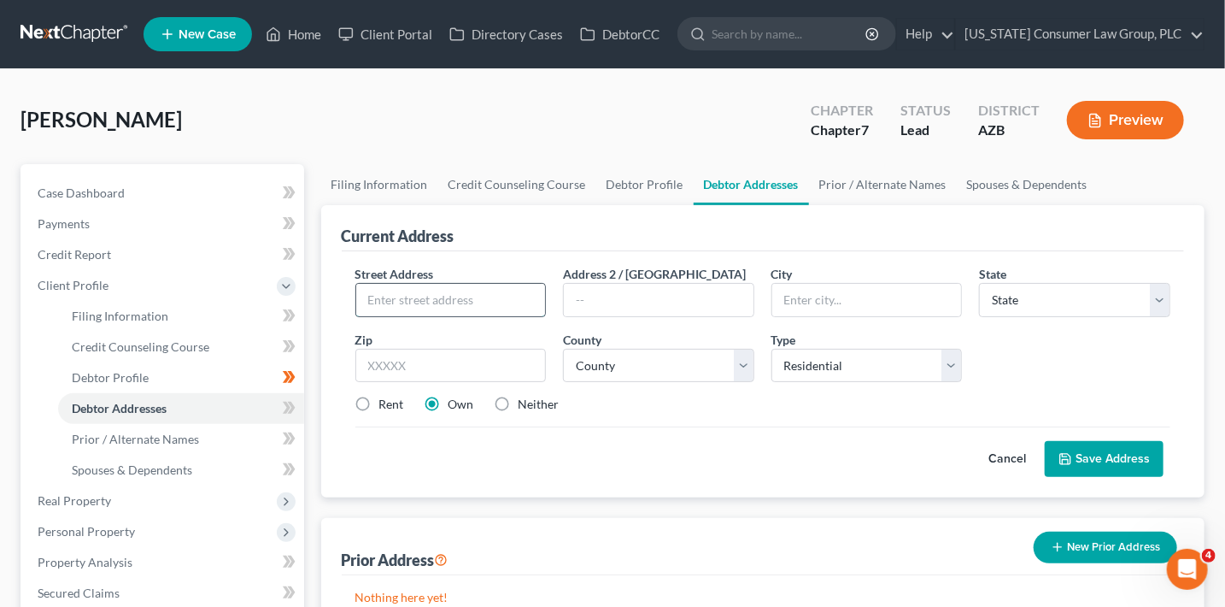
click at [472, 302] on input "text" at bounding box center [451, 300] width 190 height 32
type input "[STREET_ADDRESS][PERSON_NAME]"
type input "85023"
type input "Phoenix"
select select "3"
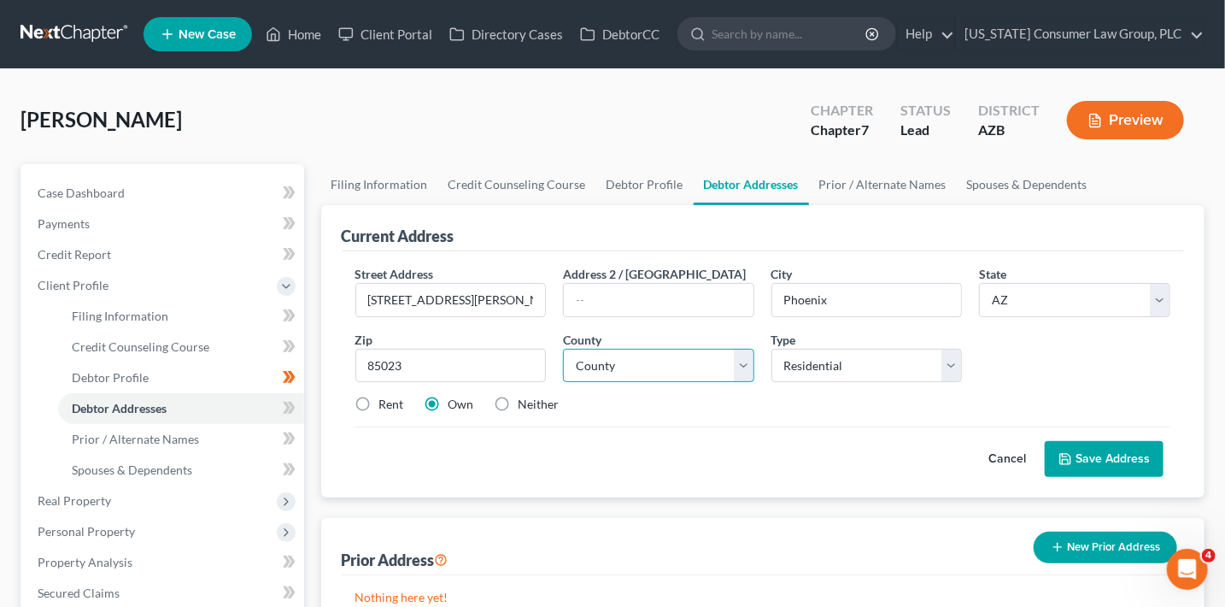
select select "7"
click at [379, 403] on label "Rent" at bounding box center [391, 404] width 25 height 17
click at [386, 403] on input "Rent" at bounding box center [391, 401] width 11 height 11
radio input "true"
click at [1159, 455] on button "Save Address" at bounding box center [1104, 459] width 119 height 36
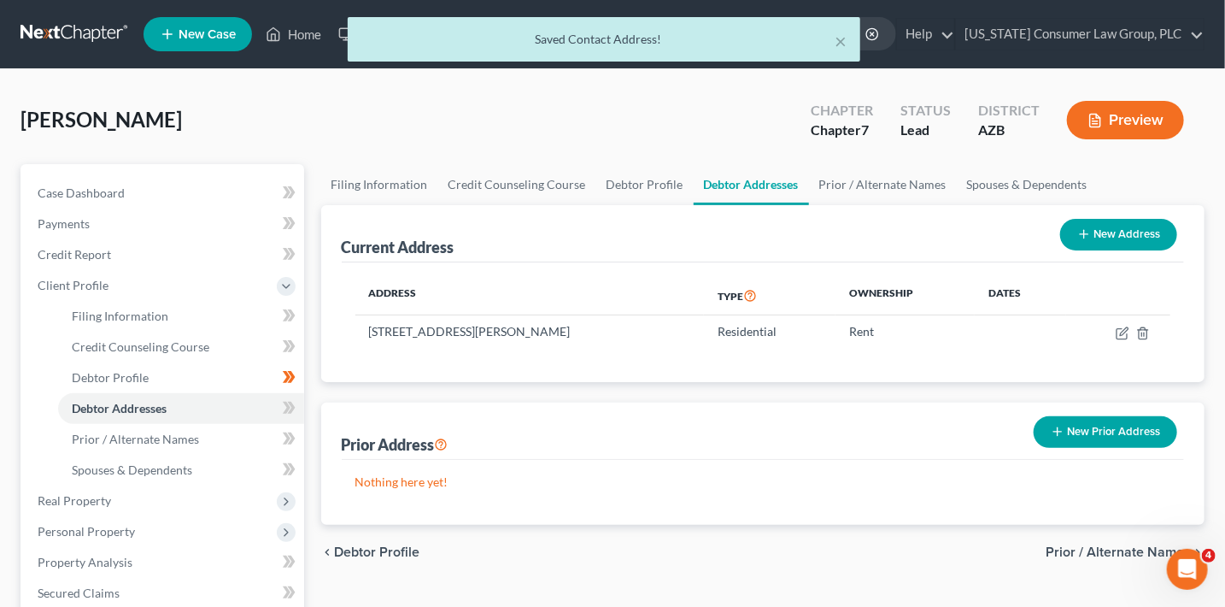
click at [287, 402] on icon at bounding box center [287, 408] width 8 height 12
click at [152, 308] on span "Filing Information" at bounding box center [120, 315] width 97 height 15
select select "1"
select select "0"
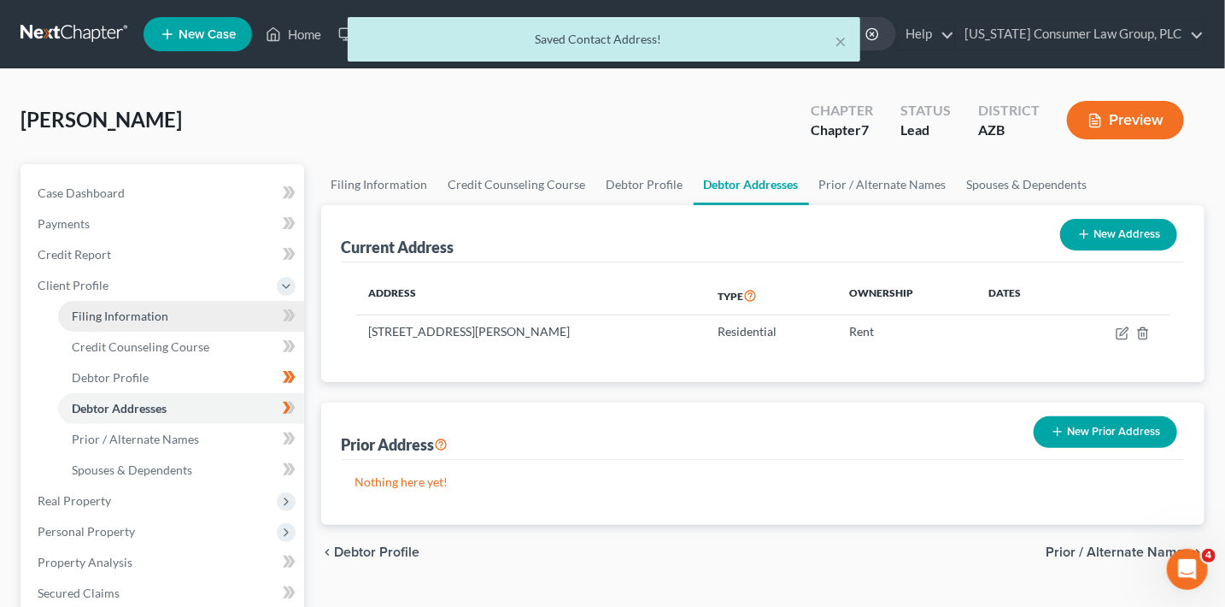
select select "4"
select select "0"
select select "3"
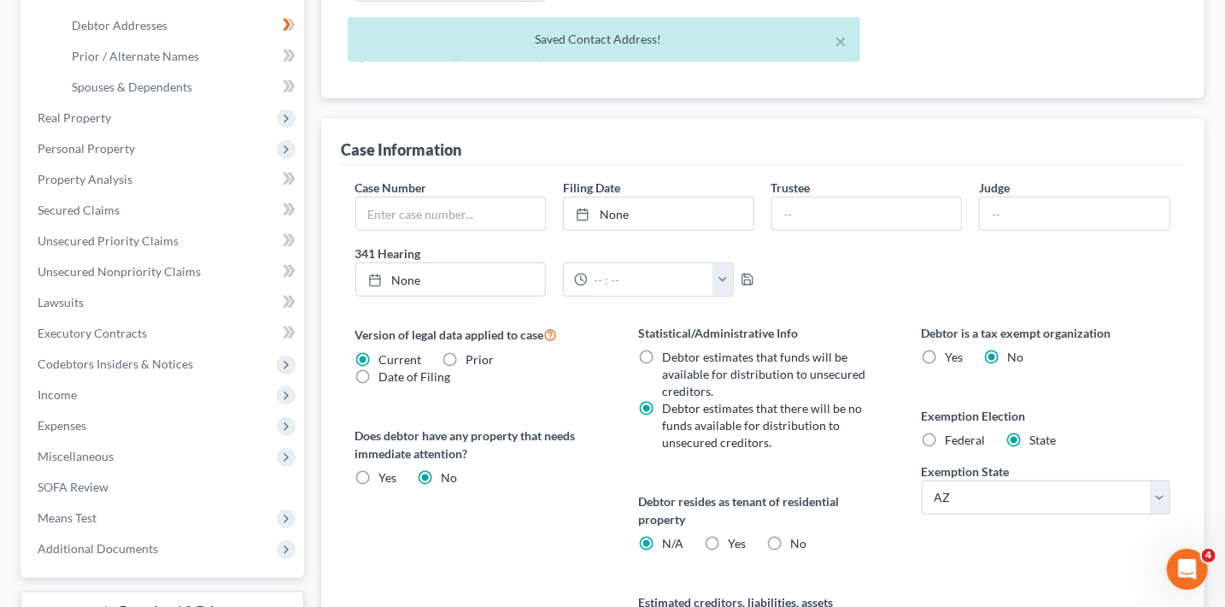
scroll to position [404, 0]
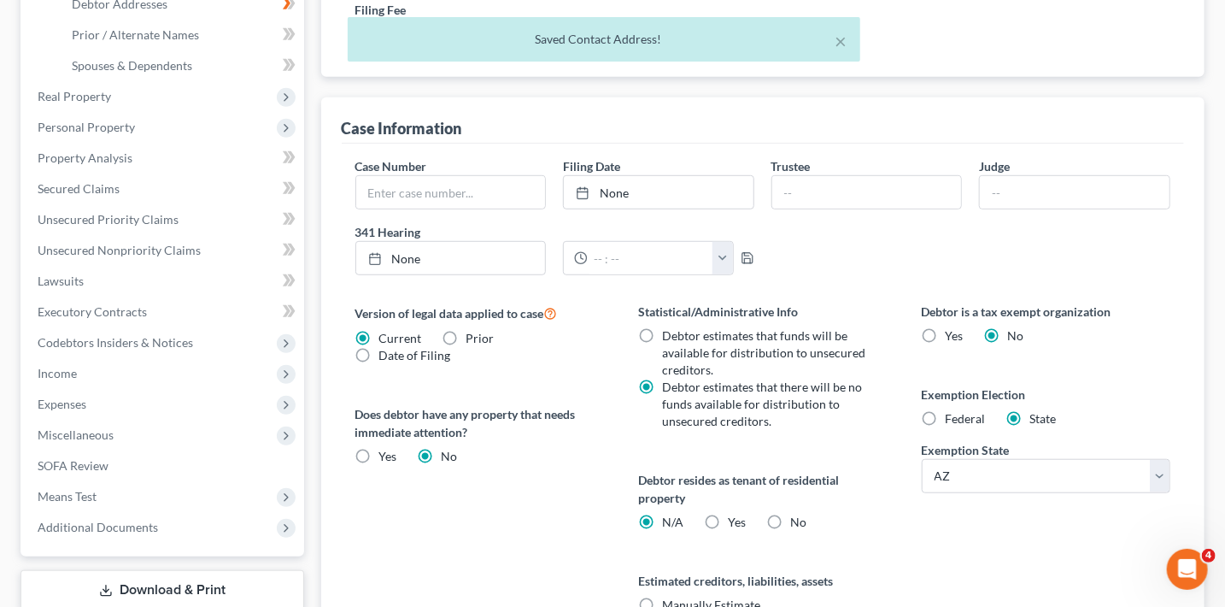
click at [734, 520] on span "Yes" at bounding box center [737, 521] width 18 height 15
click at [735, 520] on input "Yes Yes" at bounding box center [740, 518] width 11 height 11
radio input "true"
radio input "false"
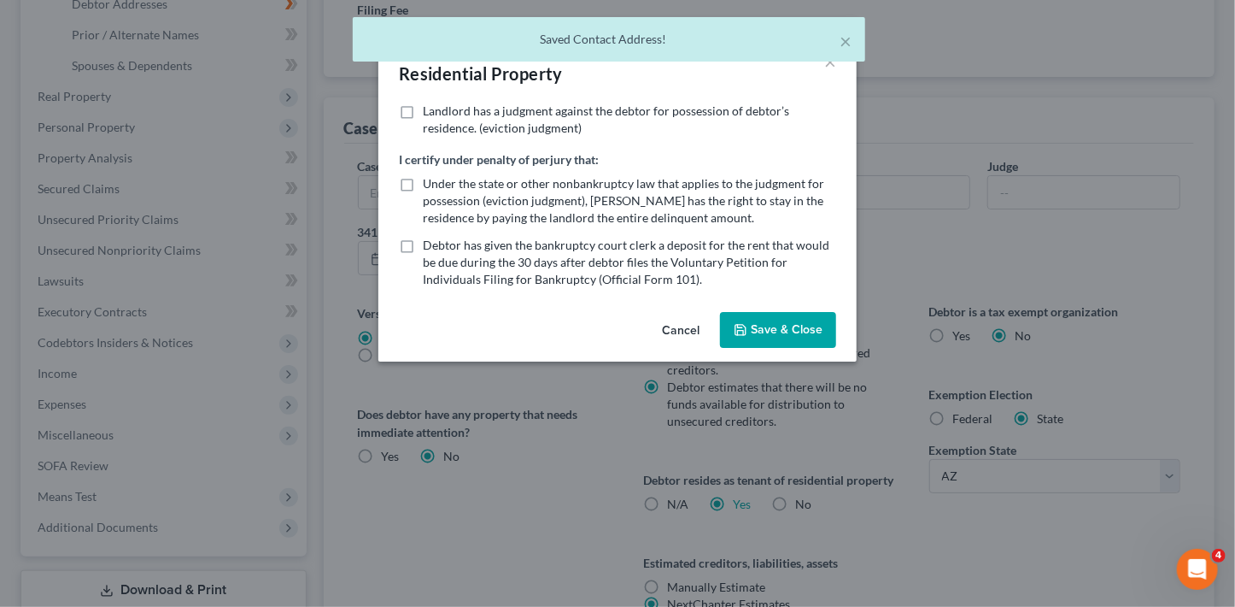
click at [771, 331] on button "Save & Close" at bounding box center [778, 330] width 116 height 36
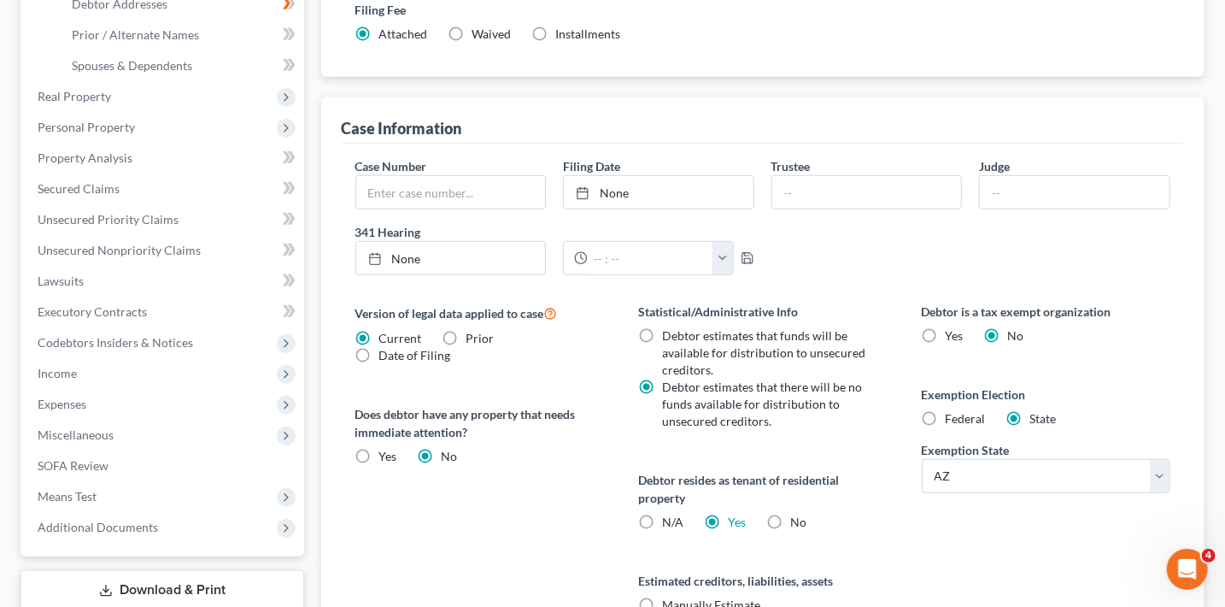
scroll to position [10, 0]
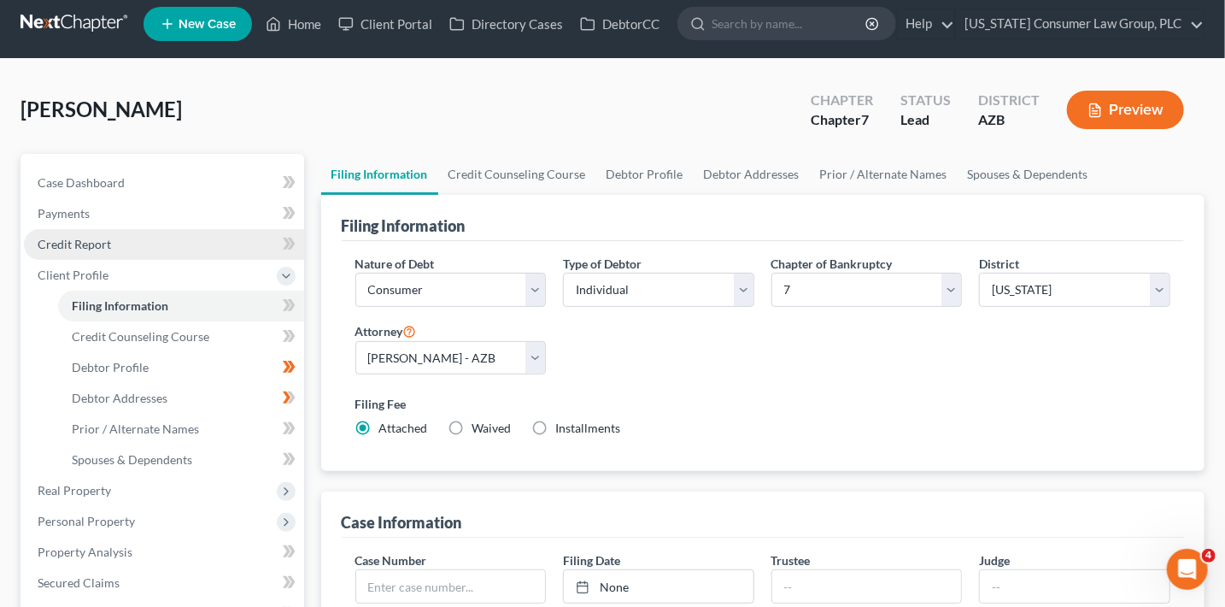
click at [109, 243] on span "Credit Report" at bounding box center [74, 244] width 73 height 15
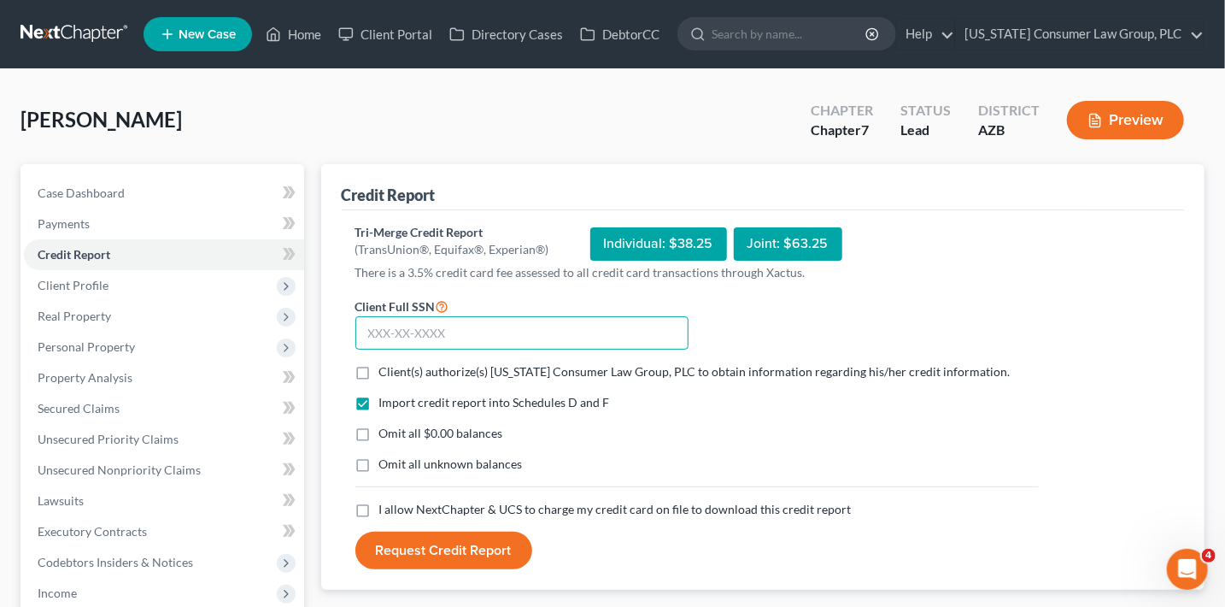
click at [566, 332] on input "text" at bounding box center [521, 333] width 333 height 34
paste input "512-94-7211"
type input "512-94-7211"
click at [607, 368] on span "Client(s) authorize(s) Arizona Consumer Law Group, PLC to obtain information re…" at bounding box center [694, 371] width 631 height 15
click at [397, 368] on input "Client(s) authorize(s) Arizona Consumer Law Group, PLC to obtain information re…" at bounding box center [391, 368] width 11 height 11
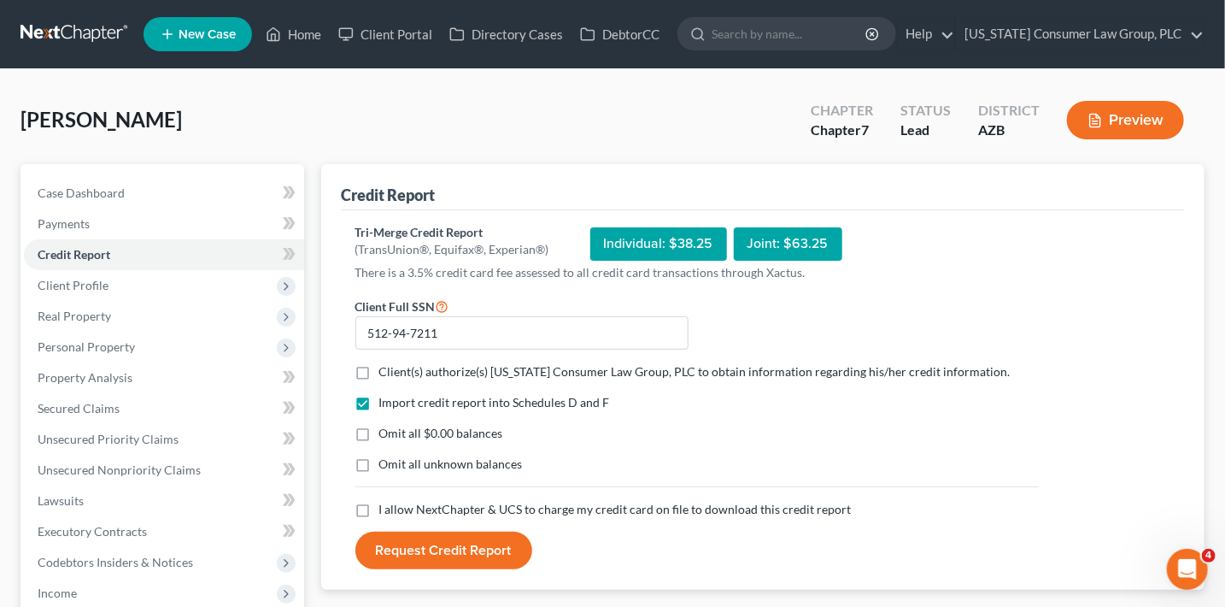
checkbox input "true"
click at [523, 505] on span "I allow NextChapter & UCS to charge my credit card on file to download this cre…" at bounding box center [615, 508] width 472 height 15
click at [397, 505] on input "I allow NextChapter & UCS to charge my credit card on file to download this cre…" at bounding box center [391, 506] width 11 height 11
checkbox input "true"
click at [467, 428] on span "Omit all $0.00 balances" at bounding box center [441, 432] width 124 height 15
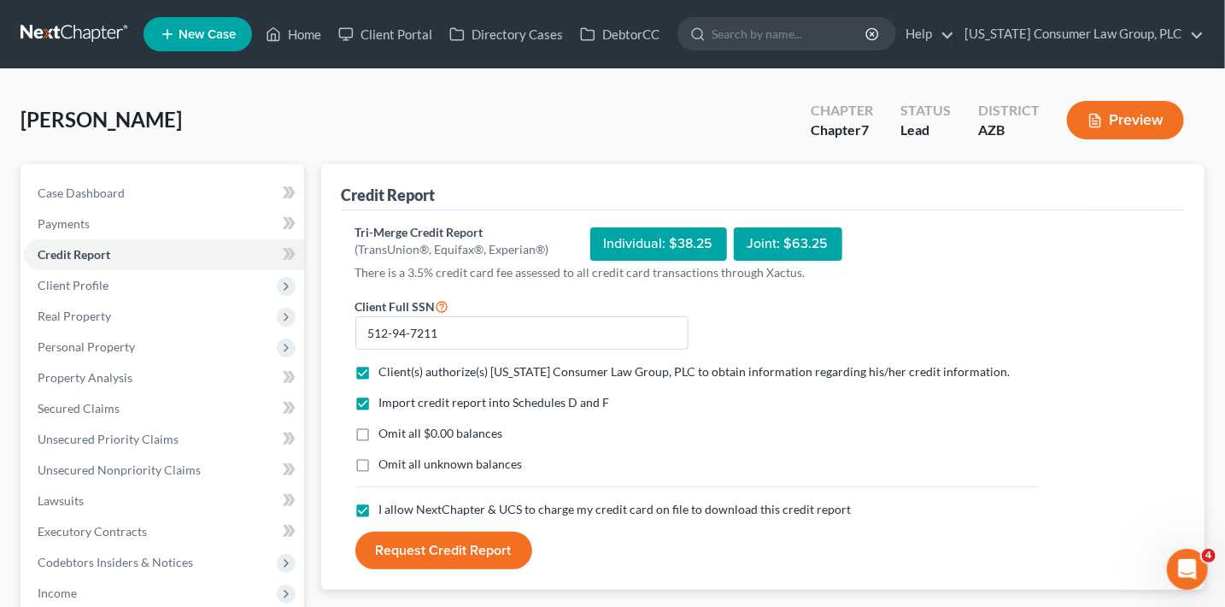
click at [397, 428] on input "Omit all $0.00 balances" at bounding box center [391, 430] width 11 height 11
checkbox input "true"
click at [467, 551] on button "Request Credit Report" at bounding box center [443, 550] width 177 height 38
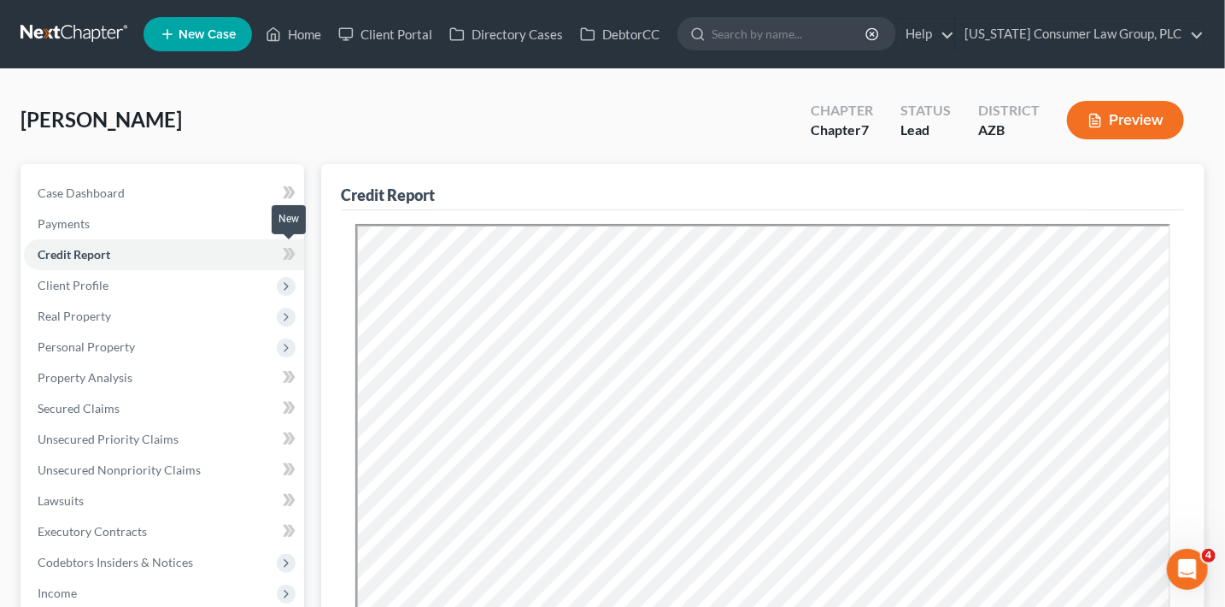
click at [295, 261] on icon at bounding box center [289, 253] width 13 height 21
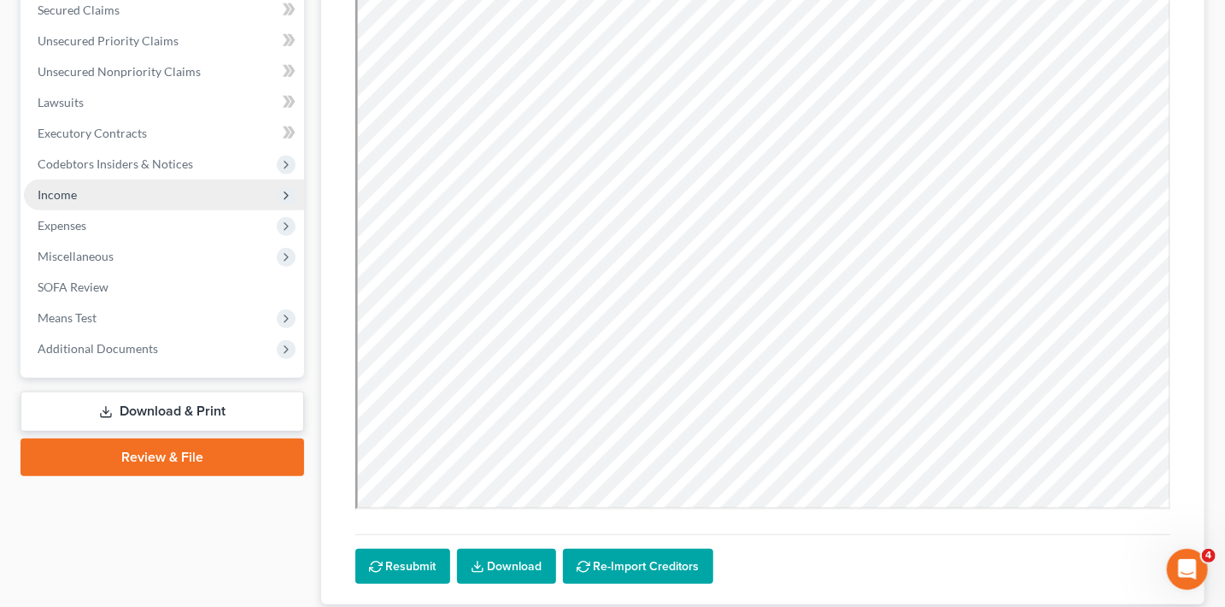
scroll to position [409, 0]
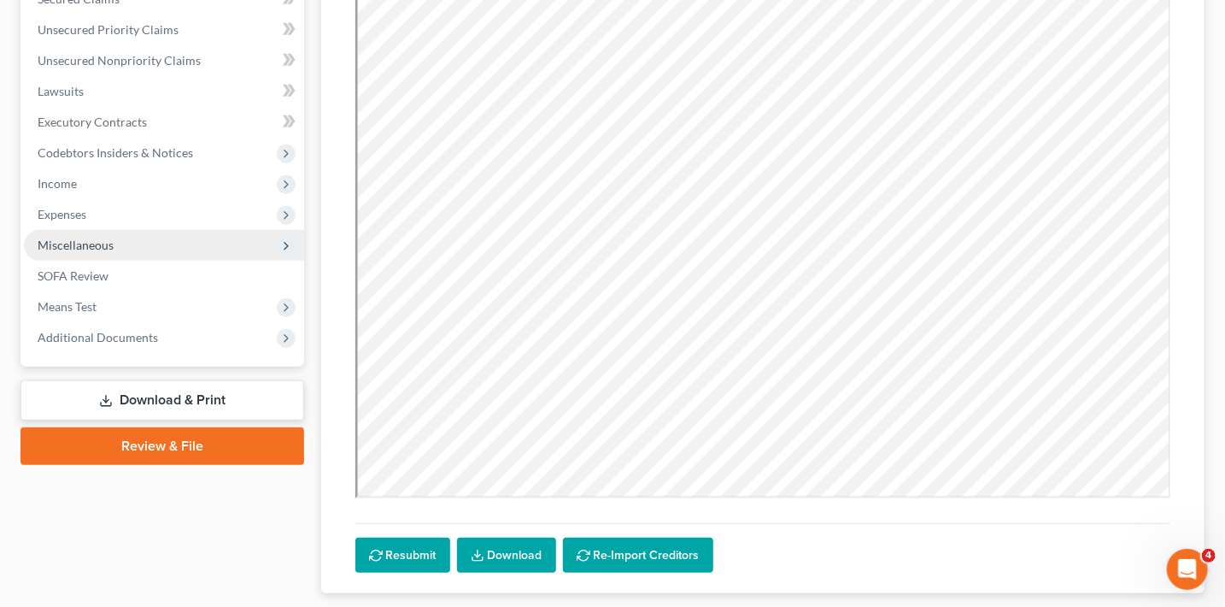
click at [99, 248] on span "Miscellaneous" at bounding box center [76, 245] width 76 height 15
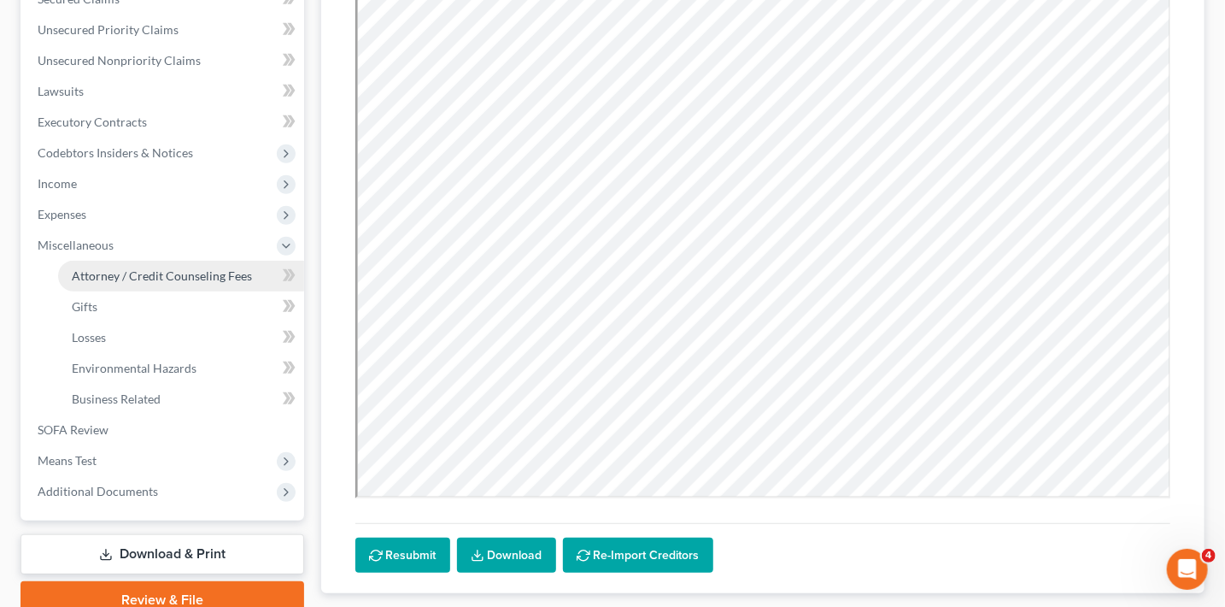
click at [148, 268] on span "Attorney / Credit Counseling Fees" at bounding box center [162, 275] width 180 height 15
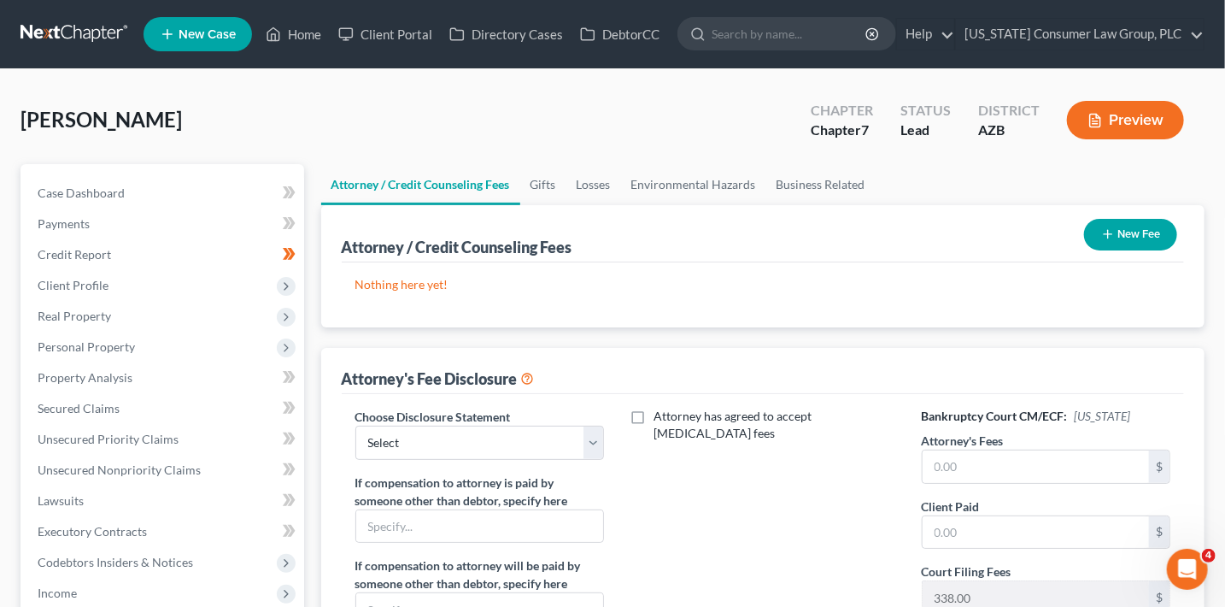
click at [1110, 245] on button "New Fee" at bounding box center [1130, 235] width 93 height 32
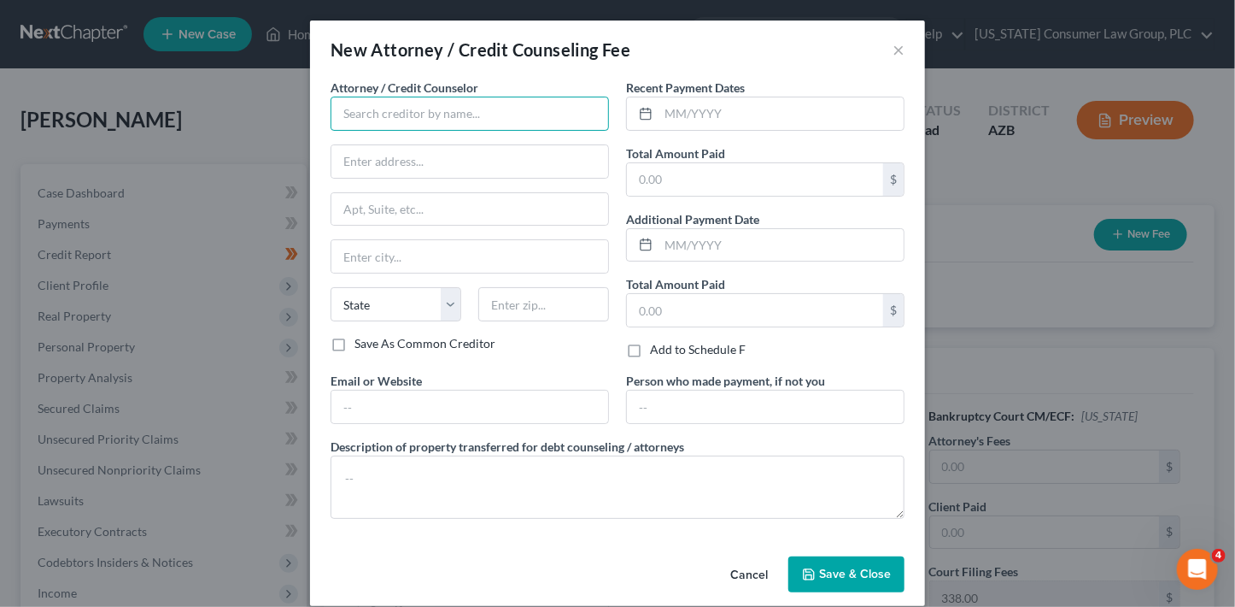
click at [375, 109] on input "text" at bounding box center [470, 114] width 279 height 34
type input "[US_STATE] Consumer Law Group, PLC"
type input "2350 East Germann Road, Suite 38"
type input "Chandler"
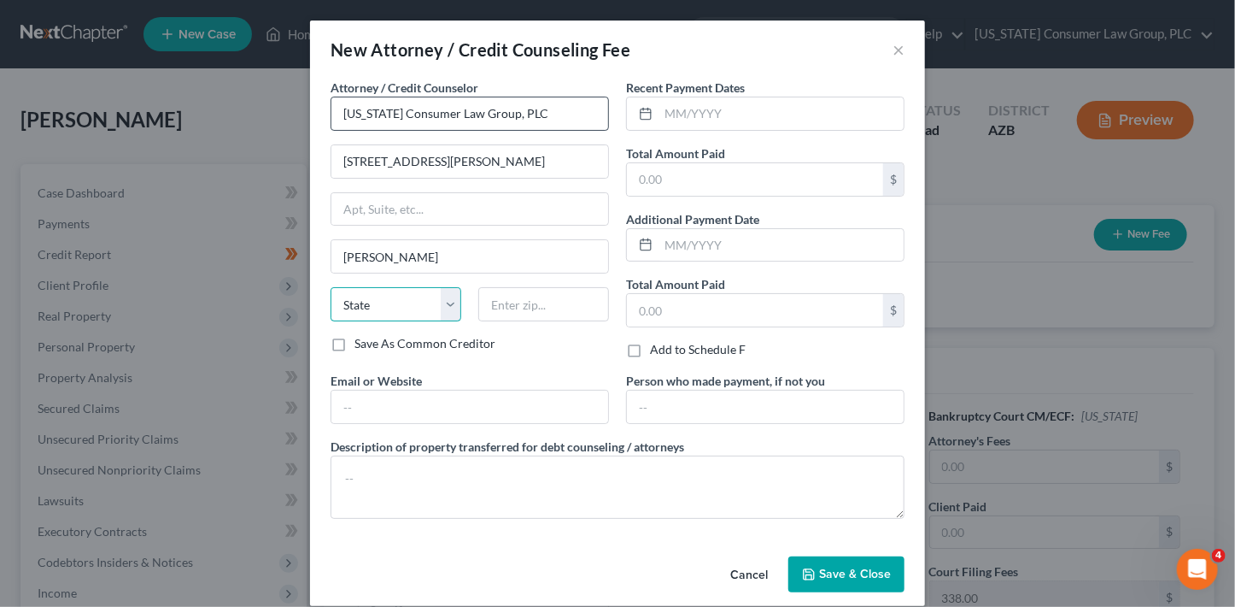
select select "3"
type input "85286"
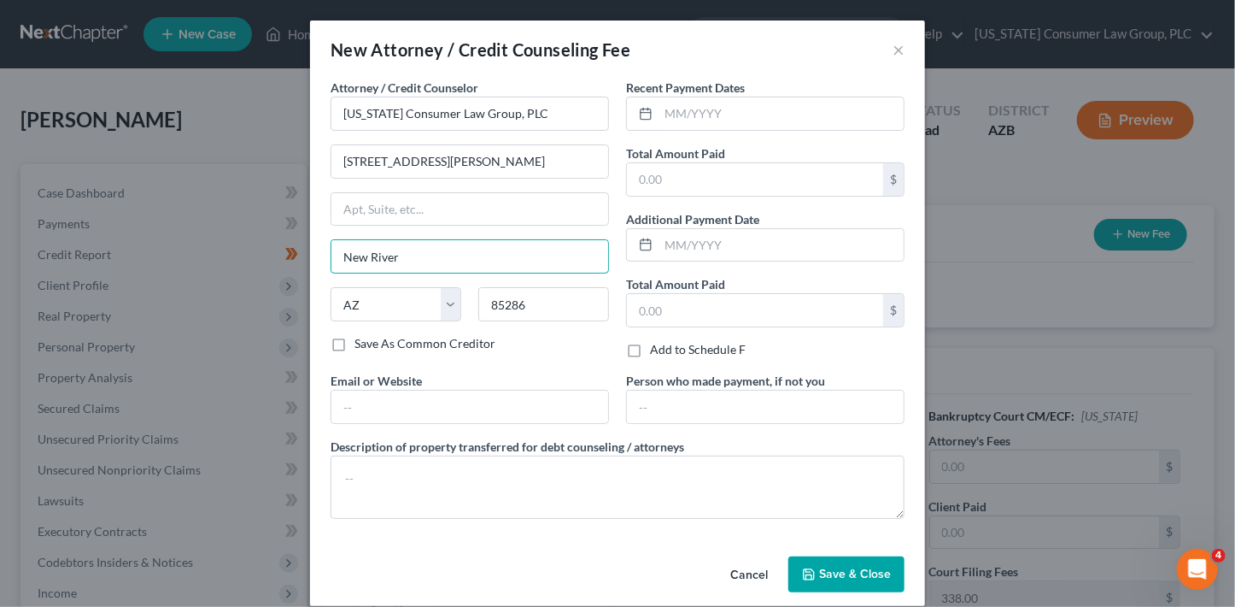
drag, startPoint x: 396, startPoint y: 263, endPoint x: 256, endPoint y: 246, distance: 141.1
click at [256, 246] on div "New Attorney / Credit Counseling Fee × Attorney / Credit Counselor * Arizona Co…" at bounding box center [617, 303] width 1235 height 607
type input "Chandler"
click at [672, 118] on input "text" at bounding box center [781, 113] width 245 height 32
type input "10/2025"
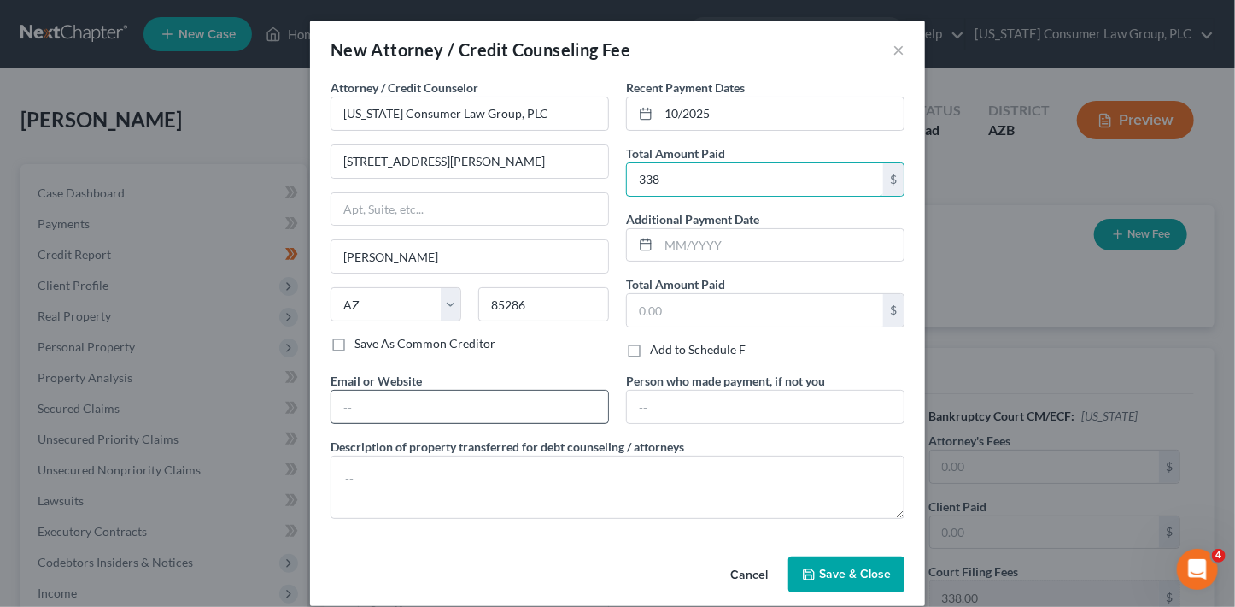
type input "338"
click at [535, 402] on input "text" at bounding box center [469, 406] width 277 height 32
type input "www.skibalaw.com"
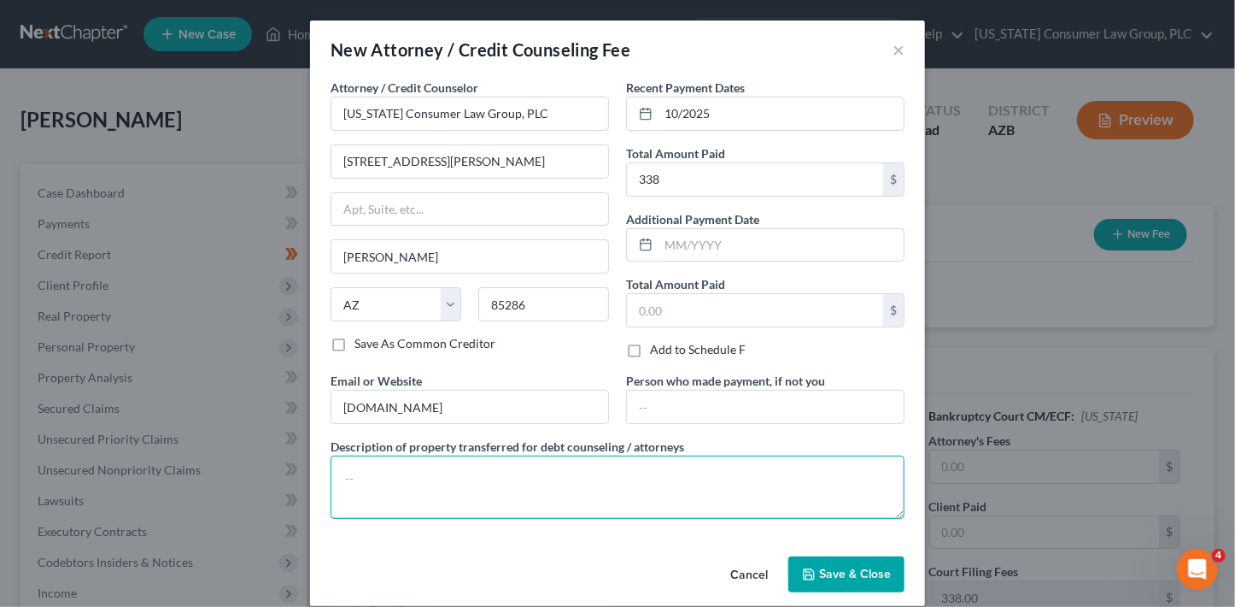
click at [461, 493] on textarea at bounding box center [618, 486] width 574 height 63
type textarea ";"
paste textarea "Filing fee: $338.00"
type textarea "Filing fee: $338.00"
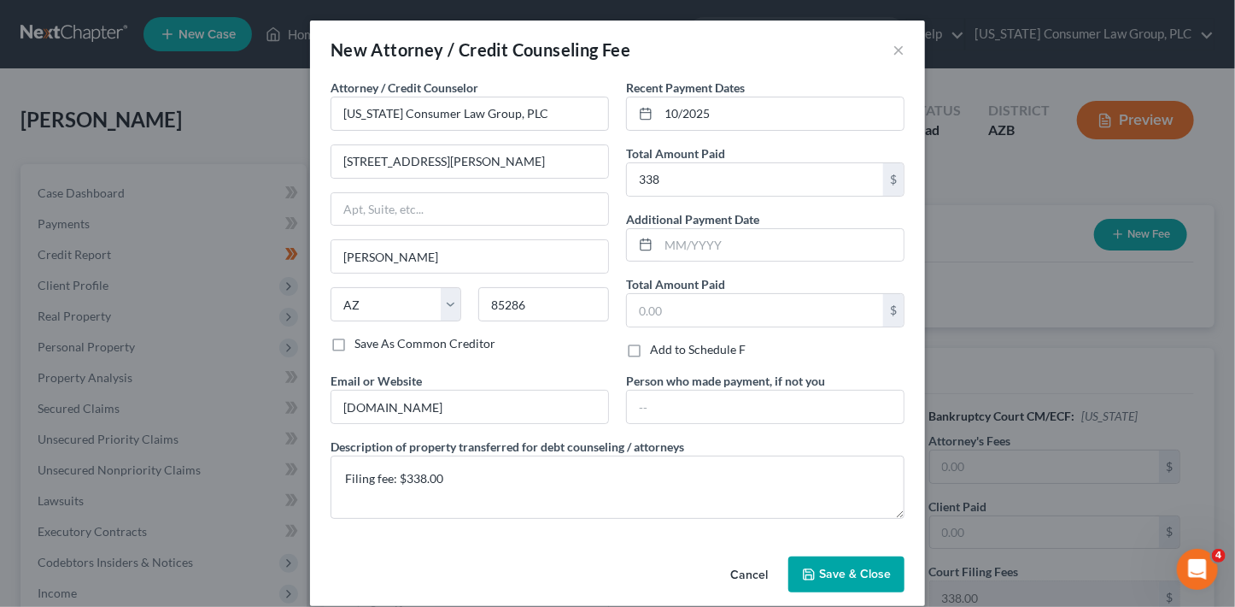
click at [871, 566] on span "Save & Close" at bounding box center [855, 573] width 72 height 15
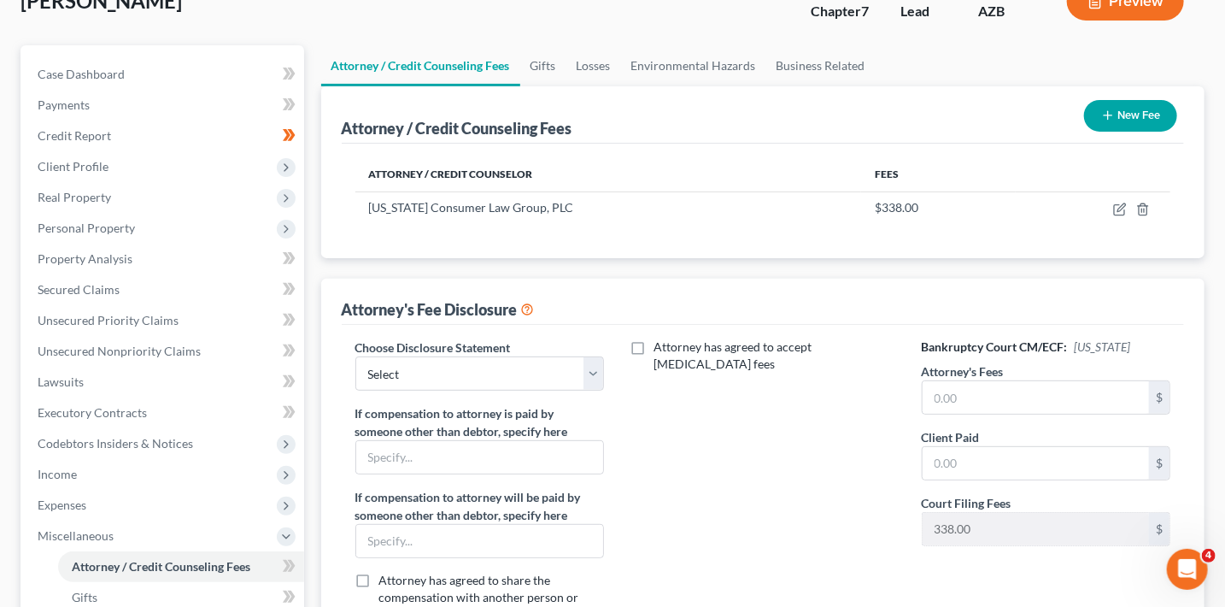
scroll to position [171, 0]
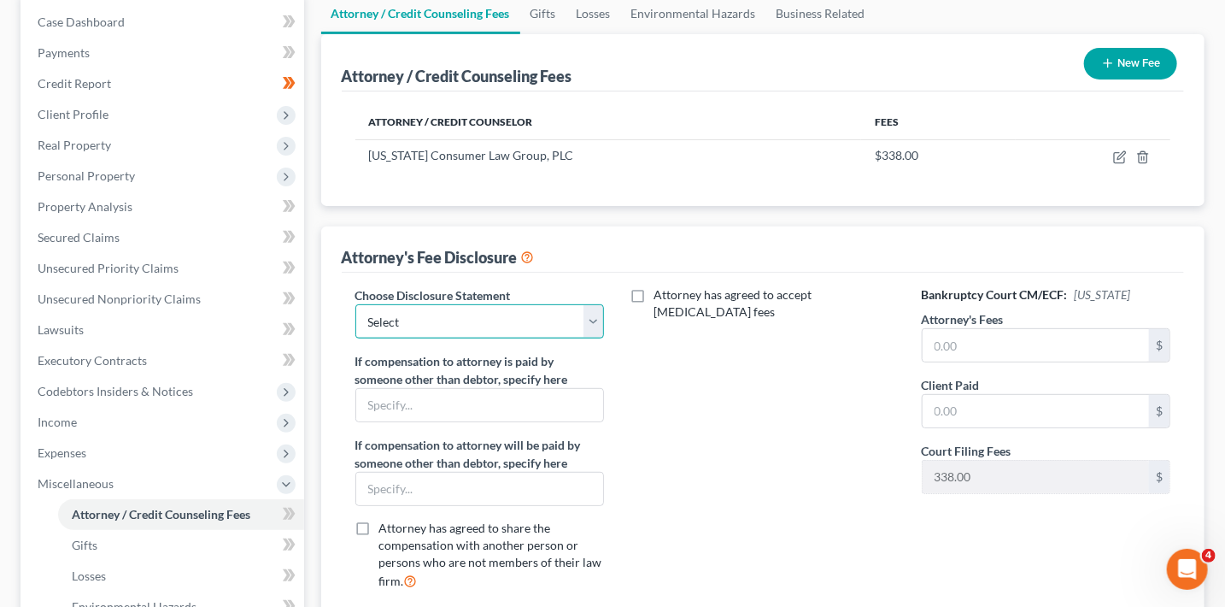
click at [403, 329] on select "Select Mata Disclosure Bold Disclosure Bradford Alpha Disclosure Brashear Visca…" at bounding box center [479, 321] width 249 height 34
select select "9"
click at [355, 304] on select "Select Mata Disclosure Bold Disclosure Bradford Alpha Disclosure Brashear Visca…" at bounding box center [479, 321] width 249 height 34
click at [931, 335] on input "text" at bounding box center [1036, 345] width 227 height 32
type input "2,950"
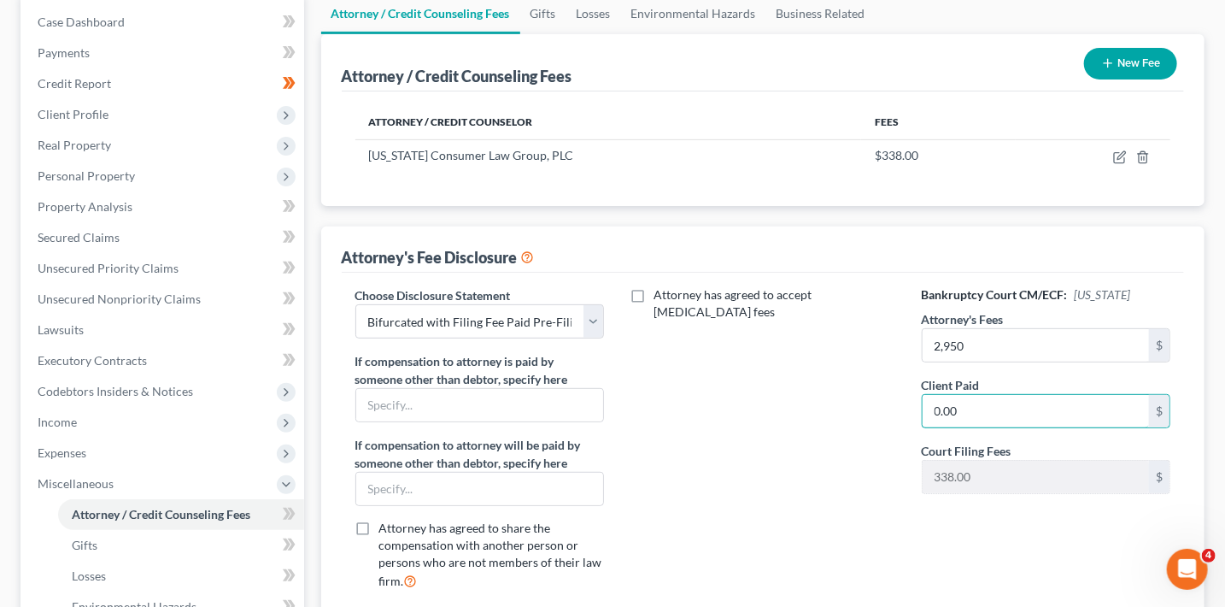
type input "0.00"
click at [308, 522] on div "Case Dashboard Payments Invoices Payments Payments Credit Report Client Profile" at bounding box center [162, 425] width 301 height 864
click at [302, 519] on span at bounding box center [289, 516] width 30 height 26
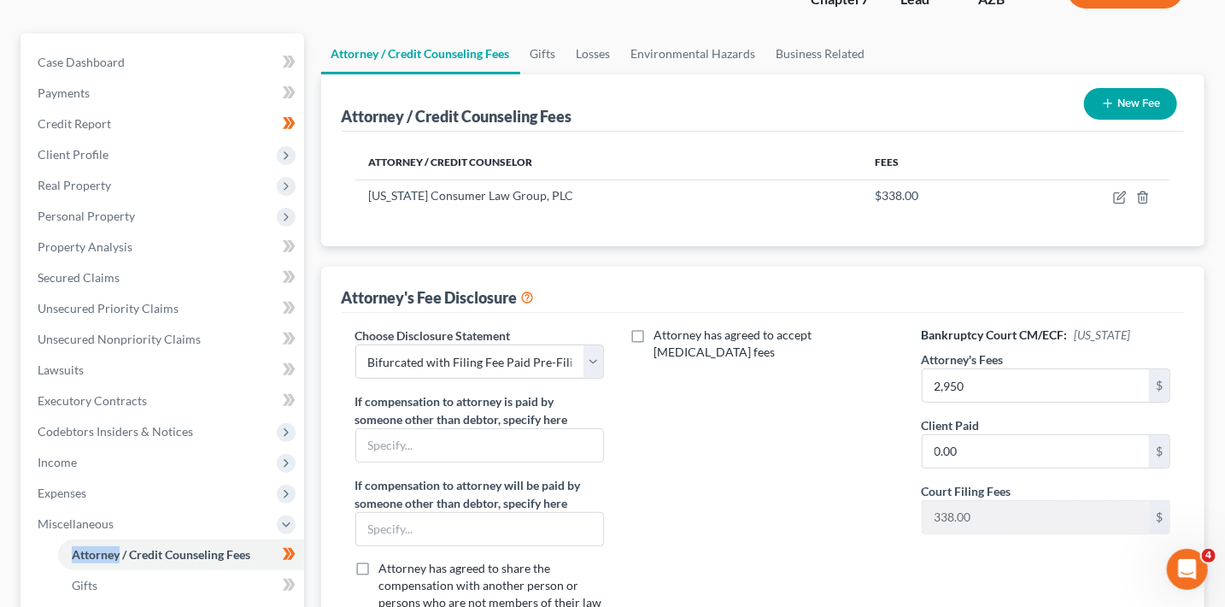
scroll to position [77, 0]
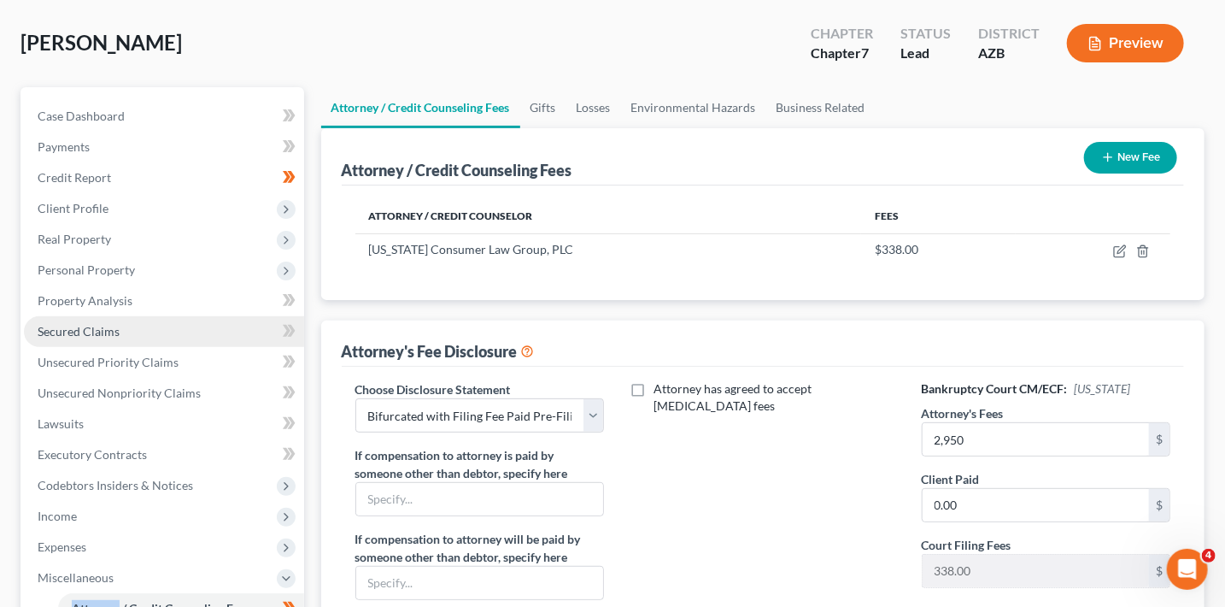
click at [92, 328] on span "Secured Claims" at bounding box center [79, 331] width 82 height 15
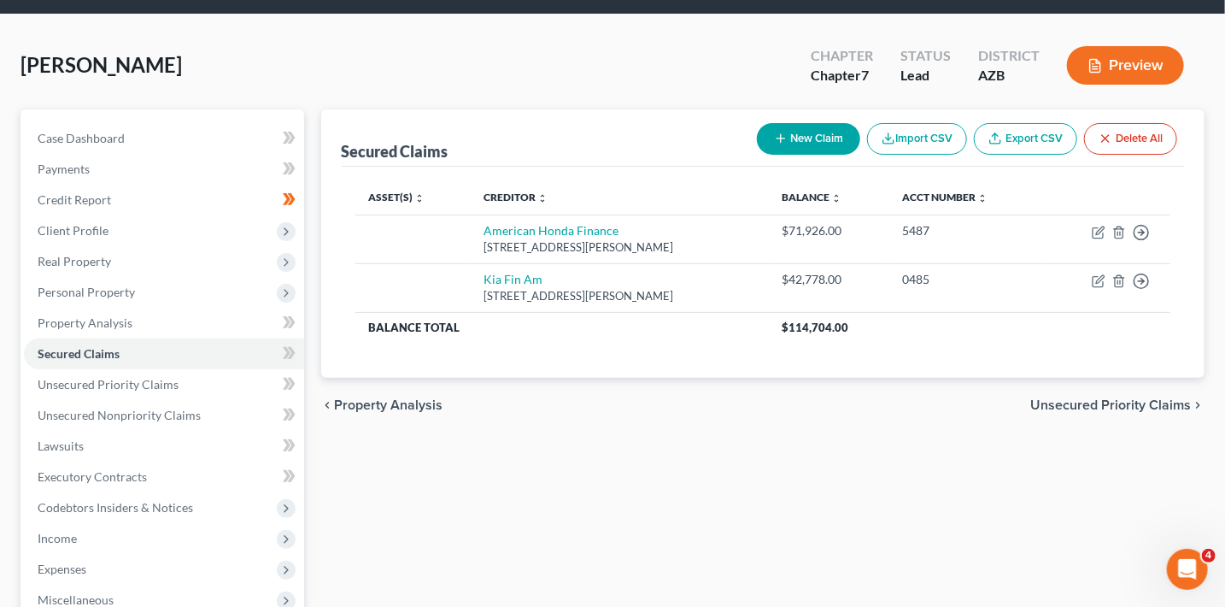
scroll to position [67, 0]
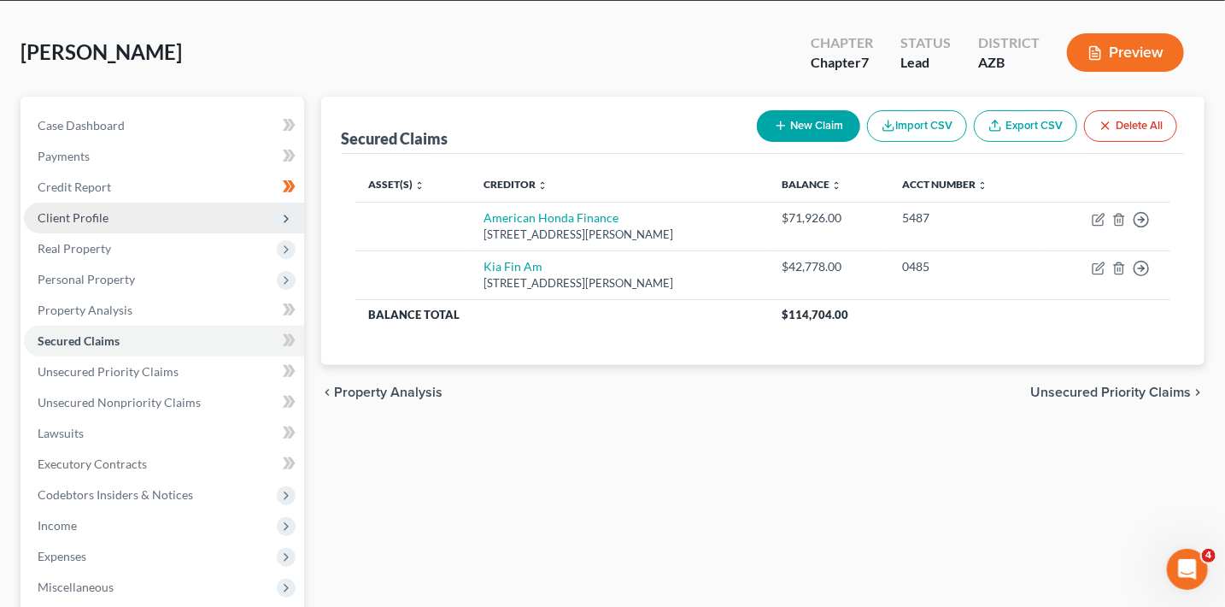
click at [94, 217] on span "Client Profile" at bounding box center [73, 217] width 71 height 15
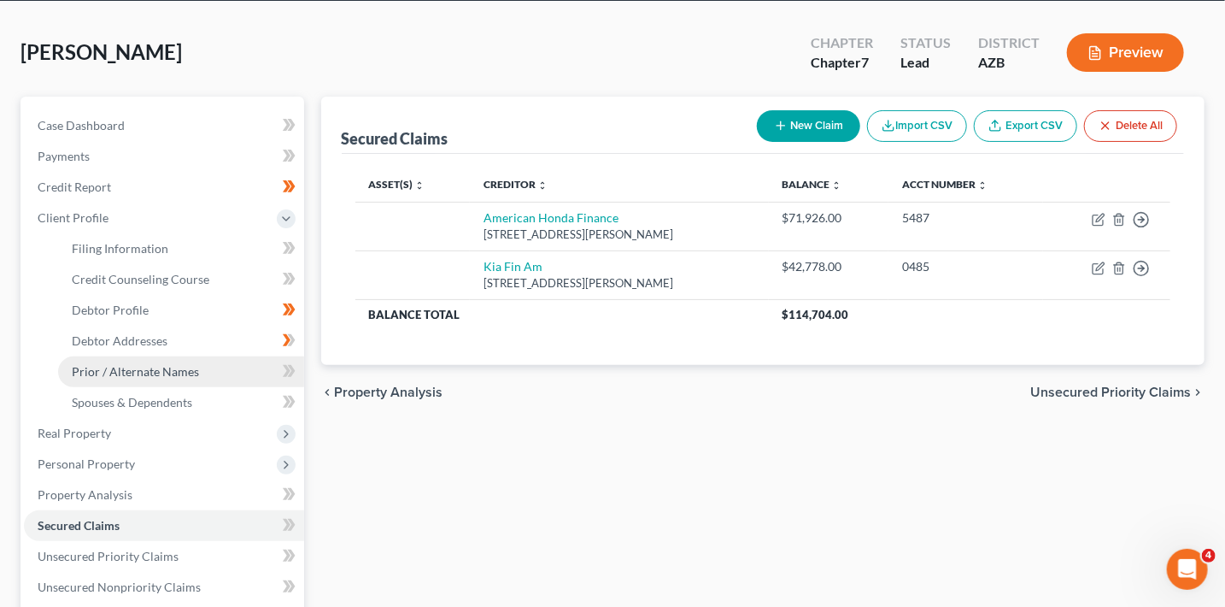
click at [146, 380] on link "Prior / Alternate Names" at bounding box center [181, 371] width 246 height 31
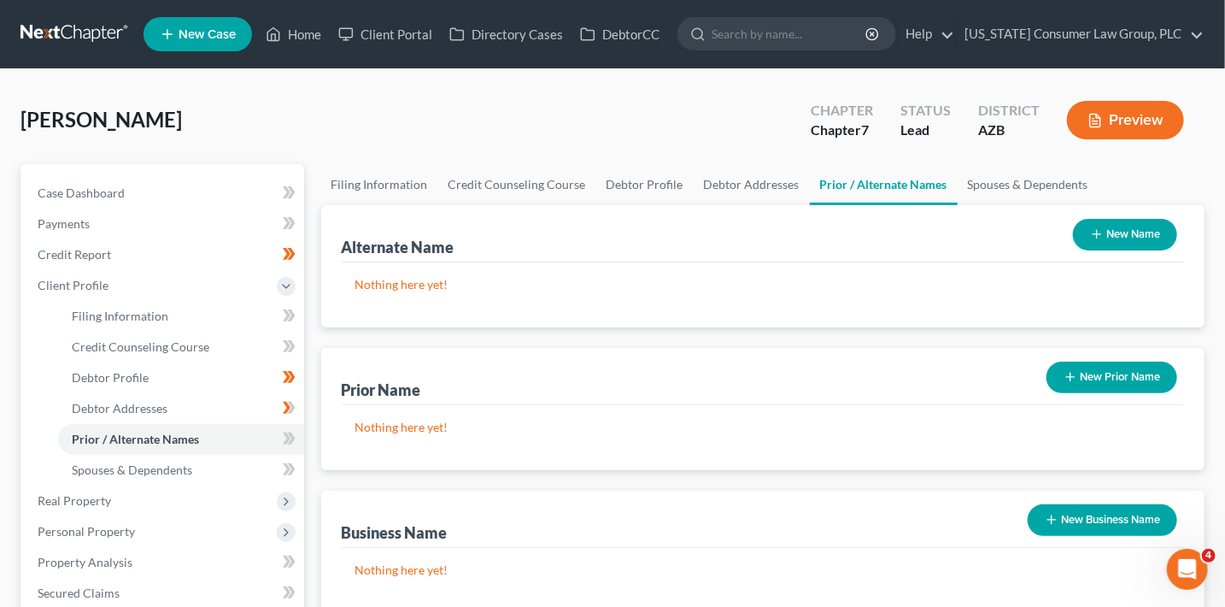
click at [1141, 225] on button "New Name" at bounding box center [1125, 235] width 104 height 32
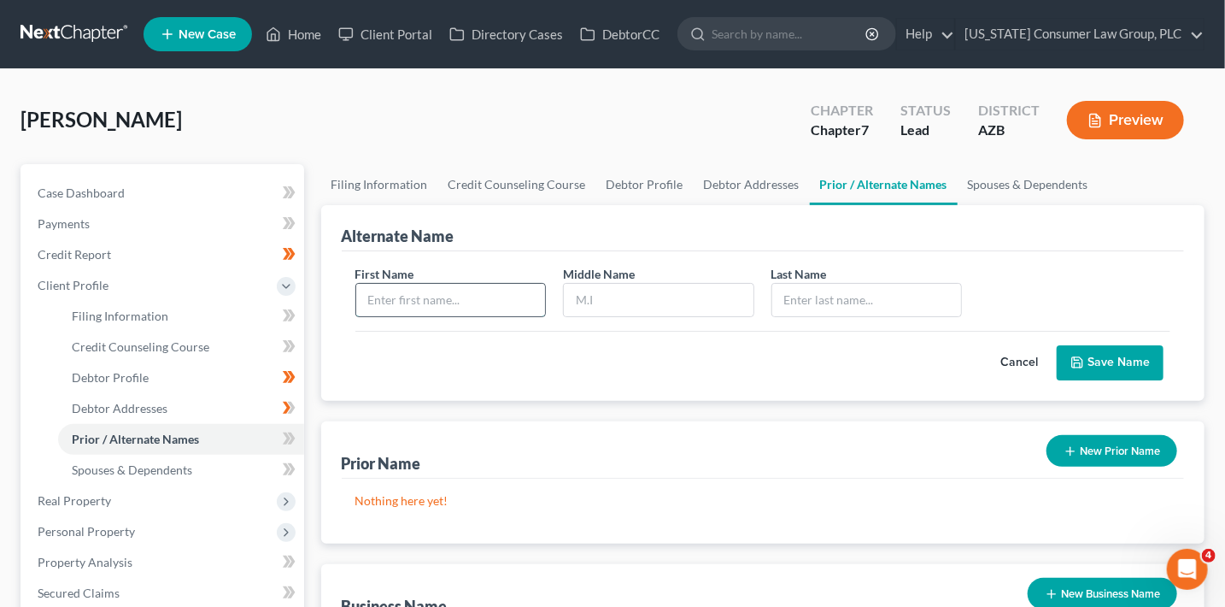
drag, startPoint x: 397, startPoint y: 287, endPoint x: 408, endPoint y: 281, distance: 11.9
click at [398, 287] on input "text" at bounding box center [451, 300] width 190 height 32
type input "Michelle"
type input "Mace"
click at [1088, 364] on button "Save Name" at bounding box center [1110, 363] width 107 height 36
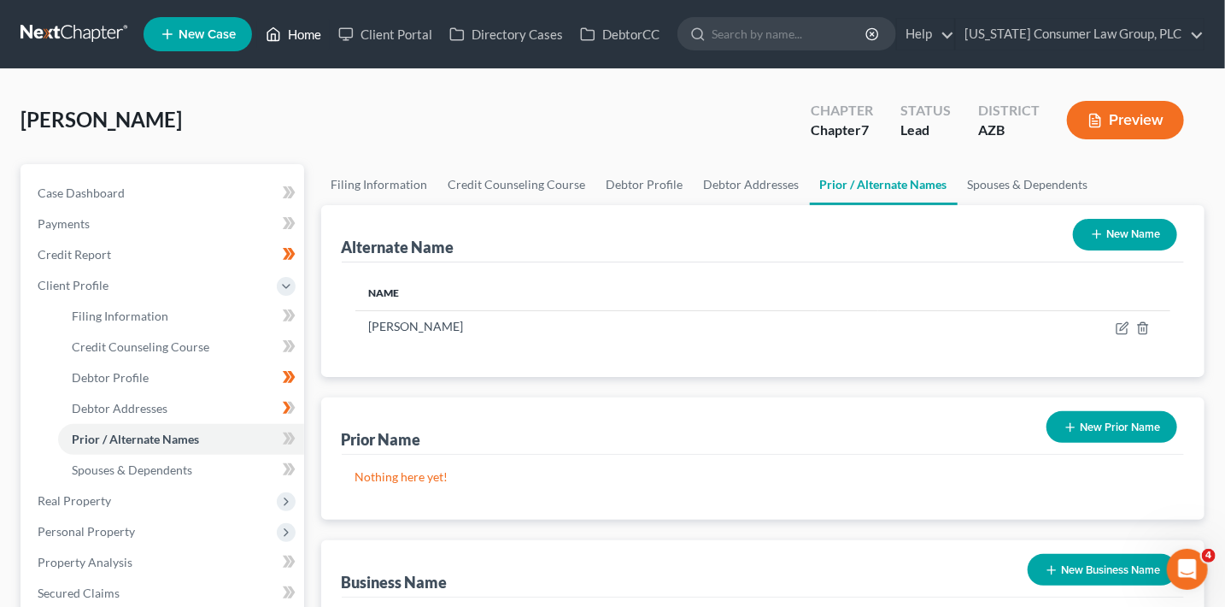
click at [285, 32] on link "Home" at bounding box center [293, 34] width 73 height 31
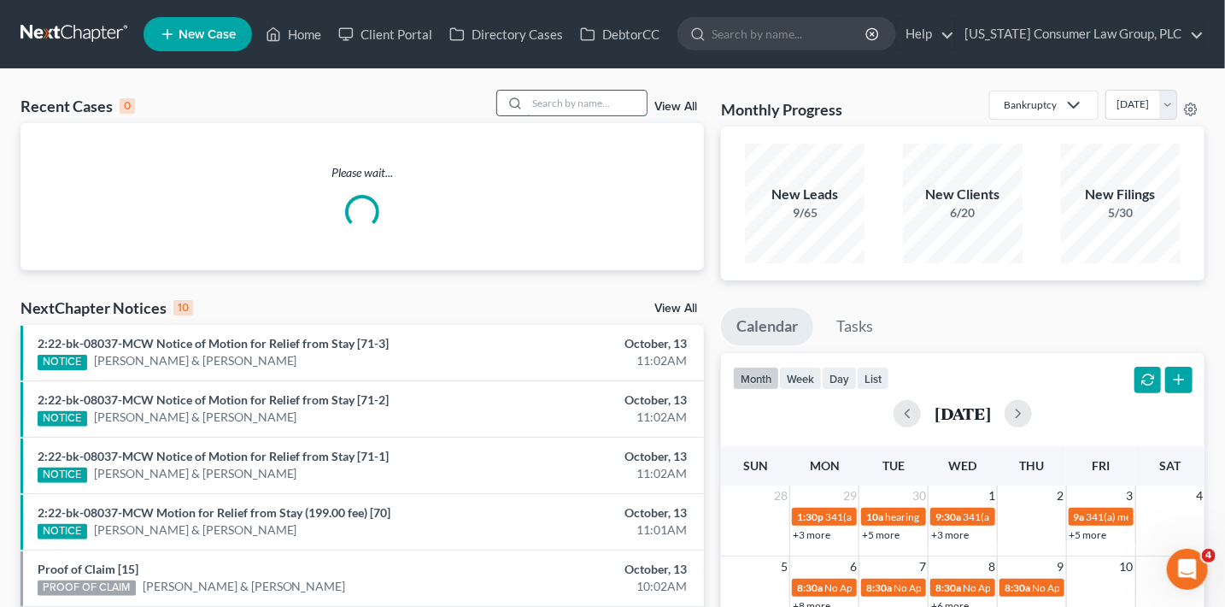
click at [562, 109] on input "search" at bounding box center [587, 103] width 120 height 25
type input "bedenis"
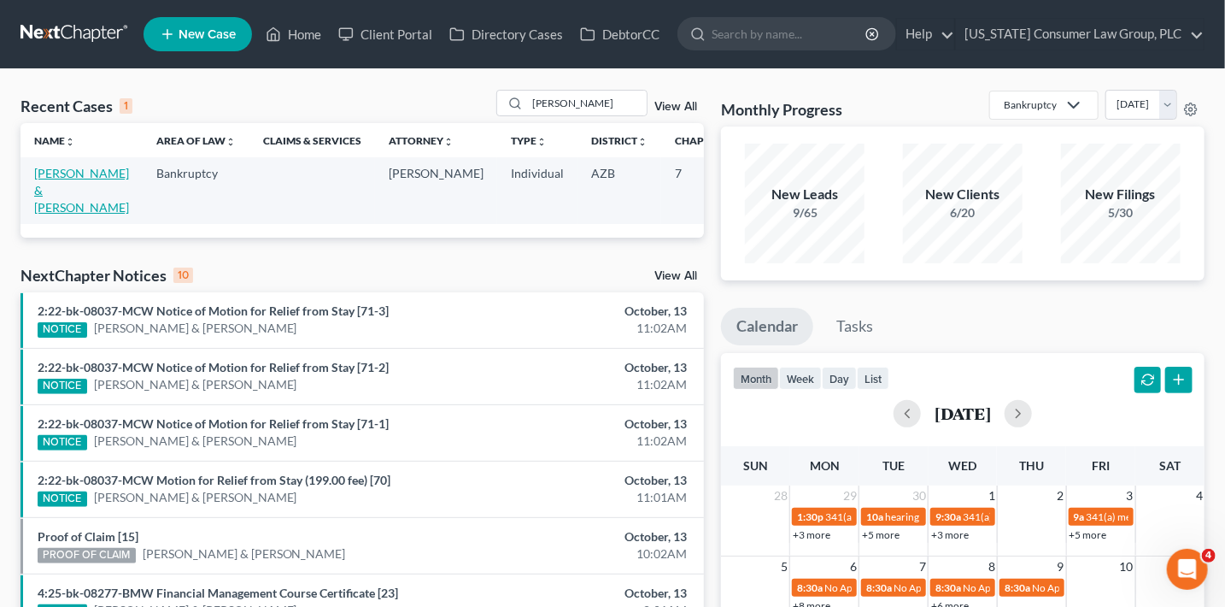
click at [62, 183] on link "[PERSON_NAME] & [PERSON_NAME]" at bounding box center [81, 190] width 95 height 49
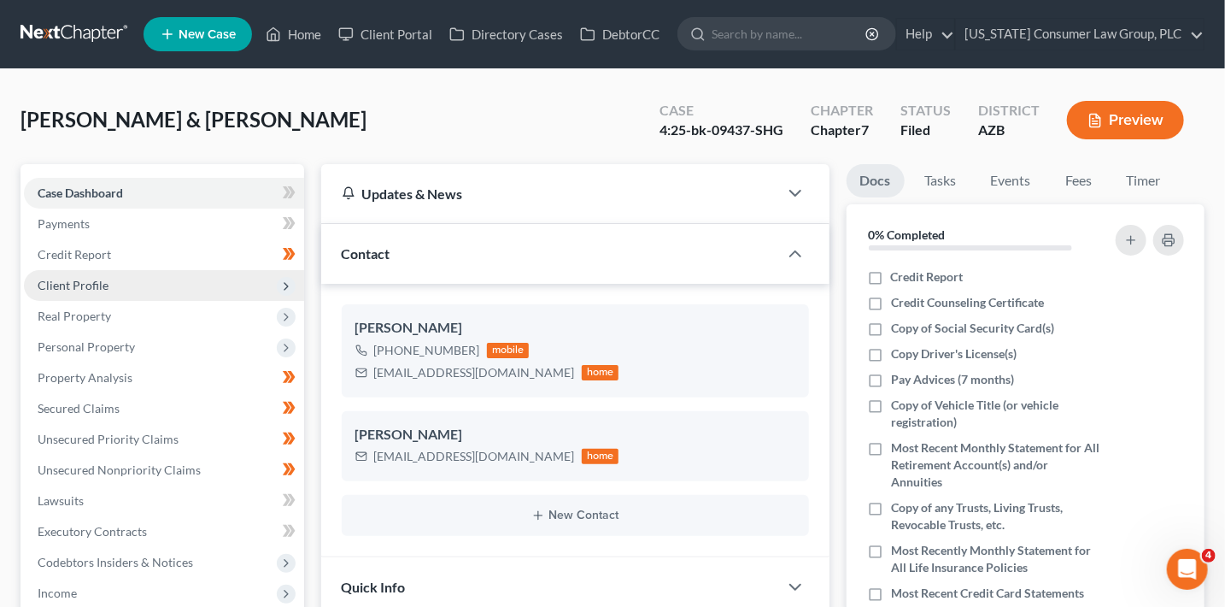
click at [279, 288] on icon at bounding box center [286, 286] width 14 height 14
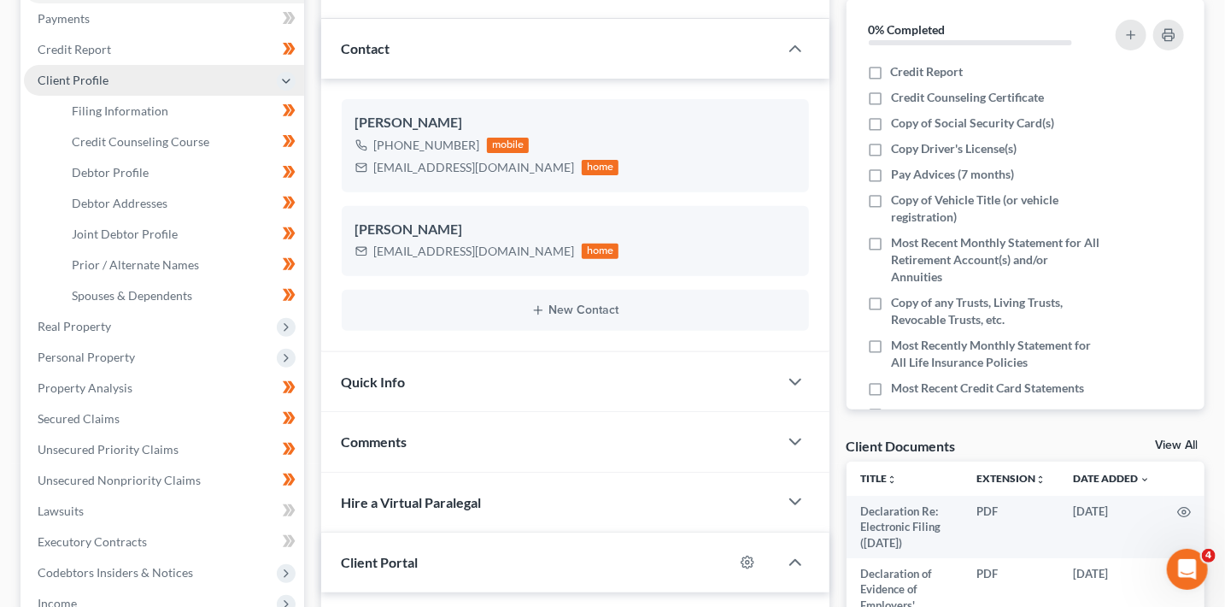
scroll to position [261, 0]
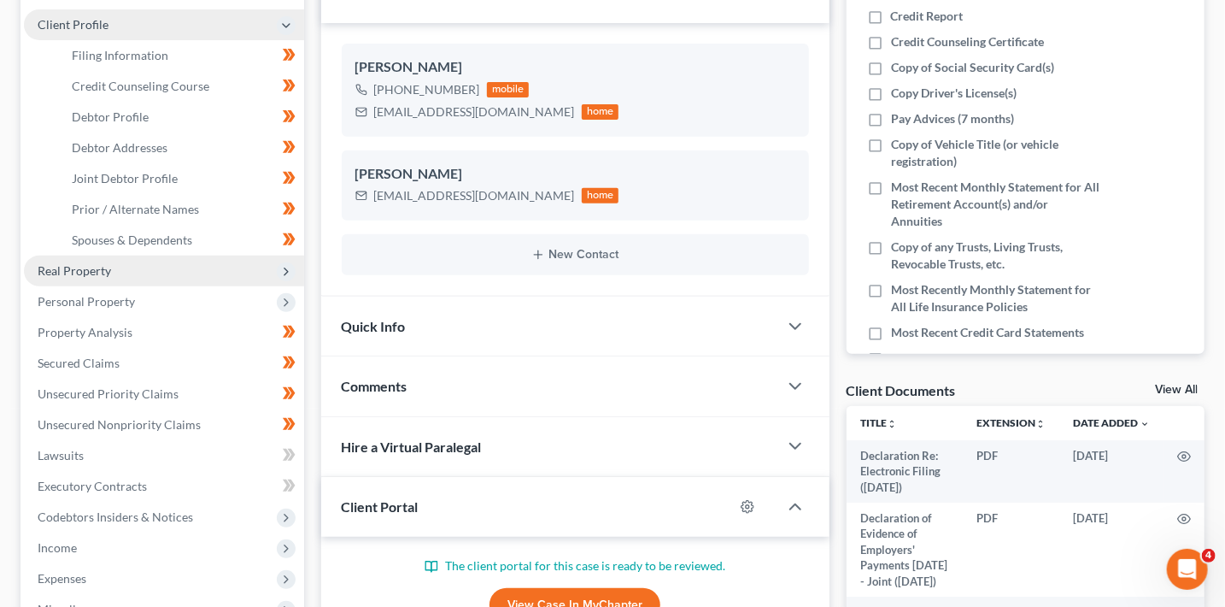
click at [288, 266] on icon at bounding box center [286, 272] width 14 height 14
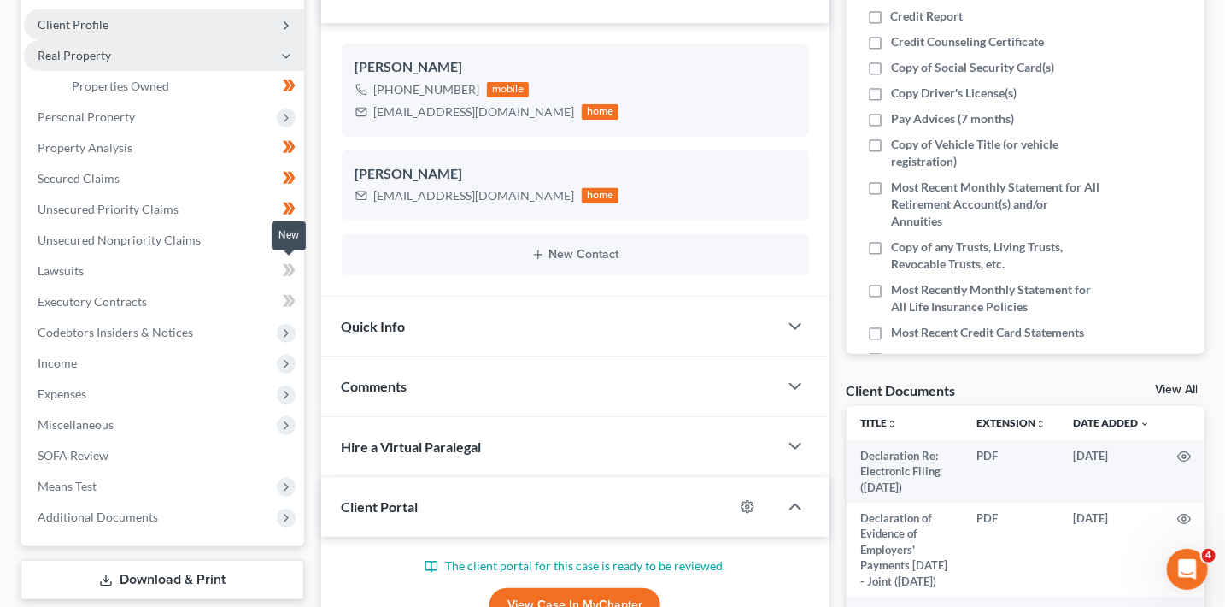
click at [293, 273] on icon at bounding box center [289, 270] width 13 height 21
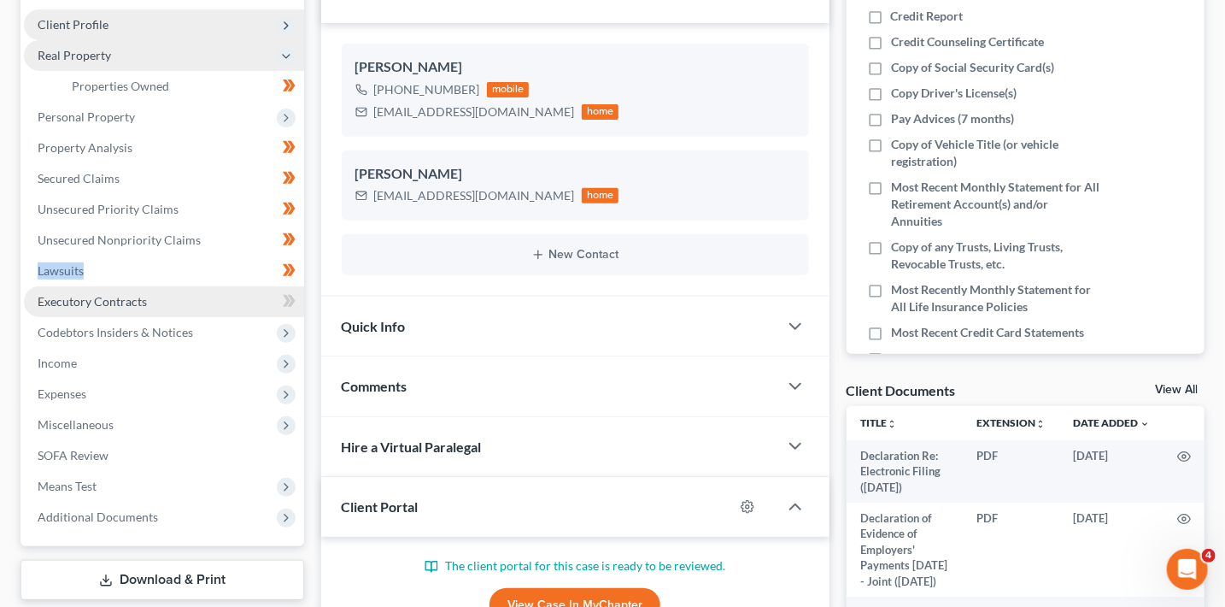
click at [262, 310] on link "Executory Contracts" at bounding box center [164, 301] width 280 height 31
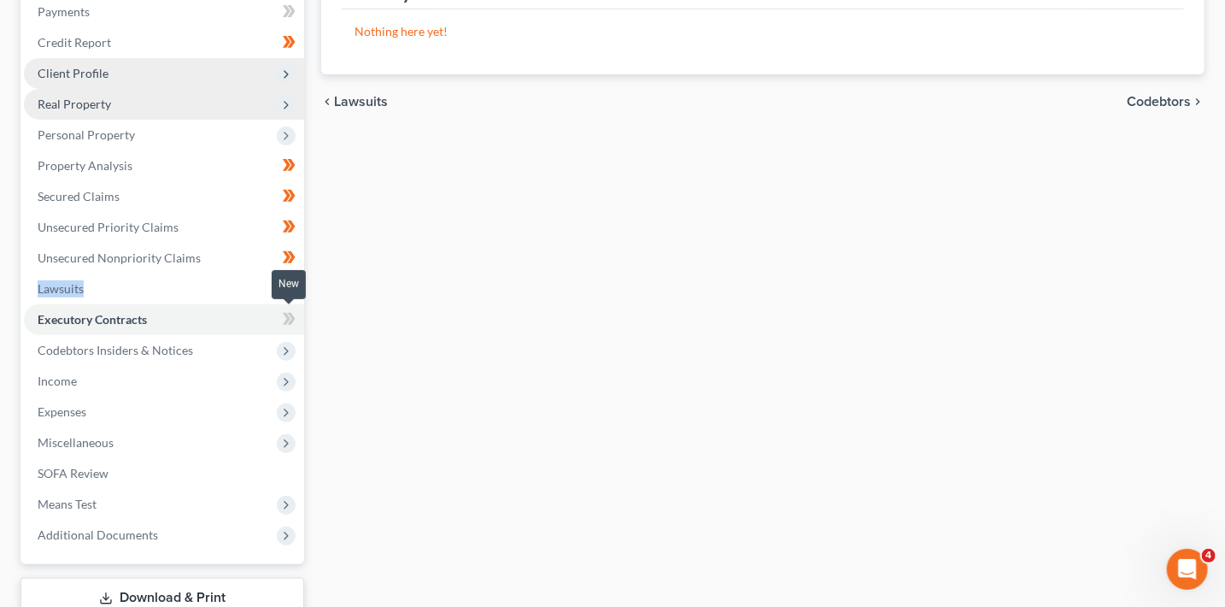
scroll to position [214, 0]
click at [296, 318] on span at bounding box center [289, 320] width 30 height 26
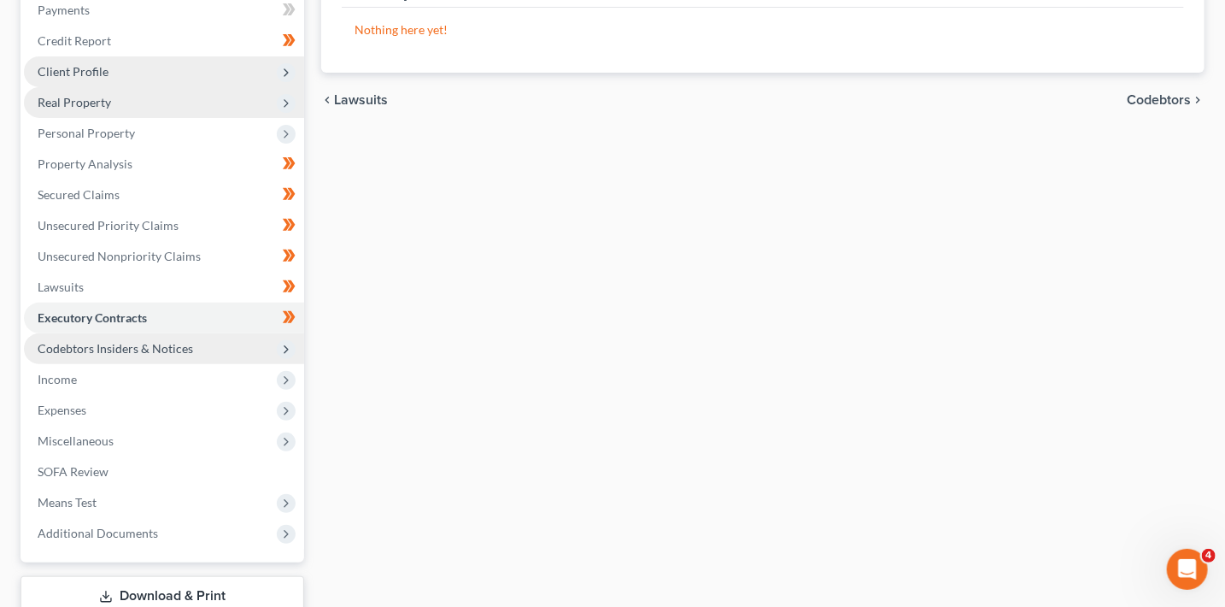
click at [282, 350] on icon at bounding box center [286, 350] width 14 height 14
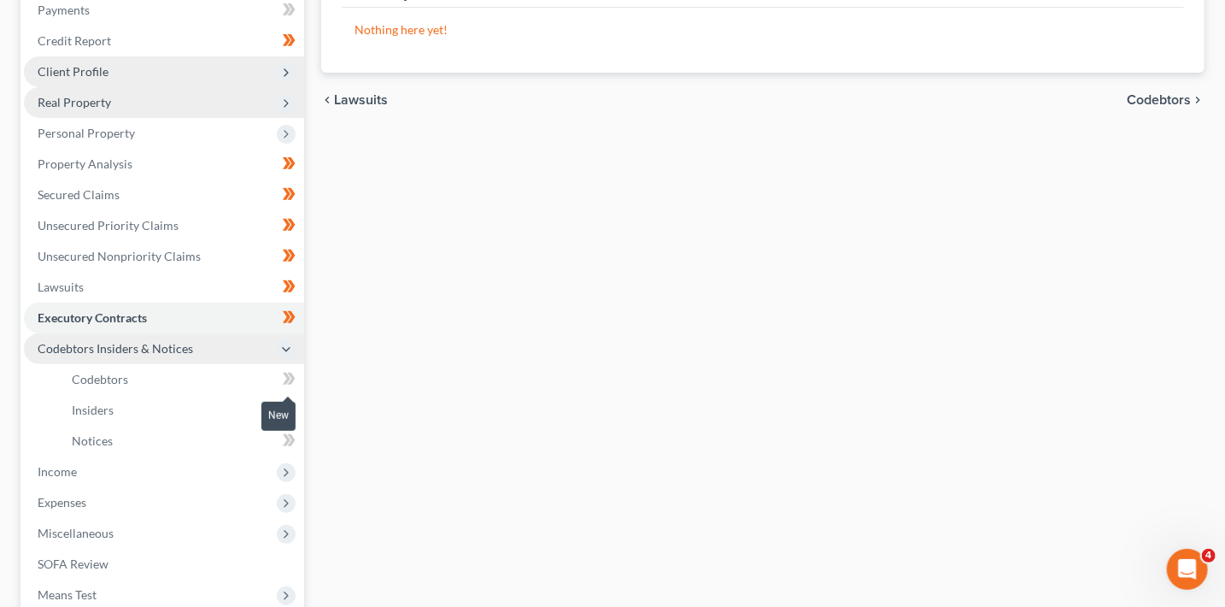
click at [284, 387] on icon at bounding box center [289, 378] width 13 height 21
click at [291, 414] on div "New" at bounding box center [278, 427] width 34 height 28
click at [291, 414] on body "Home New Case Client Portal Directory Cases DebtorCC Arizona Consumer Law Group…" at bounding box center [612, 301] width 1225 height 1031
click at [287, 412] on body "Home New Case Client Portal Directory Cases DebtorCC Arizona Consumer Law Group…" at bounding box center [612, 301] width 1225 height 1031
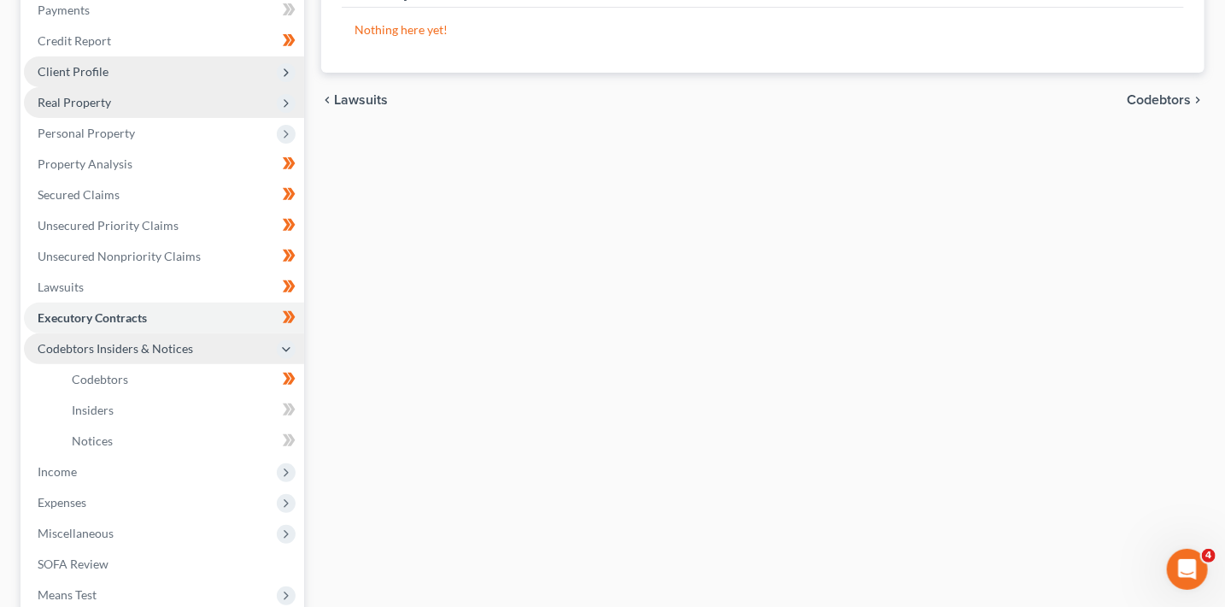
click at [286, 410] on icon at bounding box center [287, 409] width 8 height 12
drag, startPoint x: 286, startPoint y: 410, endPoint x: 290, endPoint y: 433, distance: 23.5
click at [287, 410] on icon at bounding box center [287, 409] width 8 height 12
click at [290, 436] on icon at bounding box center [291, 440] width 8 height 12
click at [291, 439] on icon at bounding box center [291, 440] width 8 height 12
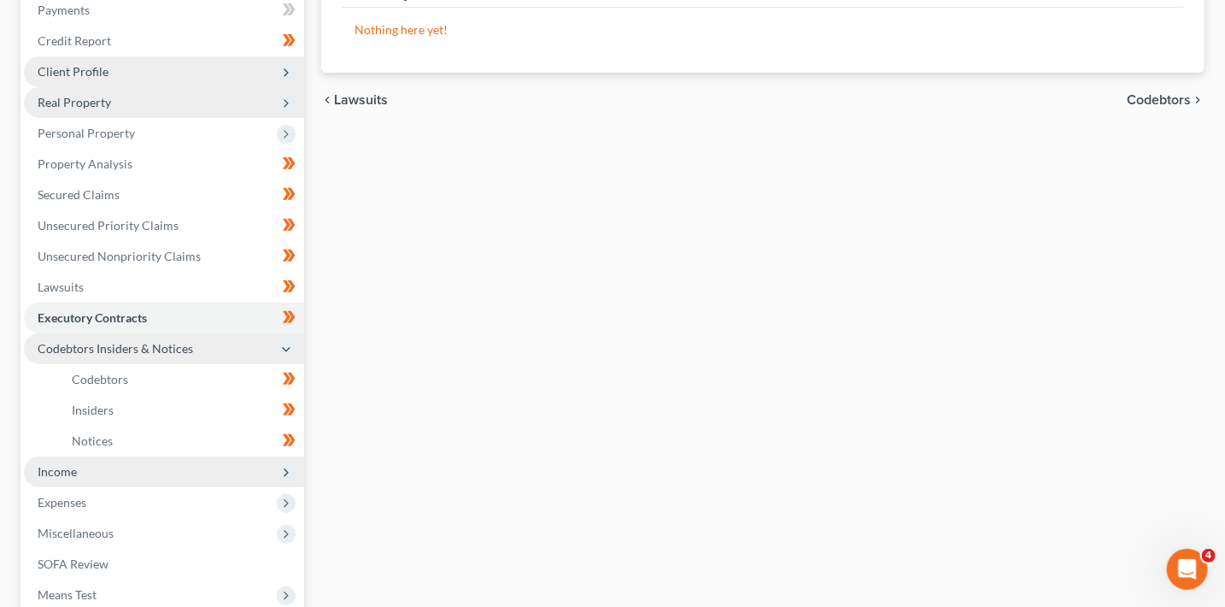
click at [292, 477] on span "Income" at bounding box center [164, 471] width 280 height 31
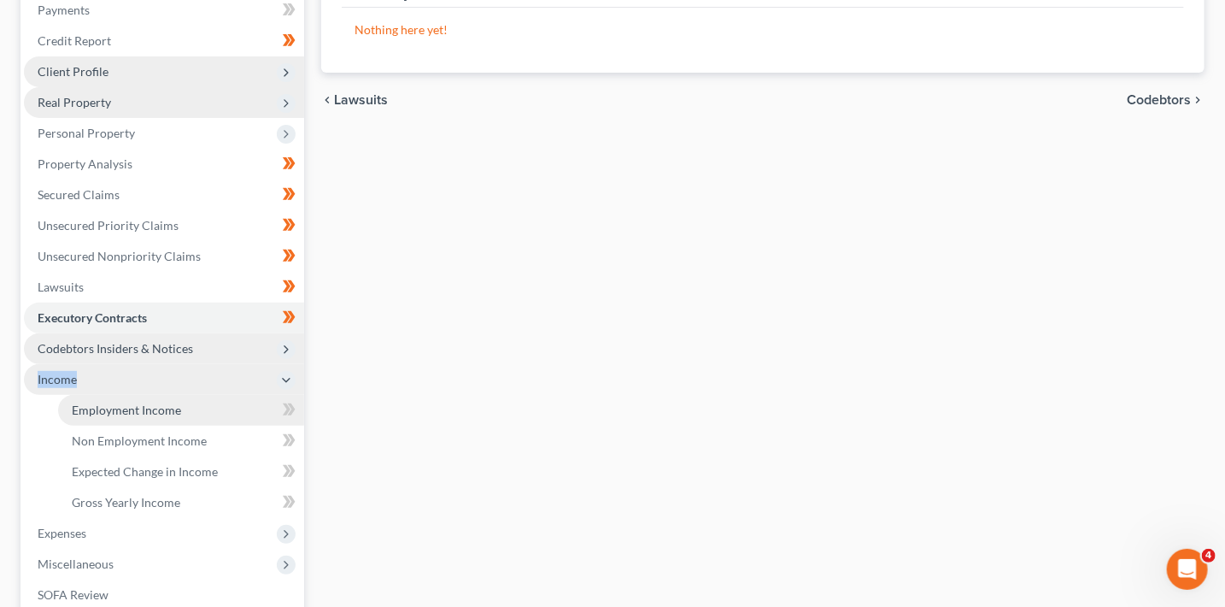
click at [218, 415] on link "Employment Income" at bounding box center [181, 410] width 246 height 31
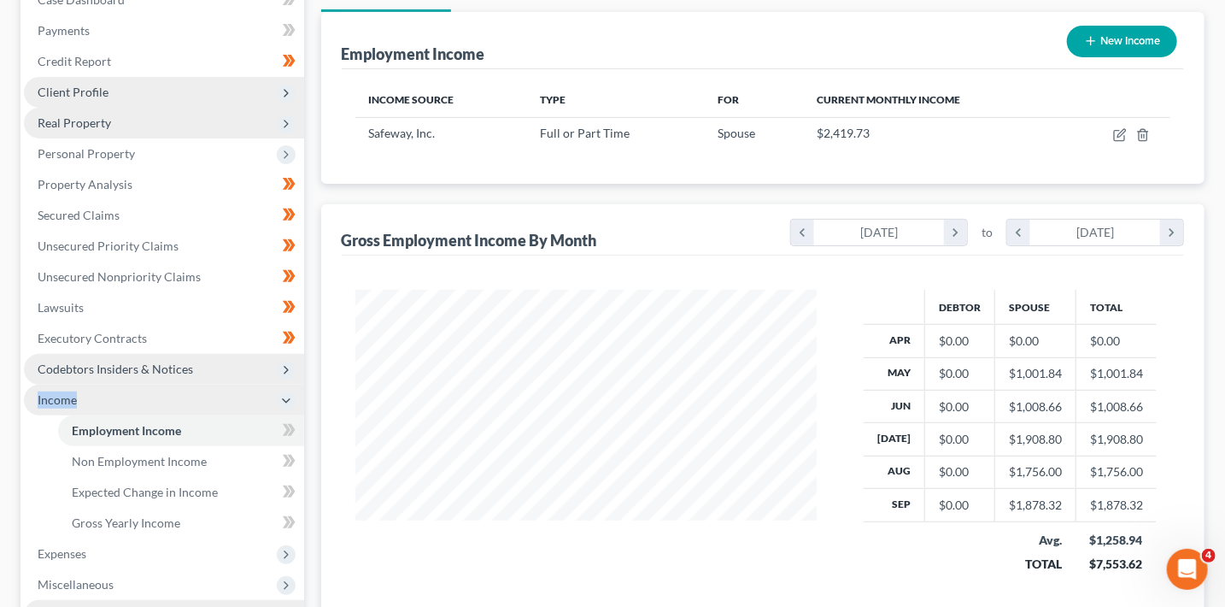
scroll to position [232, 0]
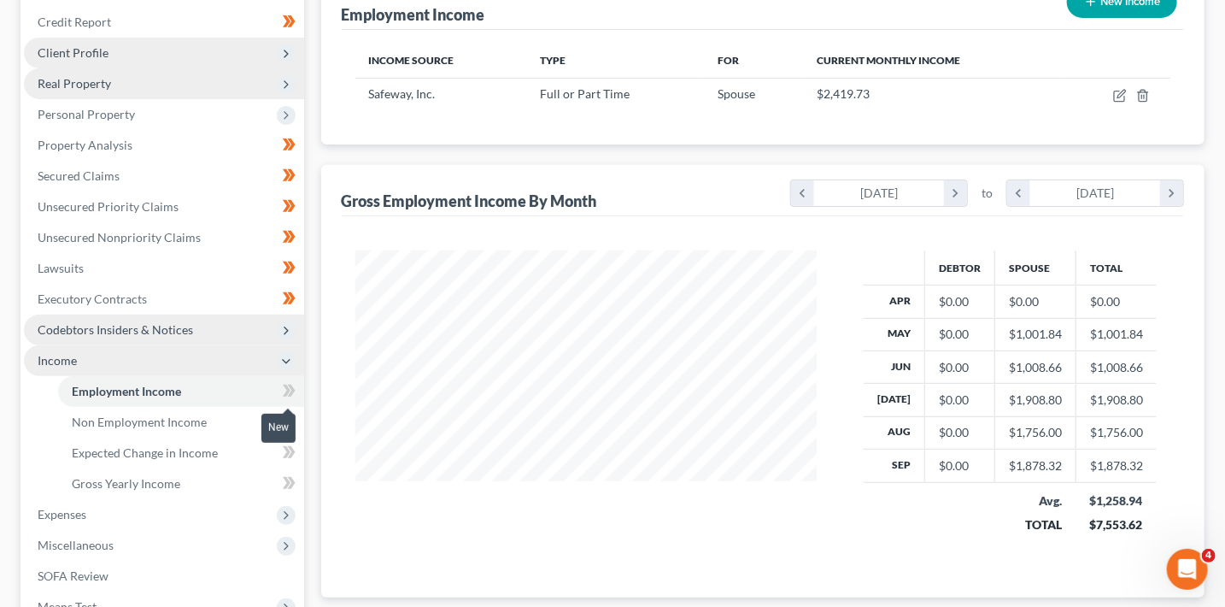
click at [291, 395] on icon at bounding box center [289, 390] width 13 height 21
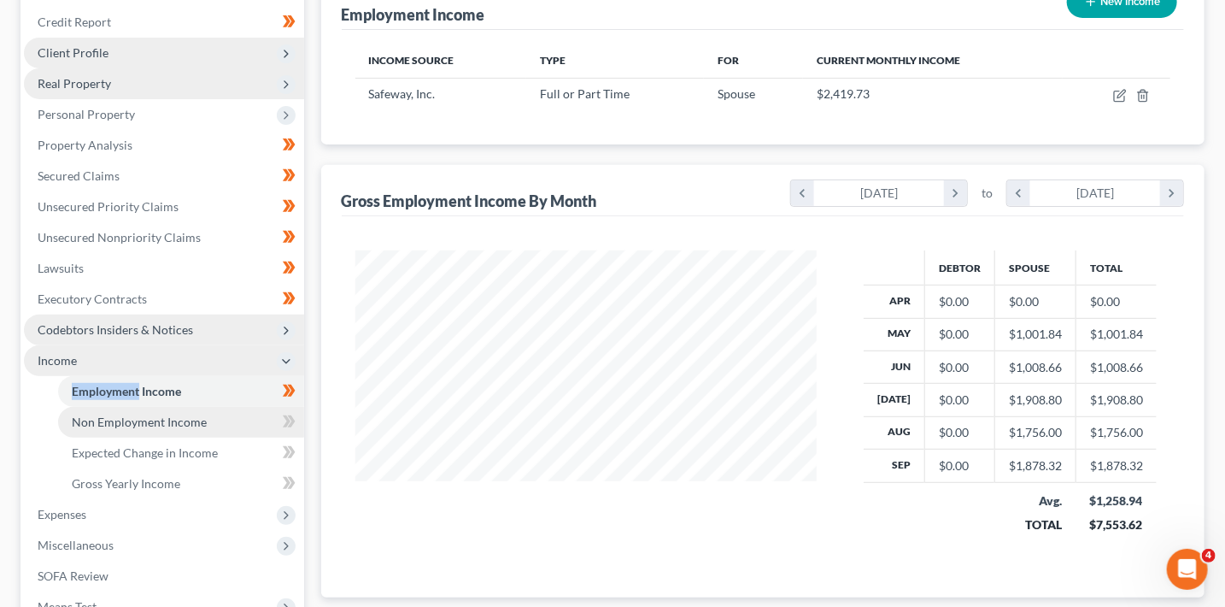
click at [222, 424] on link "Non Employment Income" at bounding box center [181, 422] width 246 height 31
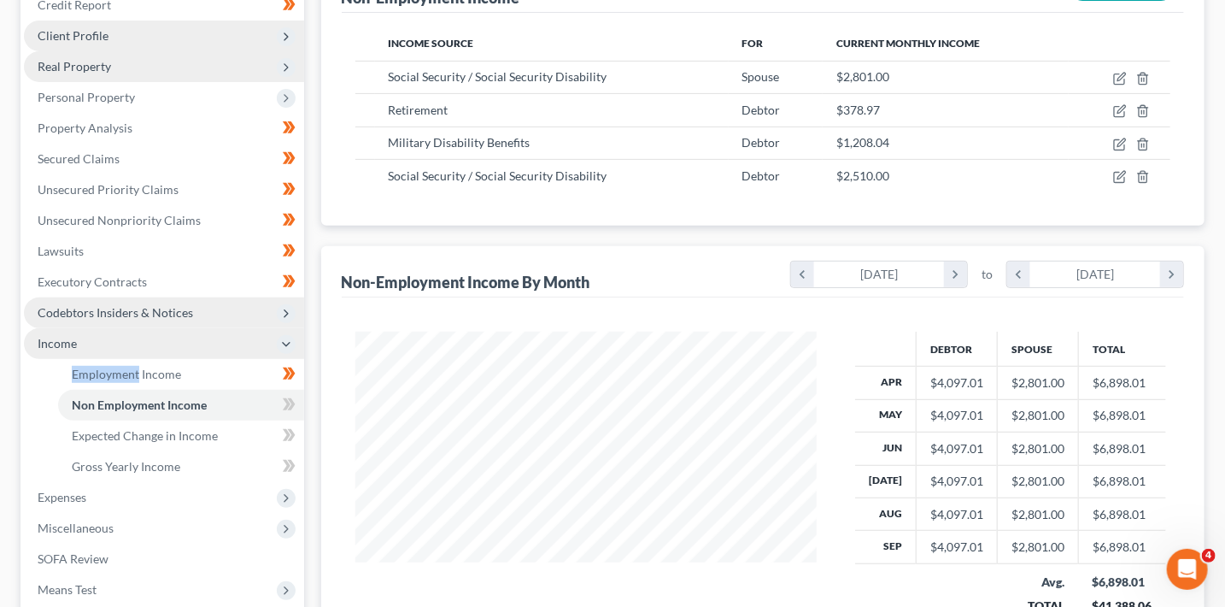
scroll to position [258, 0]
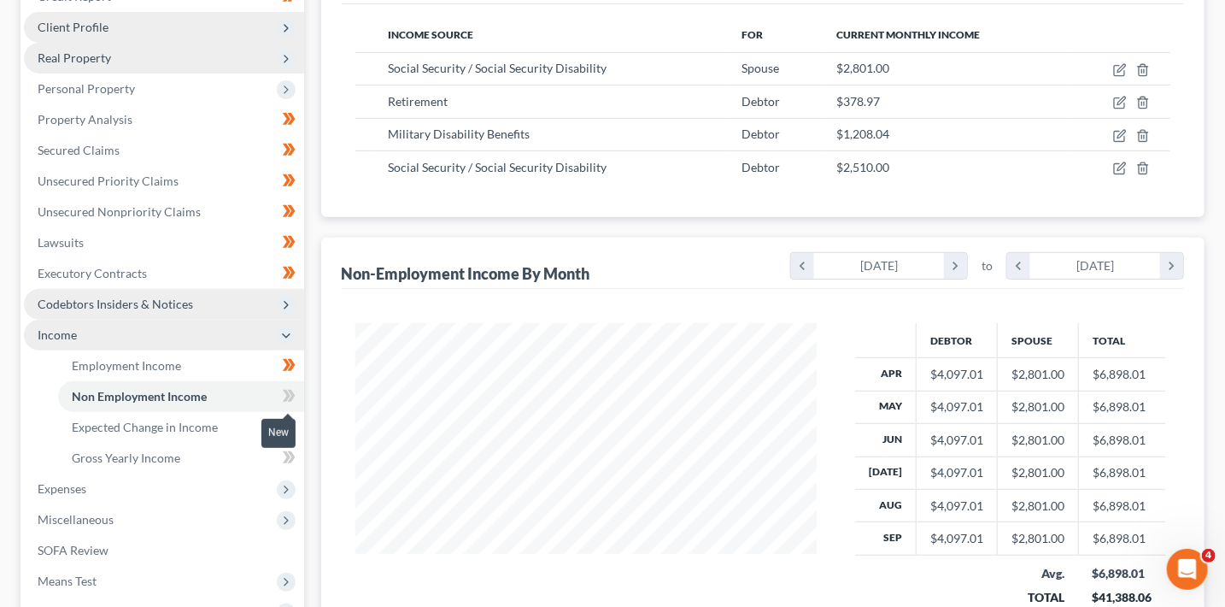
click at [290, 400] on icon at bounding box center [289, 395] width 13 height 21
drag, startPoint x: 290, startPoint y: 400, endPoint x: 269, endPoint y: 424, distance: 31.5
click at [290, 403] on icon at bounding box center [289, 395] width 13 height 21
click at [267, 424] on link "Expected Change in Income" at bounding box center [181, 427] width 246 height 31
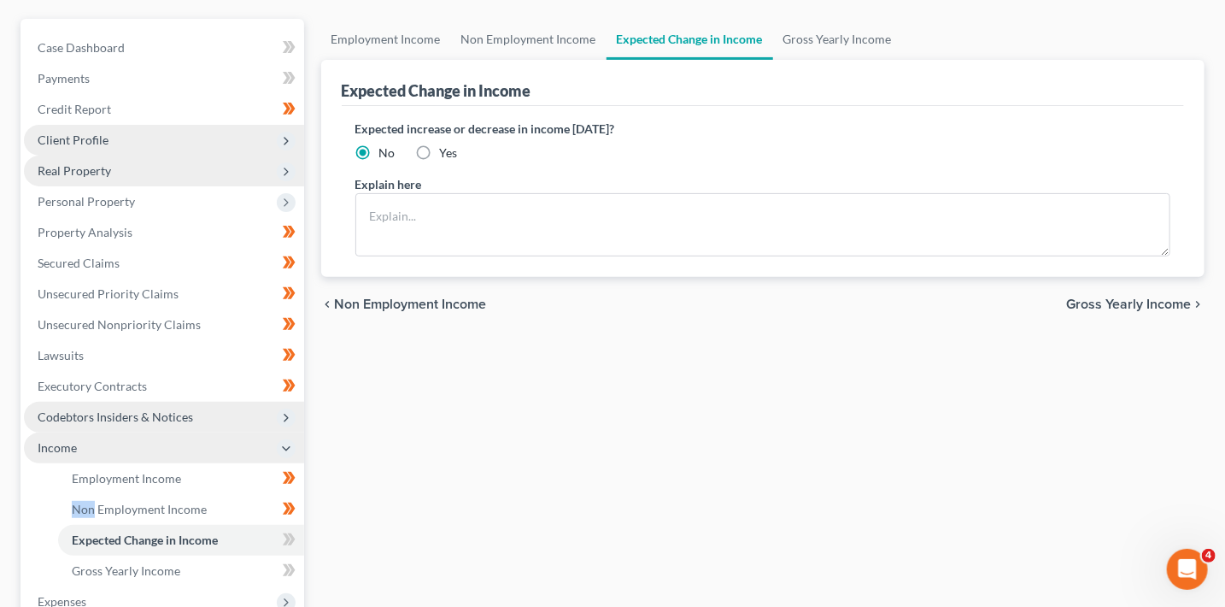
scroll to position [189, 0]
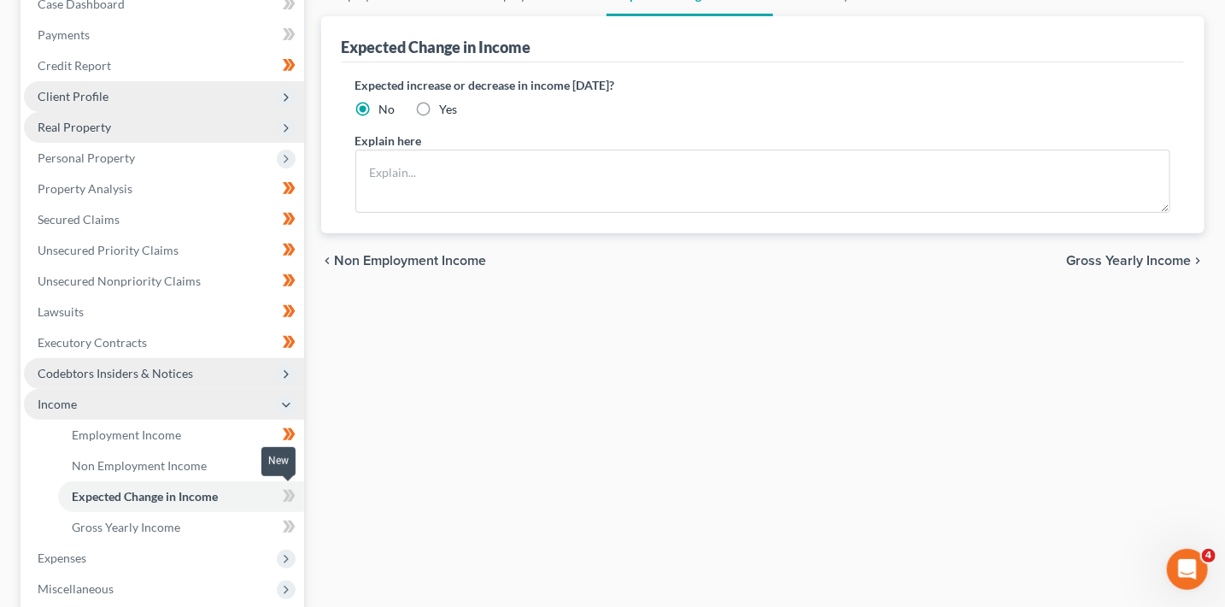
click at [296, 496] on span at bounding box center [289, 498] width 30 height 26
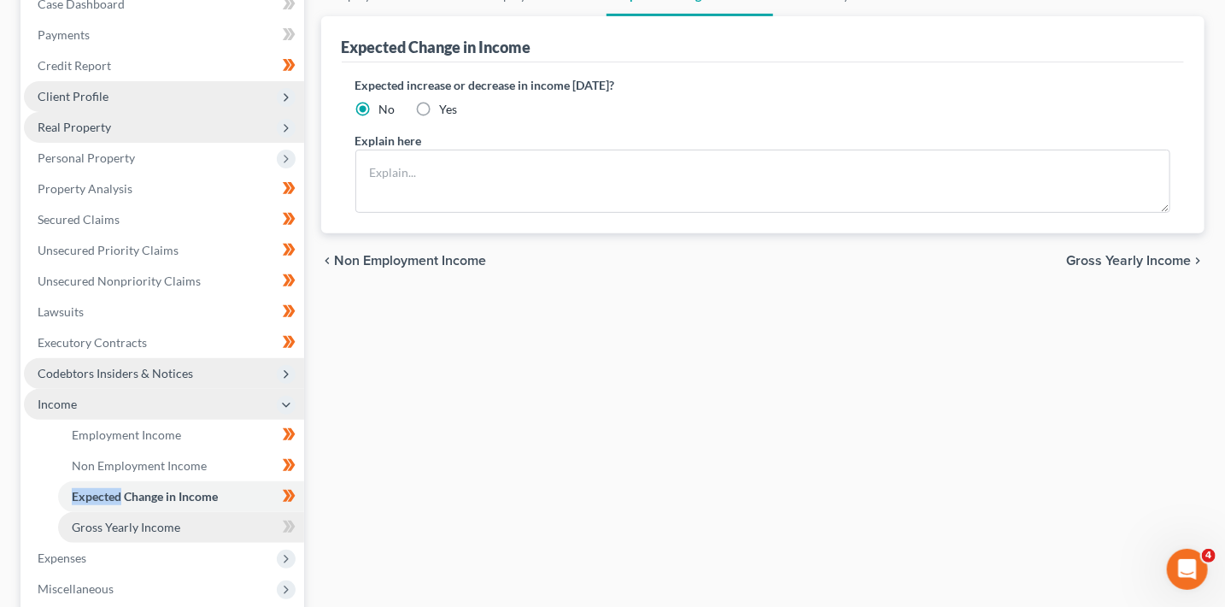
click at [227, 523] on link "Gross Yearly Income" at bounding box center [181, 527] width 246 height 31
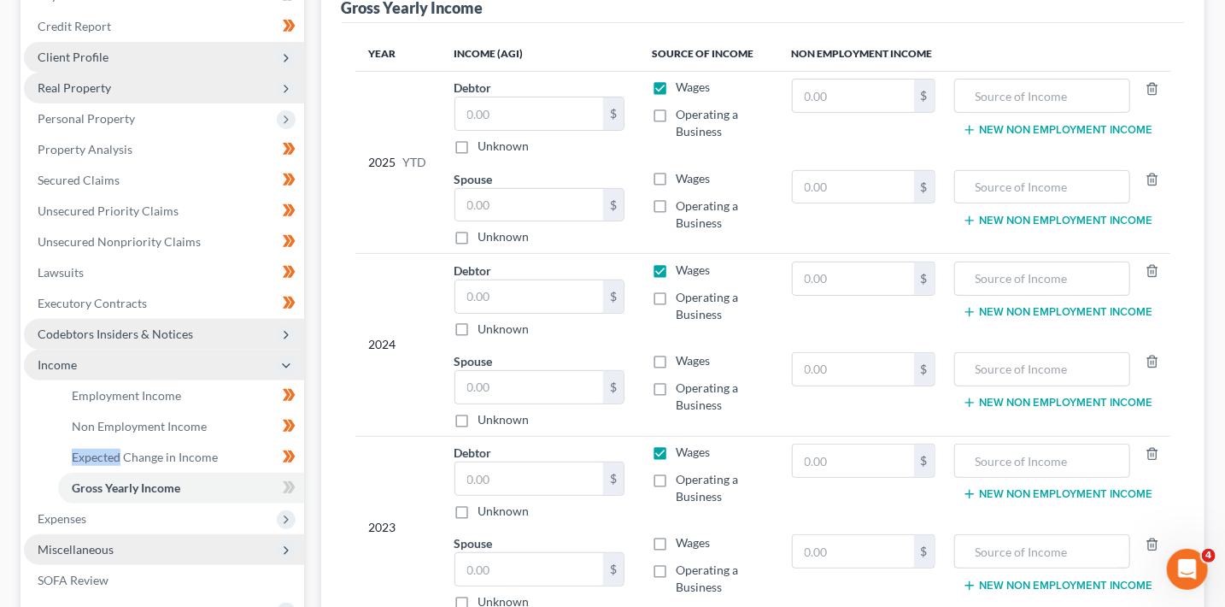
scroll to position [358, 0]
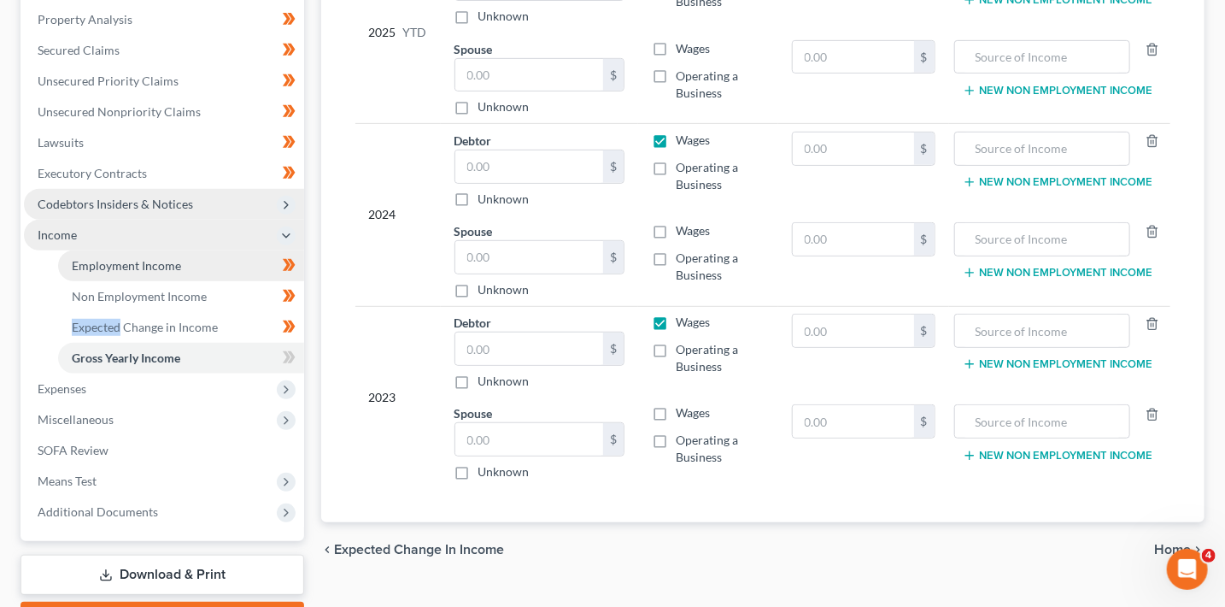
click at [166, 260] on span "Employment Income" at bounding box center [126, 265] width 109 height 15
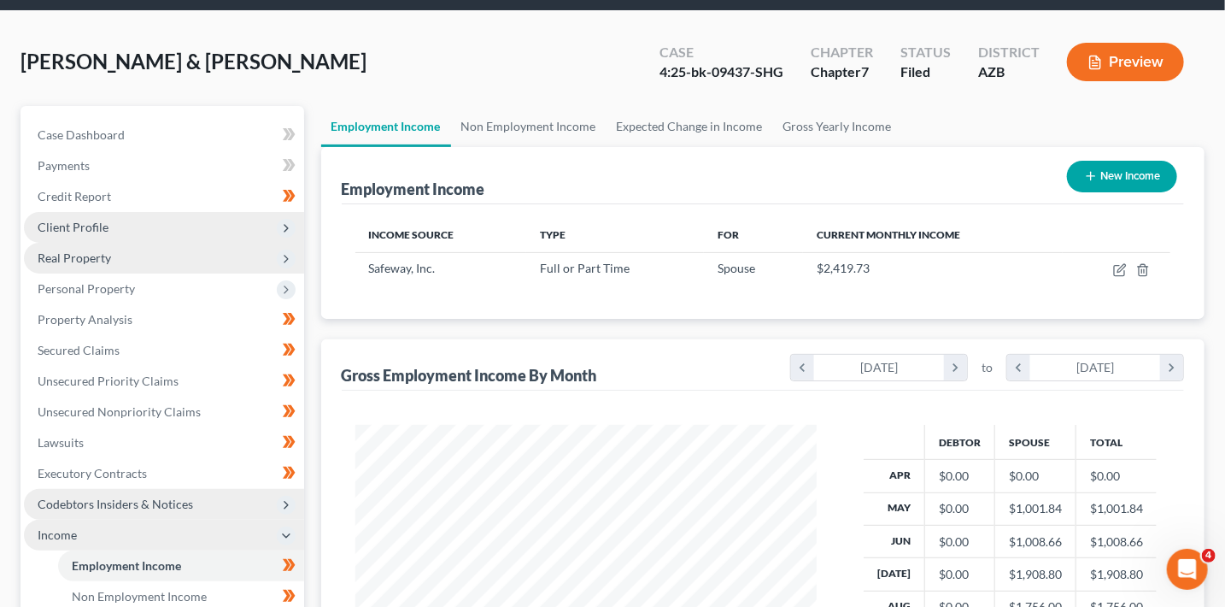
scroll to position [67, 0]
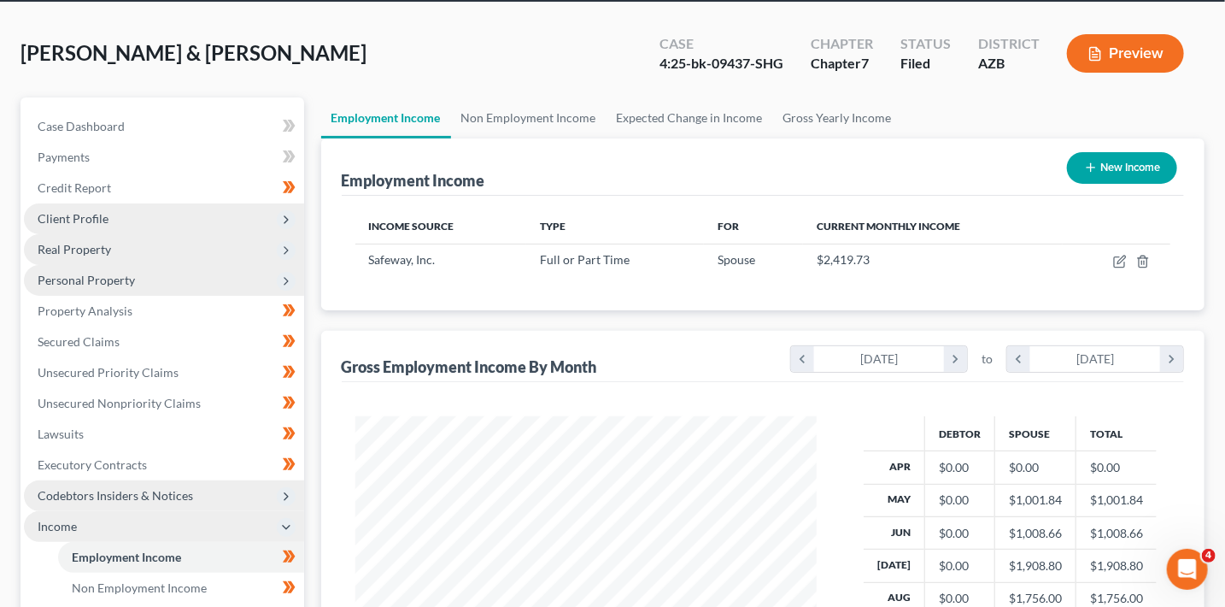
click at [79, 278] on span "Personal Property" at bounding box center [86, 280] width 97 height 15
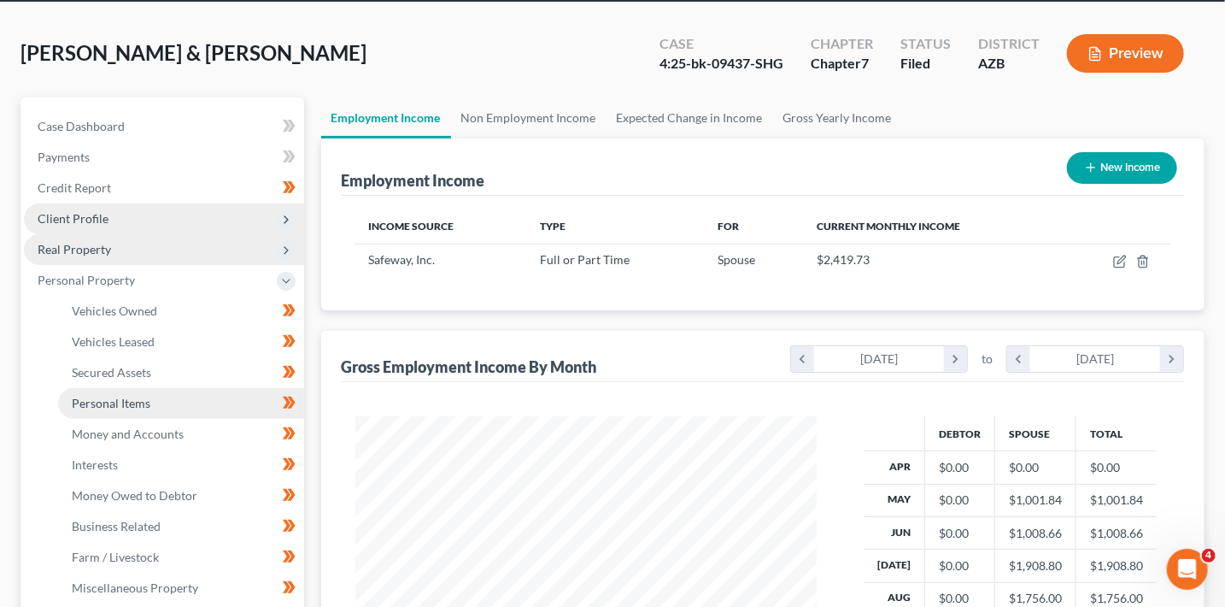
click at [161, 403] on link "Personal Items" at bounding box center [181, 403] width 246 height 31
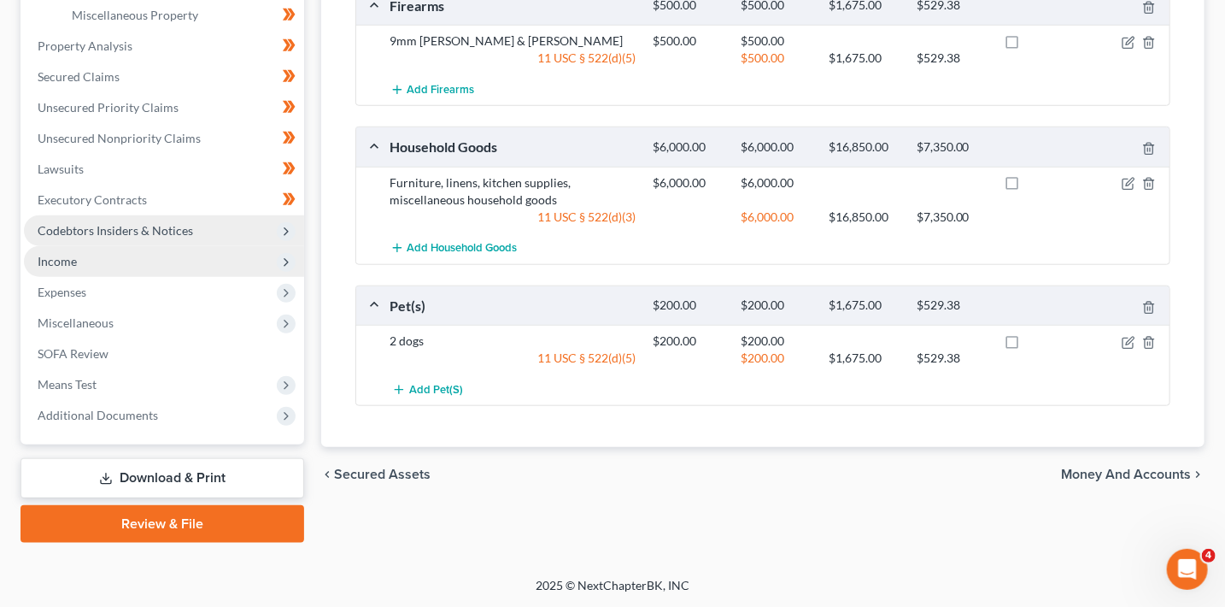
click at [226, 224] on span "Codebtors Insiders & Notices" at bounding box center [164, 230] width 280 height 31
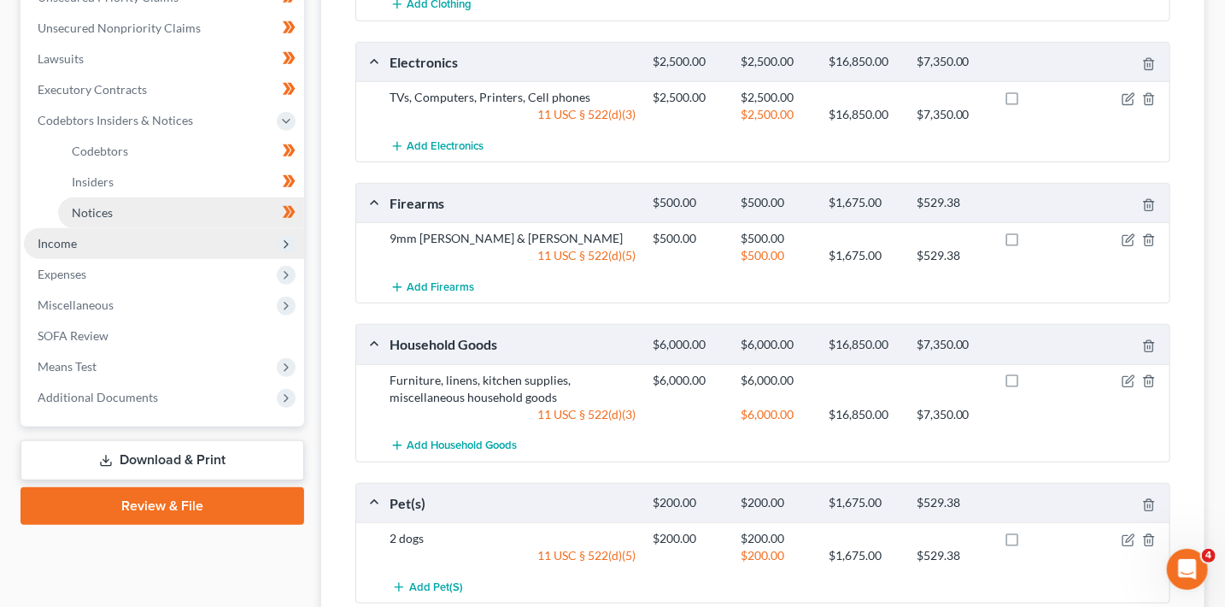
scroll to position [423, 0]
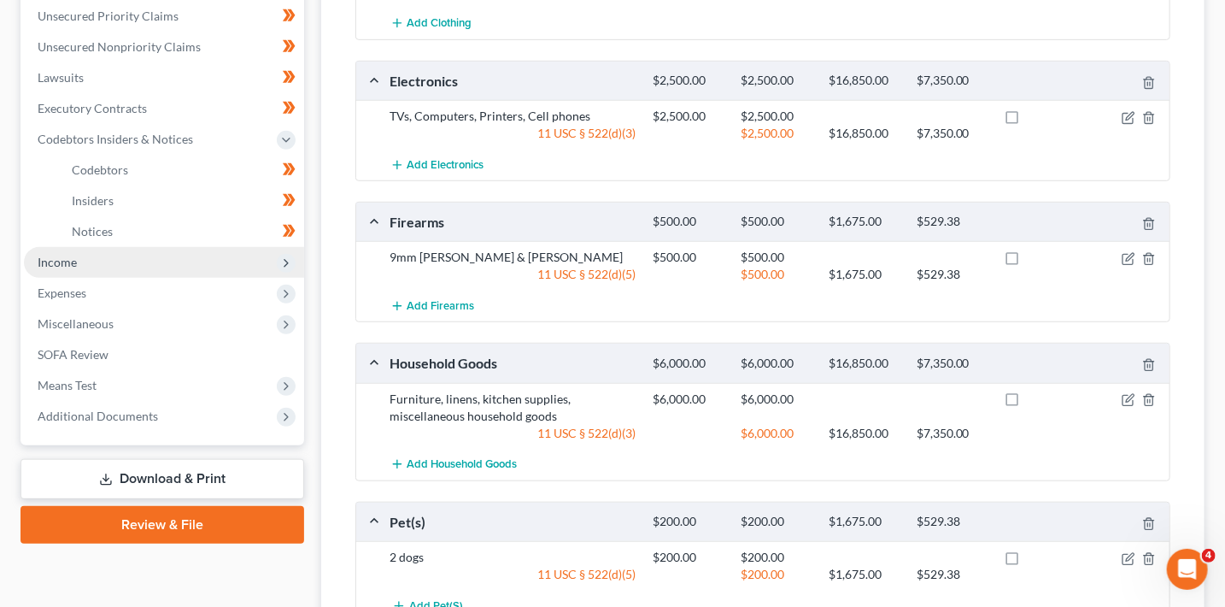
click at [141, 260] on span "Income" at bounding box center [164, 262] width 280 height 31
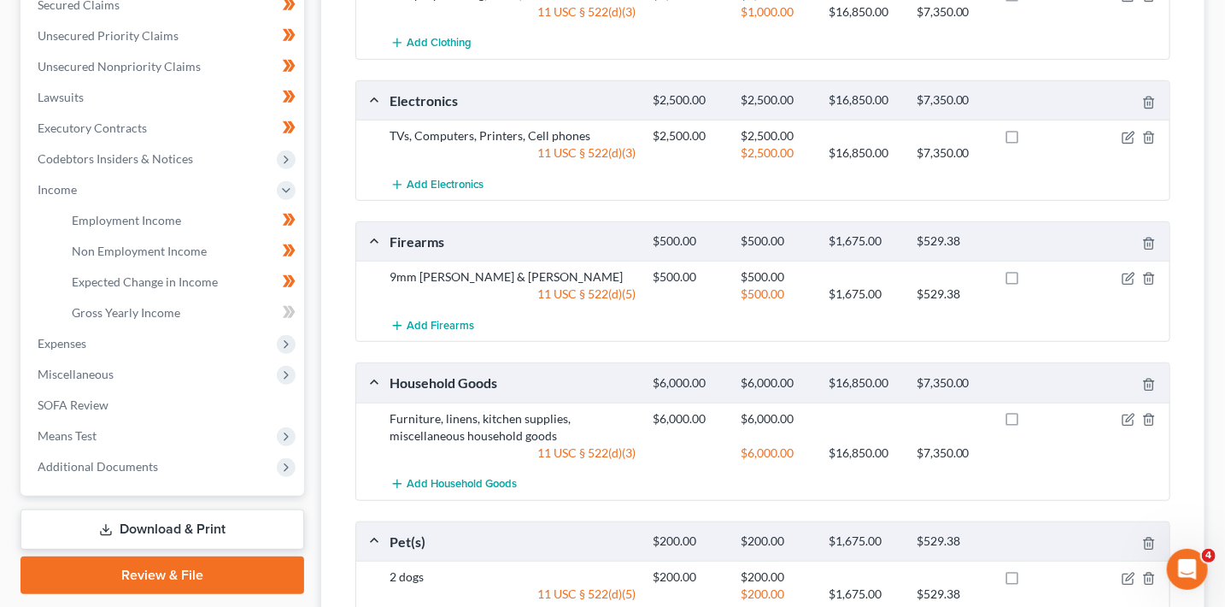
scroll to position [472, 0]
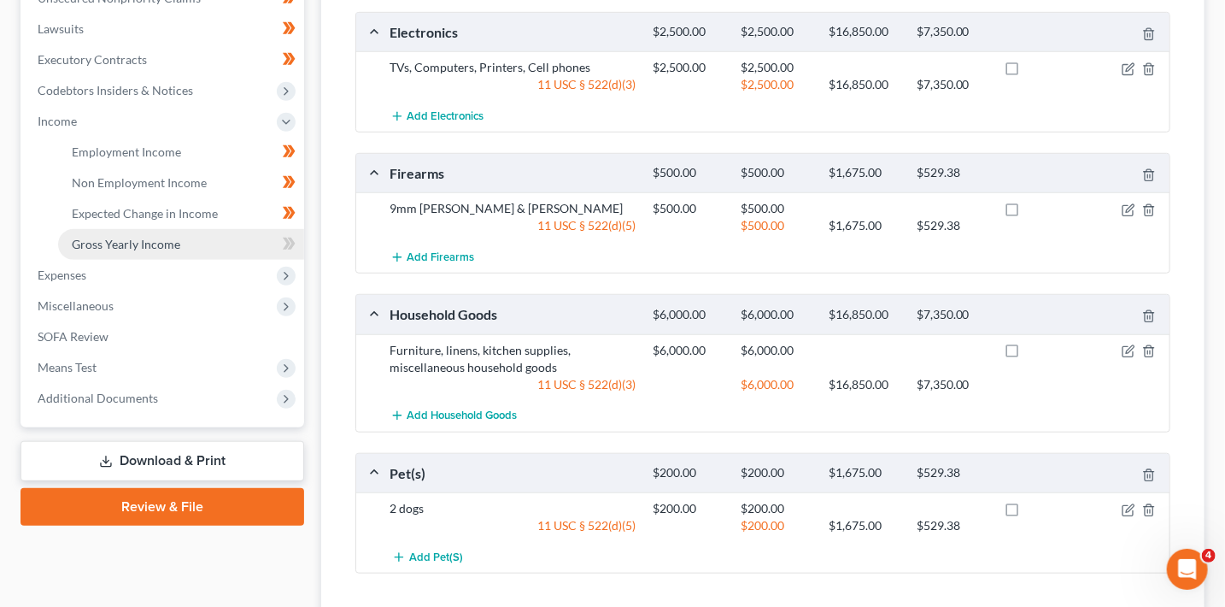
click at [224, 245] on link "Gross Yearly Income" at bounding box center [181, 244] width 246 height 31
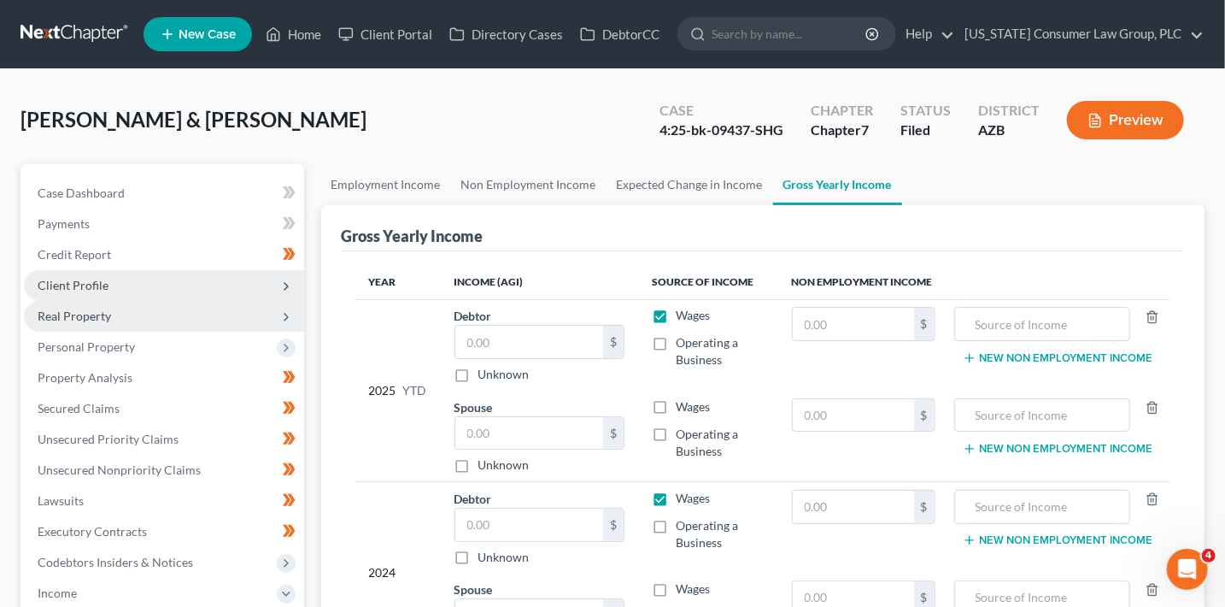
click at [676, 307] on label "Wages" at bounding box center [693, 315] width 34 height 17
click at [683, 307] on input "Wages" at bounding box center [688, 312] width 11 height 11
checkbox input "false"
click at [567, 426] on input "text" at bounding box center [529, 433] width 149 height 32
type input "7,803.76"
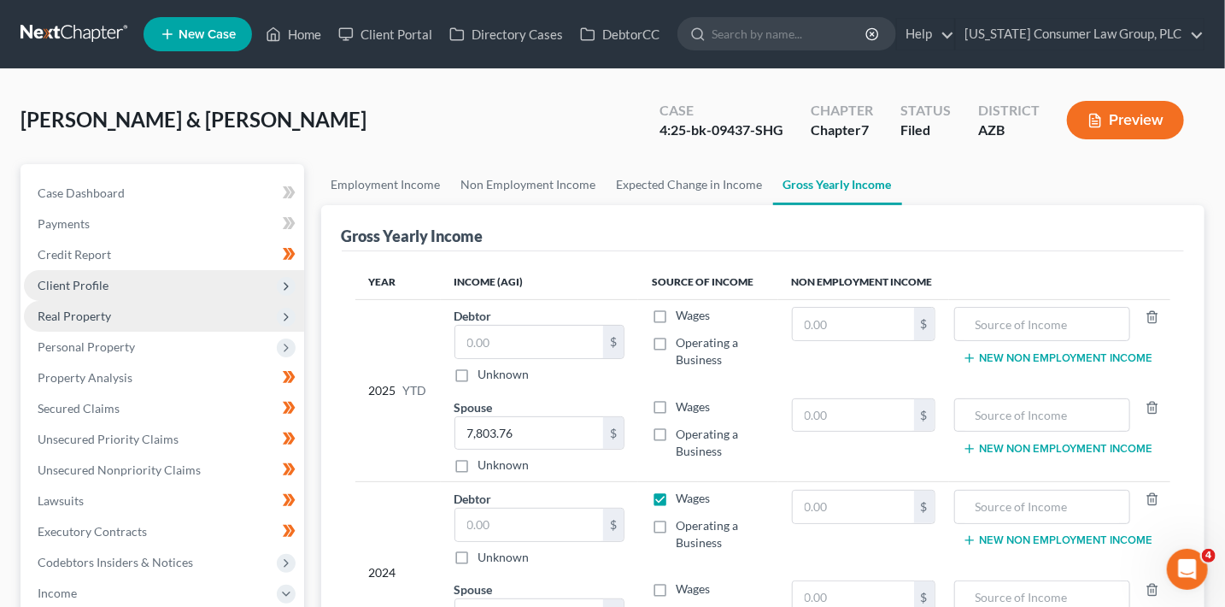
click at [676, 408] on label "Wages" at bounding box center [693, 406] width 34 height 17
click at [683, 408] on input "Wages" at bounding box center [688, 403] width 11 height 11
checkbox input "true"
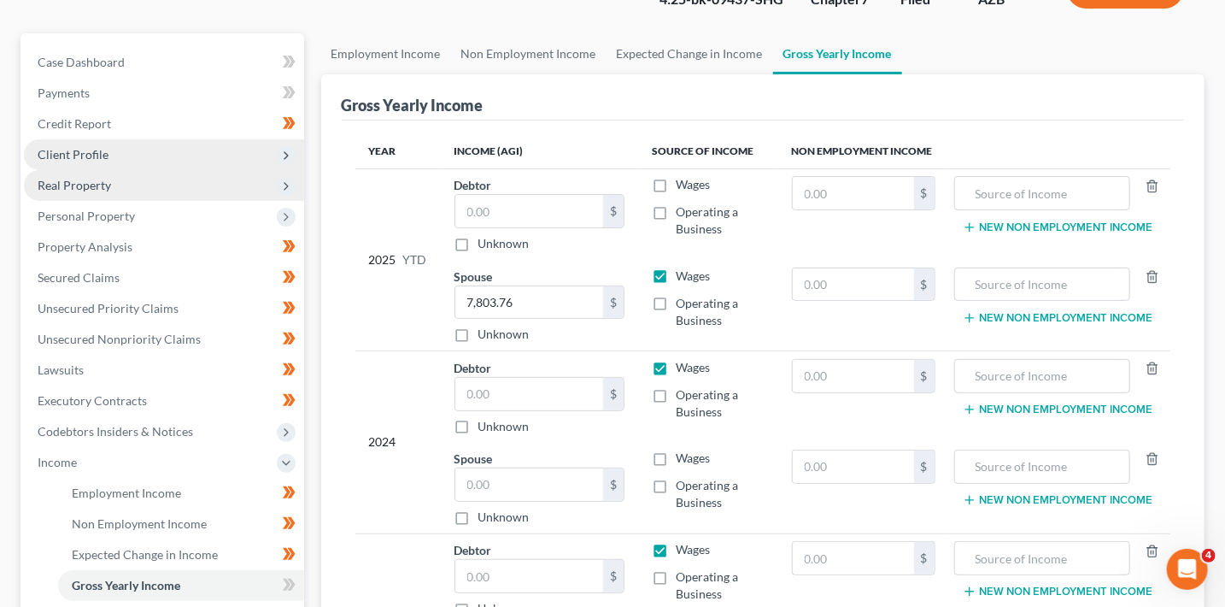
scroll to position [154, 0]
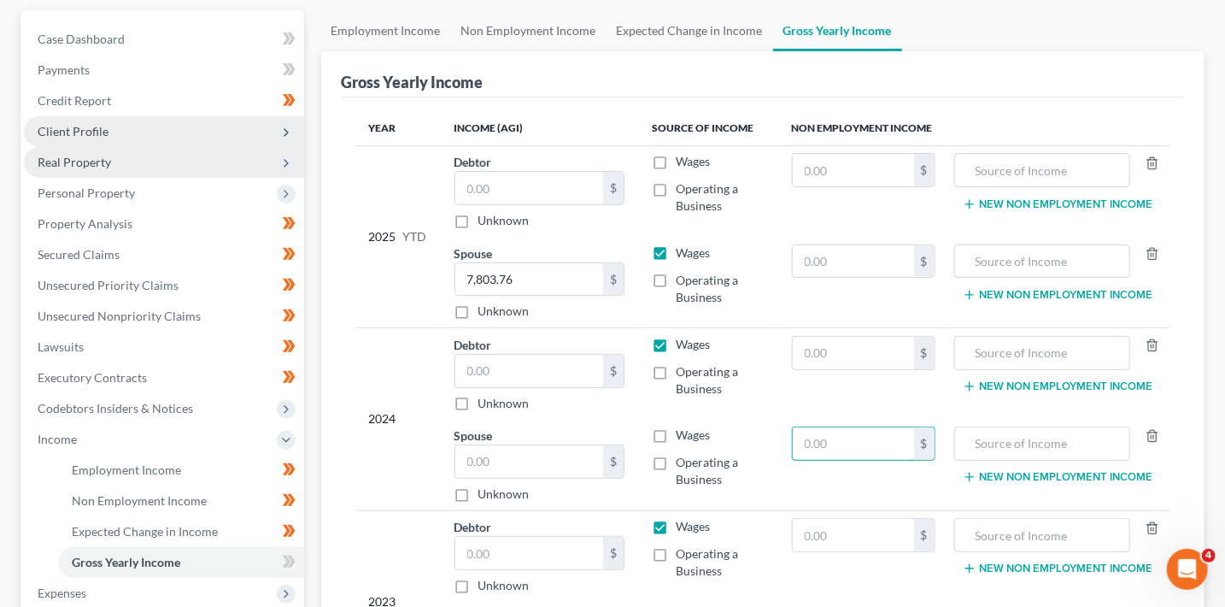
drag, startPoint x: 837, startPoint y: 443, endPoint x: 834, endPoint y: 374, distance: 68.4
click at [837, 439] on input "text" at bounding box center [853, 443] width 121 height 32
type input "27,329.70"
click at [995, 444] on input "text" at bounding box center [1042, 443] width 157 height 32
type input "Social Security Income"
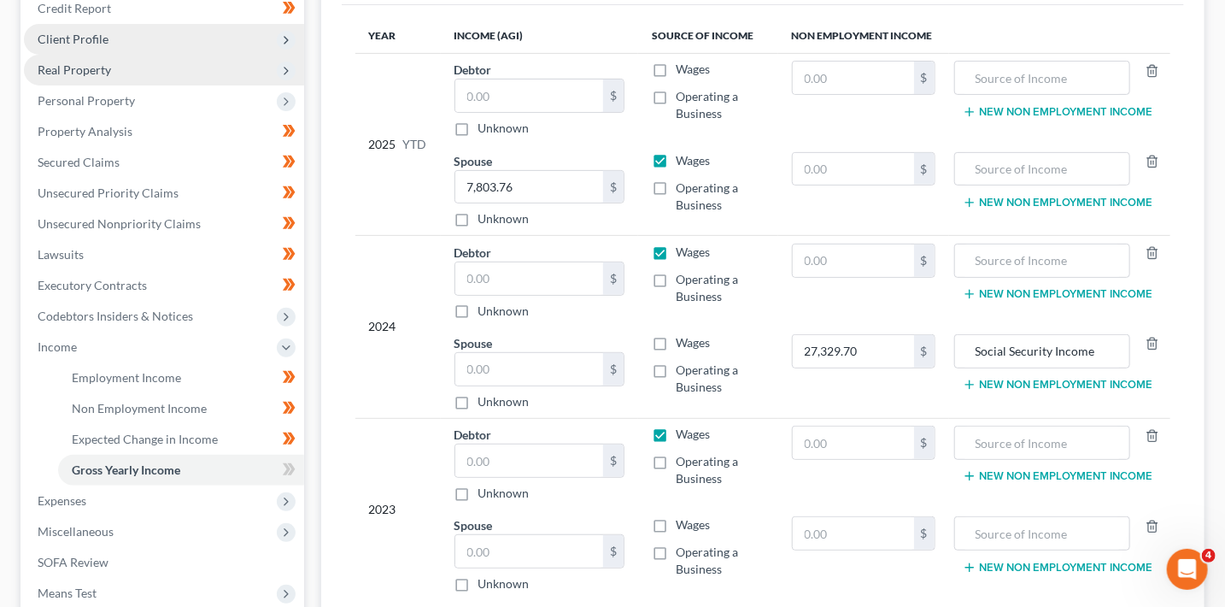
scroll to position [297, 0]
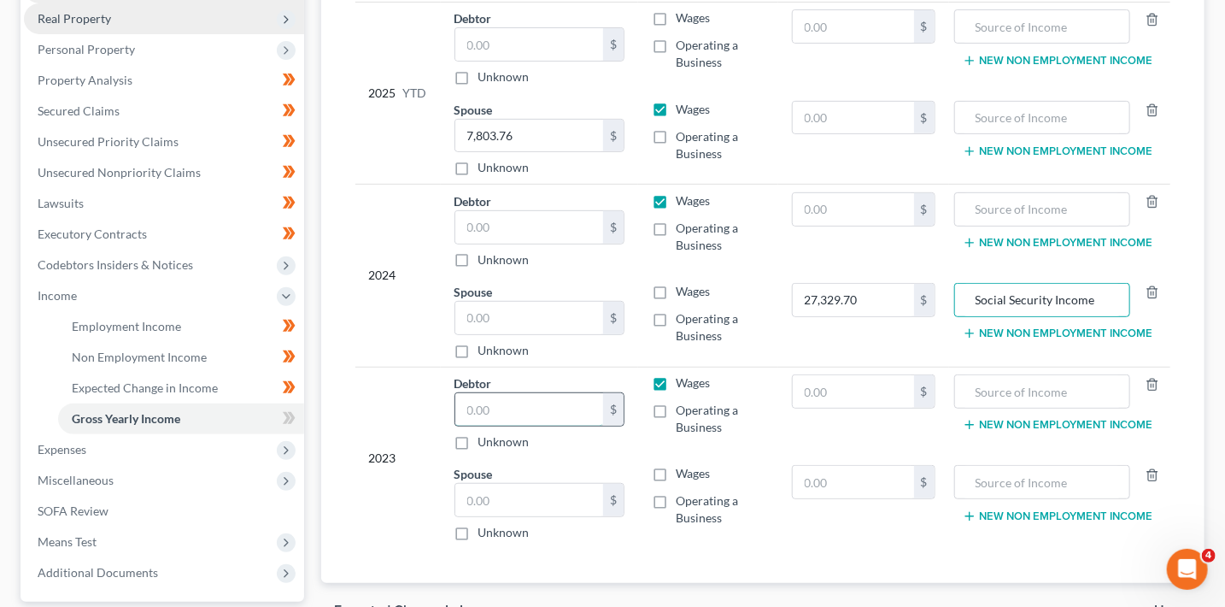
click at [501, 400] on input "text" at bounding box center [529, 409] width 149 height 32
type input "138,648"
click at [825, 485] on input "text" at bounding box center [853, 482] width 121 height 32
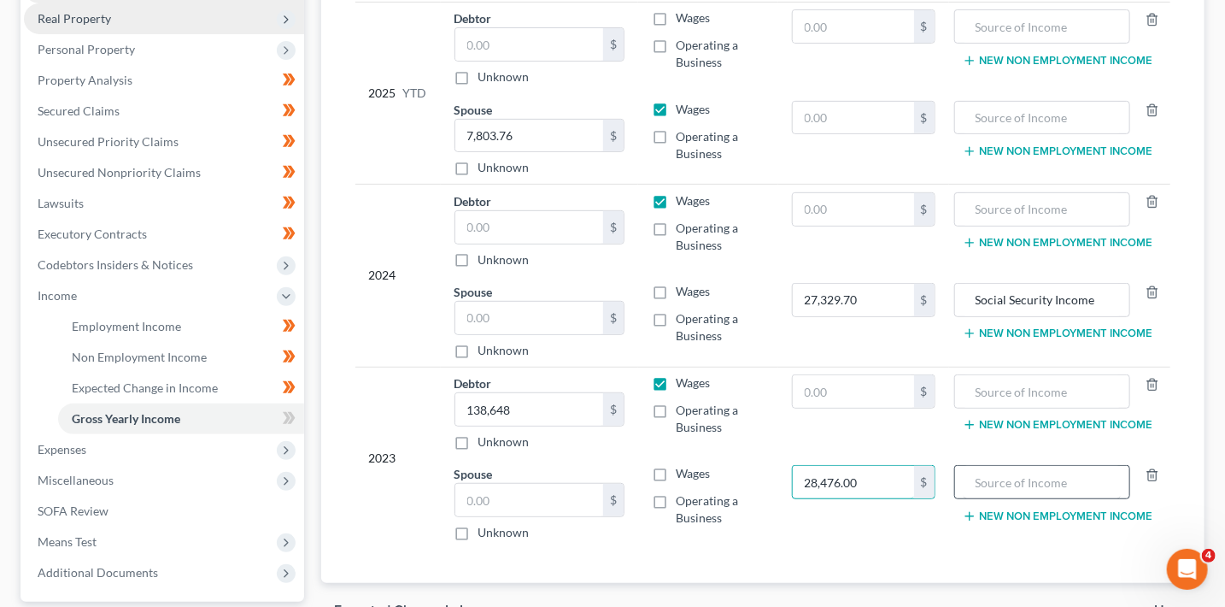
type input "28,476.00"
click at [1002, 468] on input "text" at bounding box center [1042, 482] width 157 height 32
type input "Social Security Income"
click at [889, 390] on input "text" at bounding box center [853, 391] width 121 height 32
type input "7,312"
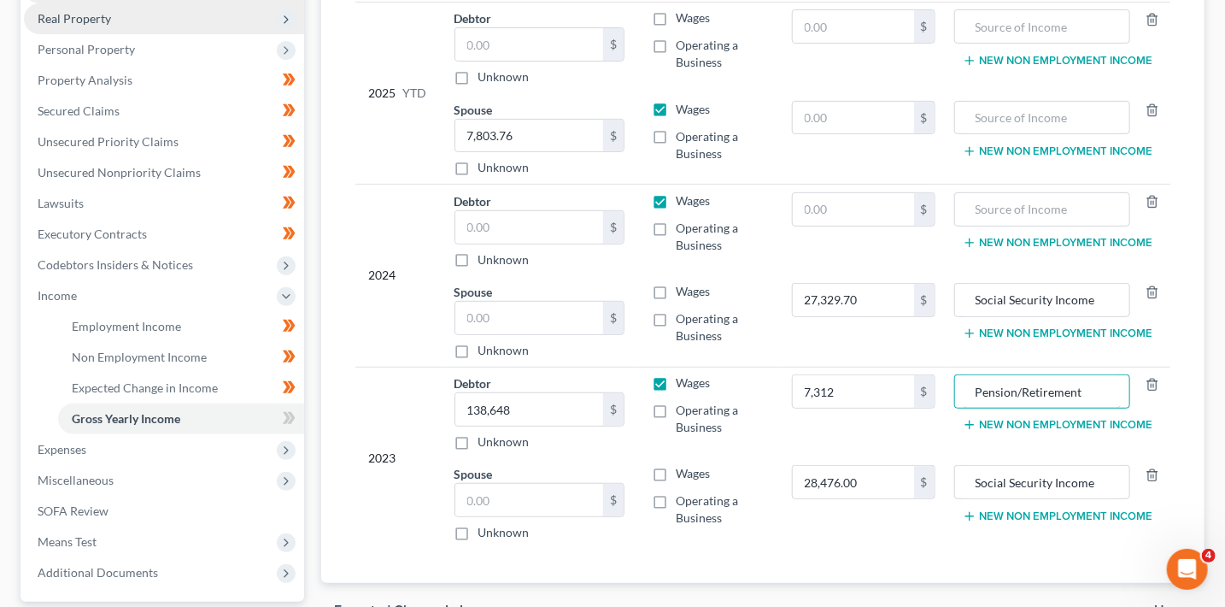
type input "Pension/Retirement"
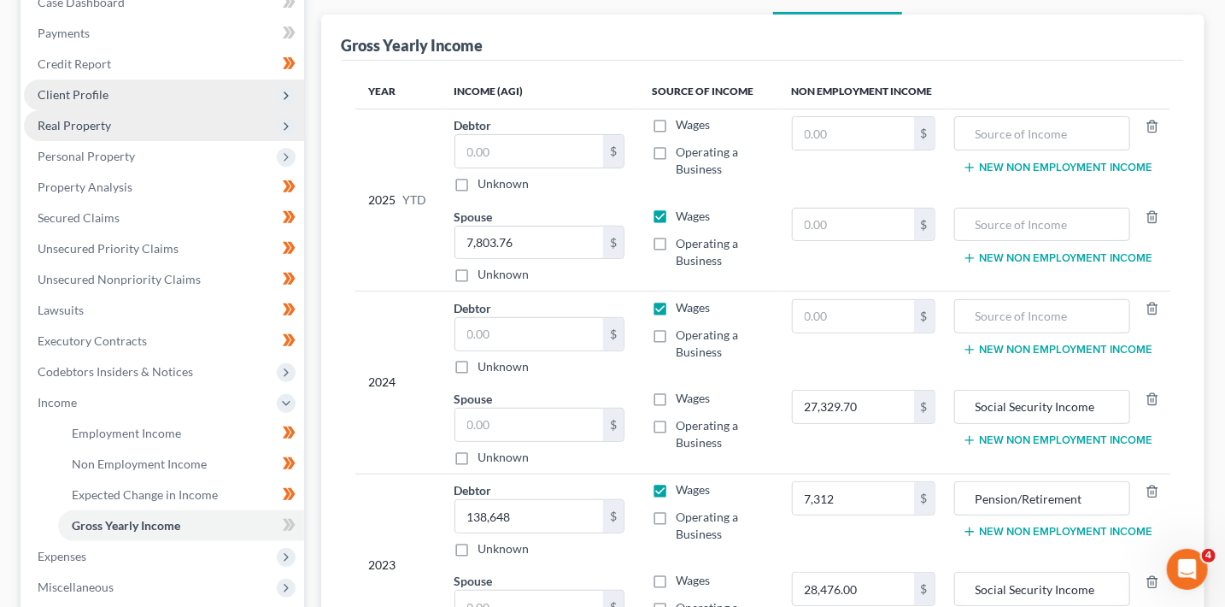
scroll to position [181, 0]
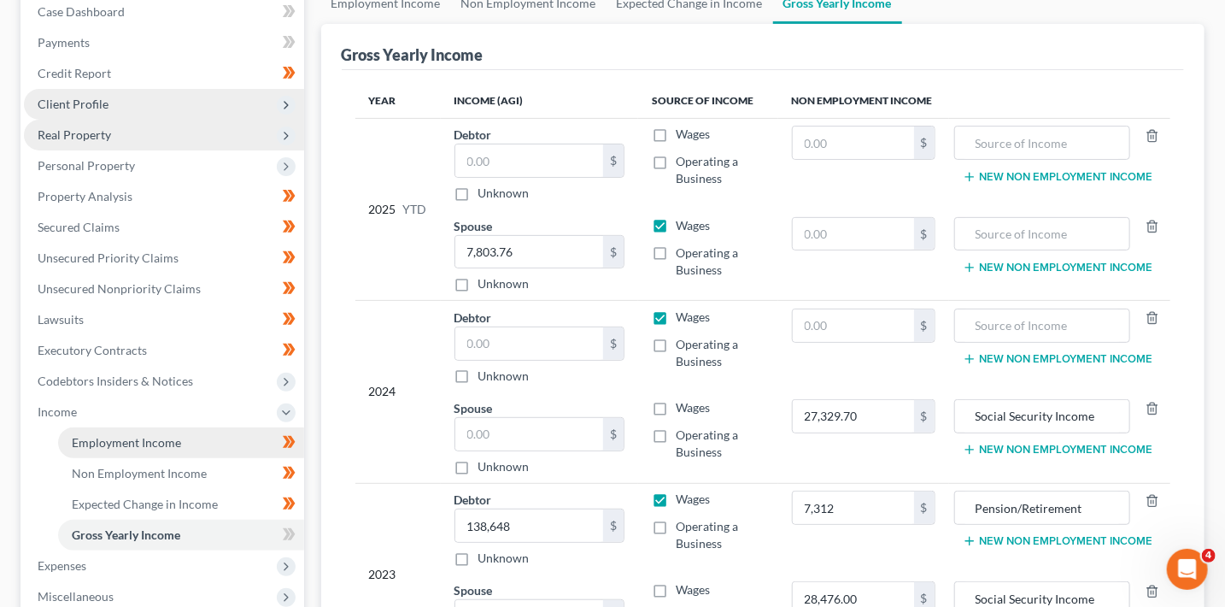
click at [158, 443] on span "Employment Income" at bounding box center [126, 442] width 109 height 15
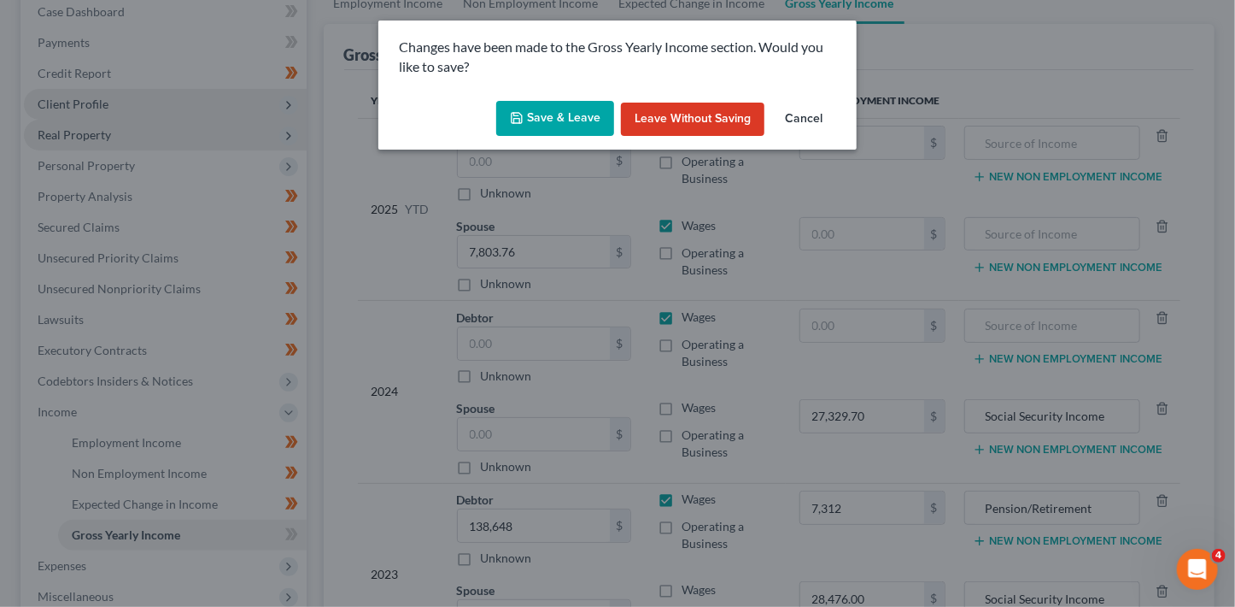
click at [578, 96] on div "Save & Leave Leave without Saving Cancel" at bounding box center [617, 122] width 478 height 56
click at [561, 117] on button "Save & Leave" at bounding box center [555, 119] width 118 height 36
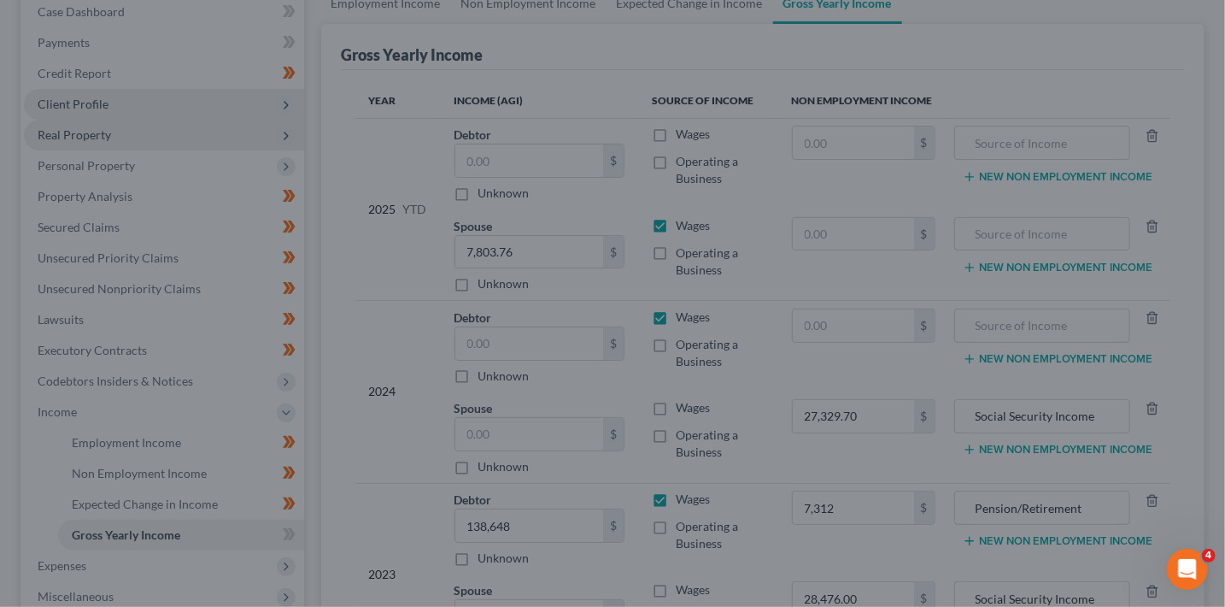
type input "7,312.00"
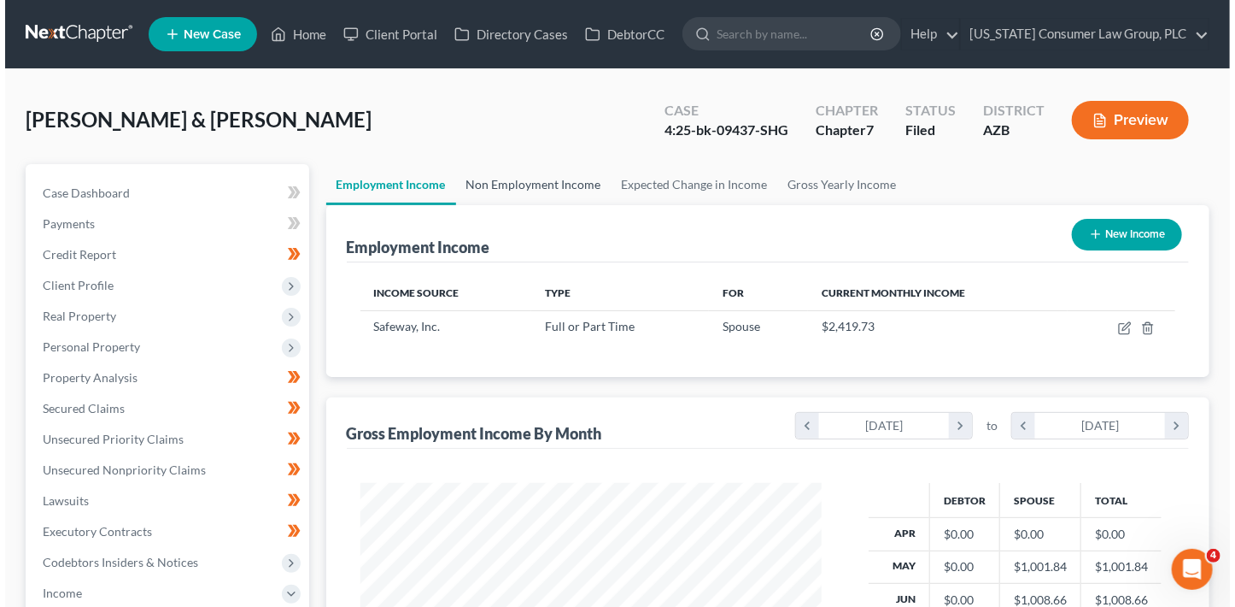
scroll to position [304, 496]
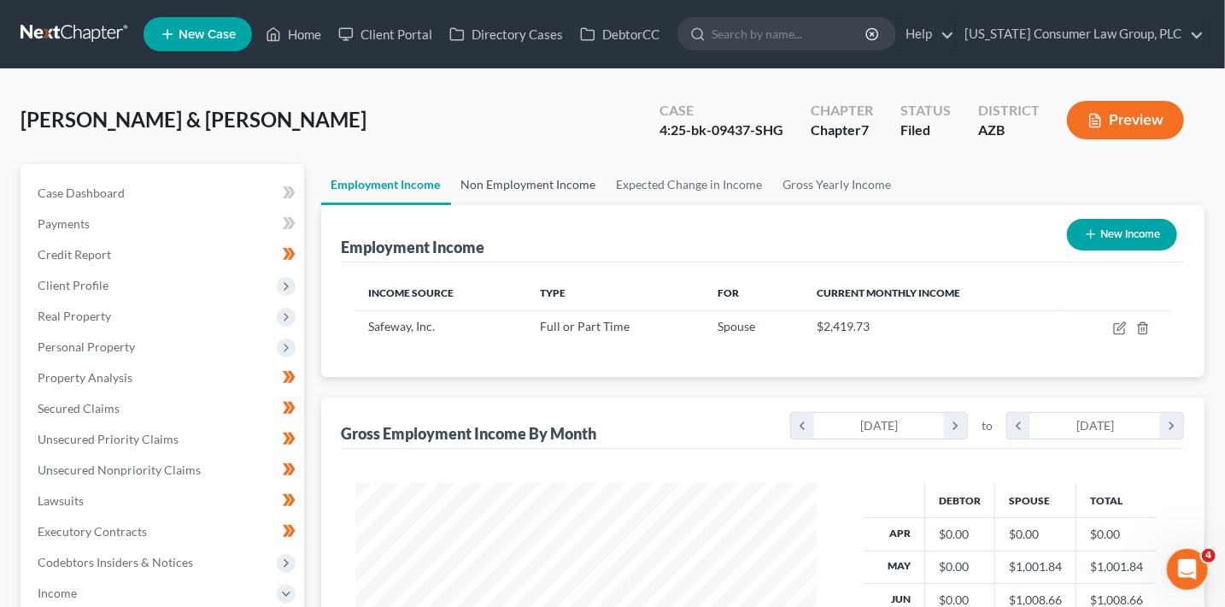
click at [578, 179] on link "Non Employment Income" at bounding box center [528, 184] width 155 height 41
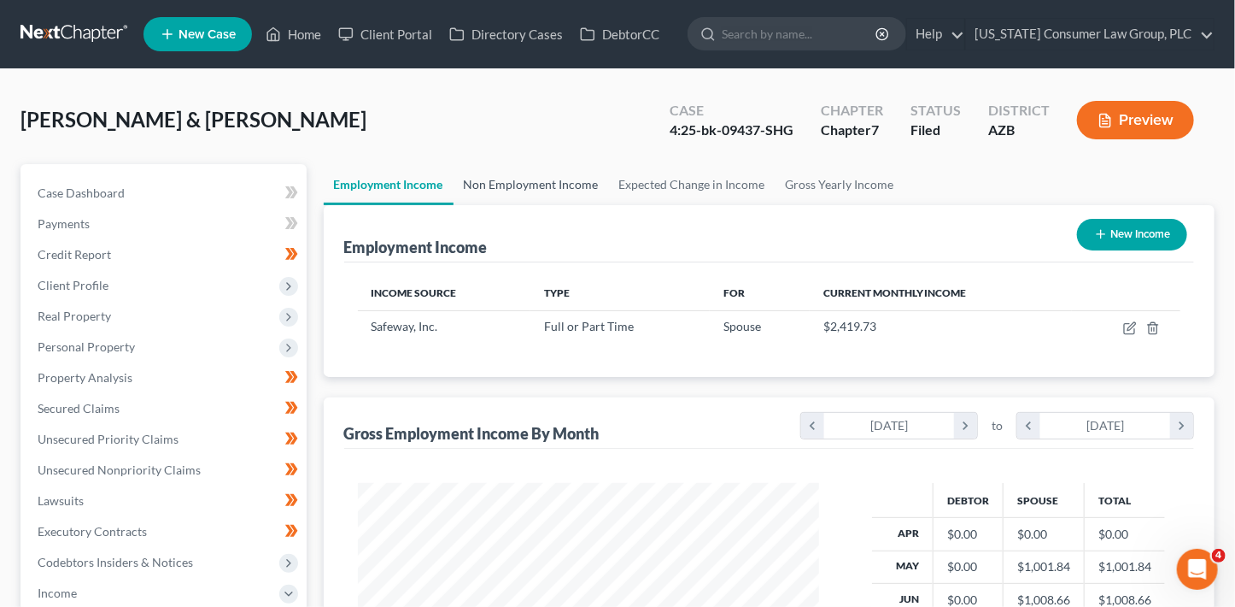
scroll to position [304, 500]
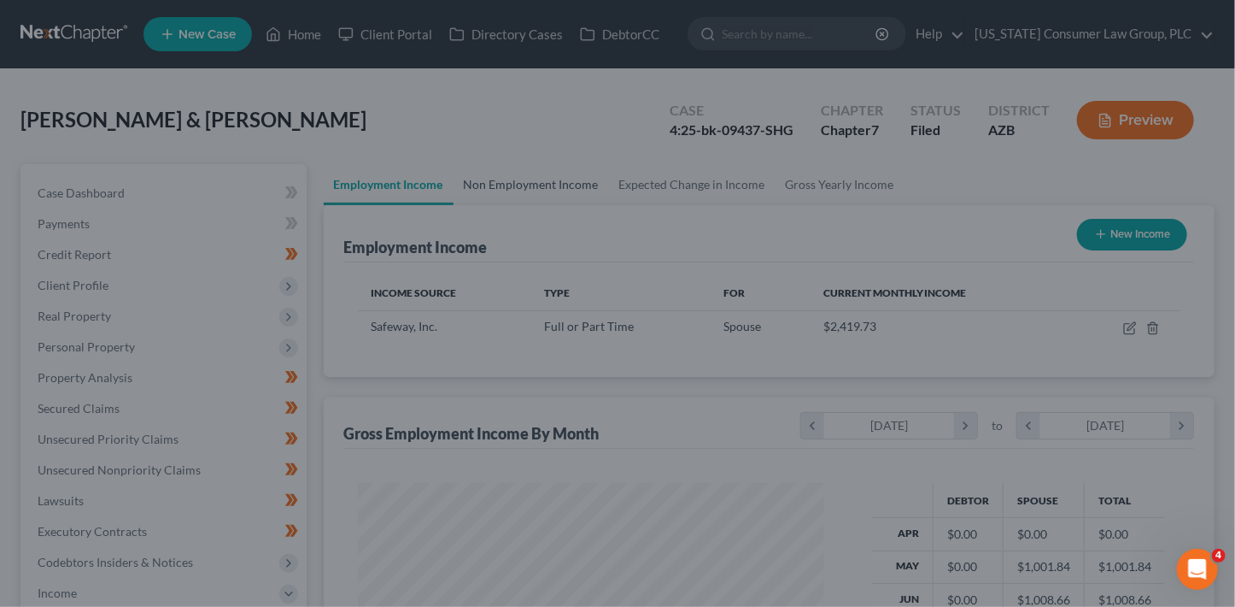
scroll to position [181, 0]
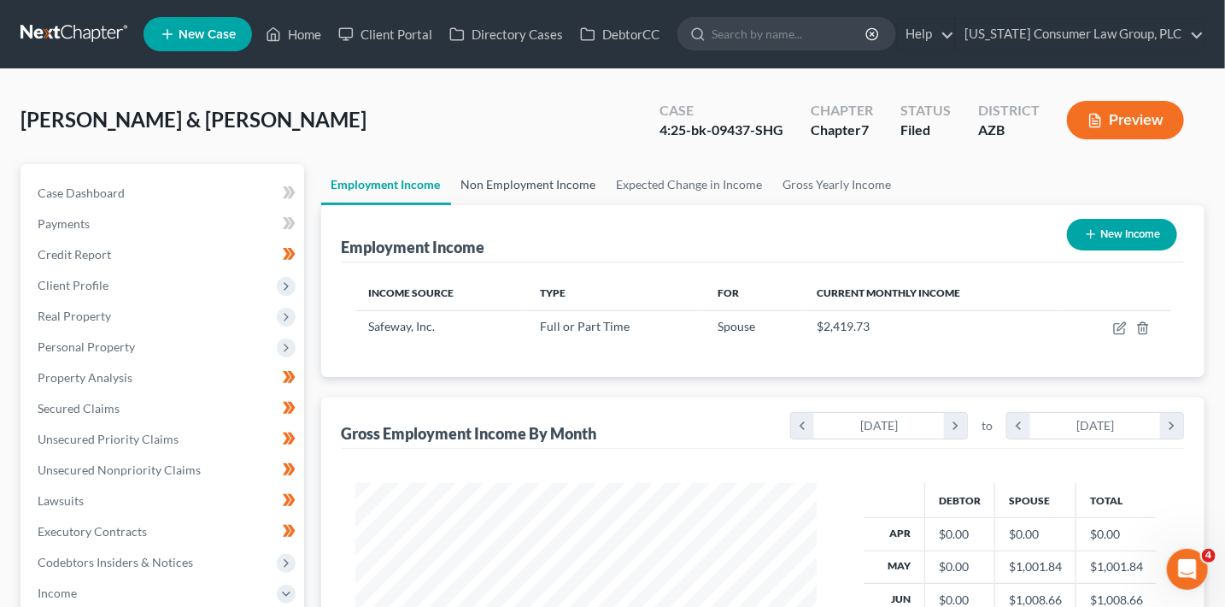
click at [557, 190] on link "Non Employment Income" at bounding box center [528, 184] width 155 height 41
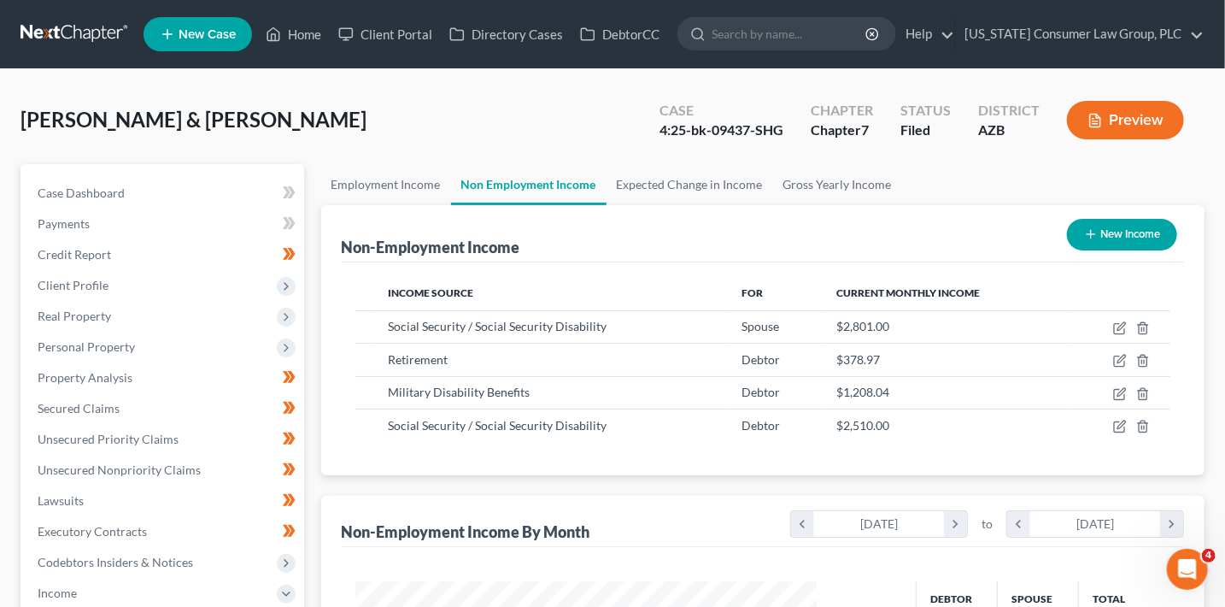
scroll to position [304, 496]
click at [837, 186] on link "Gross Yearly Income" at bounding box center [837, 184] width 129 height 41
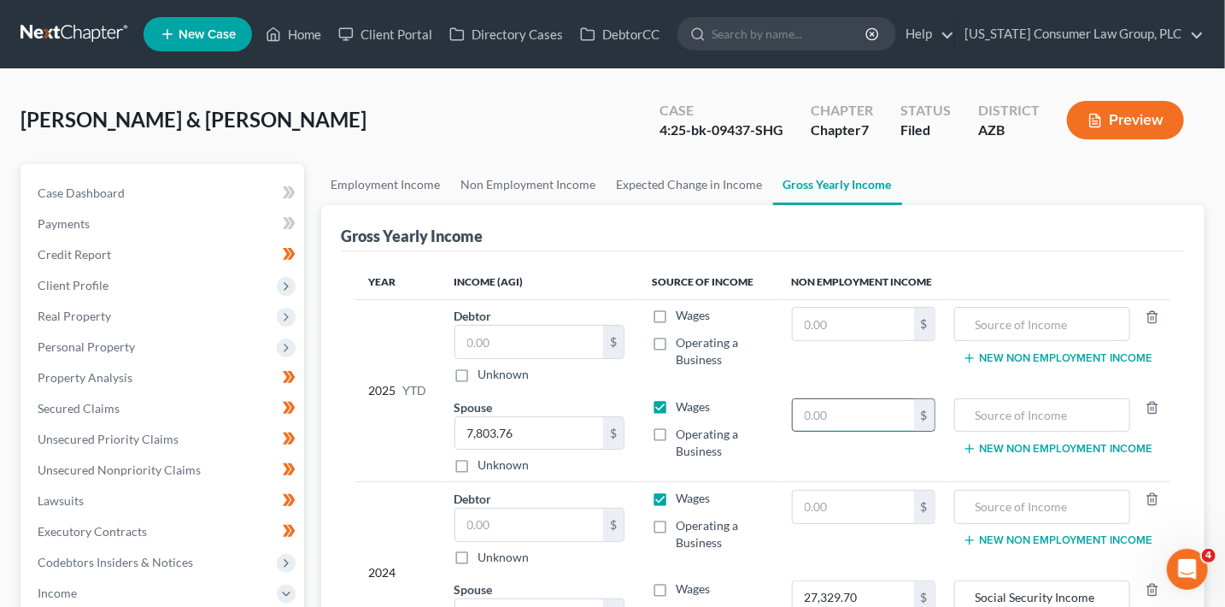
click at [861, 413] on input "text" at bounding box center [853, 415] width 121 height 32
type input "25,209"
type input "Social Security Income"
click at [849, 330] on input "text" at bounding box center [853, 324] width 121 height 32
click at [849, 327] on input "text" at bounding box center [853, 324] width 121 height 32
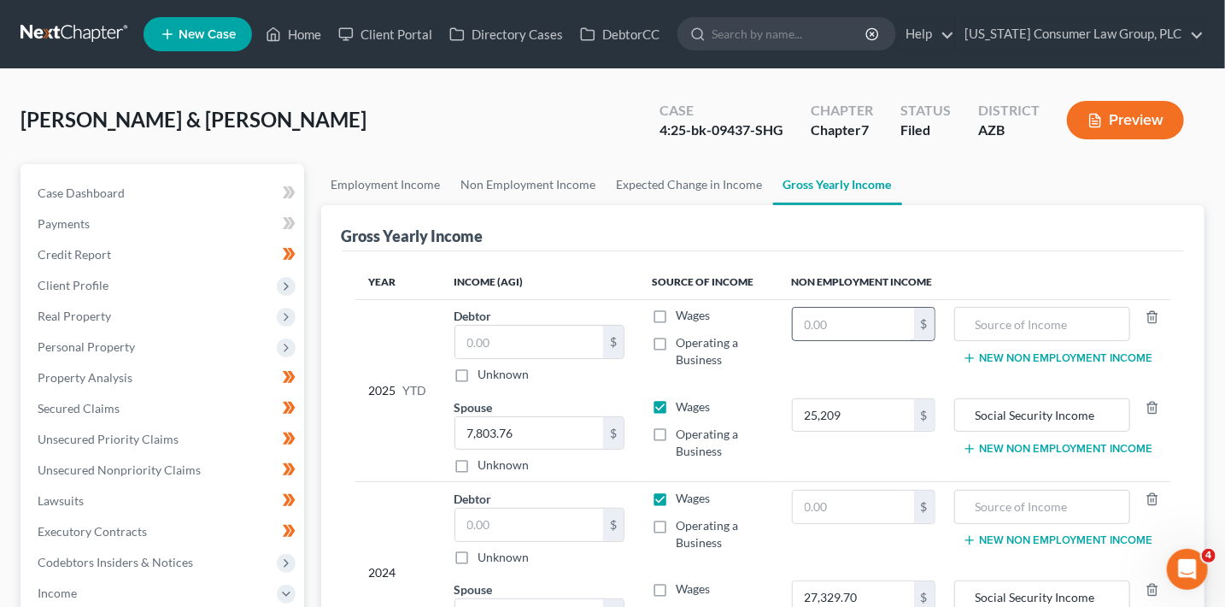
click at [852, 330] on input "text" at bounding box center [853, 324] width 121 height 32
type input "10,872.36"
click at [1032, 316] on input "text" at bounding box center [1042, 324] width 157 height 32
type input "Military Pension/Disability Income"
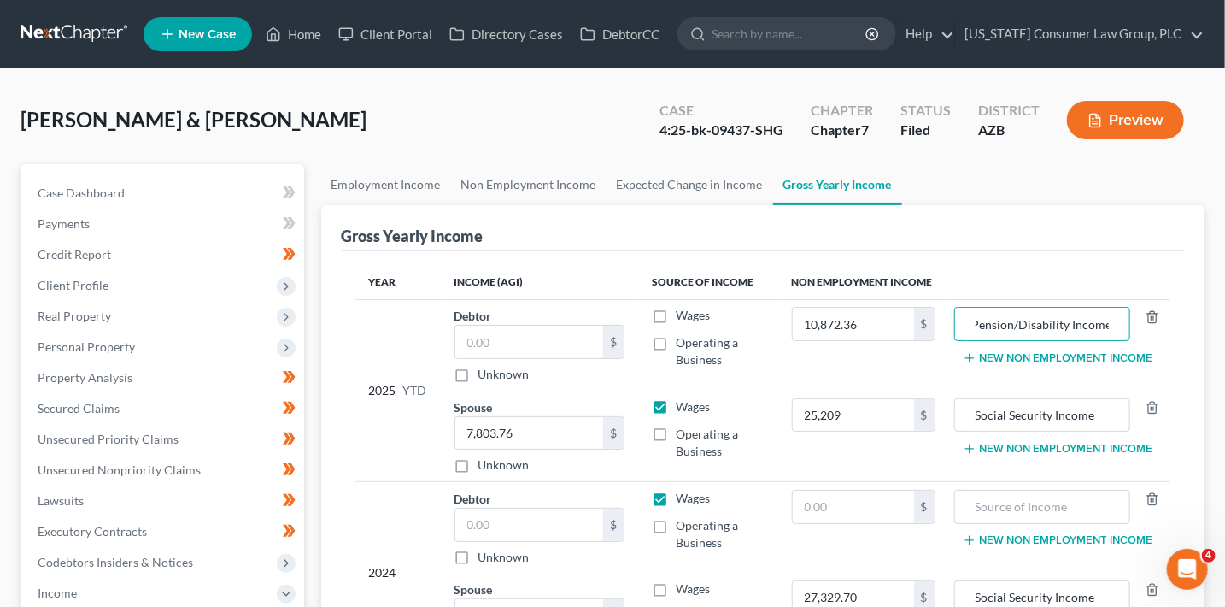
scroll to position [0, 0]
click at [1076, 356] on button "New Non Employment Income" at bounding box center [1058, 358] width 191 height 14
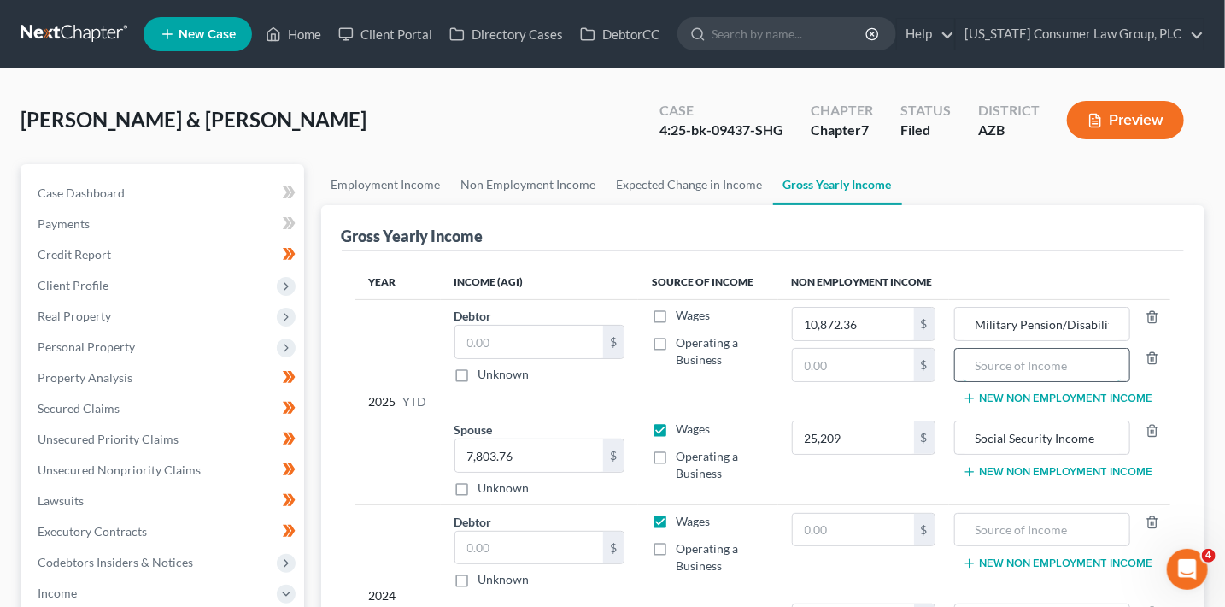
click at [1007, 373] on input "text" at bounding box center [1042, 365] width 157 height 32
paste input "Social Security Income"
type input "Social Security Income"
click at [836, 367] on input "text" at bounding box center [853, 365] width 121 height 32
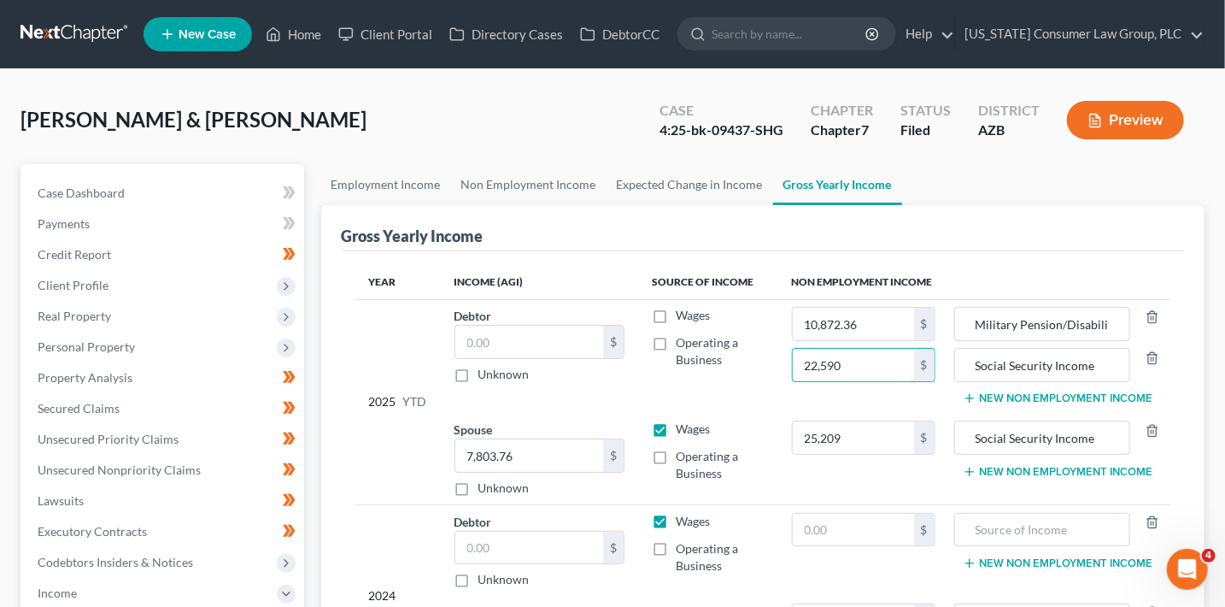
type input "22,590"
click at [1096, 400] on button "New Non Employment Income" at bounding box center [1058, 398] width 191 height 14
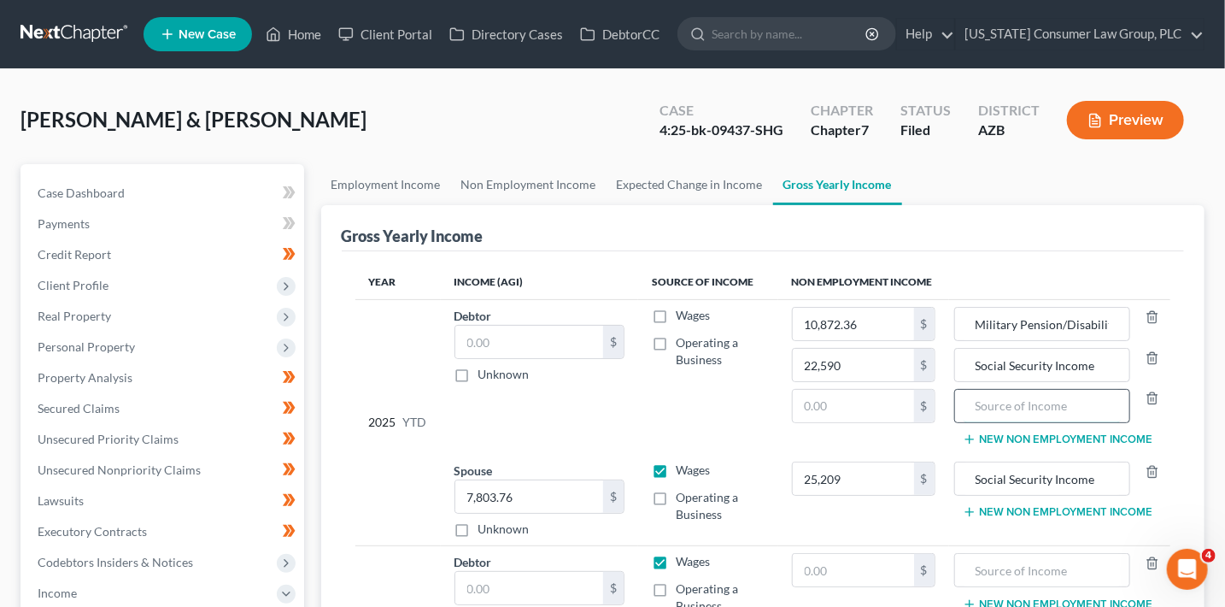
click at [988, 414] on input "text" at bounding box center [1042, 406] width 157 height 32
type input "R"
type input "Pension/Retirement"
click at [842, 408] on input "text" at bounding box center [853, 406] width 121 height 32
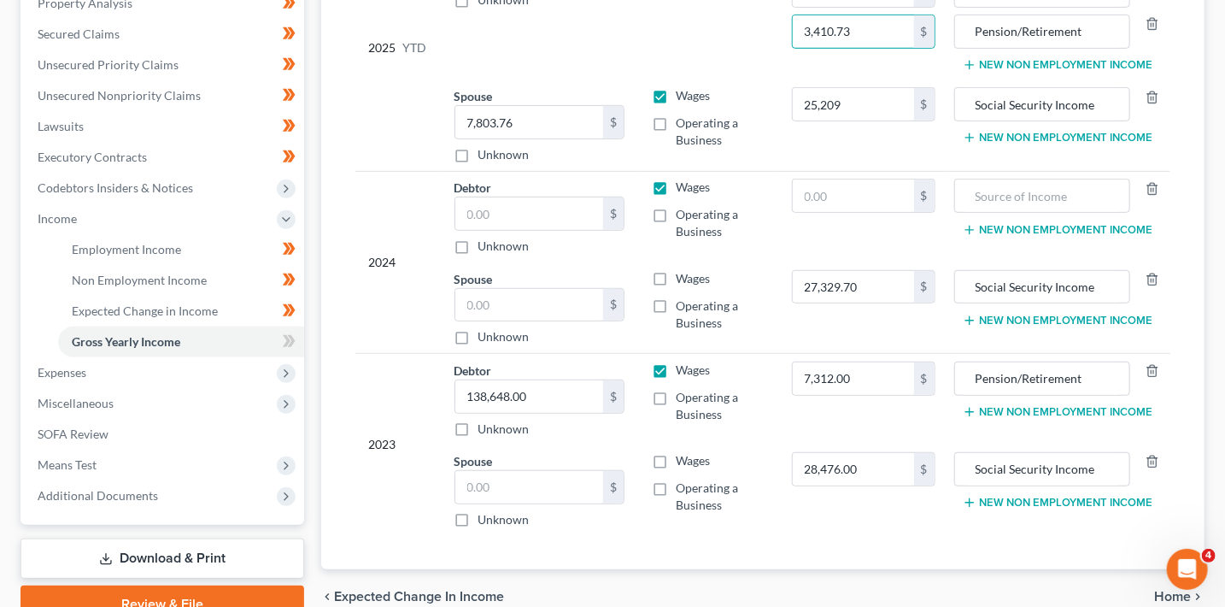
scroll to position [455, 0]
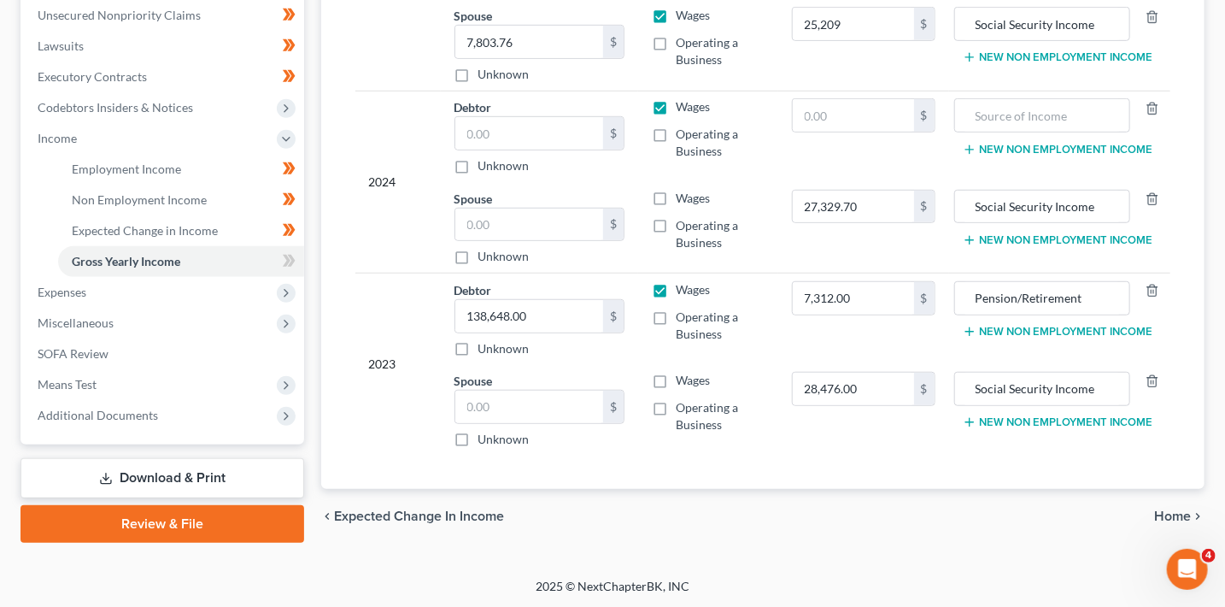
type input "3,410.73"
click at [1166, 513] on span "Home" at bounding box center [1172, 516] width 37 height 14
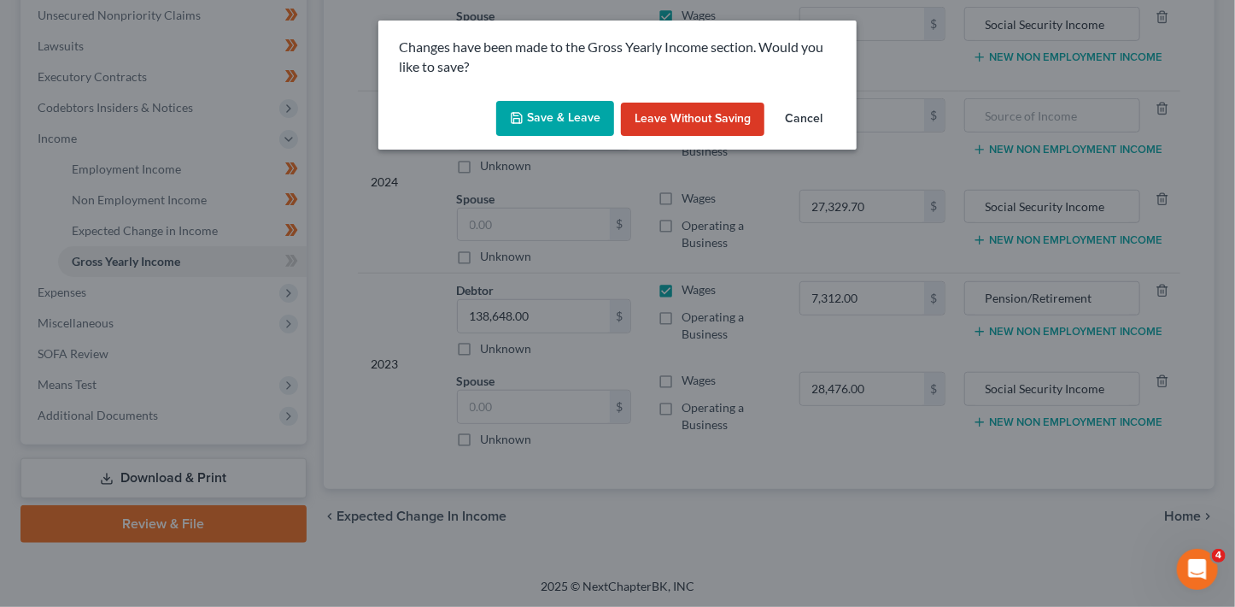
click at [590, 122] on button "Save & Leave" at bounding box center [555, 119] width 118 height 36
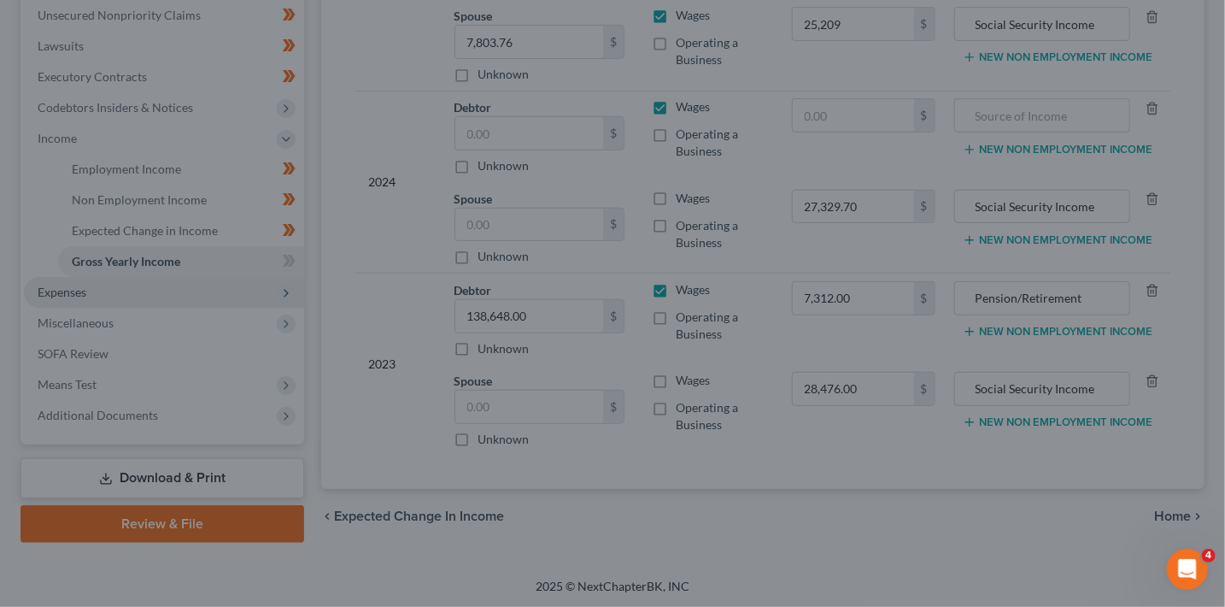
type input "25,209.00"
type input "22,590.00"
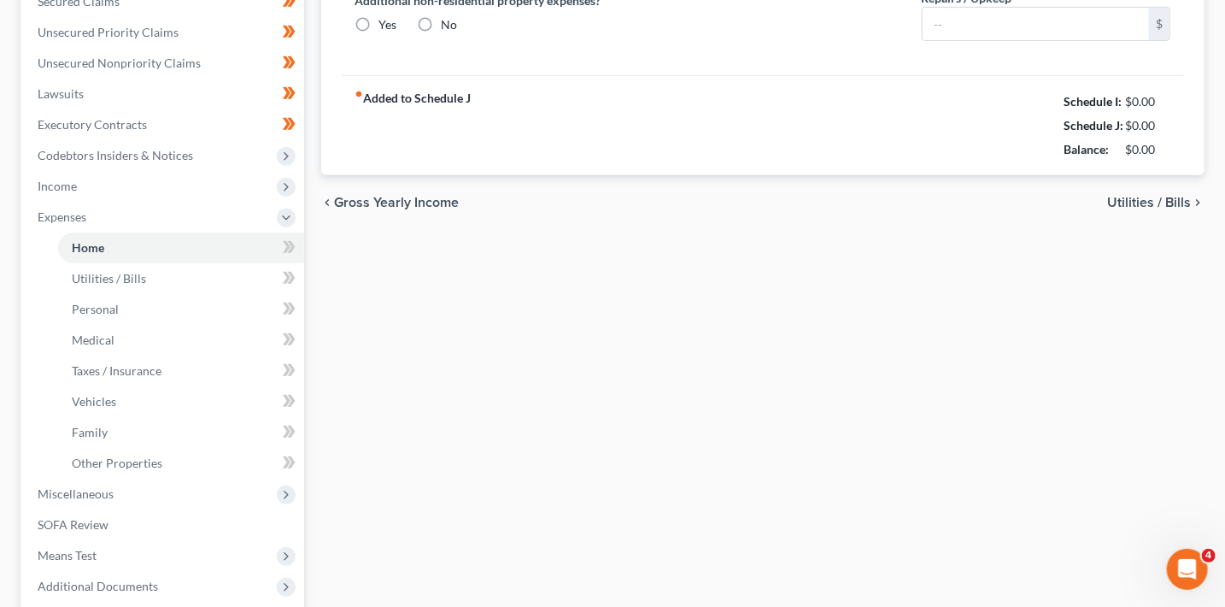
type input "0.00"
radio input "true"
type input "0.00"
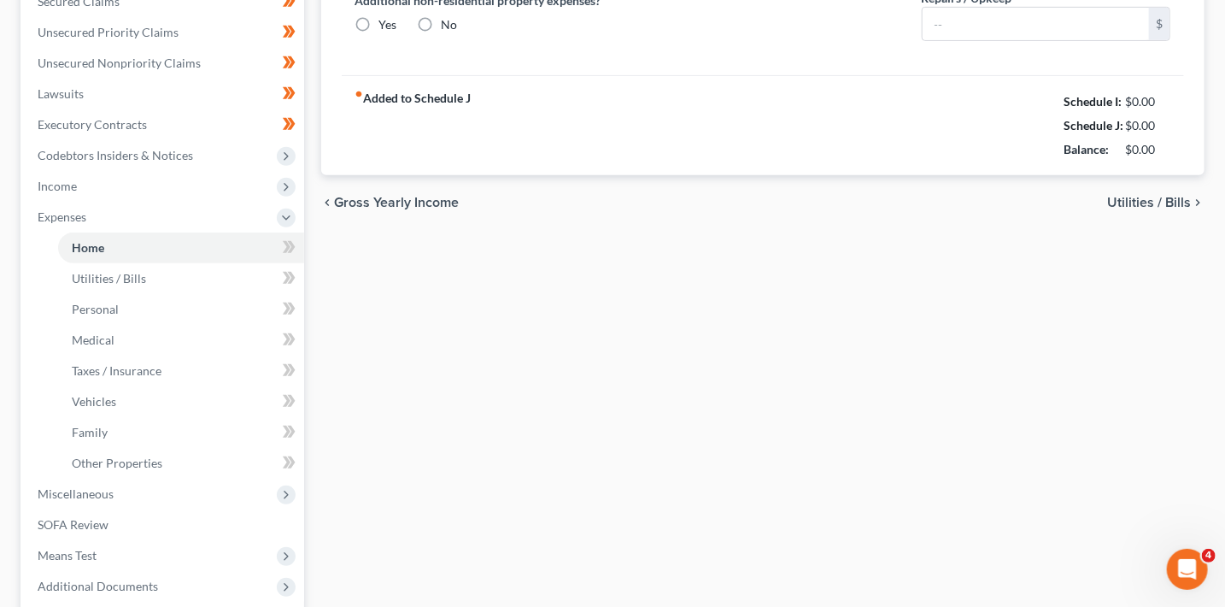
type input "0.00"
